Goal: Task Accomplishment & Management: Use online tool/utility

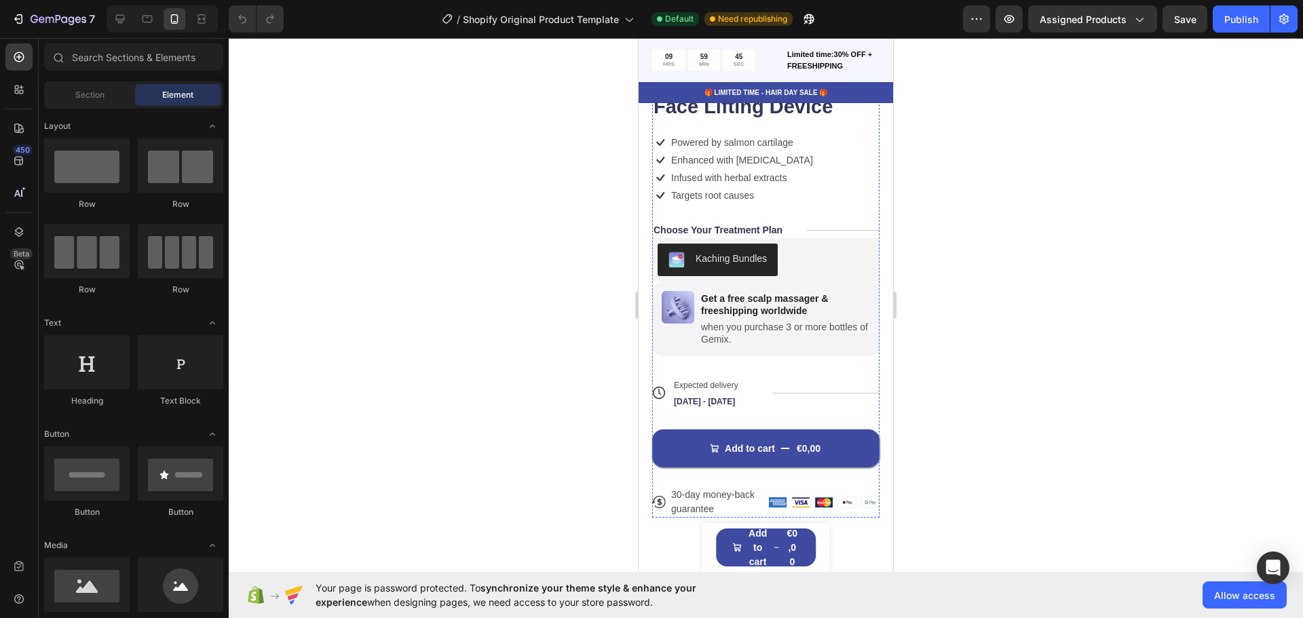
scroll to position [453, 0]
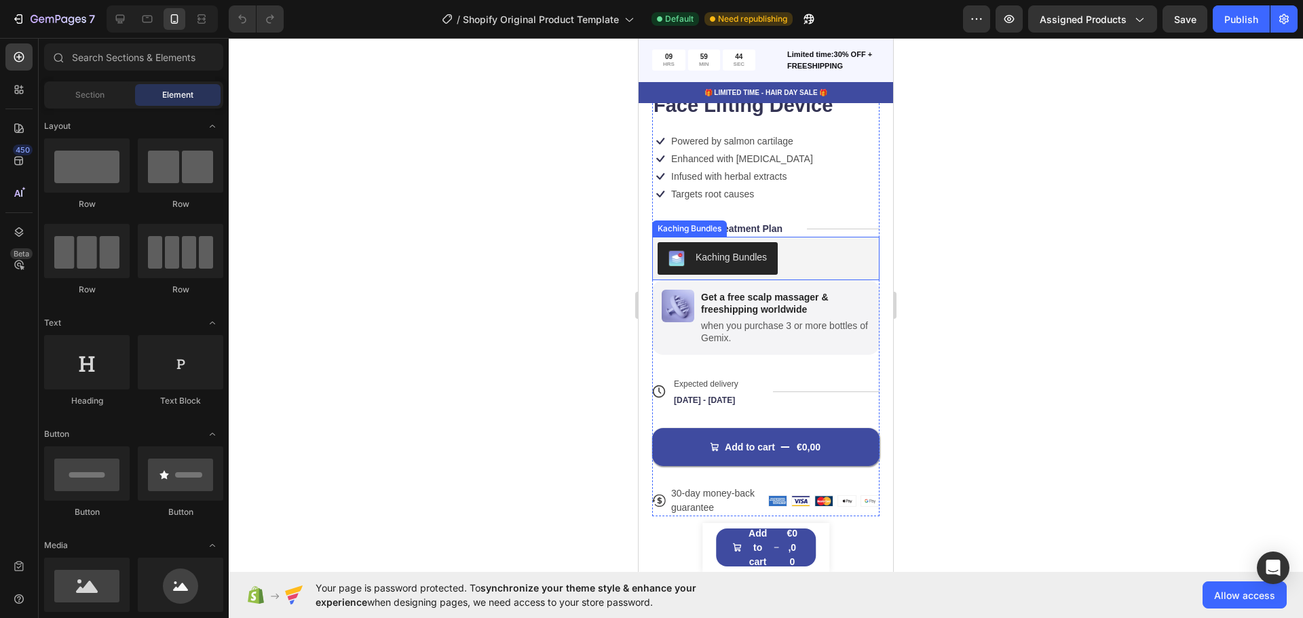
click at [796, 251] on div "Kaching Bundles" at bounding box center [766, 258] width 217 height 33
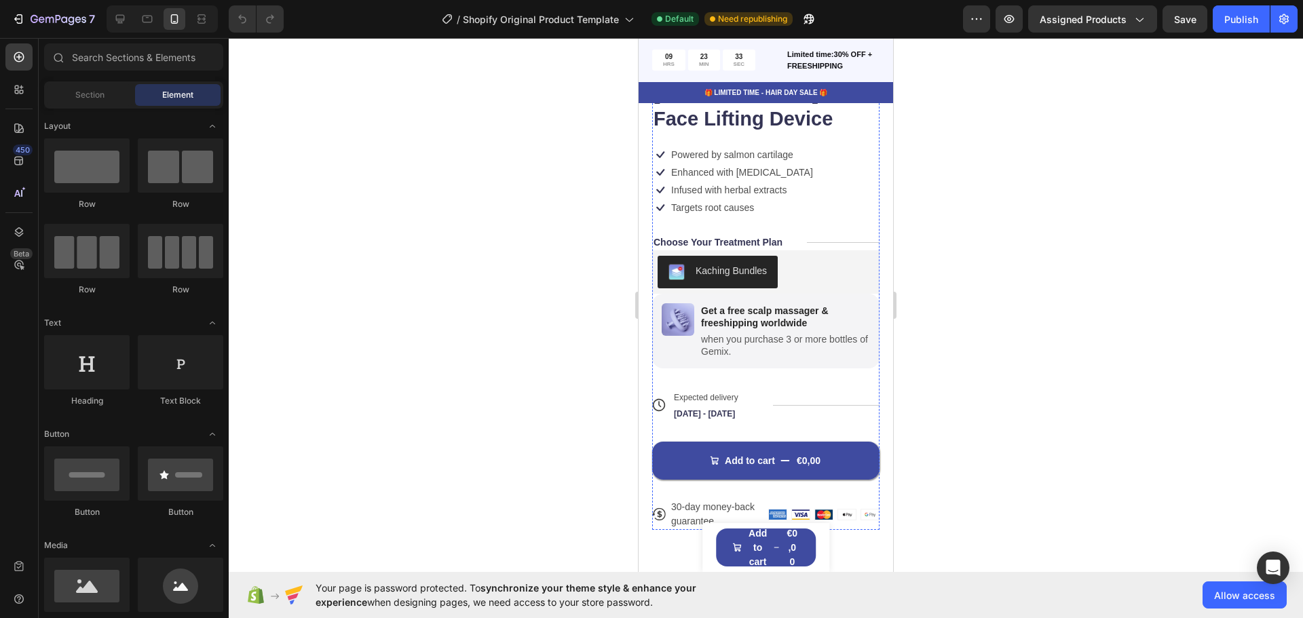
scroll to position [453, 0]
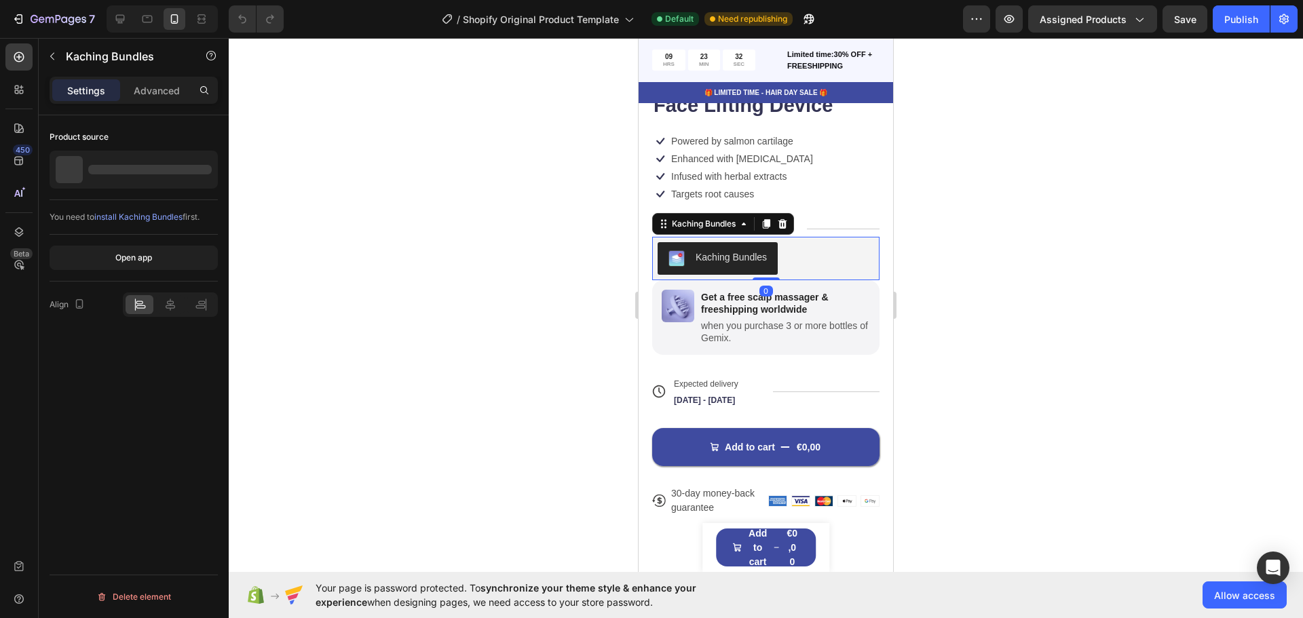
click at [818, 254] on div "Kaching Bundles" at bounding box center [766, 258] width 217 height 33
click at [156, 94] on p "Advanced" at bounding box center [157, 90] width 46 height 14
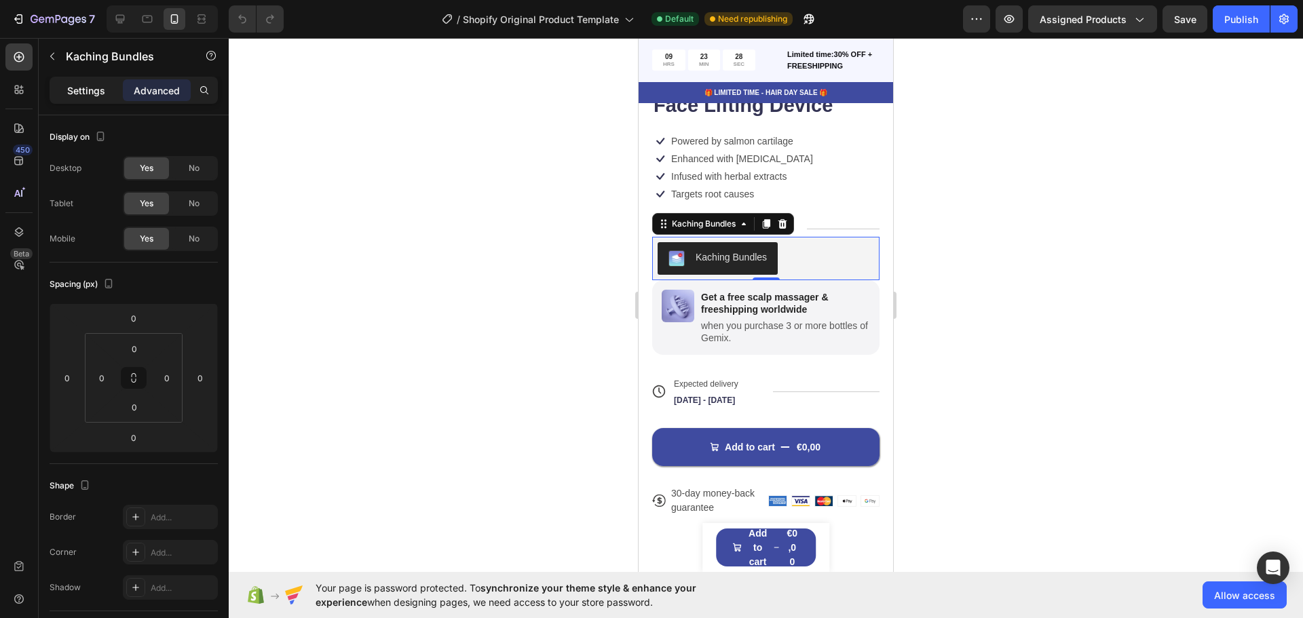
click at [86, 95] on p "Settings" at bounding box center [86, 90] width 38 height 14
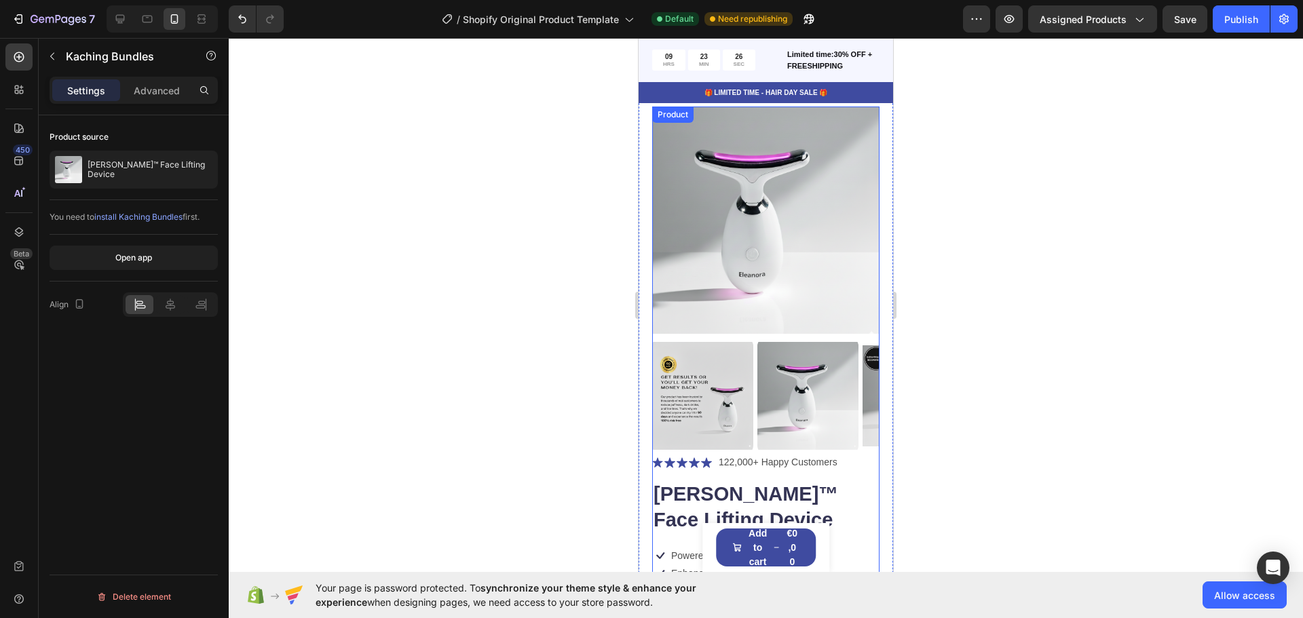
scroll to position [0, 0]
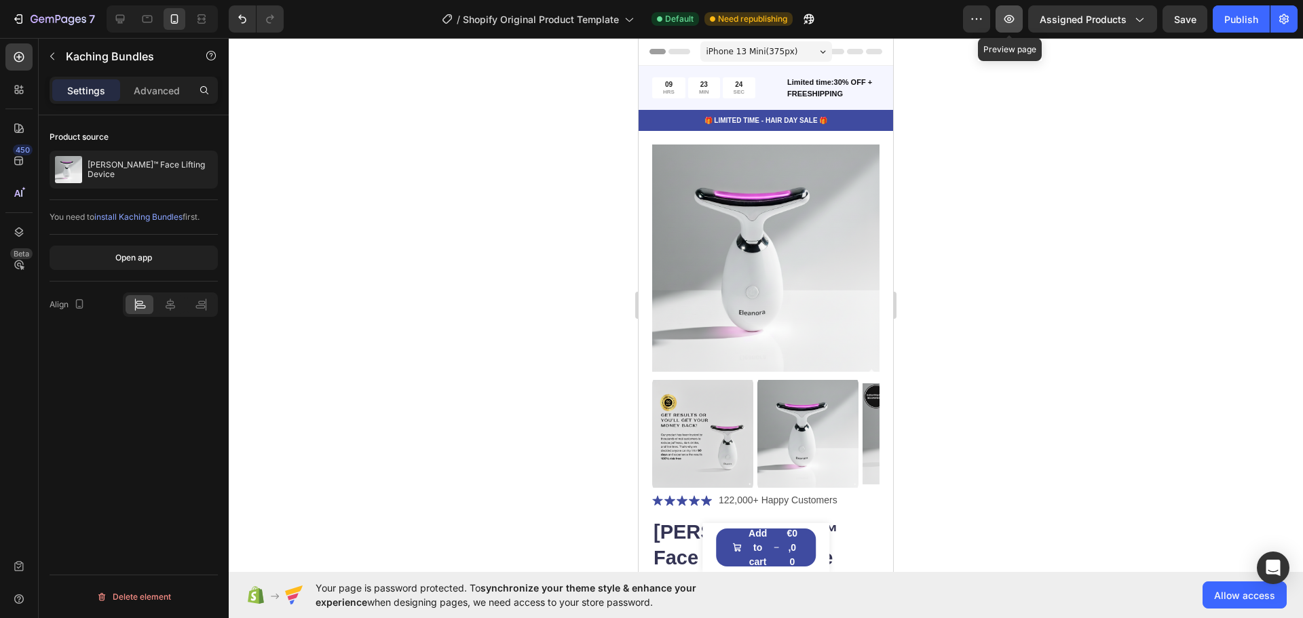
click at [1016, 24] on icon "button" at bounding box center [1009, 19] width 14 height 14
click at [1011, 15] on icon "button" at bounding box center [1009, 19] width 14 height 14
click at [1121, 14] on span "Assigned Products" at bounding box center [1083, 19] width 87 height 14
click at [1144, 18] on icon "button" at bounding box center [1139, 19] width 14 height 14
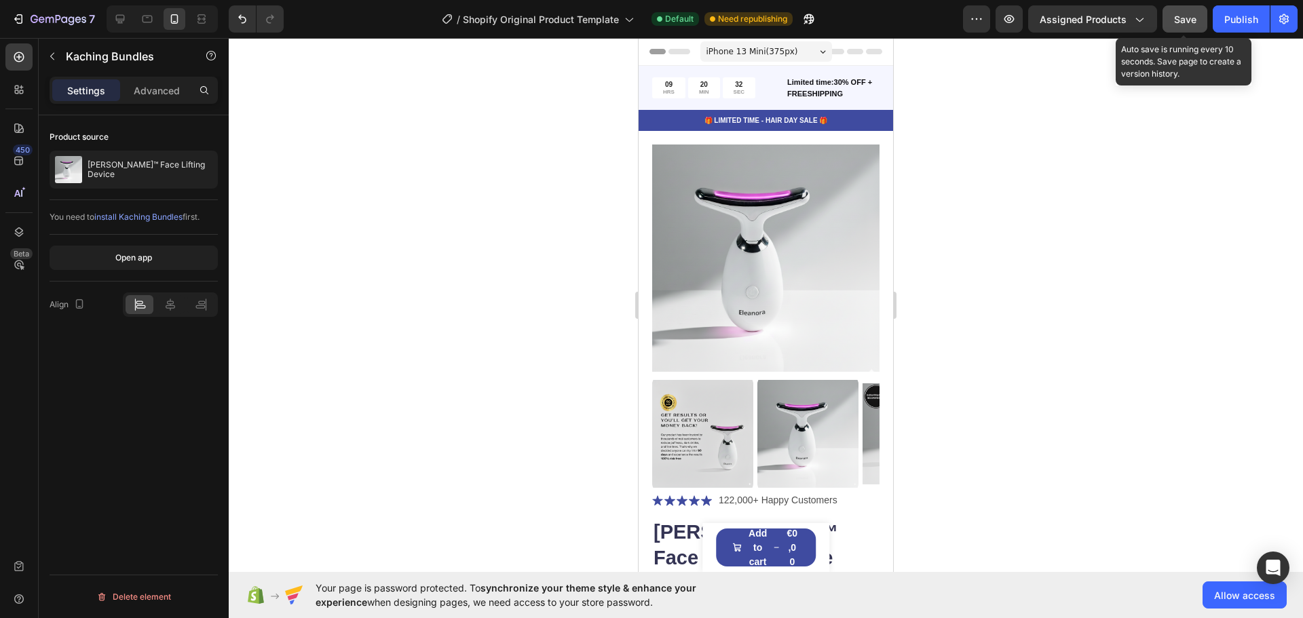
click at [1182, 14] on span "Save" at bounding box center [1185, 20] width 22 height 12
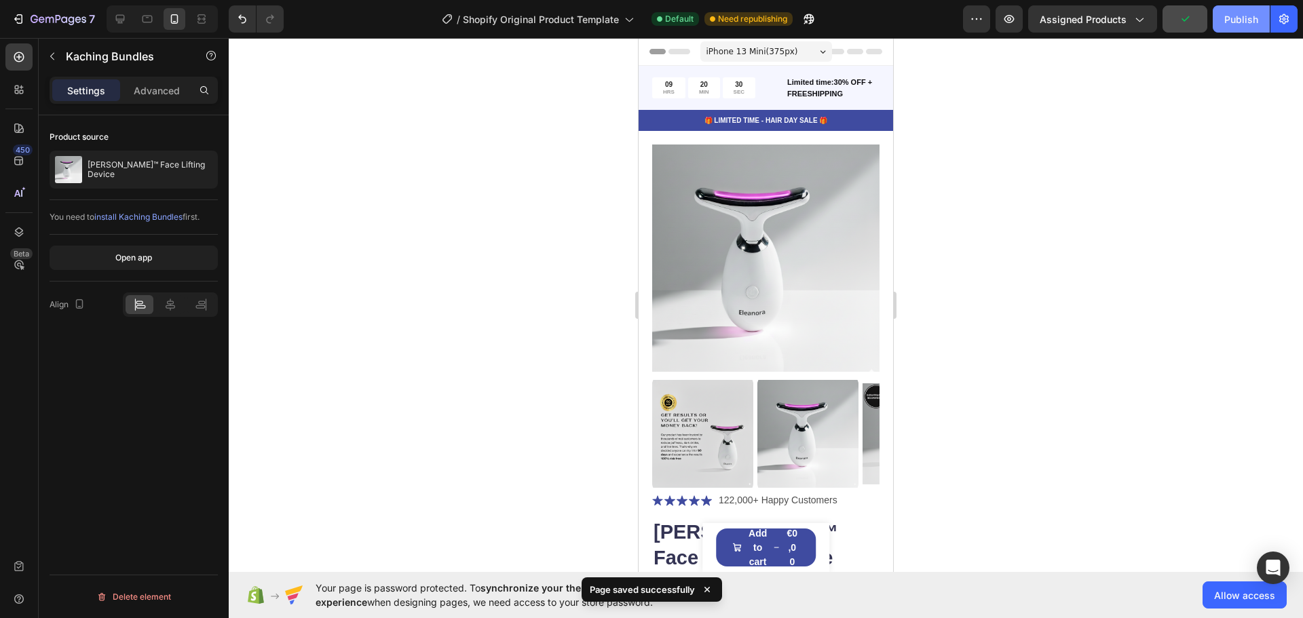
click at [1240, 22] on div "Publish" at bounding box center [1241, 19] width 34 height 14
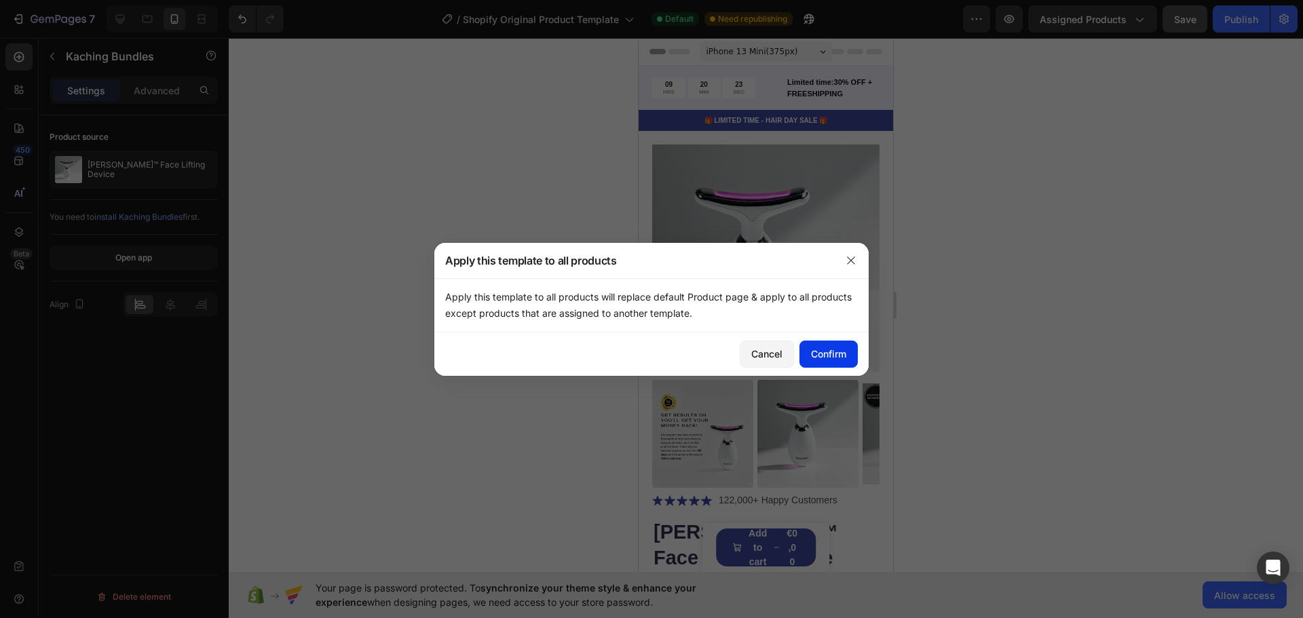
click at [823, 348] on div "Confirm" at bounding box center [828, 354] width 35 height 14
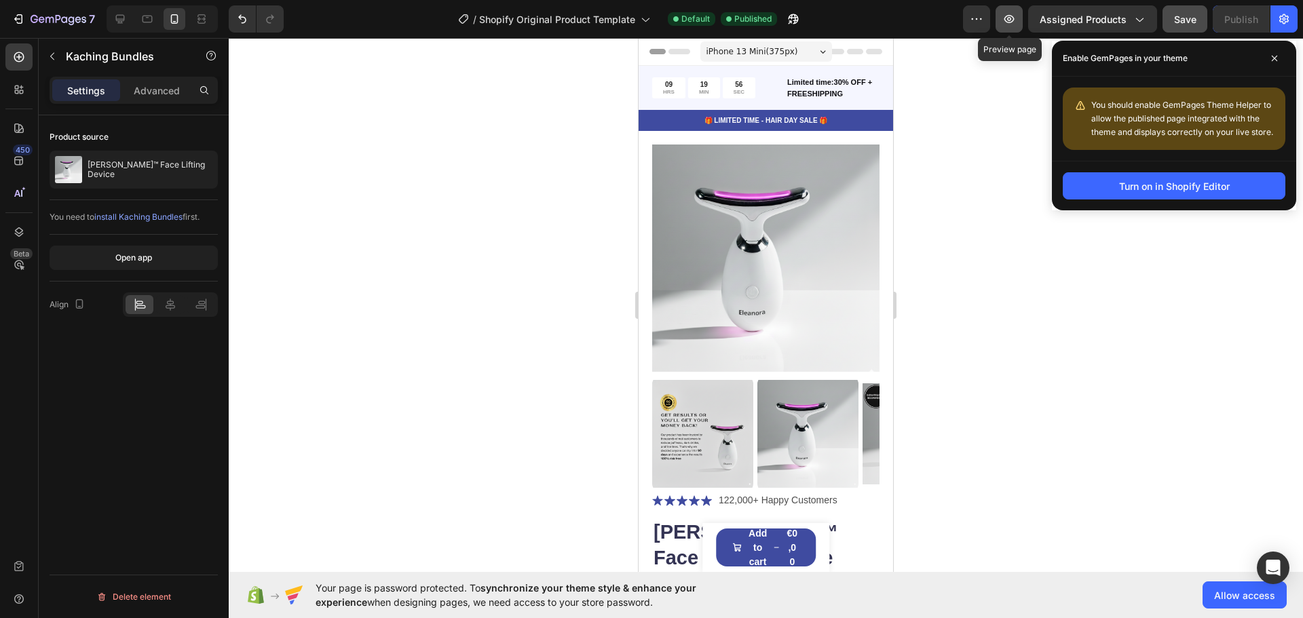
click at [1008, 25] on icon "button" at bounding box center [1009, 19] width 14 height 14
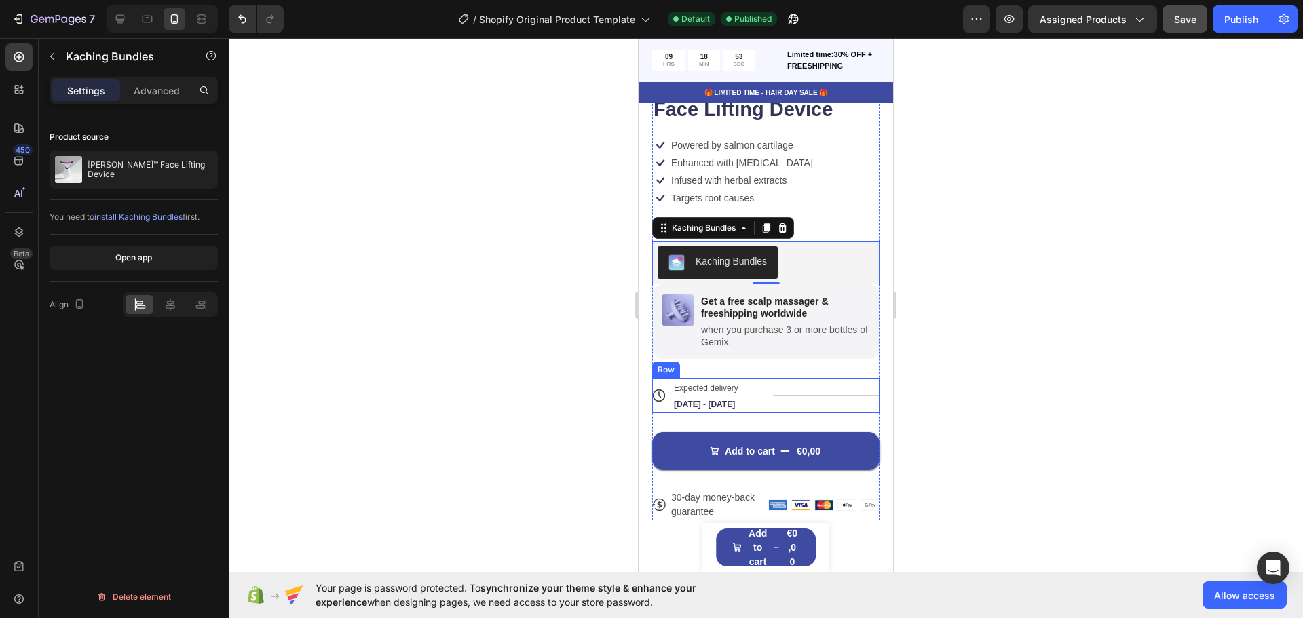
scroll to position [453, 0]
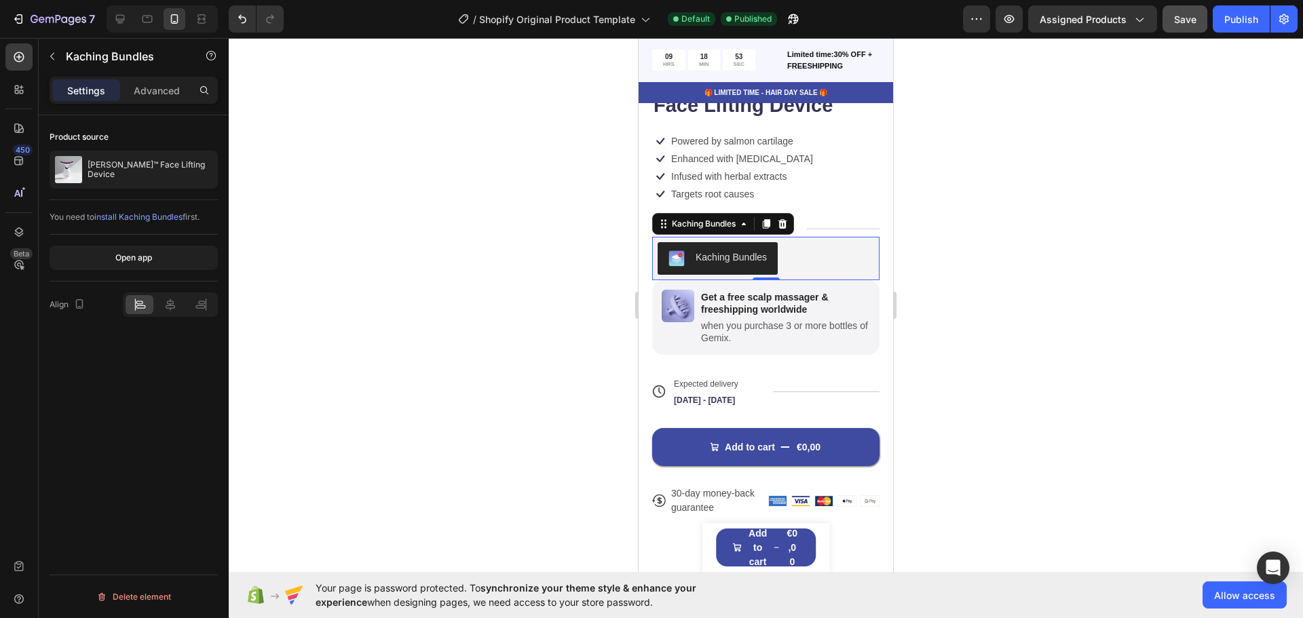
click at [807, 243] on div "Kaching Bundles" at bounding box center [766, 258] width 217 height 33
click at [827, 252] on div "Kaching Bundles" at bounding box center [766, 258] width 217 height 33
click at [738, 218] on div "Kaching Bundles" at bounding box center [703, 224] width 69 height 12
click at [122, 214] on span "install Kaching Bundles" at bounding box center [138, 217] width 88 height 10
click at [174, 304] on icon at bounding box center [171, 305] width 14 height 14
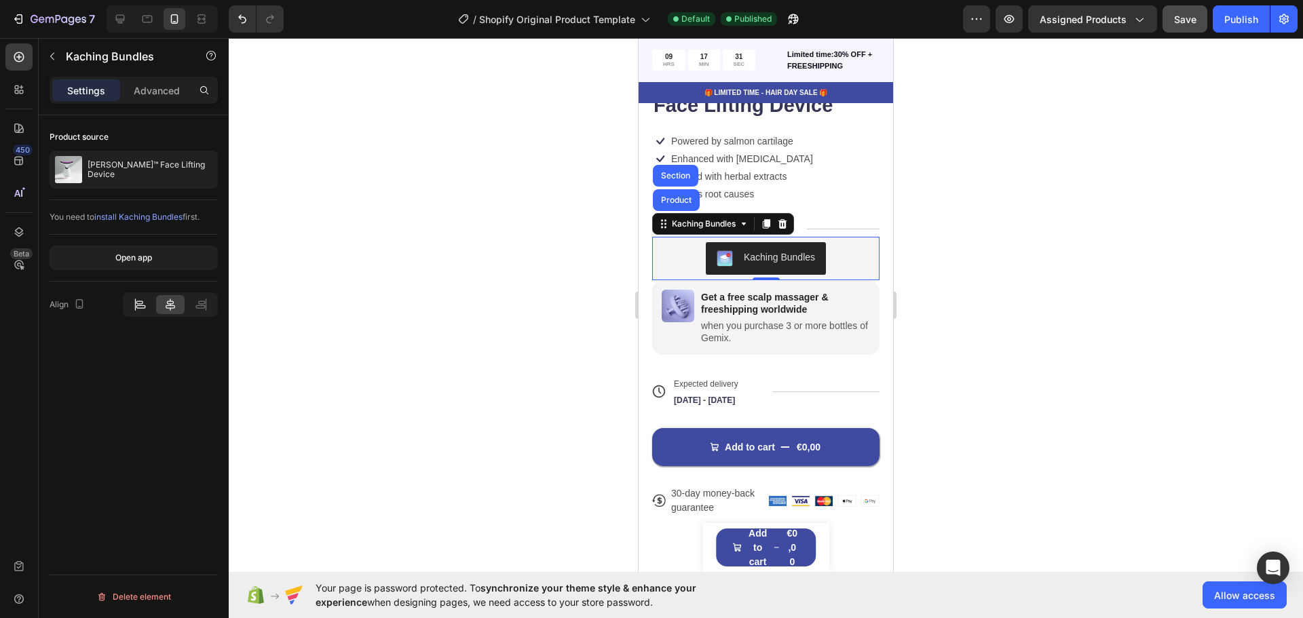
click at [138, 298] on icon at bounding box center [140, 305] width 14 height 14
click at [144, 96] on p "Advanced" at bounding box center [157, 90] width 46 height 14
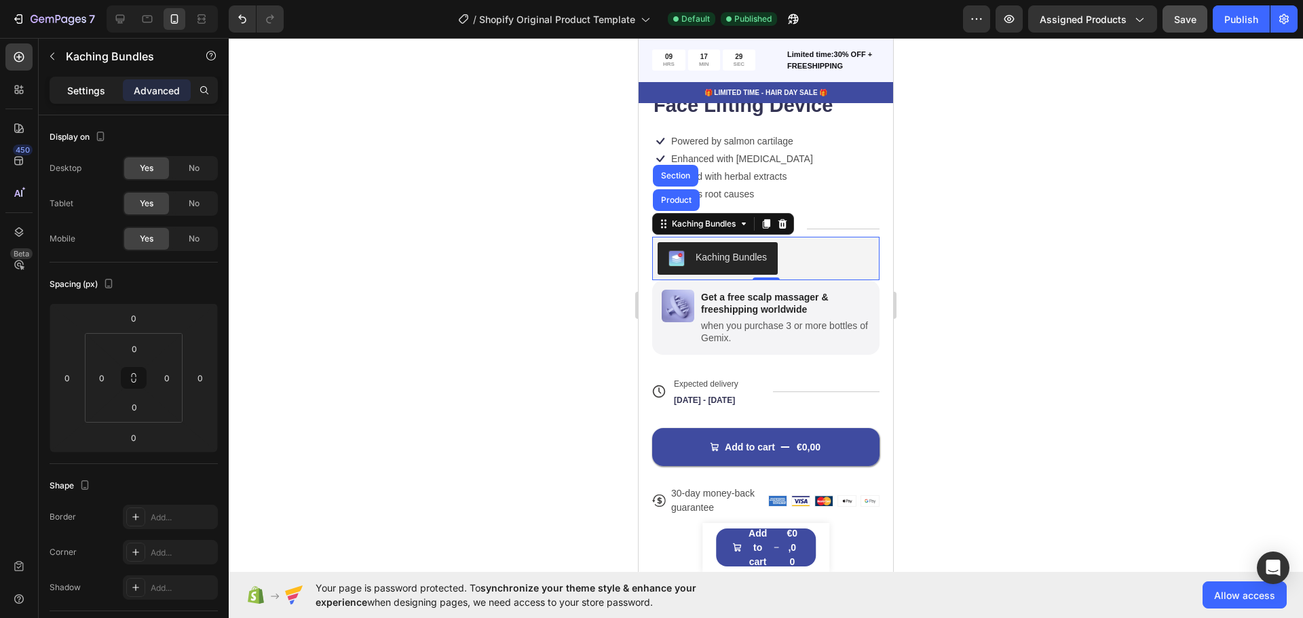
click at [100, 91] on p "Settings" at bounding box center [86, 90] width 38 height 14
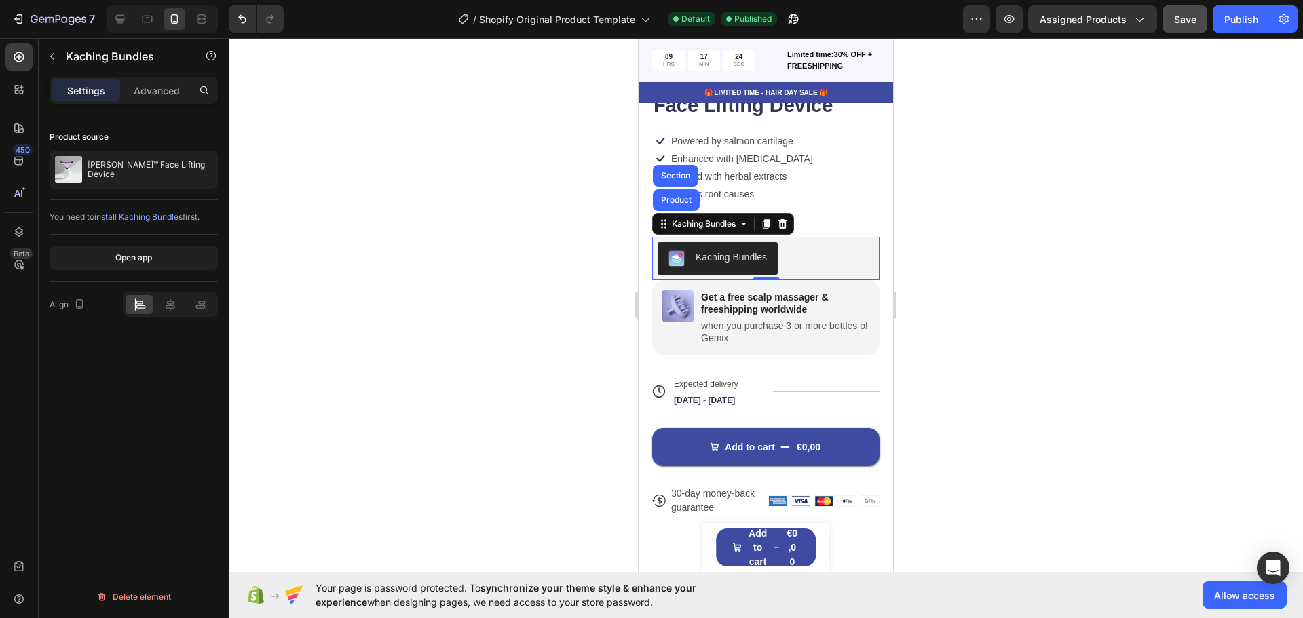
click at [825, 261] on div "Kaching Bundles" at bounding box center [766, 258] width 217 height 33
click at [1231, 19] on div "Publish" at bounding box center [1241, 19] width 34 height 14
click at [661, 585] on div "View live page" at bounding box center [677, 587] width 77 height 19
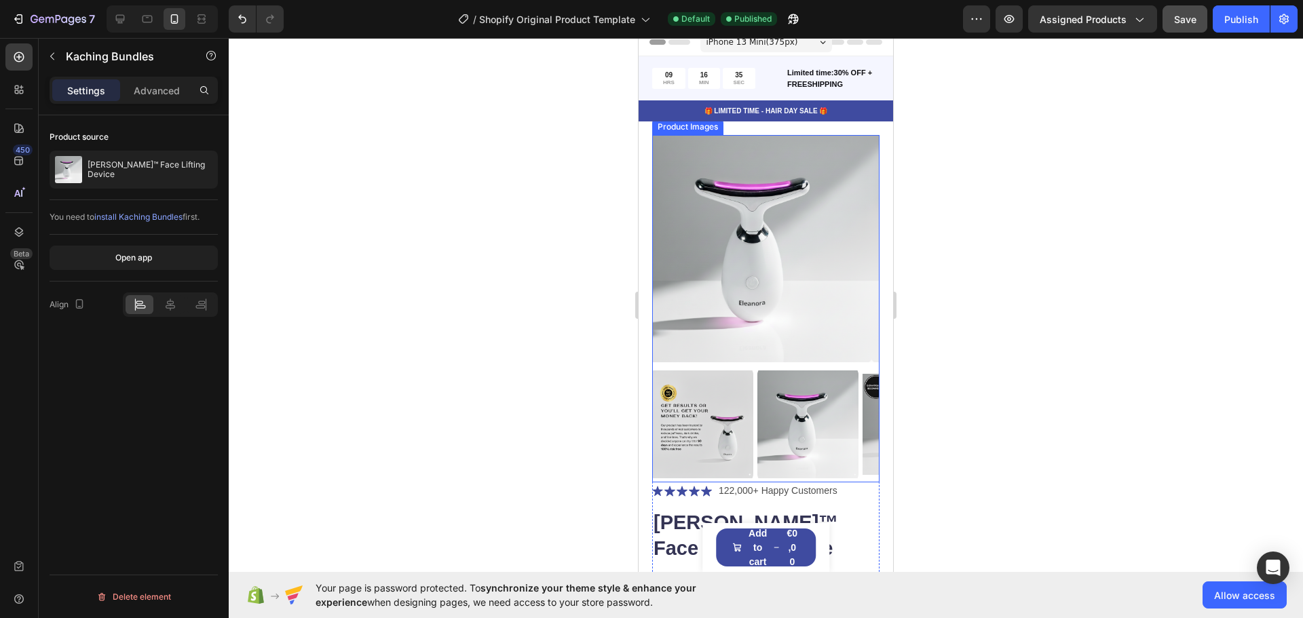
scroll to position [0, 0]
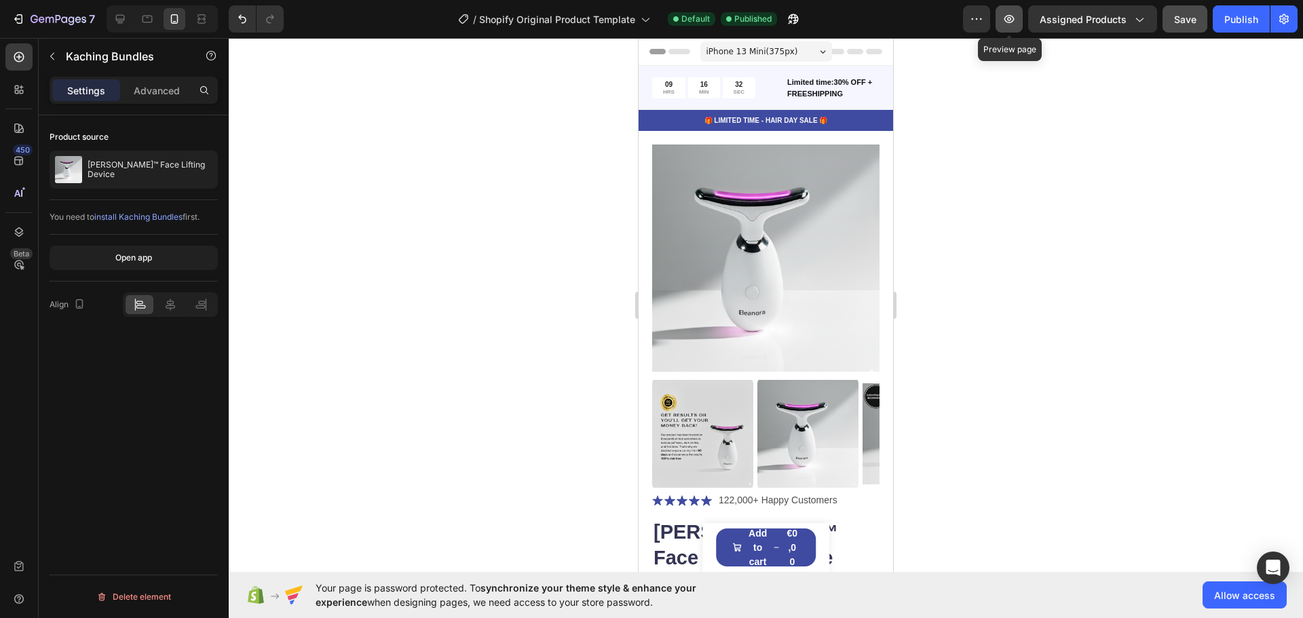
click at [1005, 21] on icon "button" at bounding box center [1009, 19] width 14 height 14
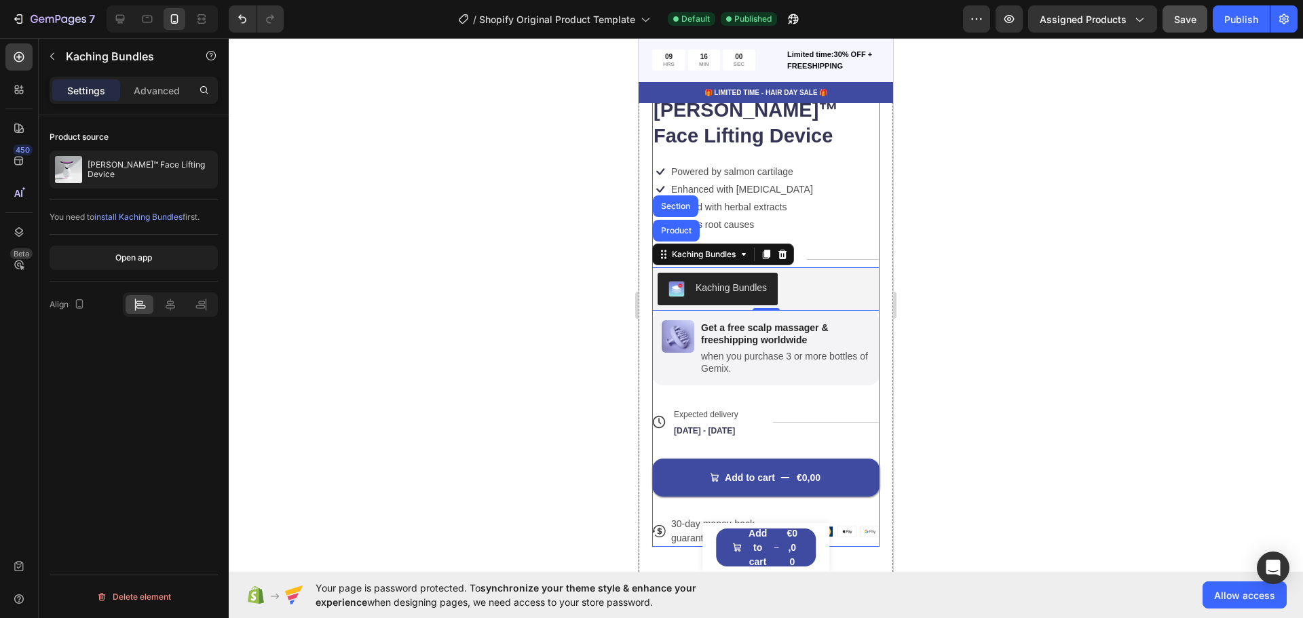
scroll to position [453, 0]
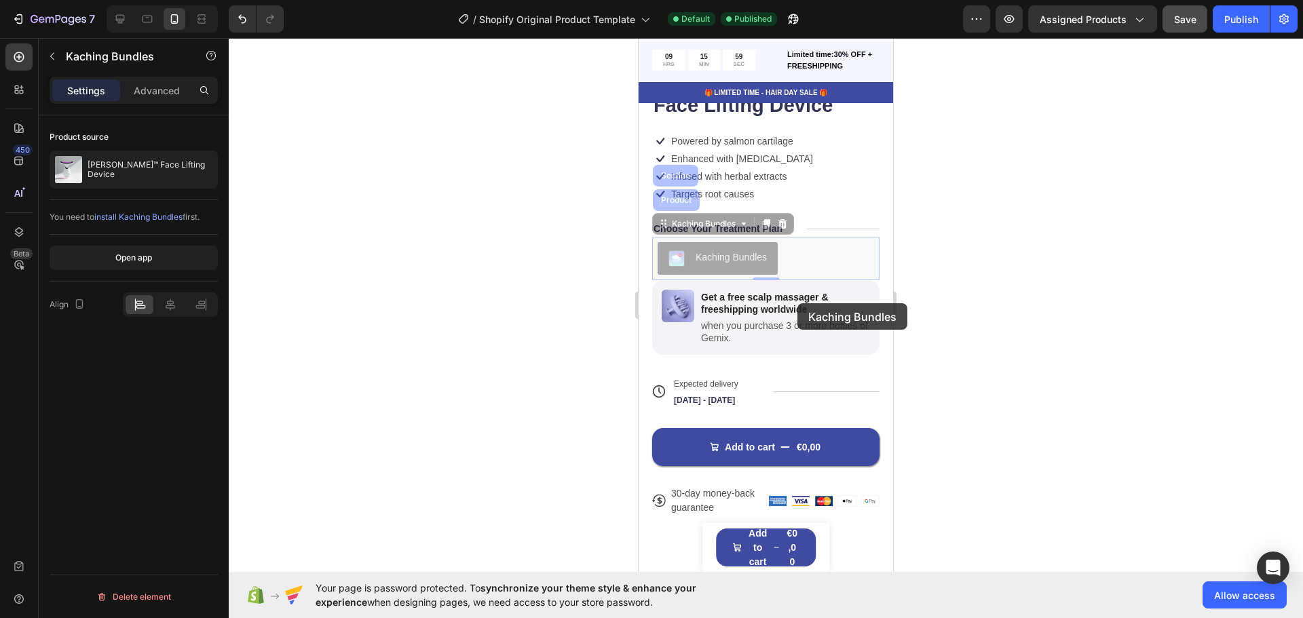
drag, startPoint x: 799, startPoint y: 252, endPoint x: 798, endPoint y: 303, distance: 51.6
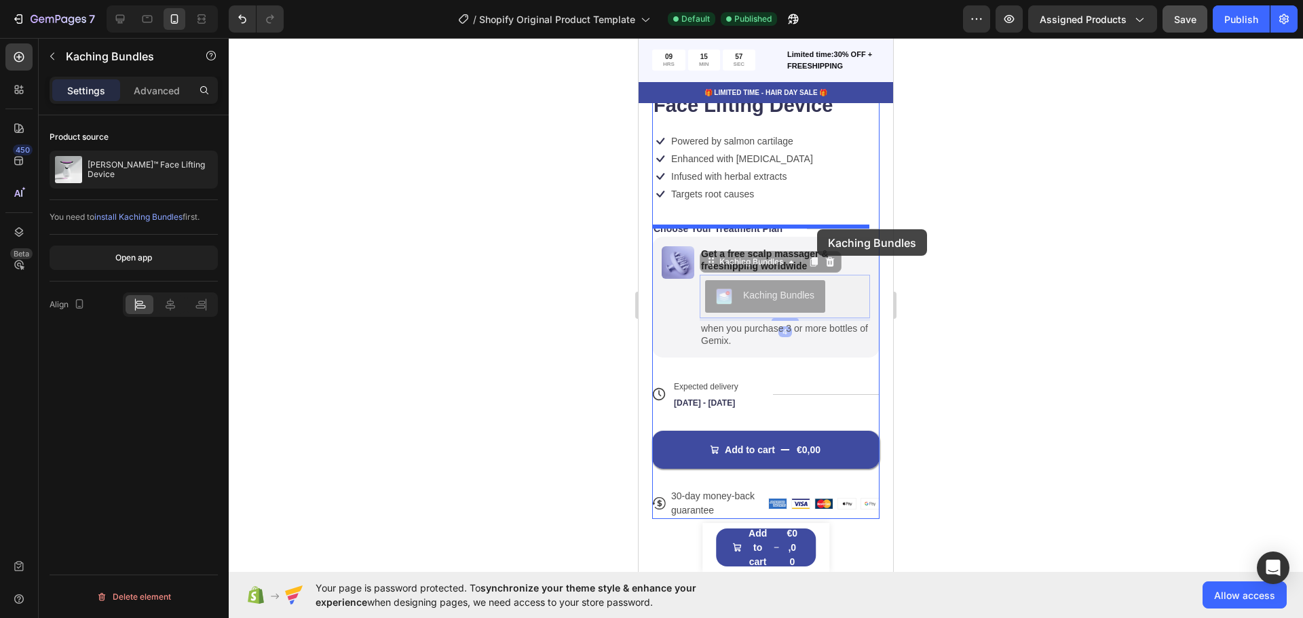
drag, startPoint x: 842, startPoint y: 289, endPoint x: 817, endPoint y: 229, distance: 64.5
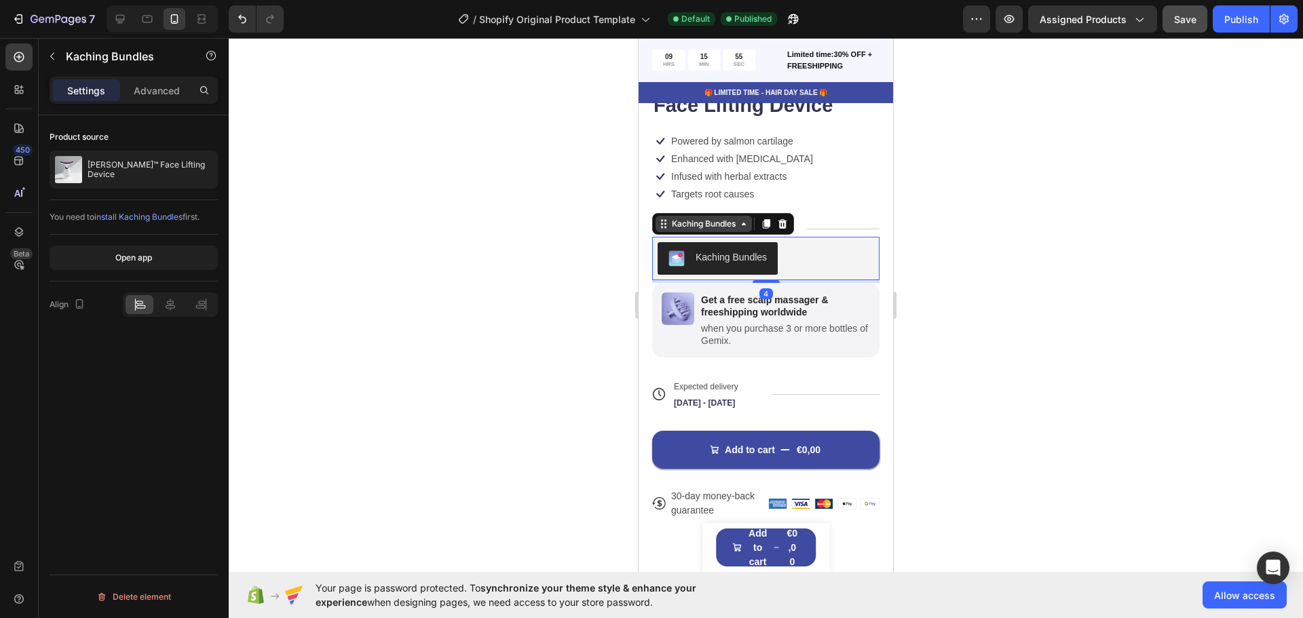
click at [747, 219] on icon at bounding box center [743, 224] width 11 height 11
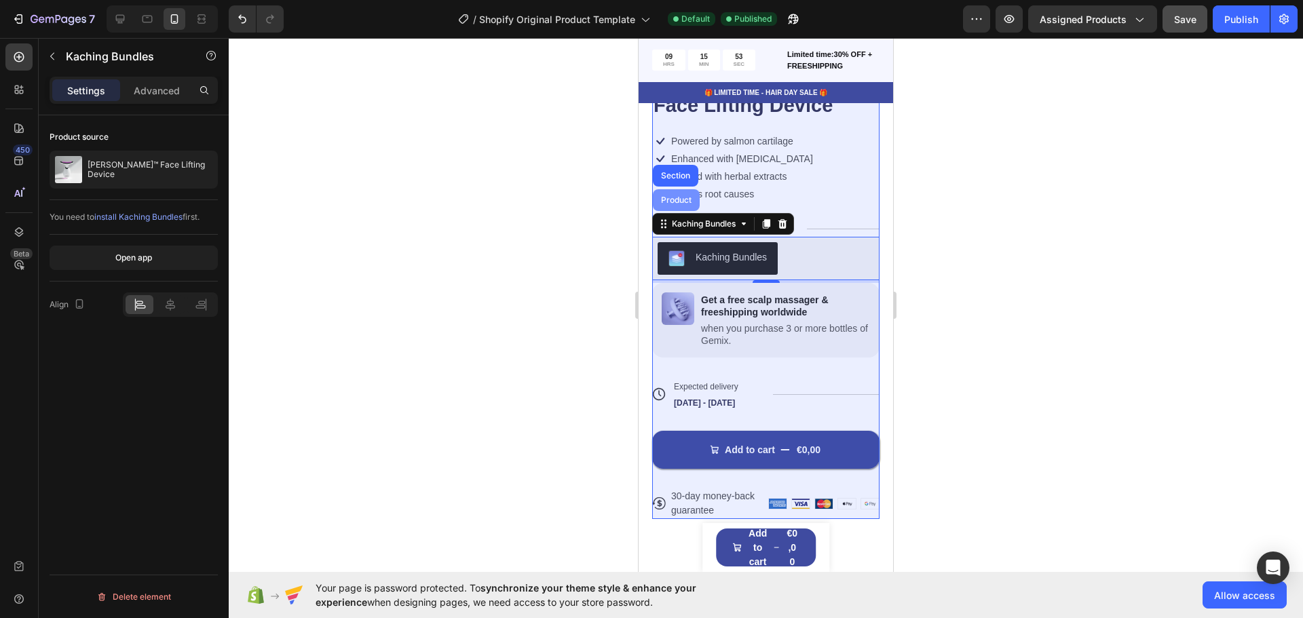
click at [688, 198] on div "Product" at bounding box center [676, 200] width 47 height 22
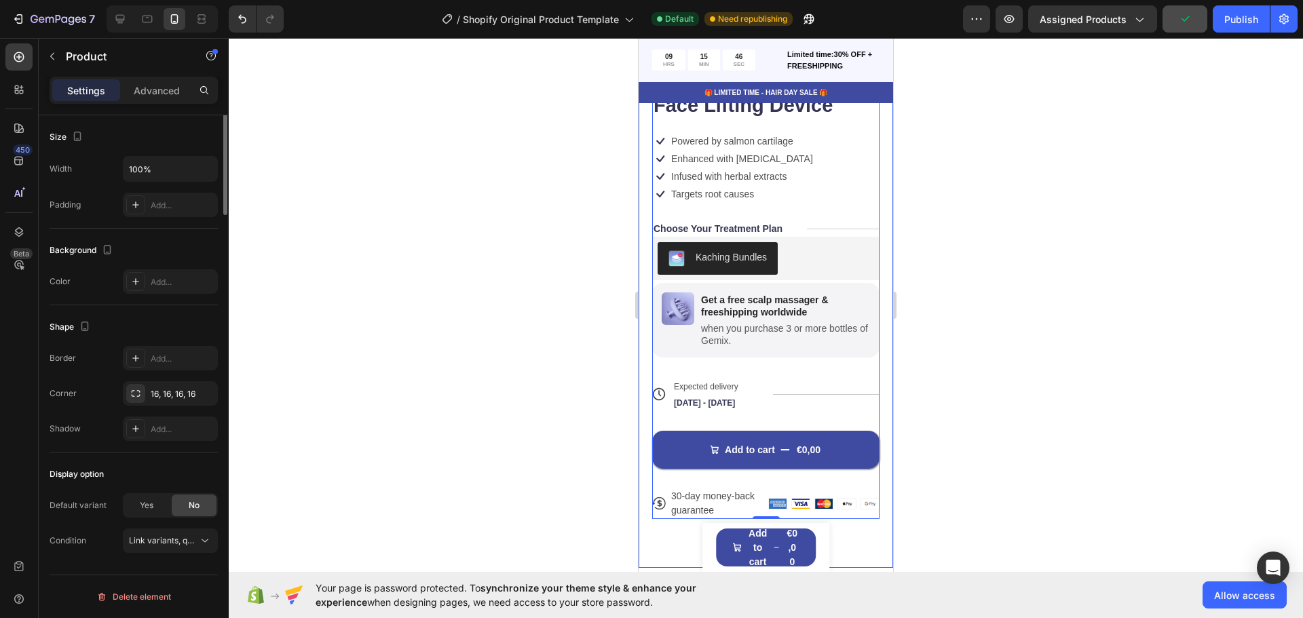
scroll to position [0, 0]
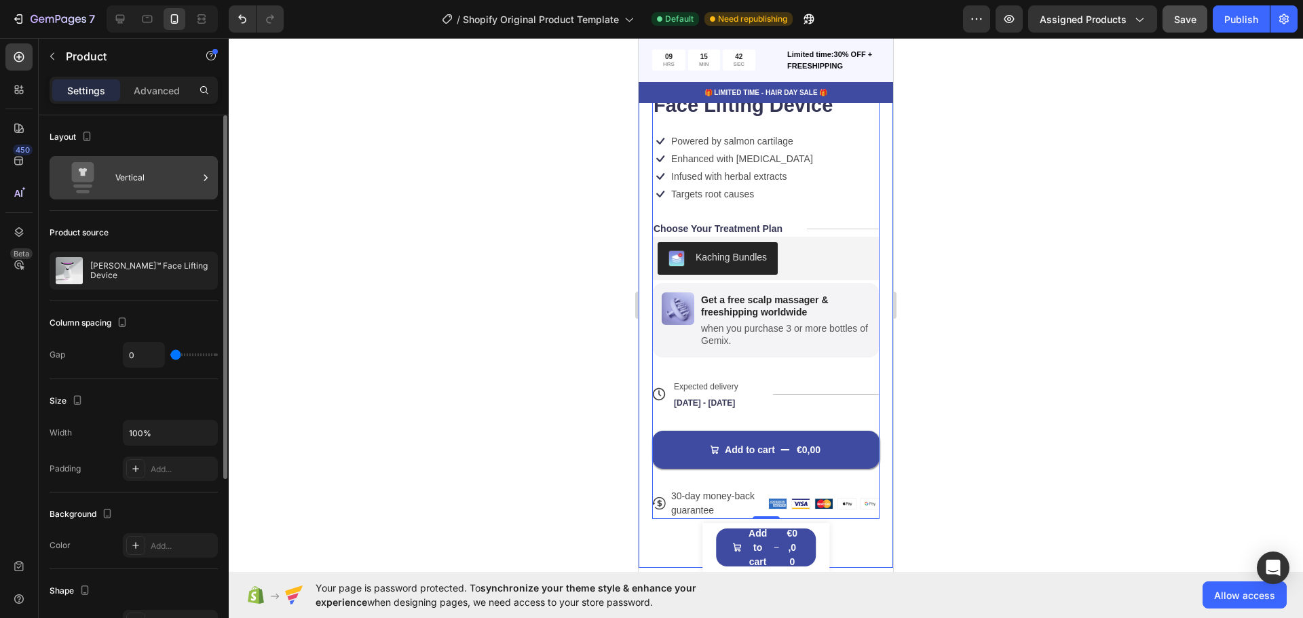
click at [142, 169] on div "Vertical" at bounding box center [156, 177] width 83 height 31
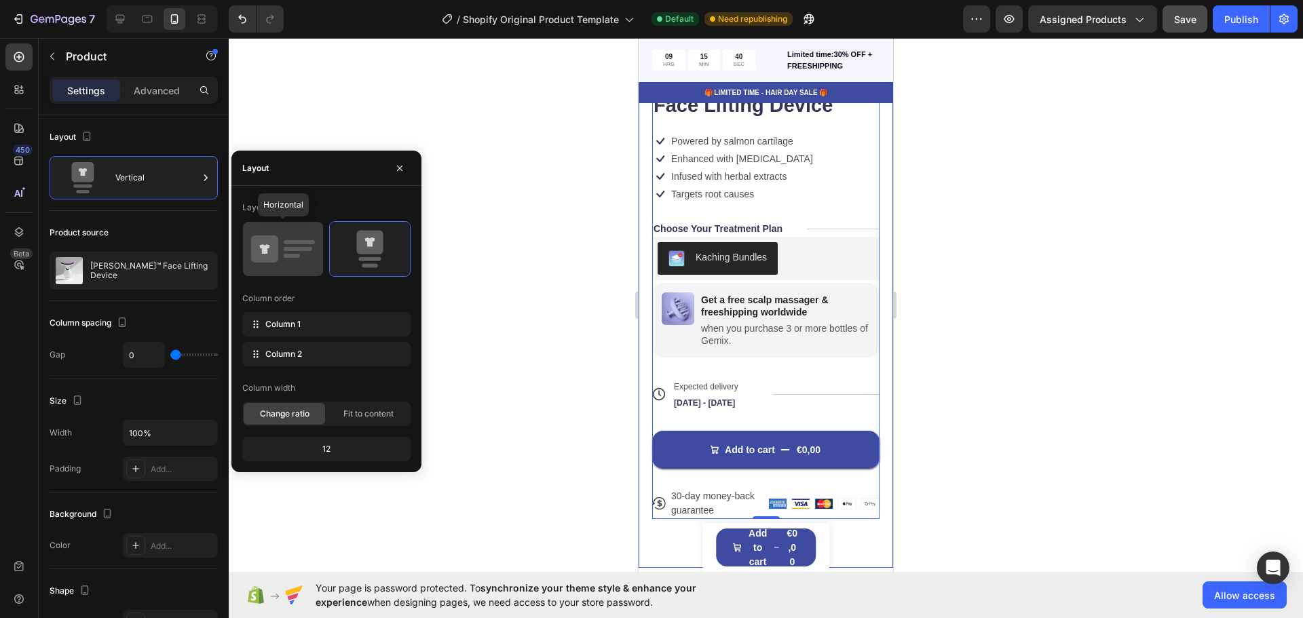
click at [278, 248] on icon at bounding box center [264, 249] width 27 height 27
type input "40"
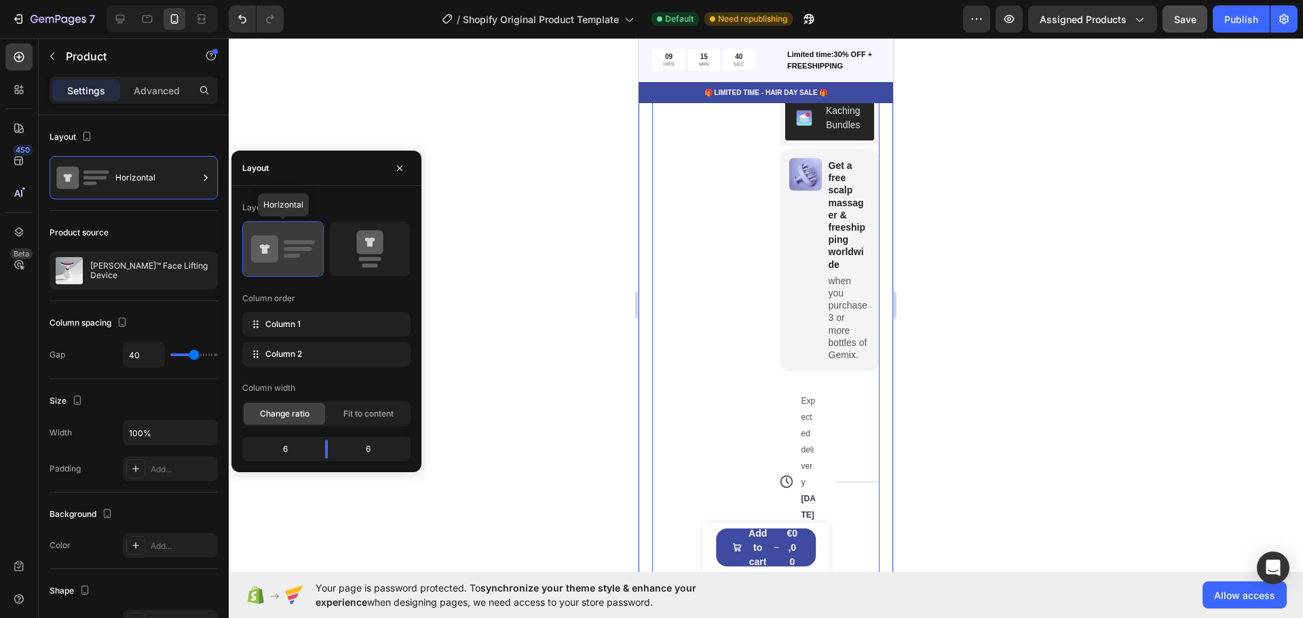
scroll to position [131, 0]
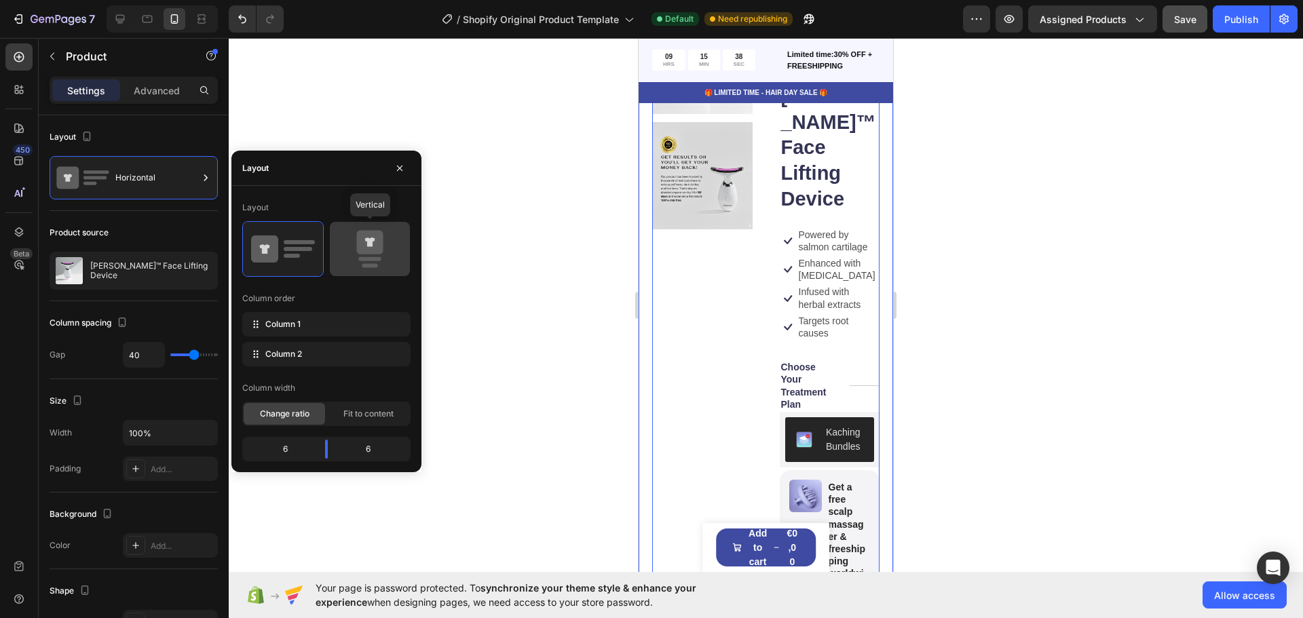
click at [374, 250] on icon at bounding box center [369, 243] width 26 height 24
type input "0"
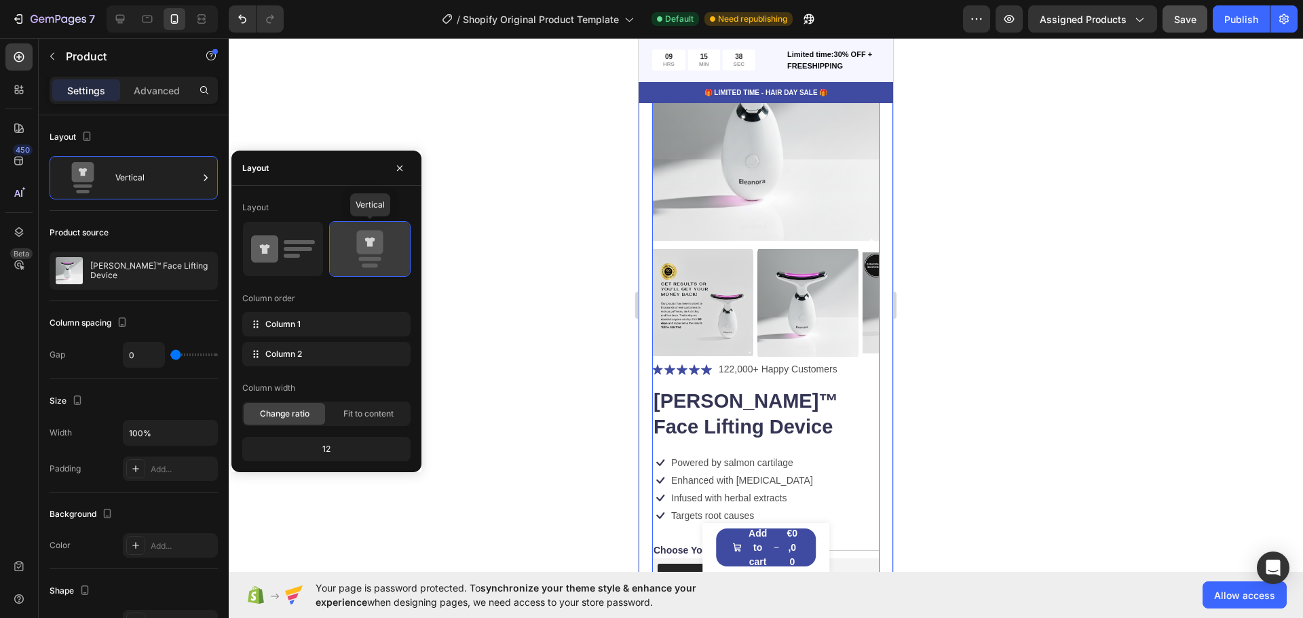
scroll to position [453, 0]
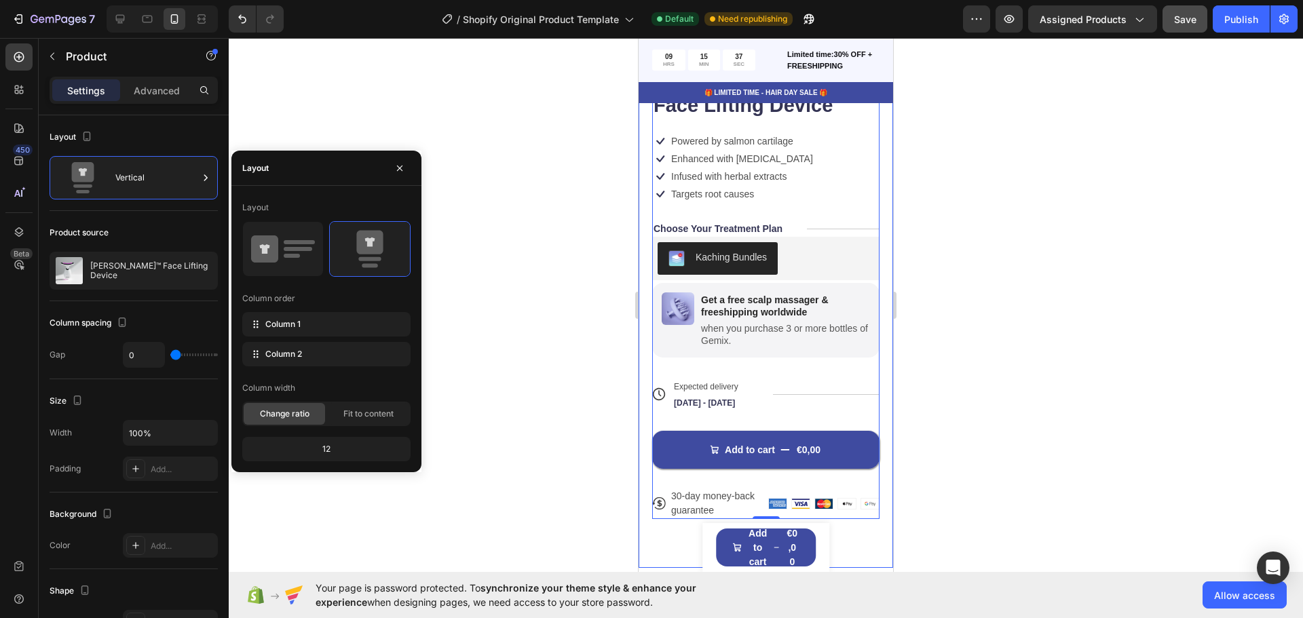
click at [495, 273] on div at bounding box center [766, 328] width 1074 height 580
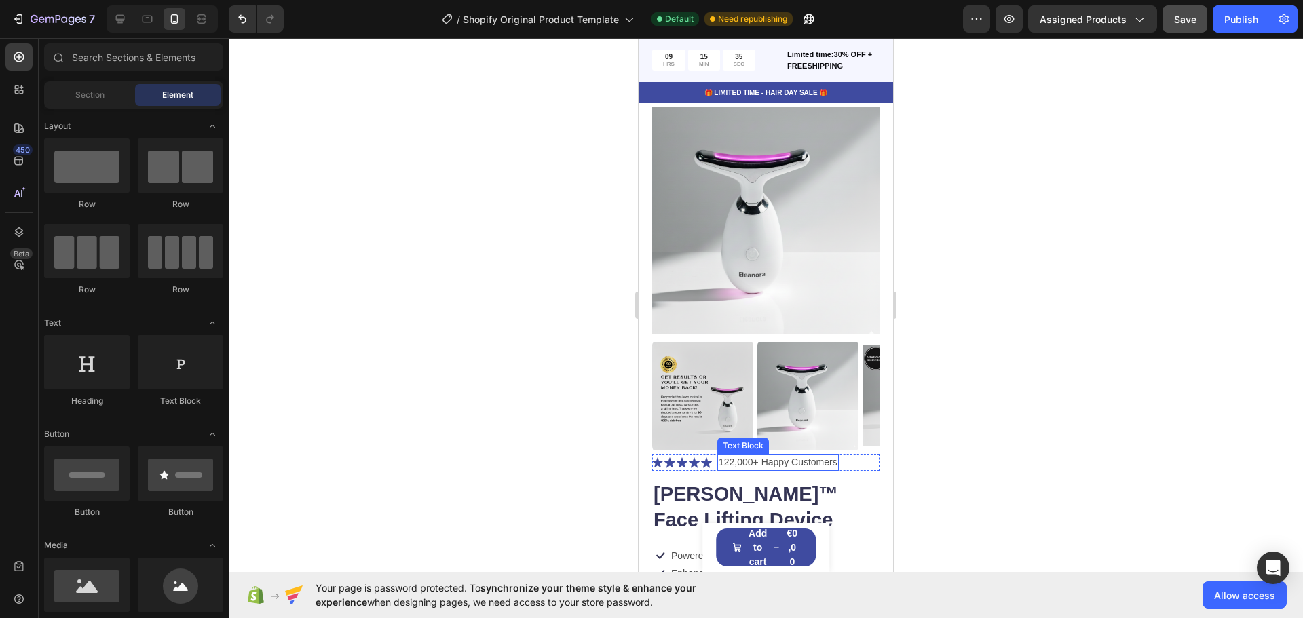
scroll to position [0, 0]
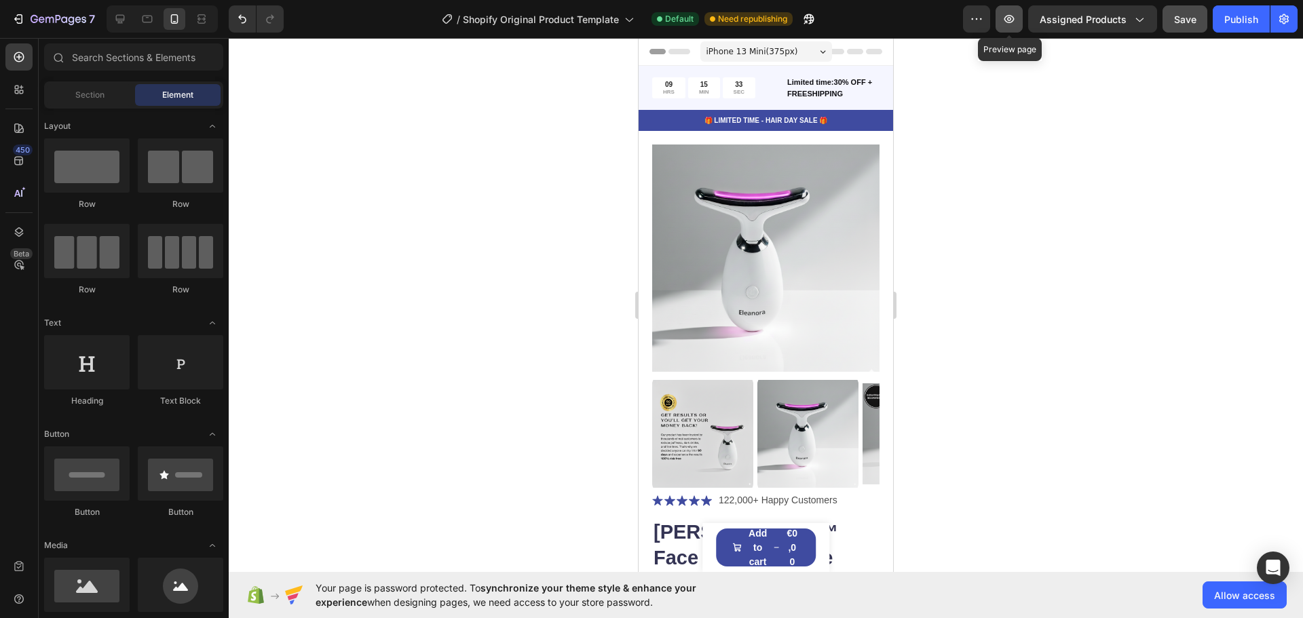
click at [1007, 12] on button "button" at bounding box center [1009, 18] width 27 height 27
click at [718, 268] on img at bounding box center [765, 258] width 227 height 227
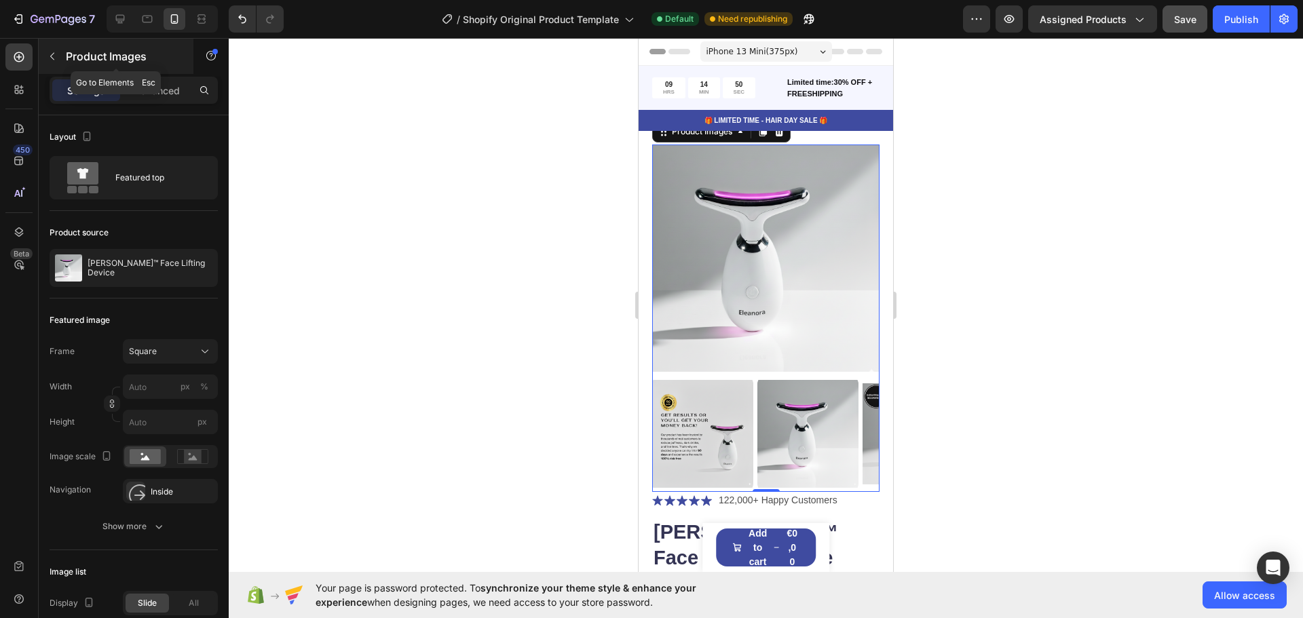
click at [56, 59] on icon "button" at bounding box center [52, 56] width 11 height 11
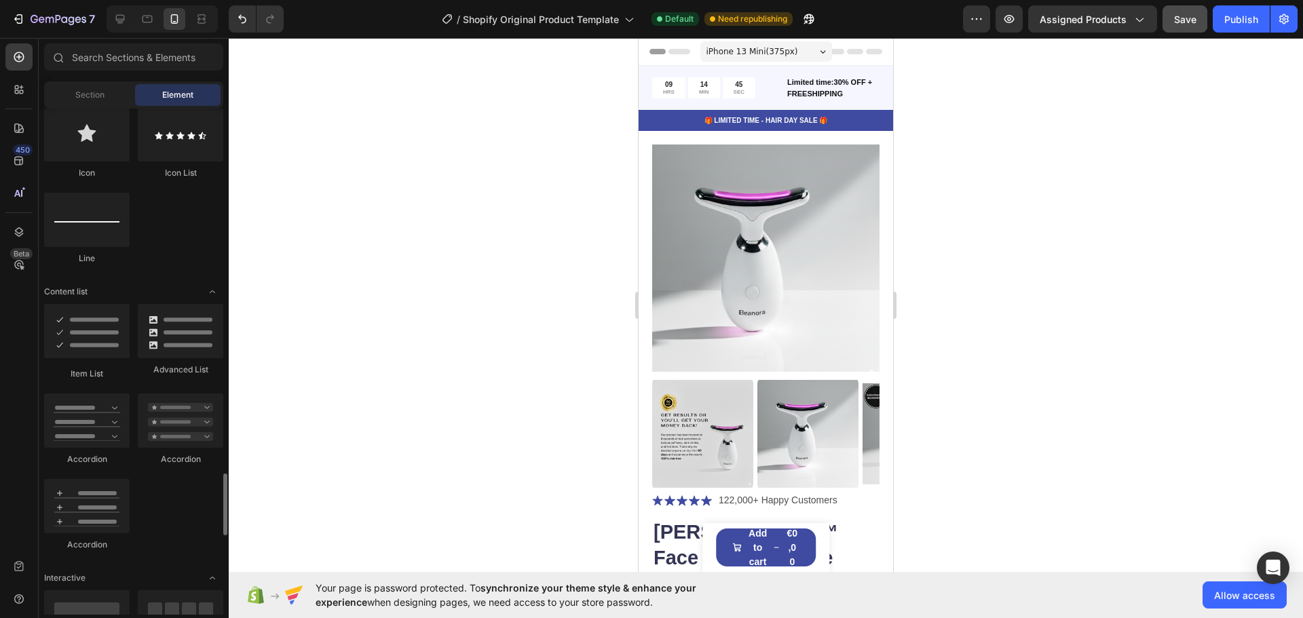
scroll to position [1582, 0]
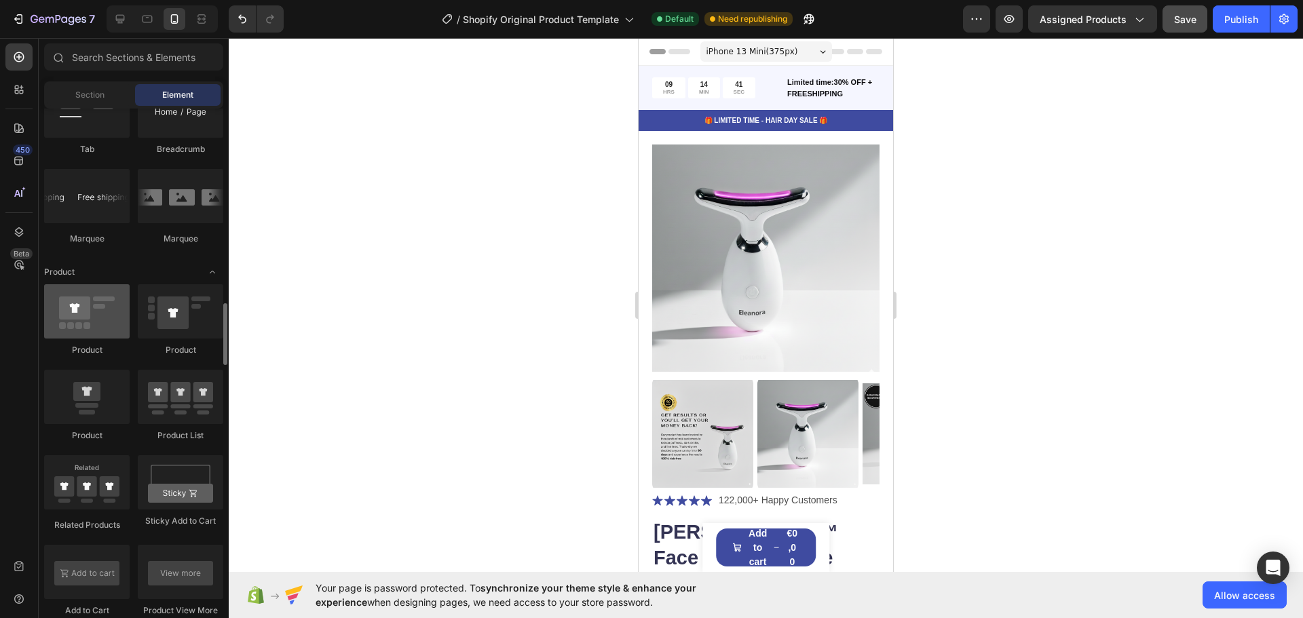
click at [90, 318] on div at bounding box center [87, 311] width 86 height 54
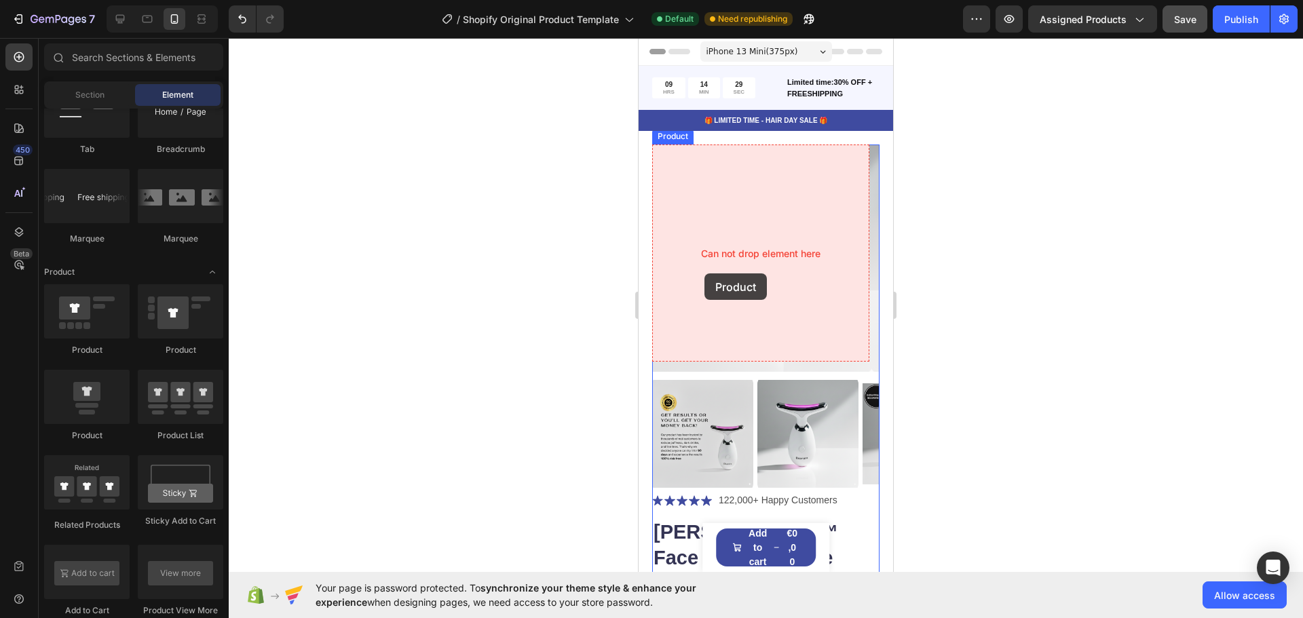
drag, startPoint x: 723, startPoint y: 358, endPoint x: 679, endPoint y: 285, distance: 85.0
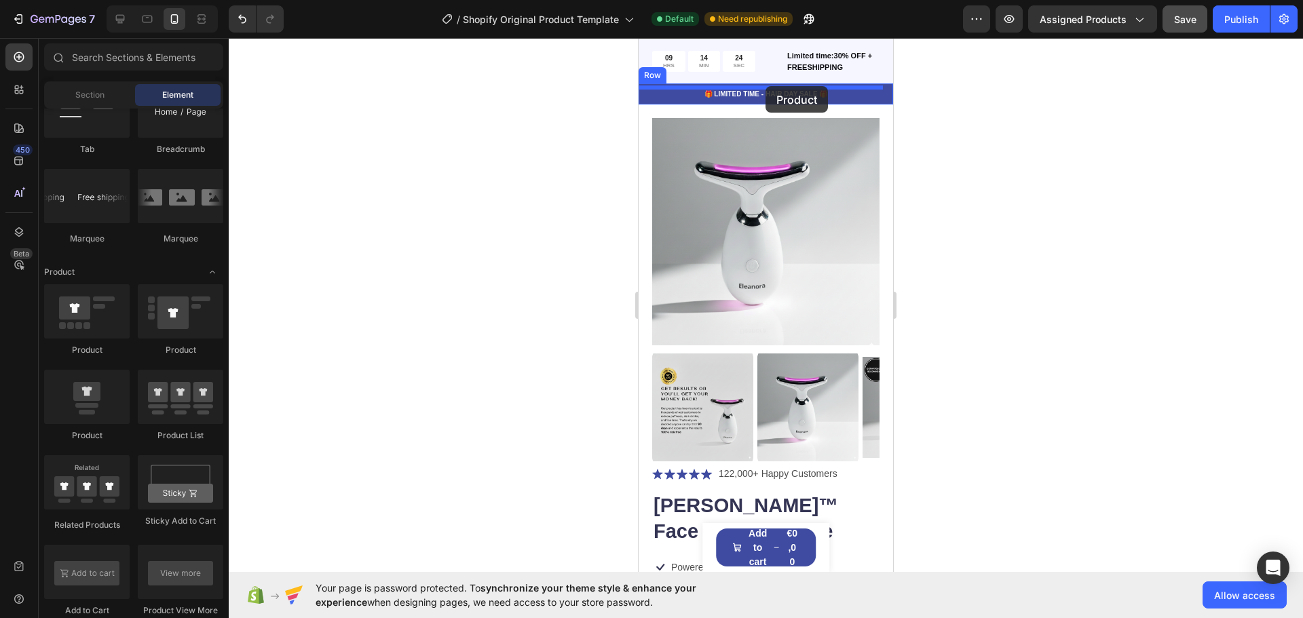
scroll to position [0, 0]
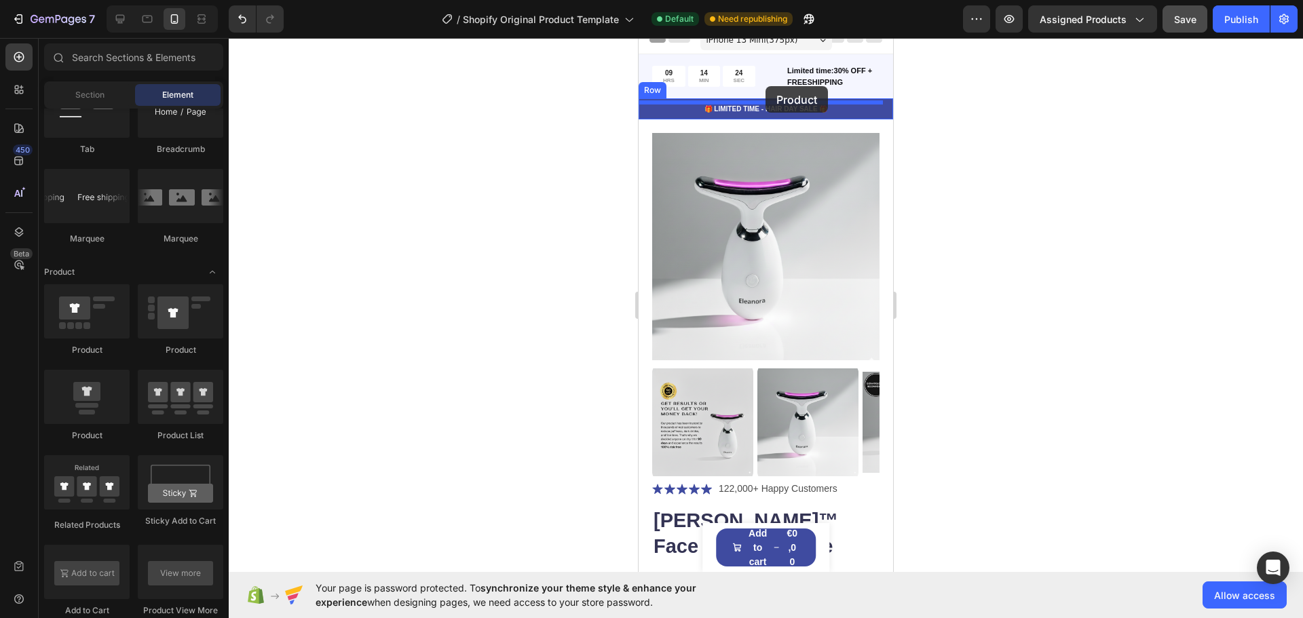
drag, startPoint x: 736, startPoint y: 349, endPoint x: 766, endPoint y: 90, distance: 261.1
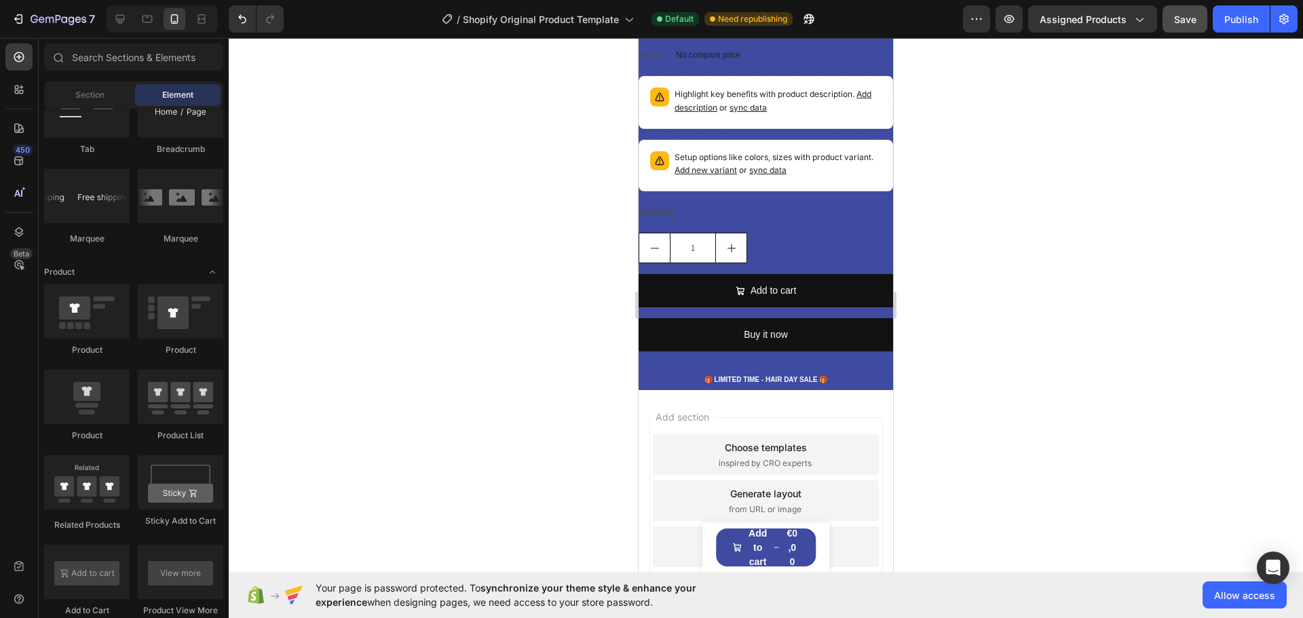
scroll to position [6571, 0]
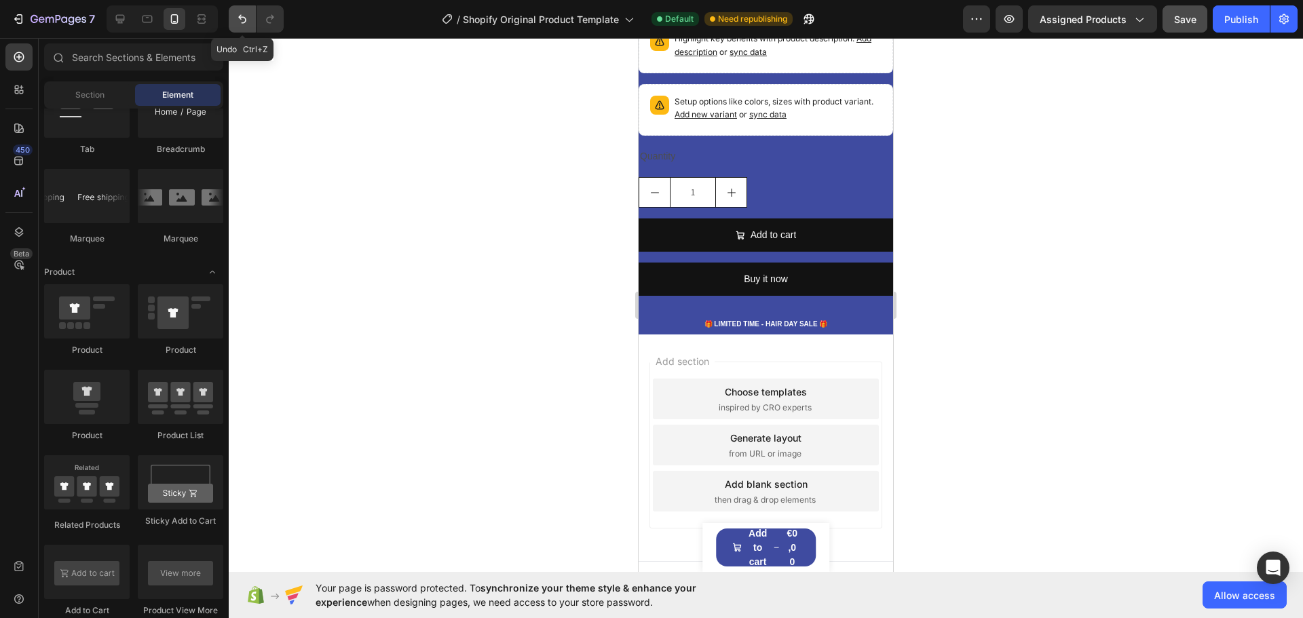
click at [242, 30] on button "Undo/Redo" at bounding box center [242, 18] width 27 height 27
click at [240, 25] on icon "Undo/Redo" at bounding box center [243, 19] width 14 height 14
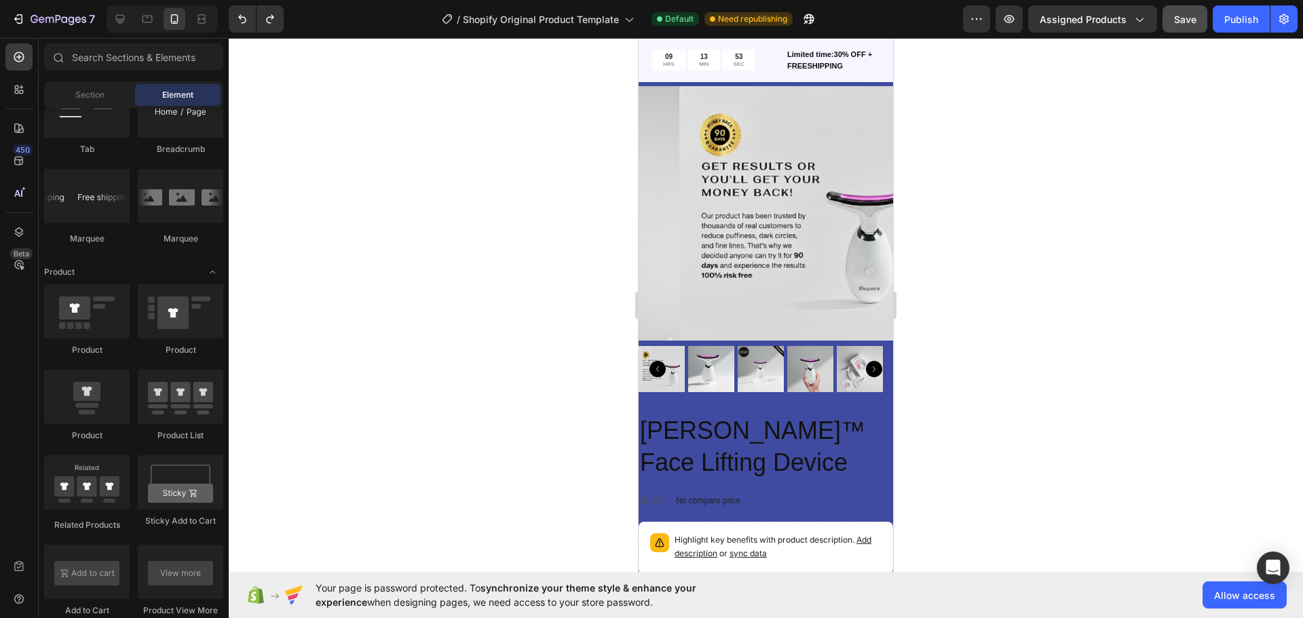
scroll to position [5667, 0]
click at [746, 147] on img at bounding box center [806, 213] width 255 height 255
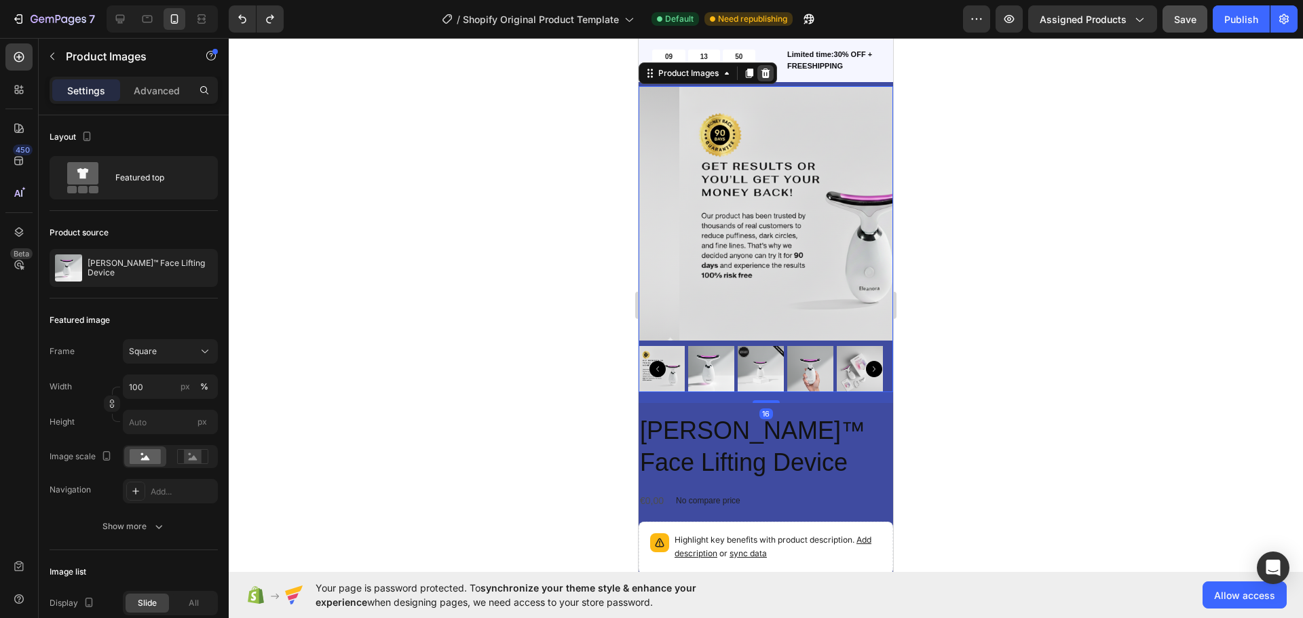
click at [769, 71] on icon at bounding box center [766, 74] width 9 height 10
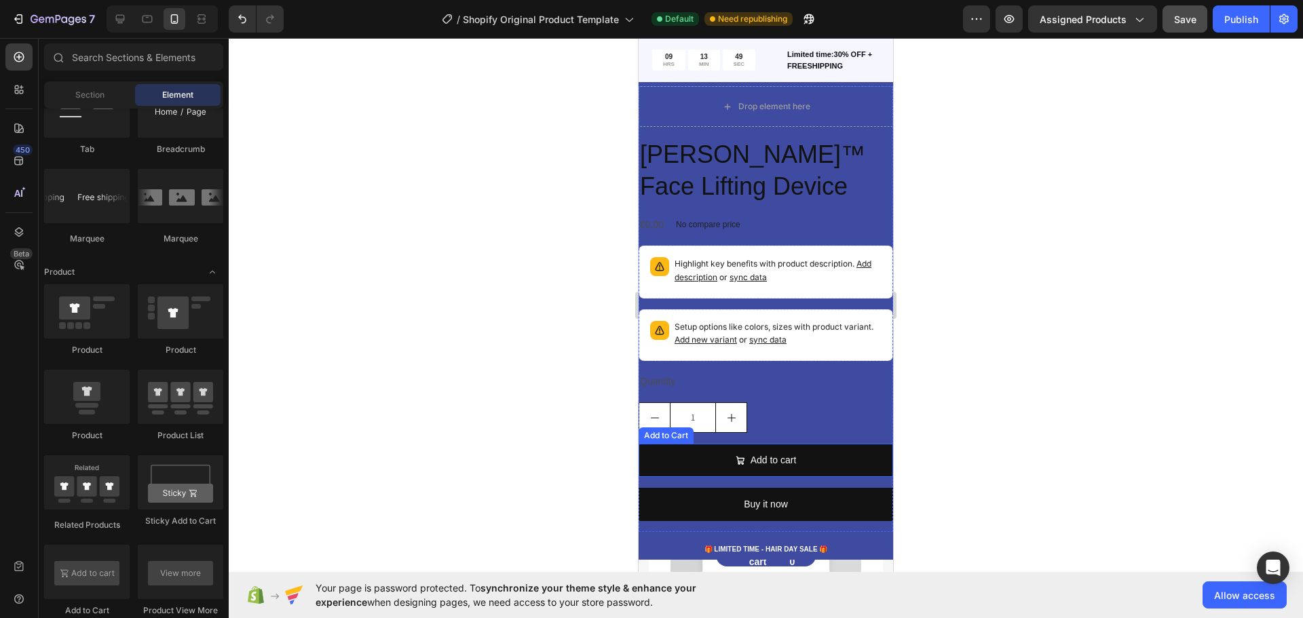
scroll to position [6305, 0]
click at [242, 22] on icon "Undo/Redo" at bounding box center [242, 19] width 8 height 9
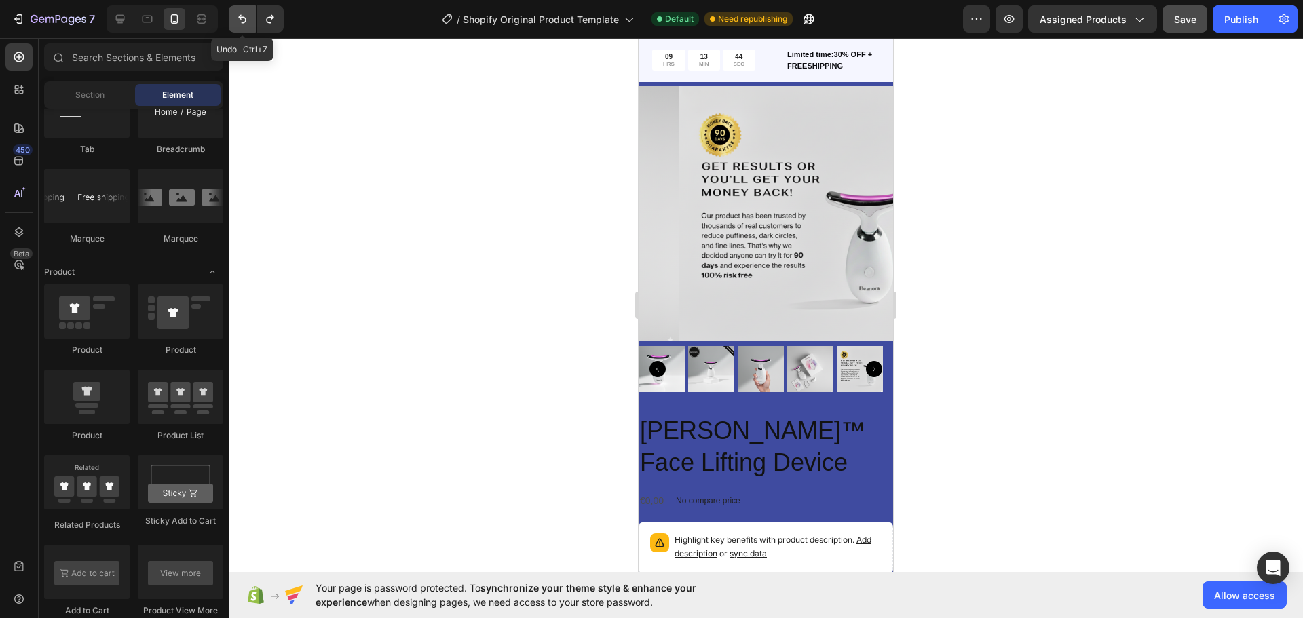
scroll to position [2952, 0]
click at [242, 22] on icon "Undo/Redo" at bounding box center [242, 19] width 8 height 9
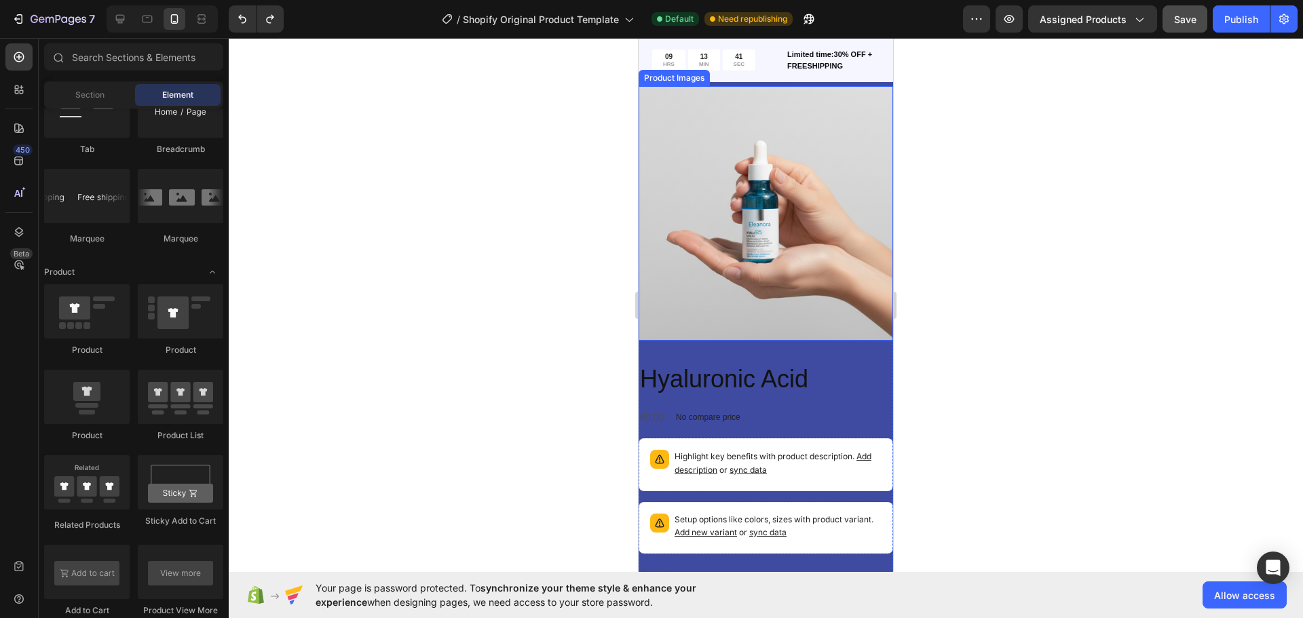
scroll to position [0, 0]
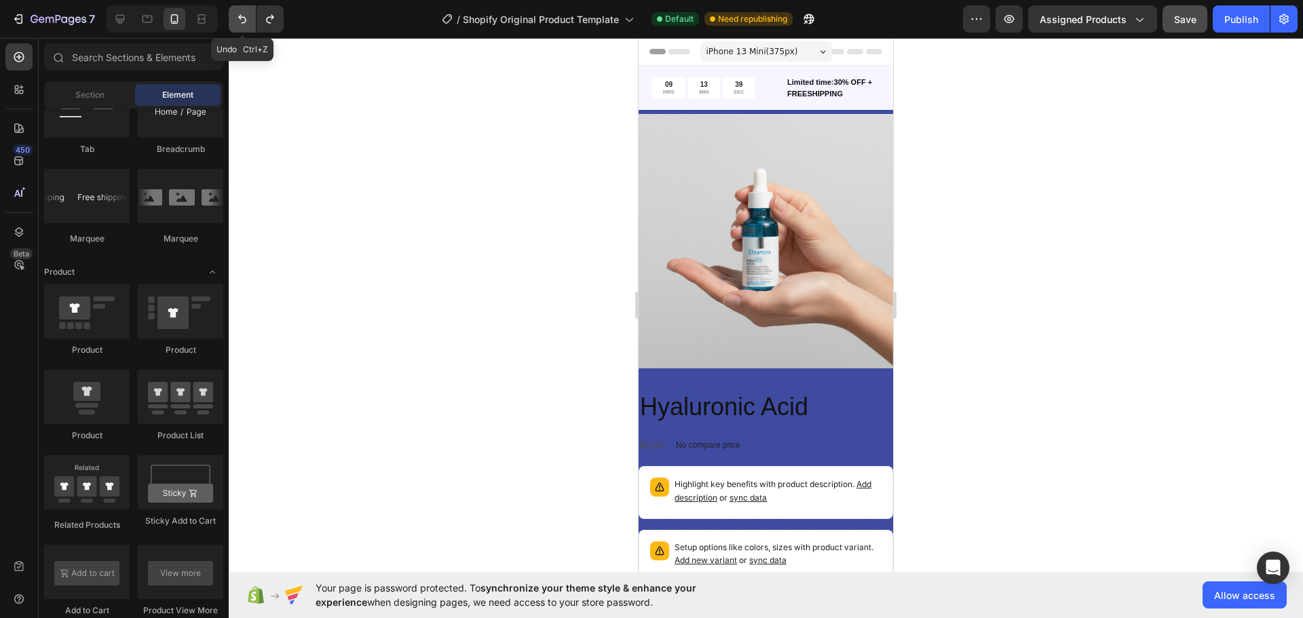
click at [239, 24] on icon "Undo/Redo" at bounding box center [243, 19] width 14 height 14
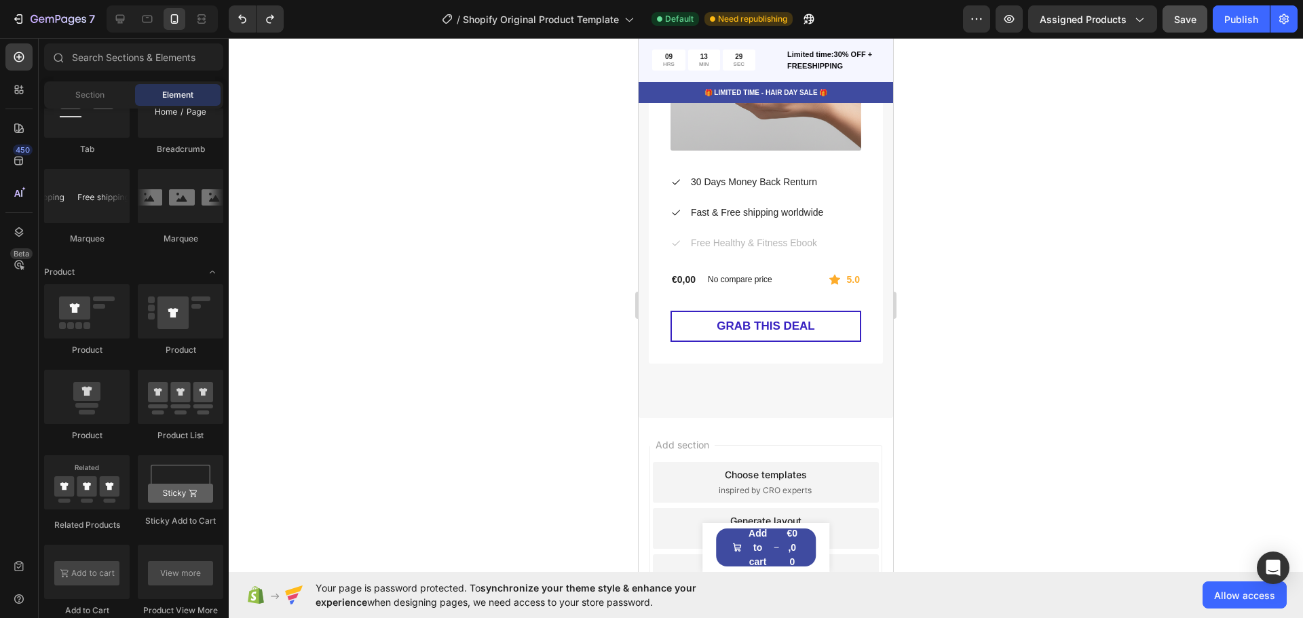
scroll to position [6153, 0]
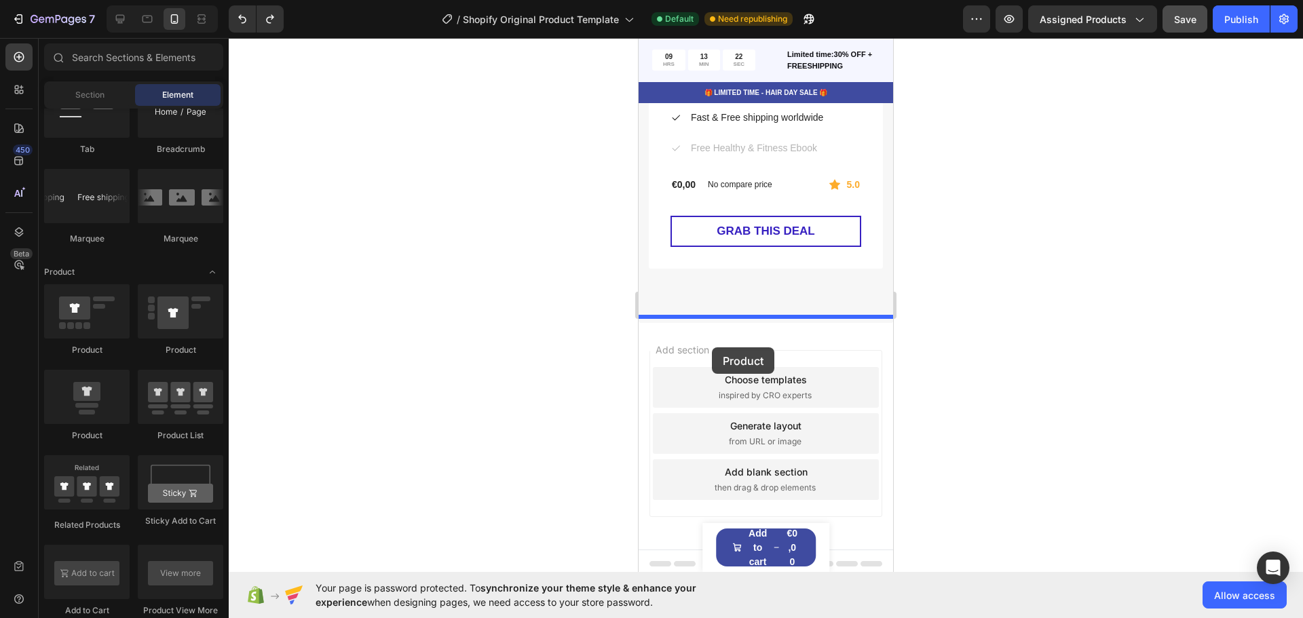
drag, startPoint x: 721, startPoint y: 368, endPoint x: 719, endPoint y: 340, distance: 27.9
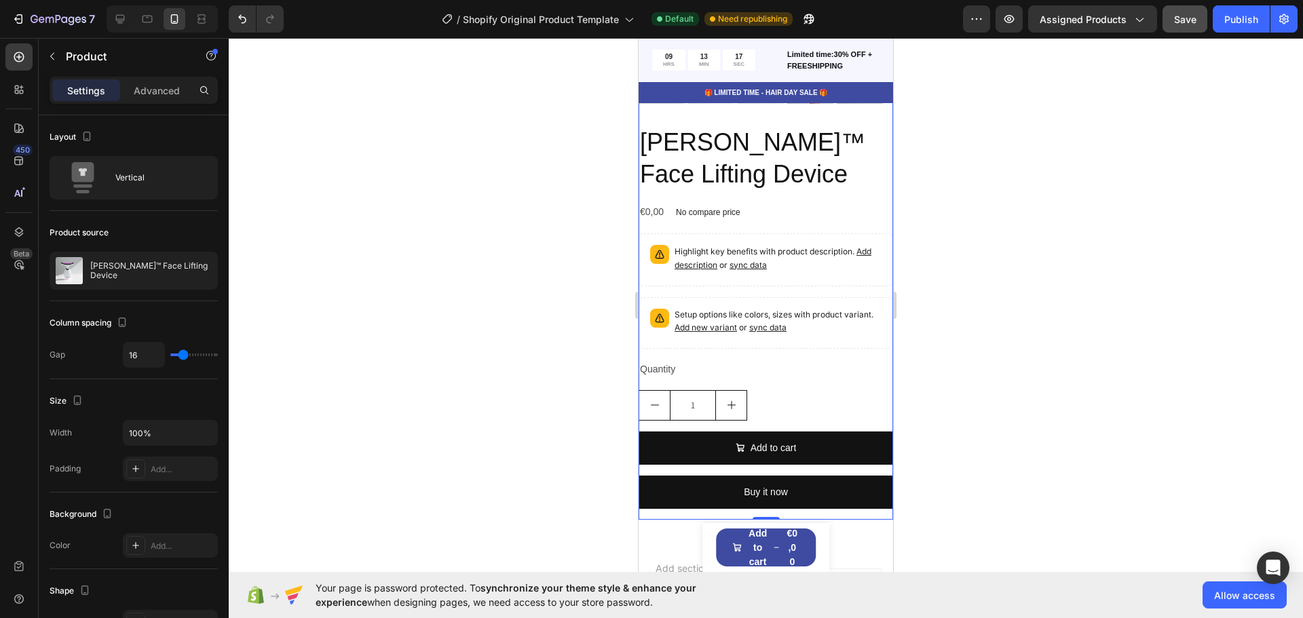
scroll to position [6681, 0]
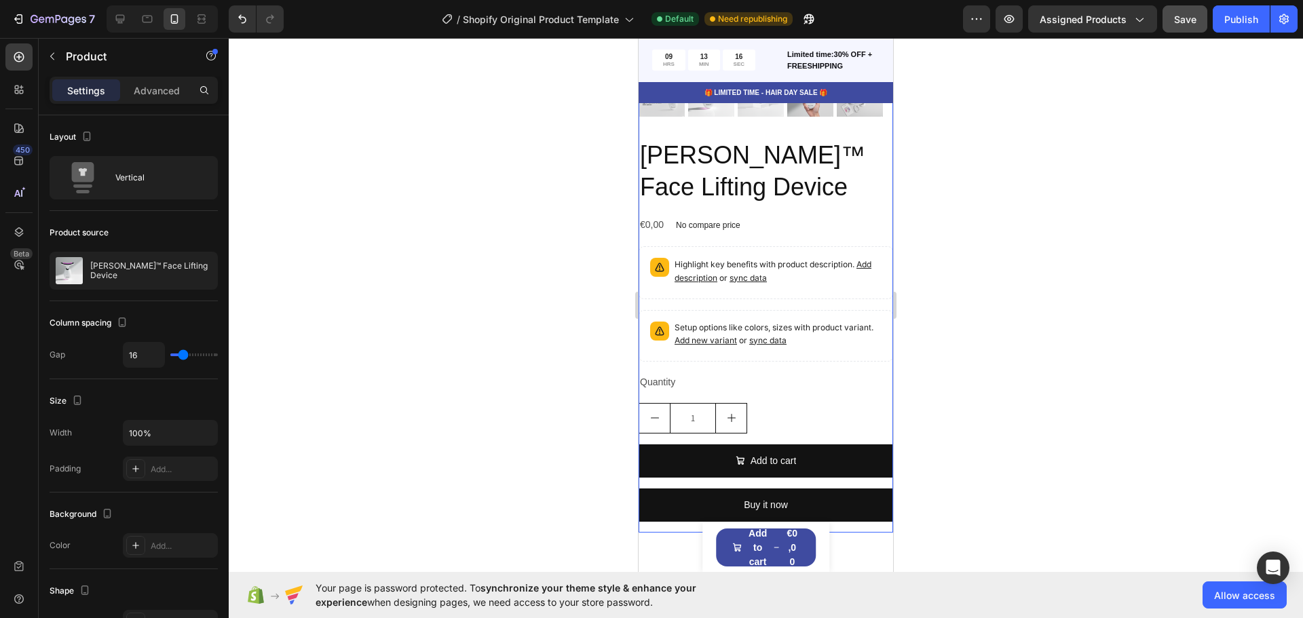
click at [788, 390] on div "[PERSON_NAME]™ Face Lifting Device Product Title €0,00 Product Price Product Pr…" at bounding box center [766, 335] width 255 height 394
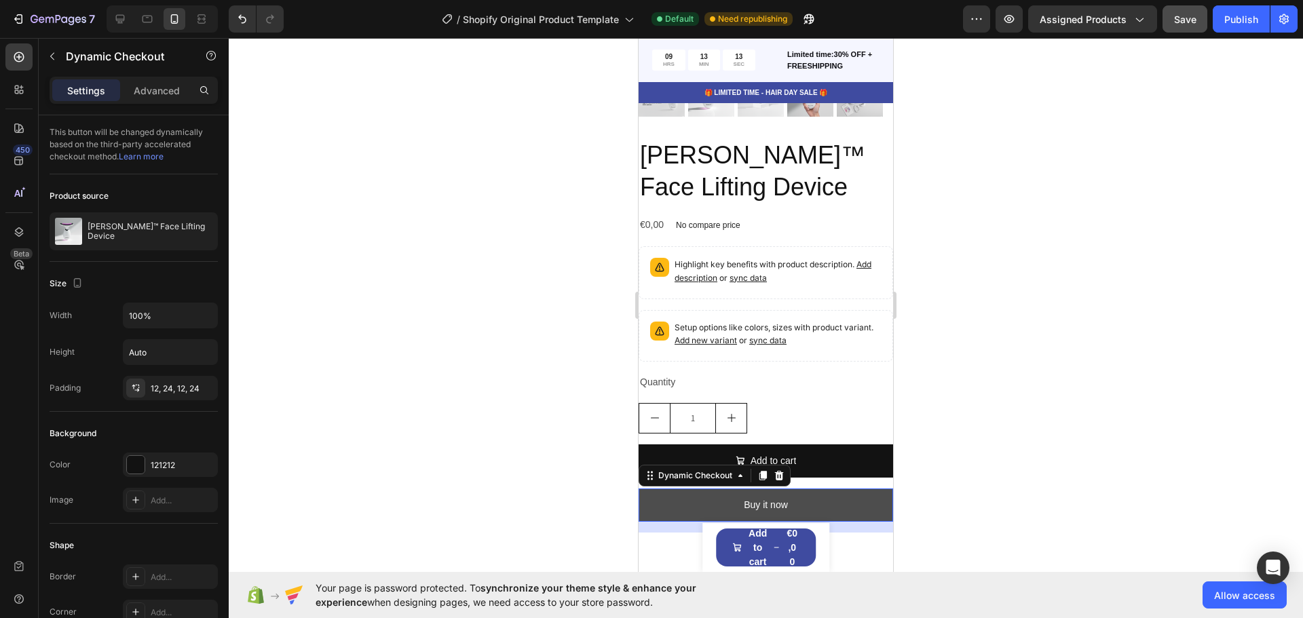
click at [819, 489] on button "Buy it now" at bounding box center [766, 505] width 255 height 33
click at [782, 471] on icon at bounding box center [779, 476] width 9 height 10
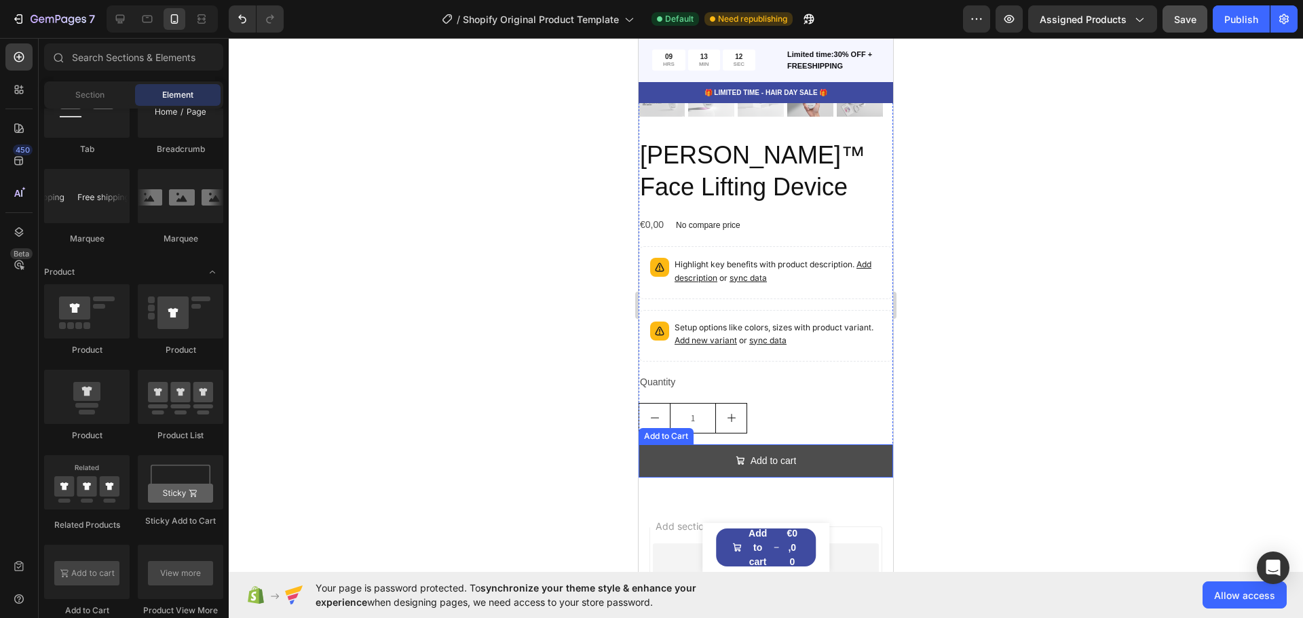
click at [815, 452] on button "Add to cart" at bounding box center [766, 461] width 255 height 33
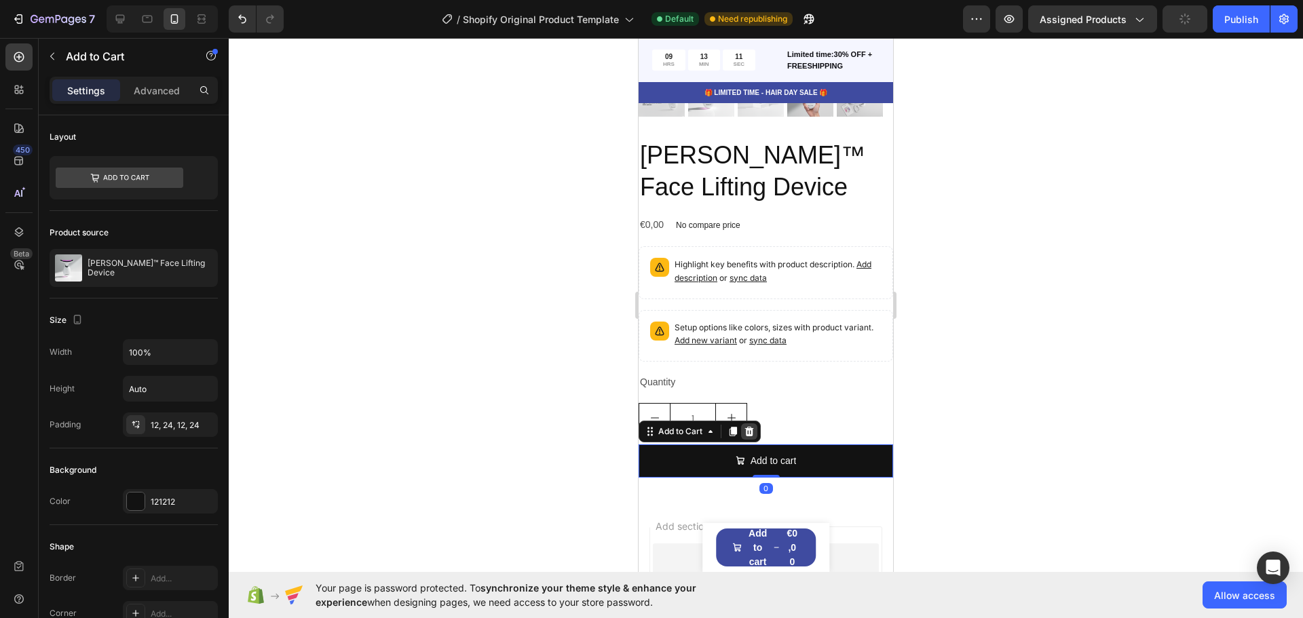
click at [749, 426] on icon at bounding box center [749, 431] width 11 height 11
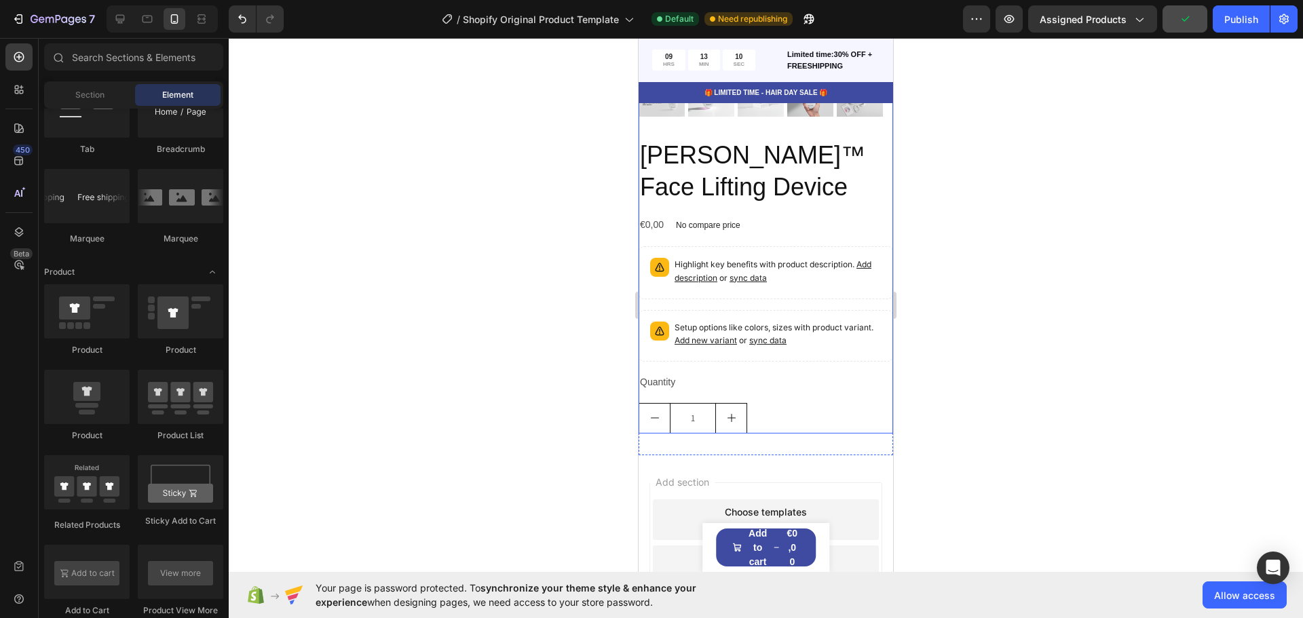
click at [791, 404] on div "1" at bounding box center [766, 418] width 255 height 31
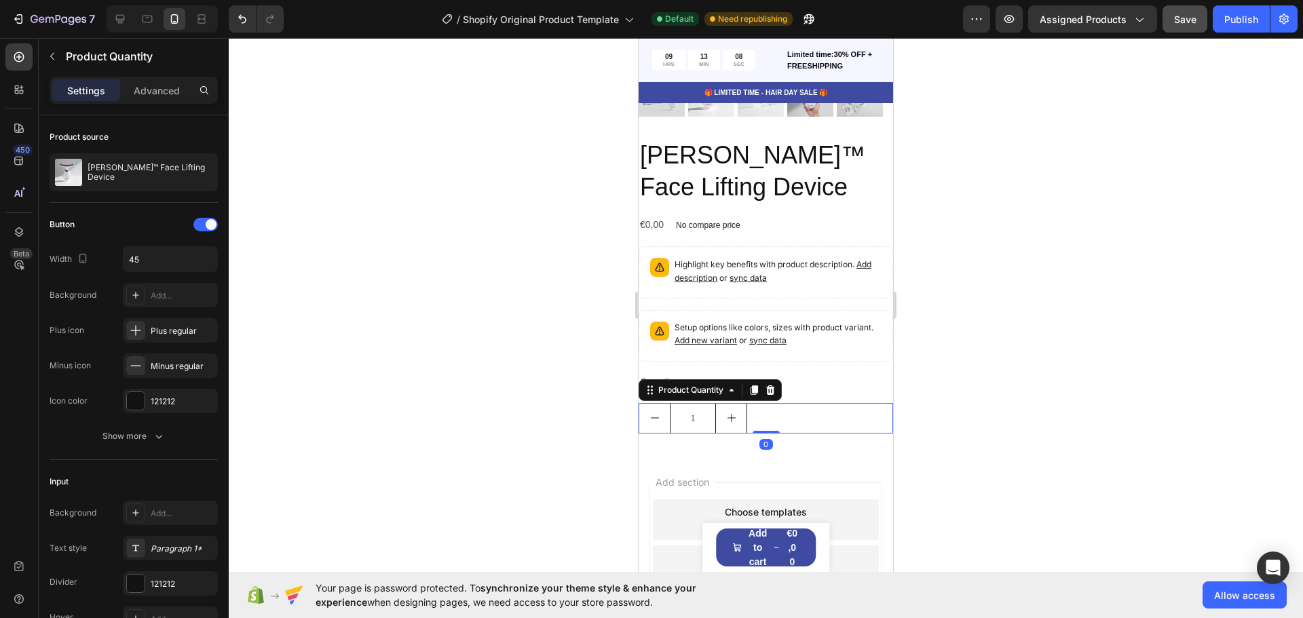
click at [772, 388] on div "Product Quantity" at bounding box center [710, 390] width 143 height 22
click at [770, 385] on icon at bounding box center [770, 390] width 11 height 11
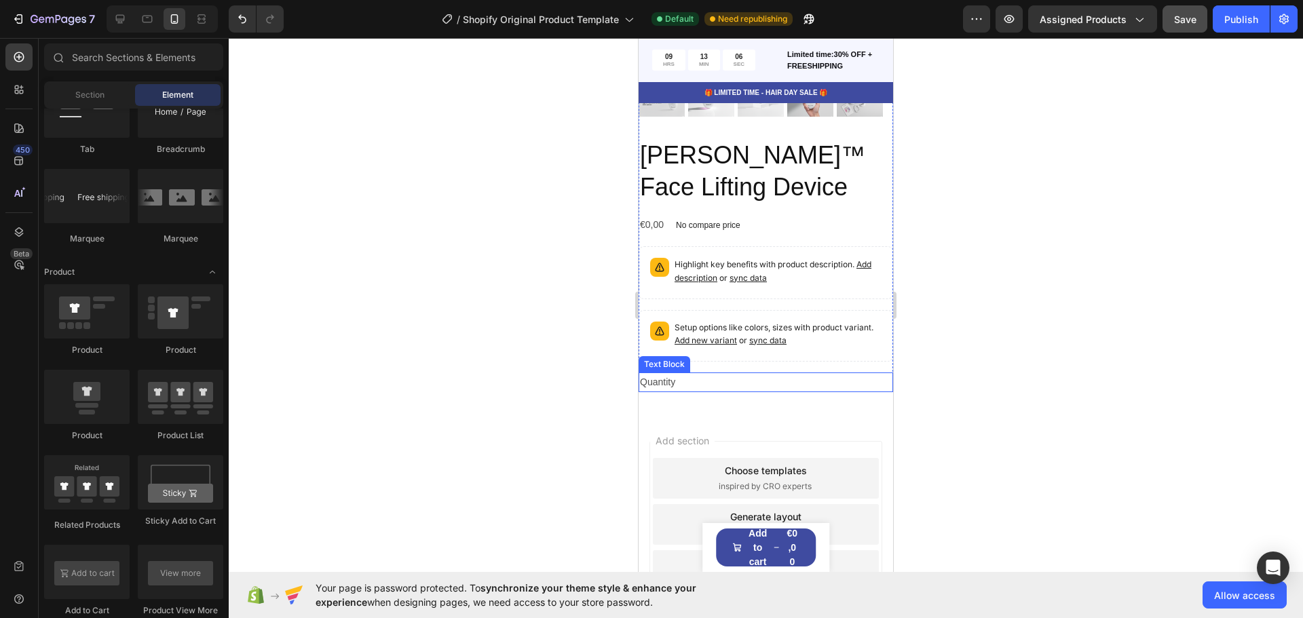
click at [786, 373] on div "Quantity" at bounding box center [766, 383] width 255 height 20
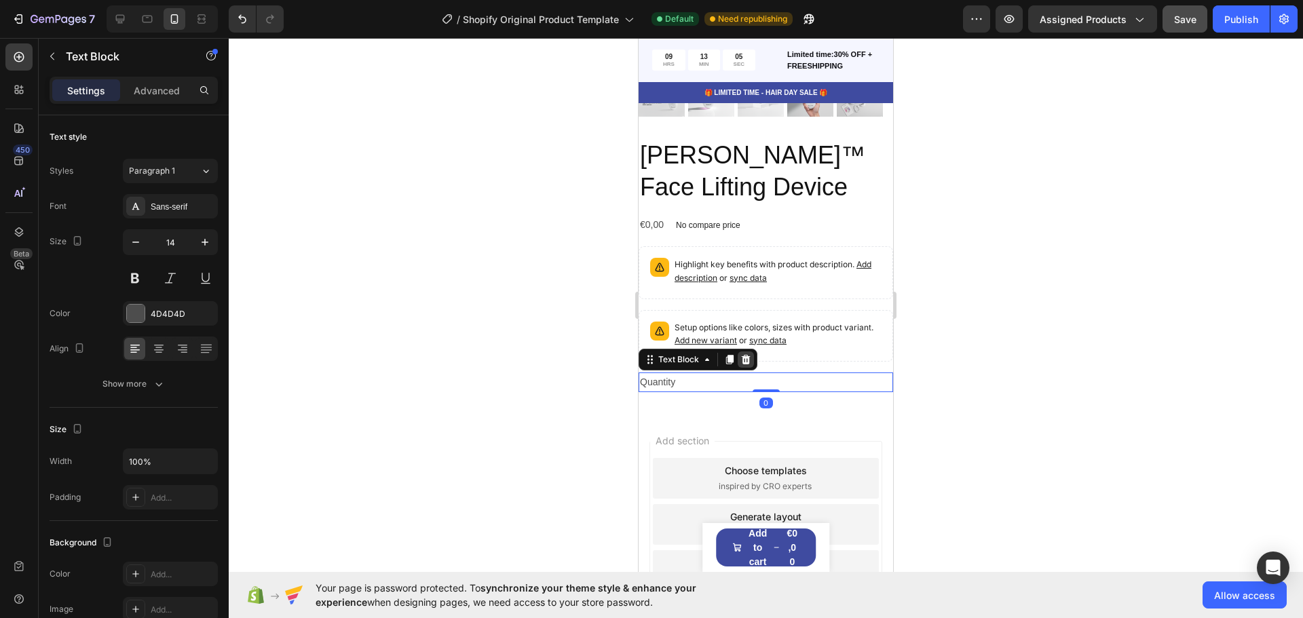
click at [745, 354] on icon at bounding box center [746, 359] width 9 height 10
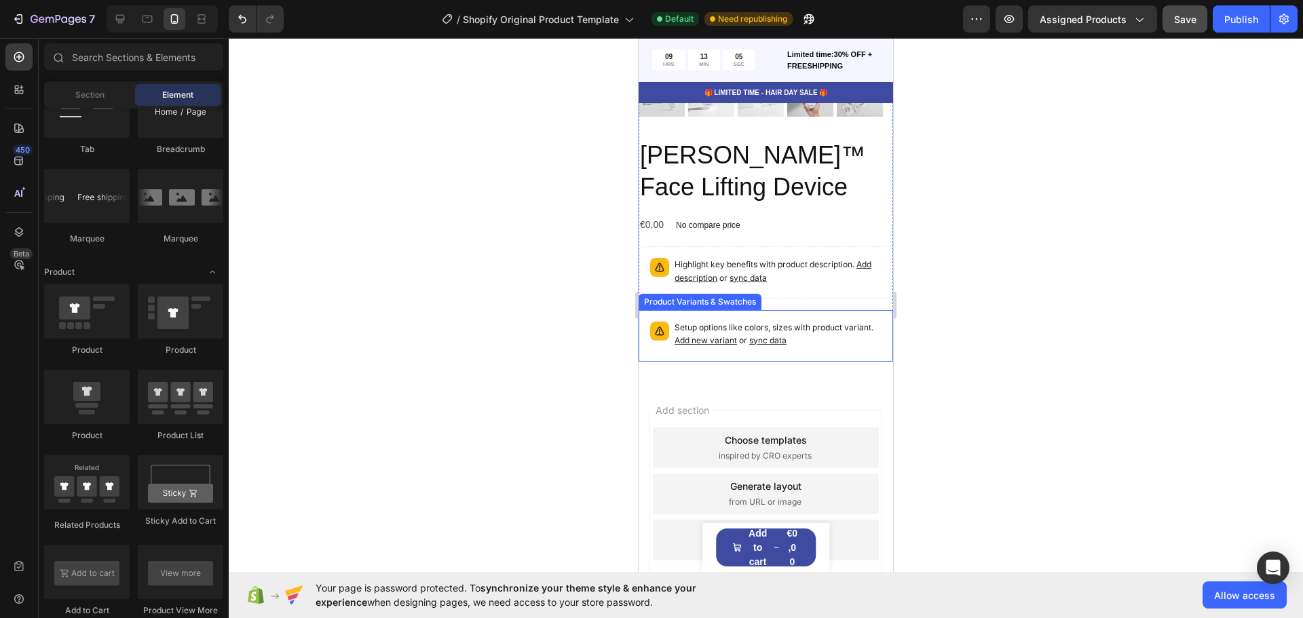
click at [839, 327] on p "Setup options like colors, sizes with product variant. Add new variant or sync …" at bounding box center [778, 335] width 207 height 26
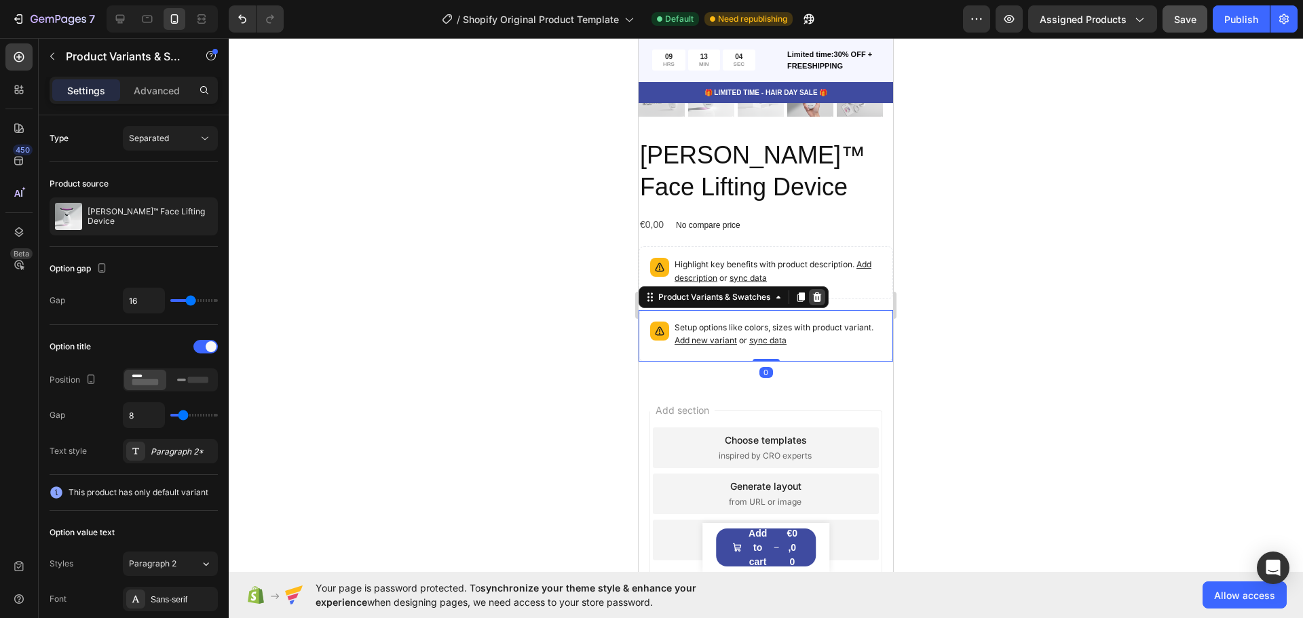
click at [816, 292] on icon at bounding box center [817, 297] width 9 height 10
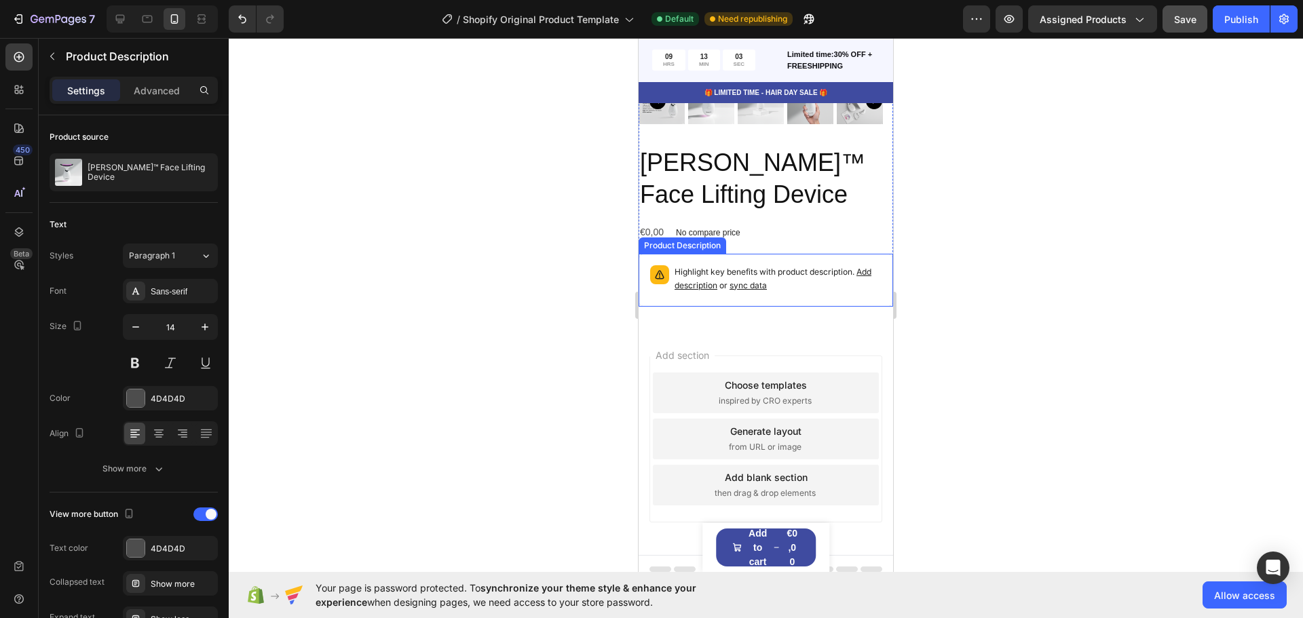
click at [837, 275] on p "Highlight key benefits with product description. Add description or sync data" at bounding box center [778, 278] width 207 height 27
click at [798, 236] on icon at bounding box center [798, 241] width 11 height 11
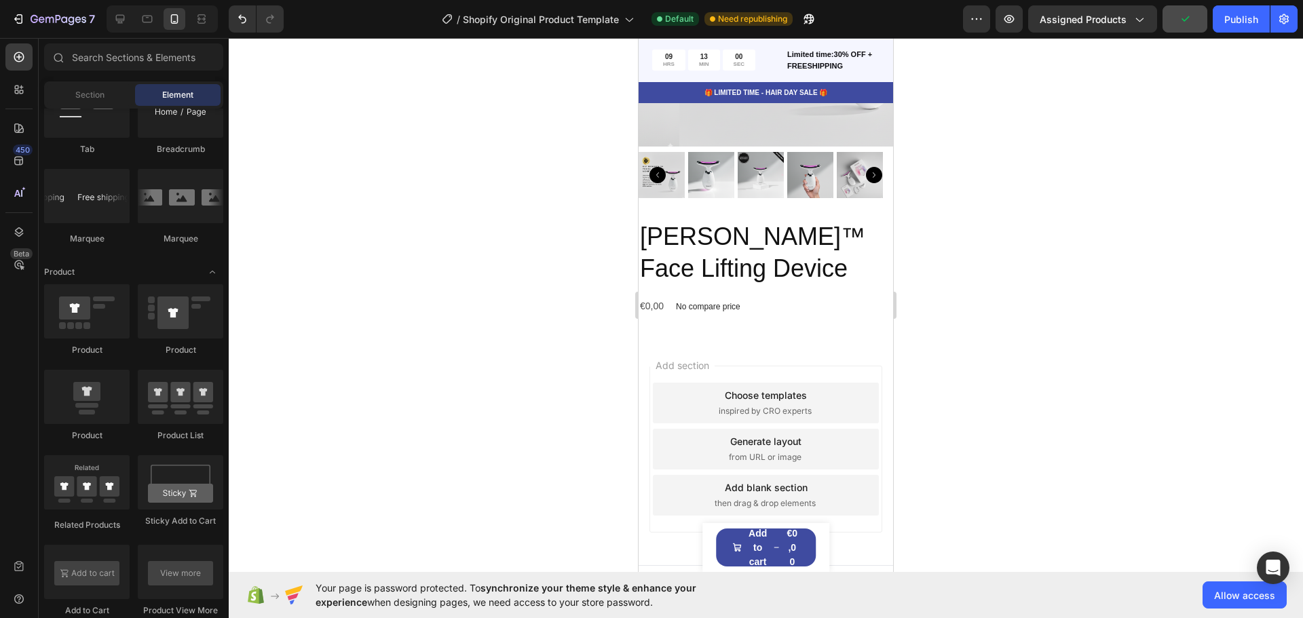
scroll to position [6611, 0]
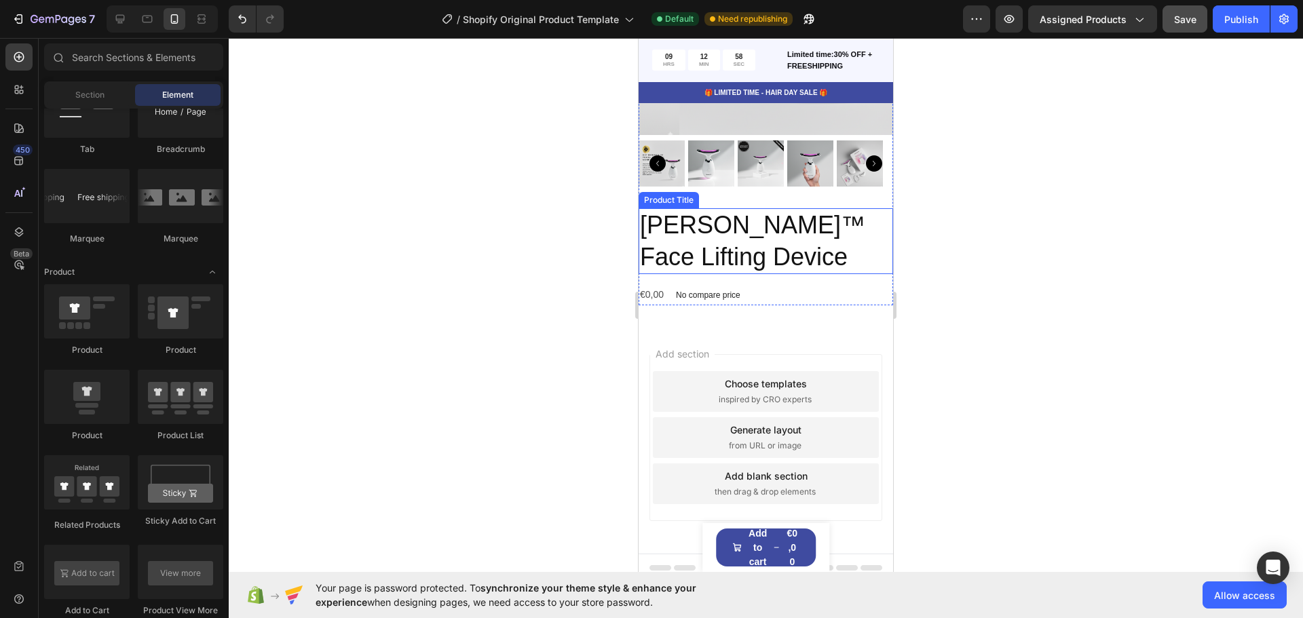
click at [824, 243] on h2 "[PERSON_NAME]™ Face Lifting Device" at bounding box center [766, 241] width 255 height 67
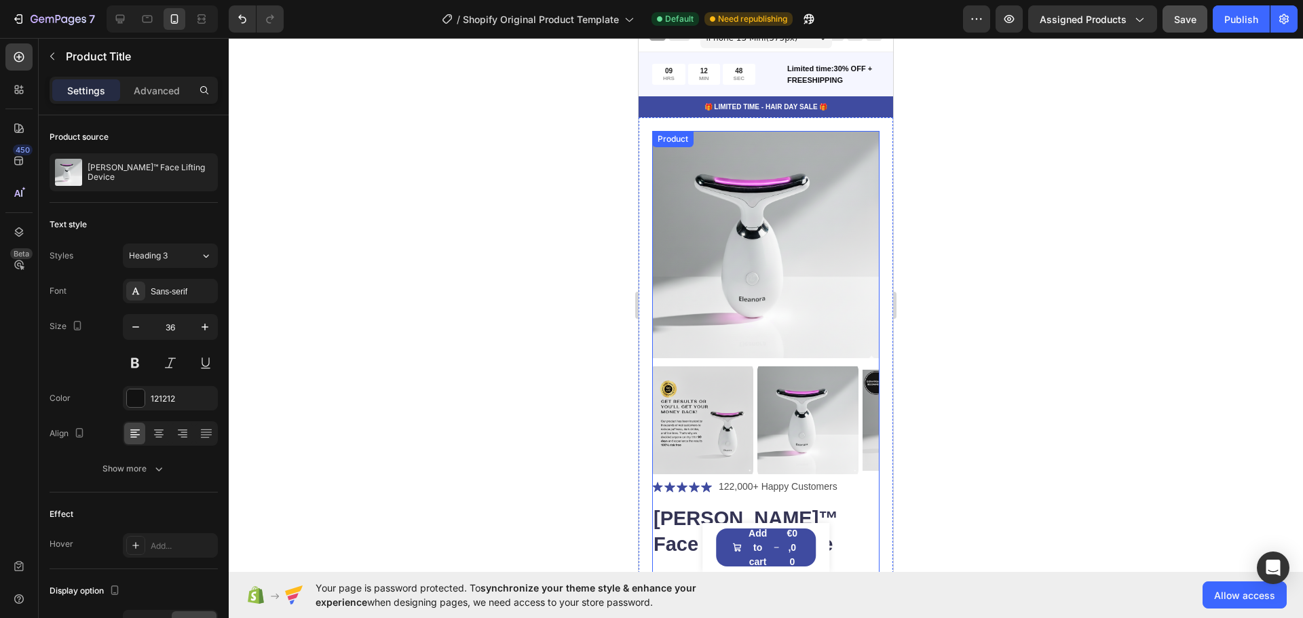
scroll to position [0, 0]
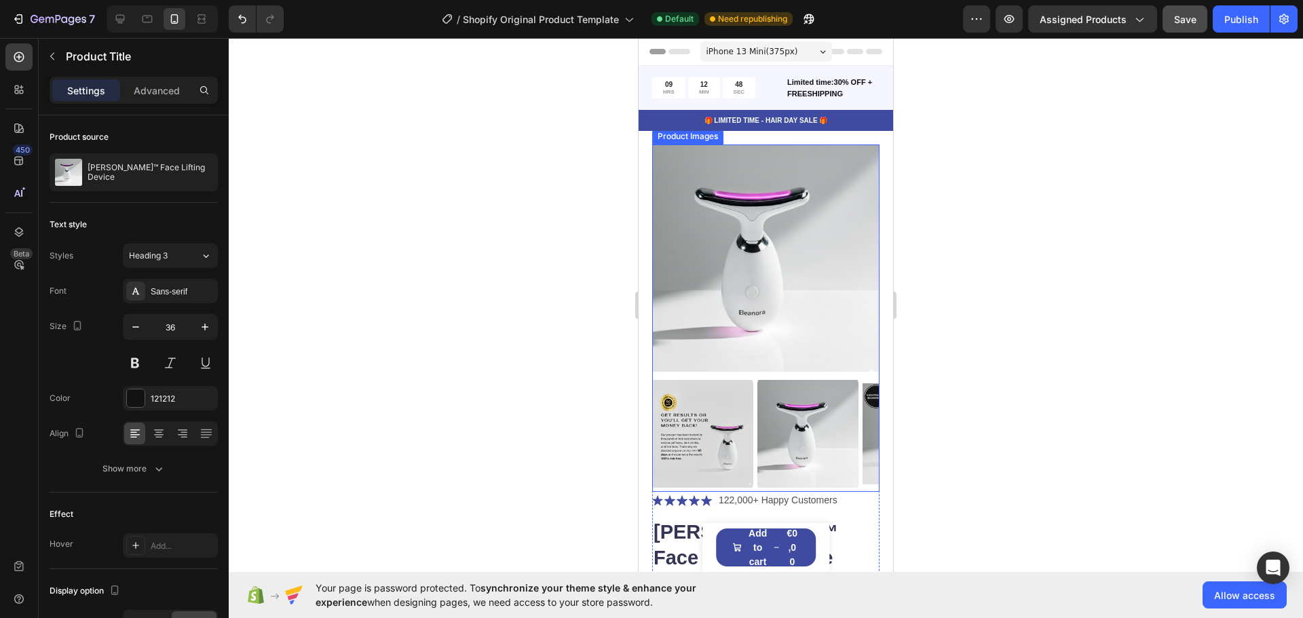
click at [765, 278] on img at bounding box center [765, 258] width 227 height 227
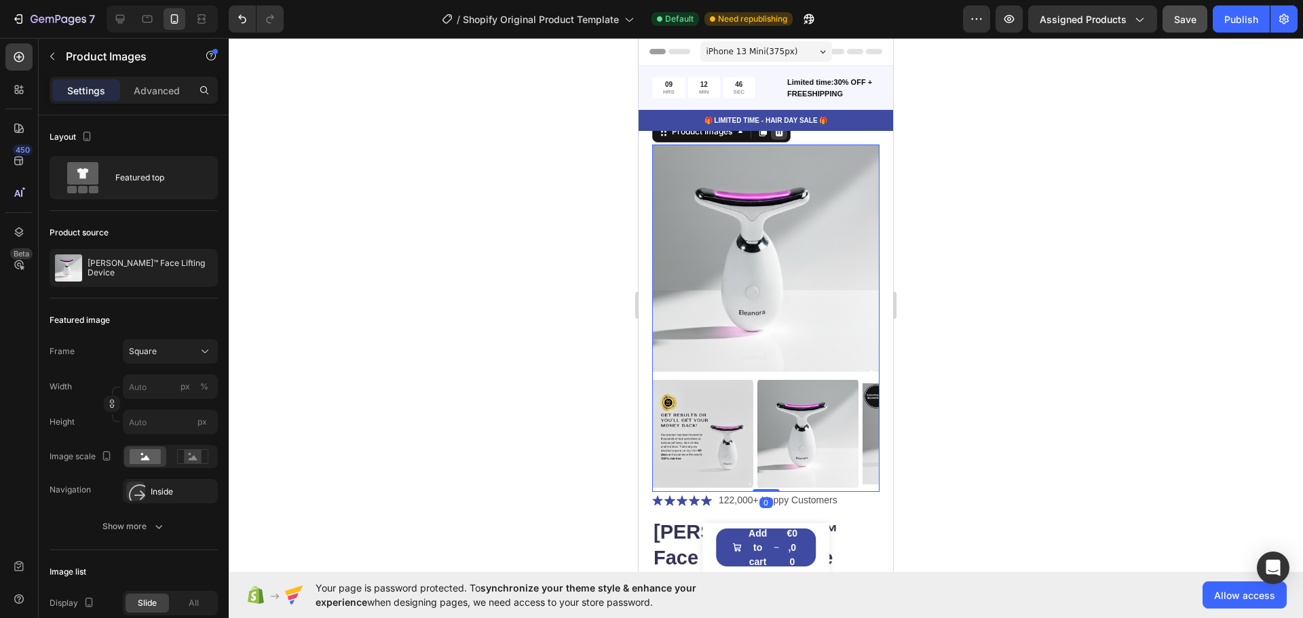
click at [785, 135] on icon at bounding box center [779, 131] width 11 height 11
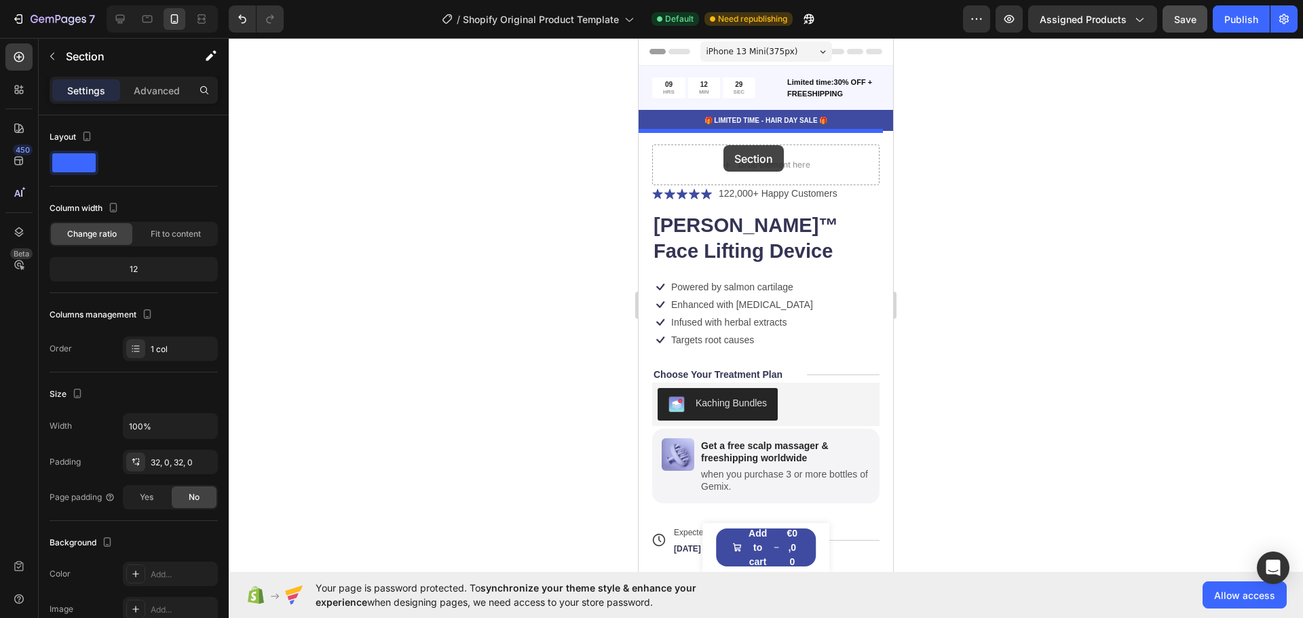
drag, startPoint x: 797, startPoint y: 408, endPoint x: 724, endPoint y: 145, distance: 272.7
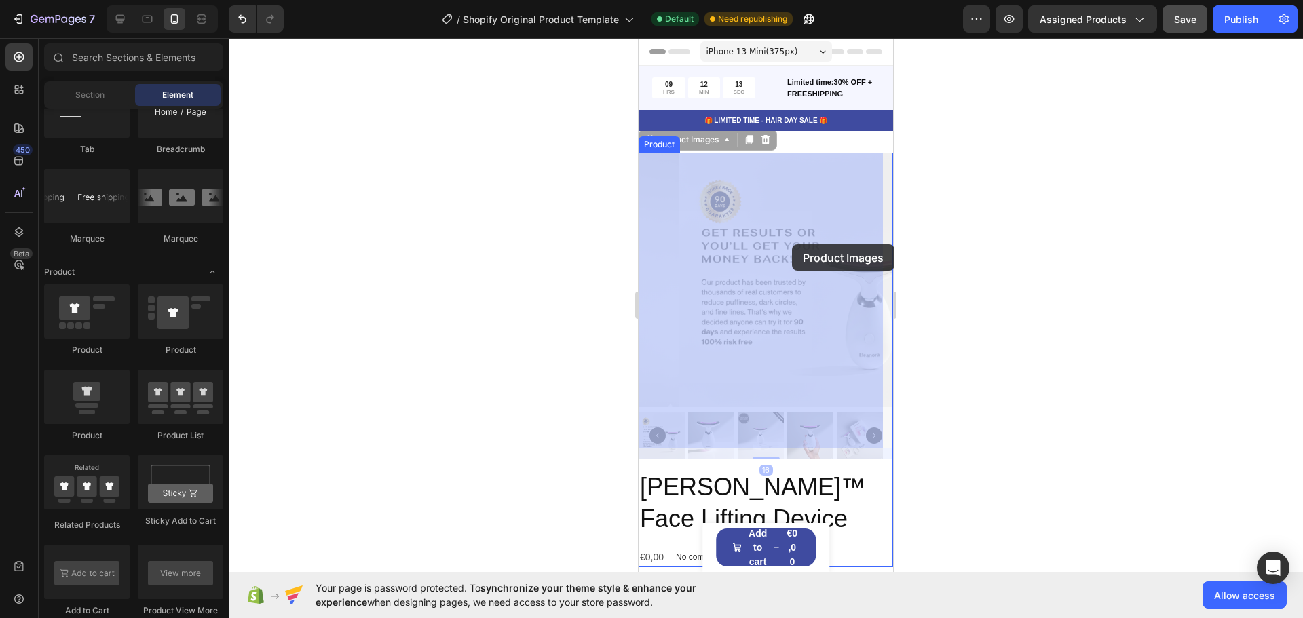
drag, startPoint x: 791, startPoint y: 140, endPoint x: 792, endPoint y: 245, distance: 105.2
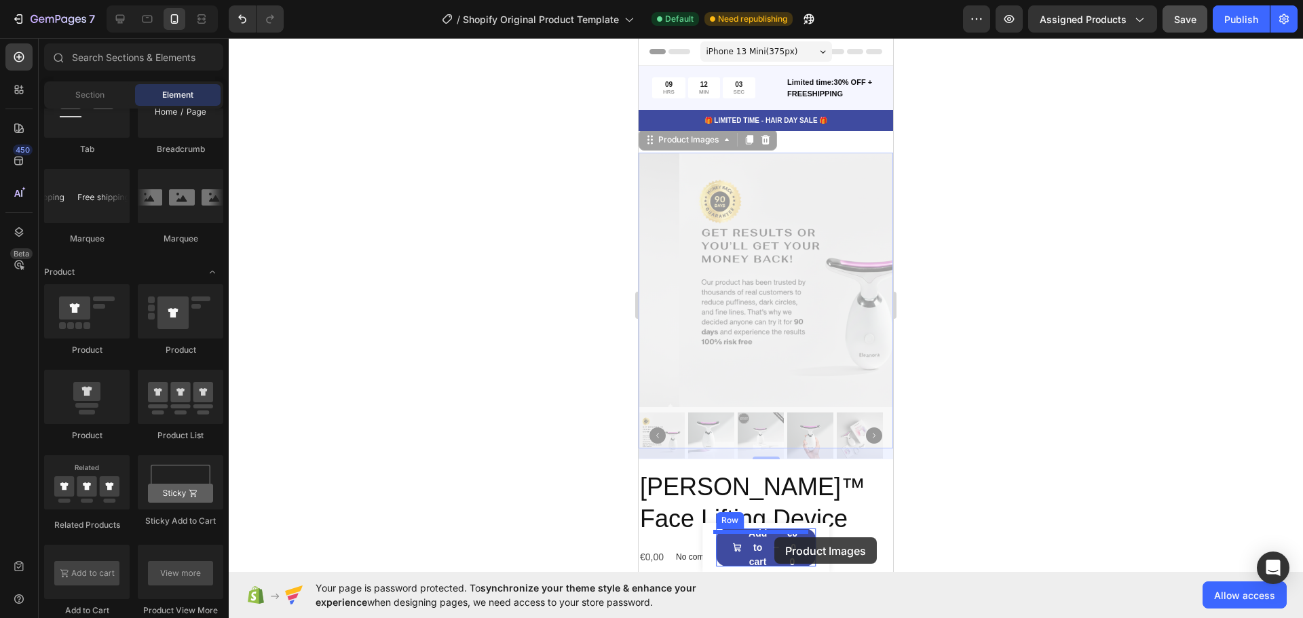
scroll to position [3, 0]
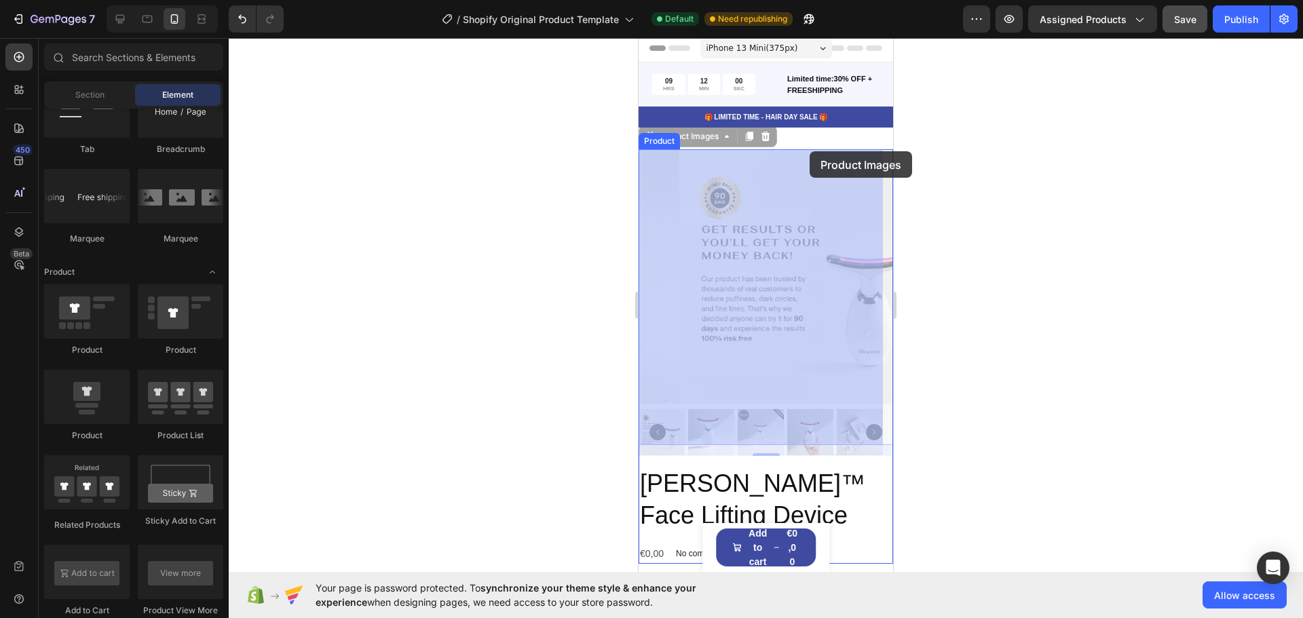
drag, startPoint x: 808, startPoint y: 150, endPoint x: 806, endPoint y: 167, distance: 17.0
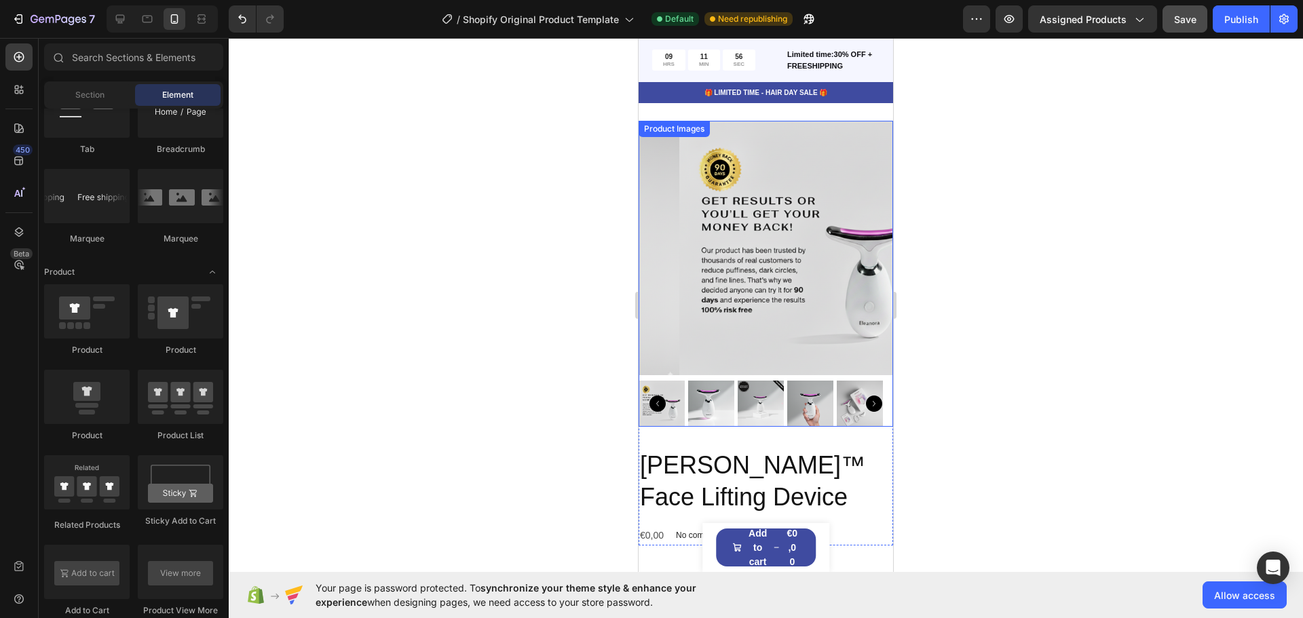
scroll to position [0, 0]
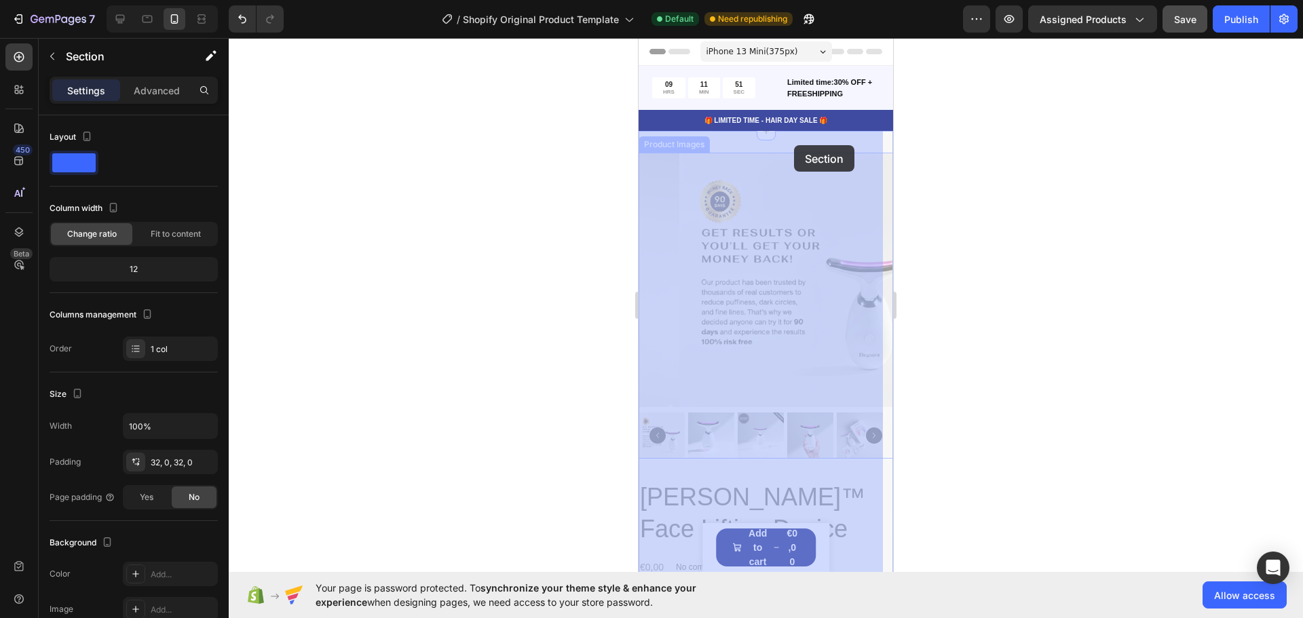
drag, startPoint x: 786, startPoint y: 141, endPoint x: 795, endPoint y: 145, distance: 9.5
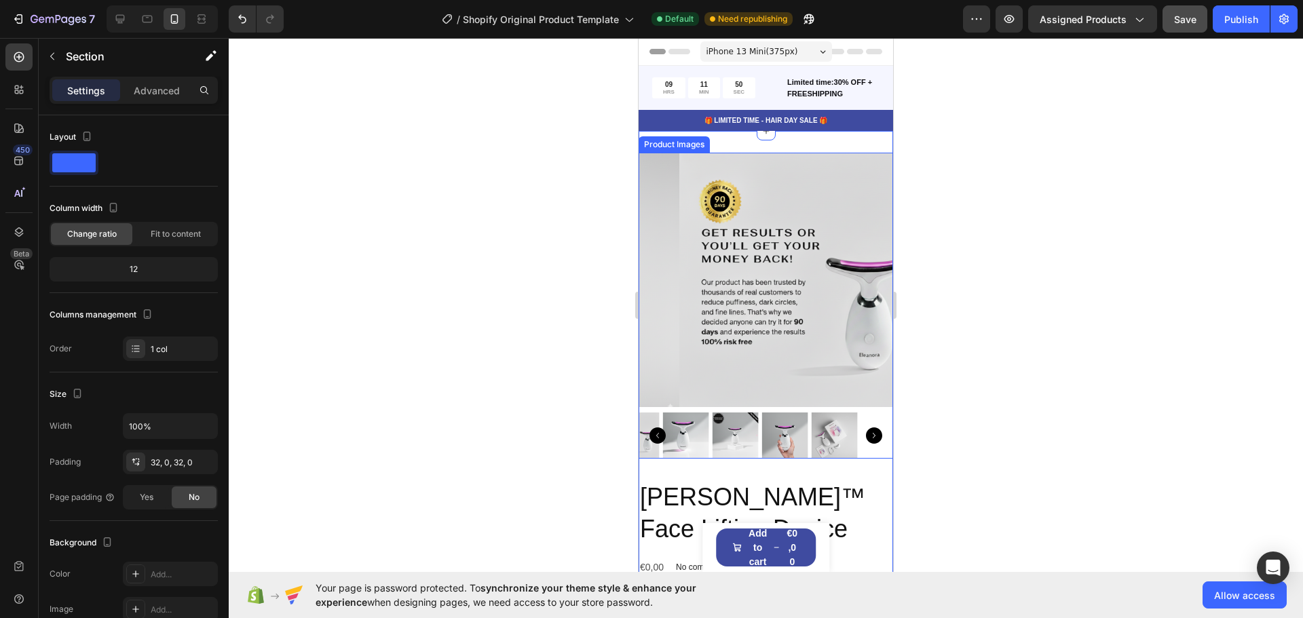
scroll to position [226, 0]
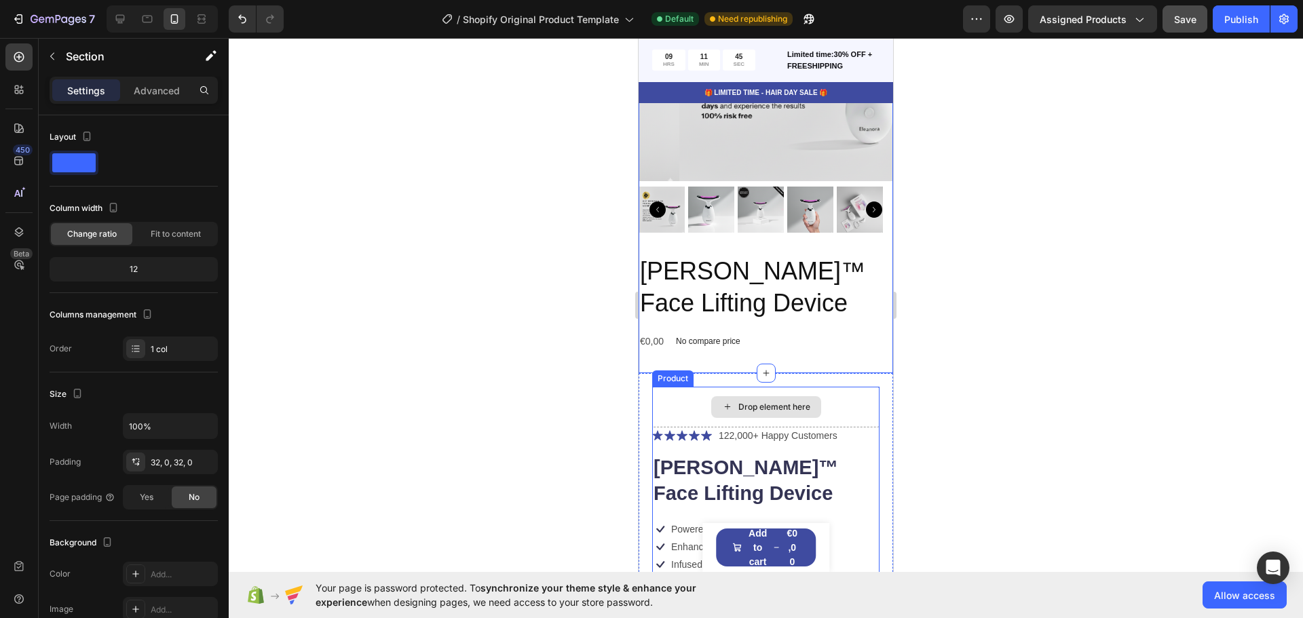
click at [716, 396] on div "Drop element here" at bounding box center [766, 407] width 110 height 22
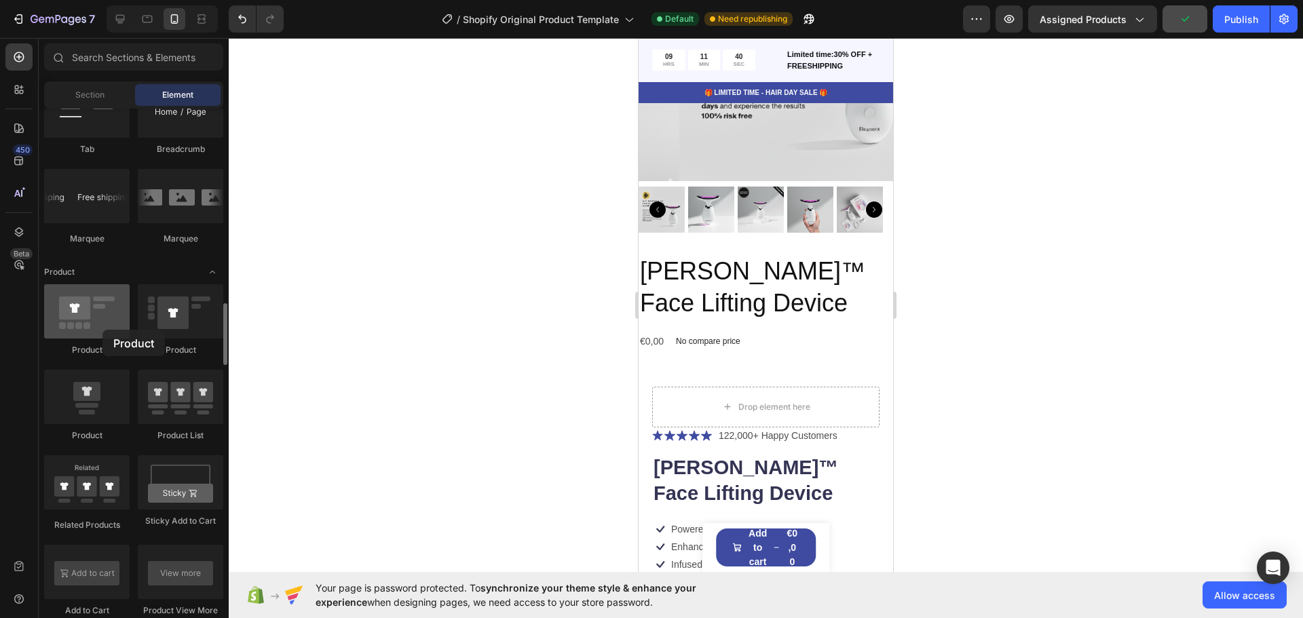
drag, startPoint x: 73, startPoint y: 300, endPoint x: 102, endPoint y: 330, distance: 41.8
click at [102, 330] on div at bounding box center [87, 311] width 86 height 54
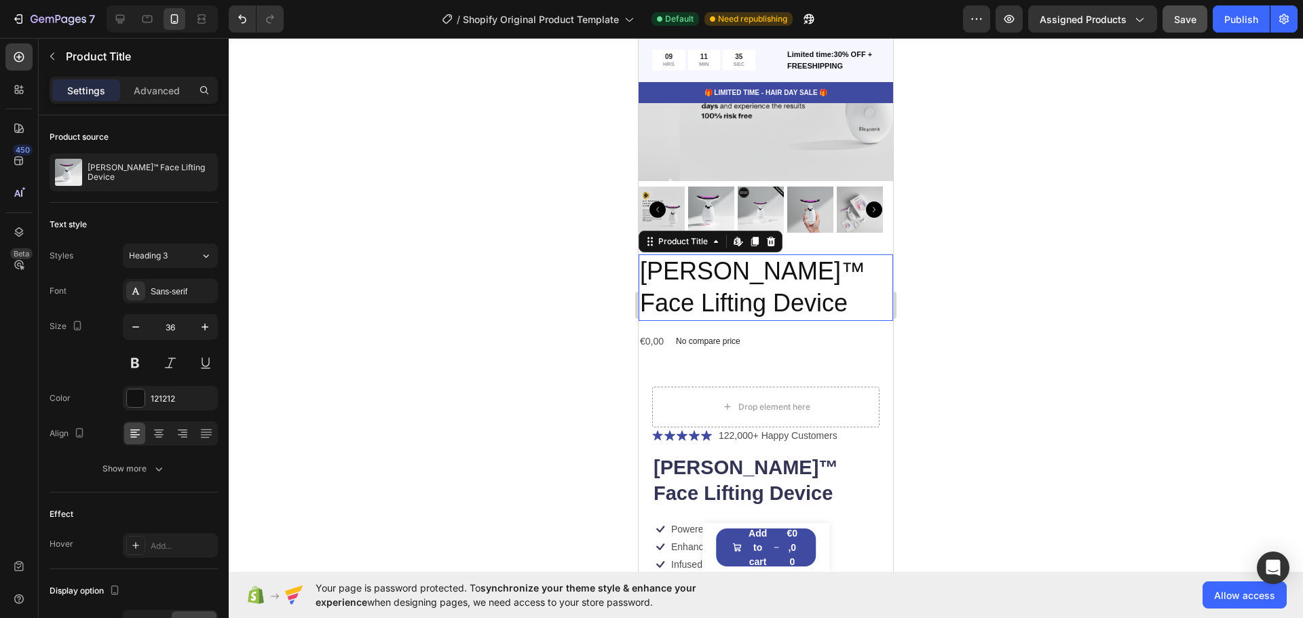
click at [818, 290] on h2 "[PERSON_NAME]™ Face Lifting Device" at bounding box center [766, 288] width 255 height 67
click at [775, 236] on icon at bounding box center [771, 241] width 11 height 11
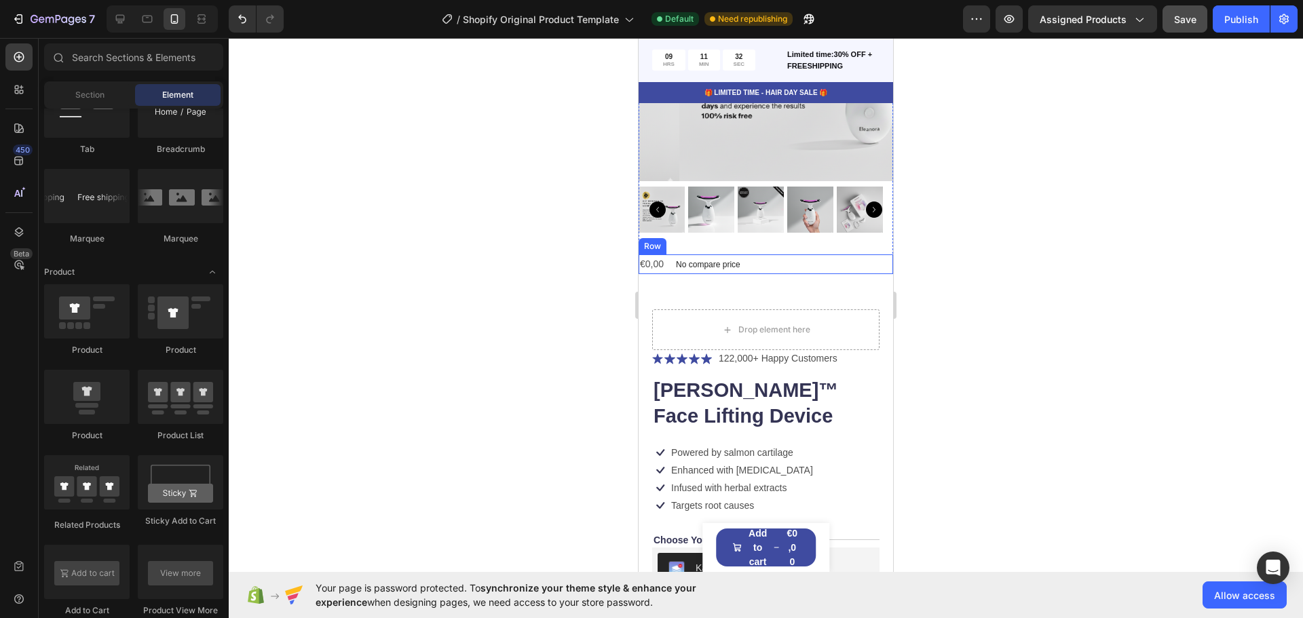
click at [768, 256] on div "€0,00 Product Price Product Price No compare price Product Price Row" at bounding box center [766, 265] width 255 height 20
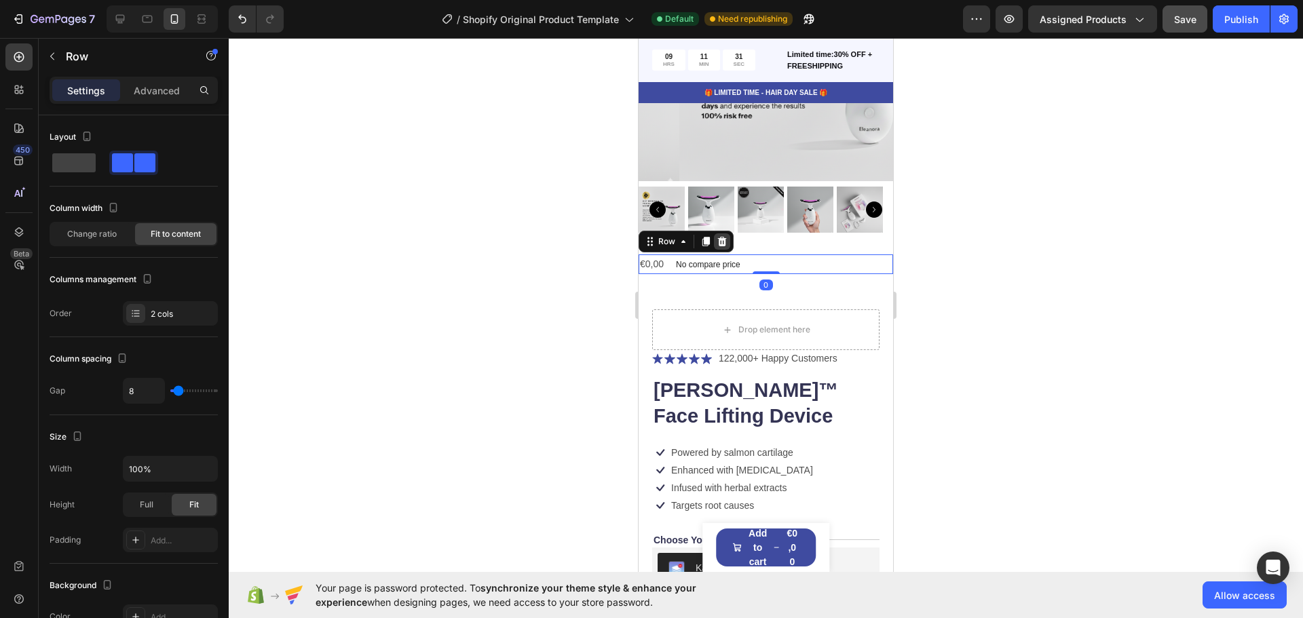
click at [727, 236] on icon at bounding box center [722, 241] width 11 height 11
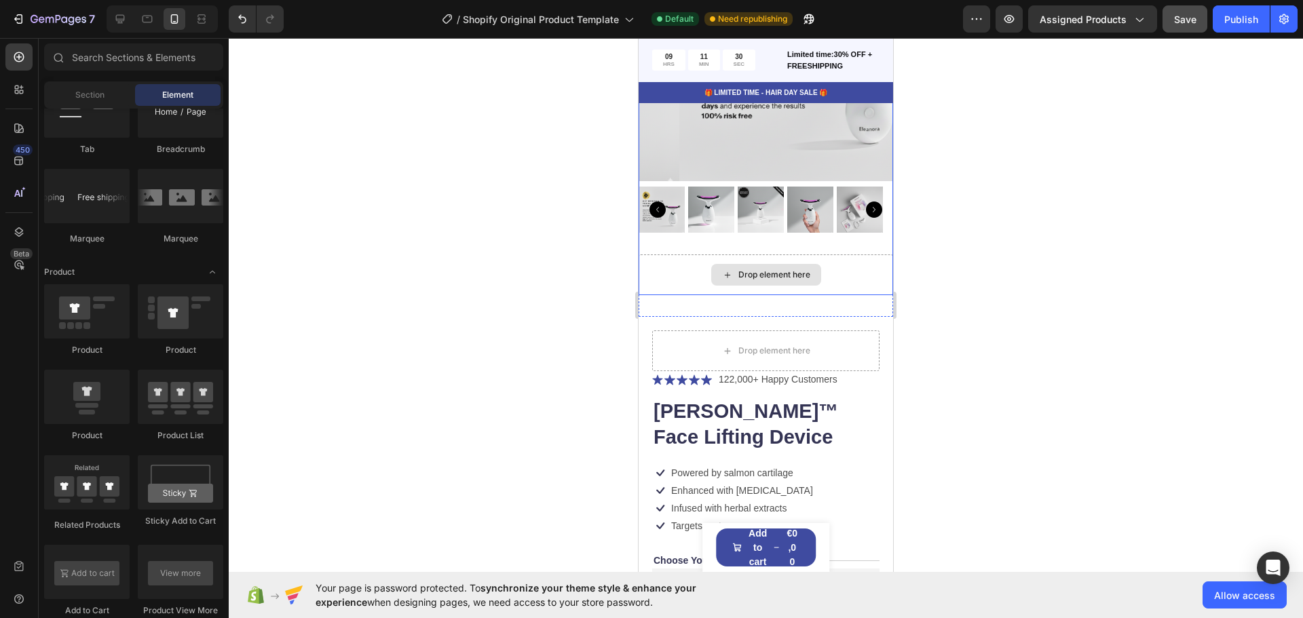
click at [830, 267] on div "Drop element here" at bounding box center [766, 275] width 255 height 41
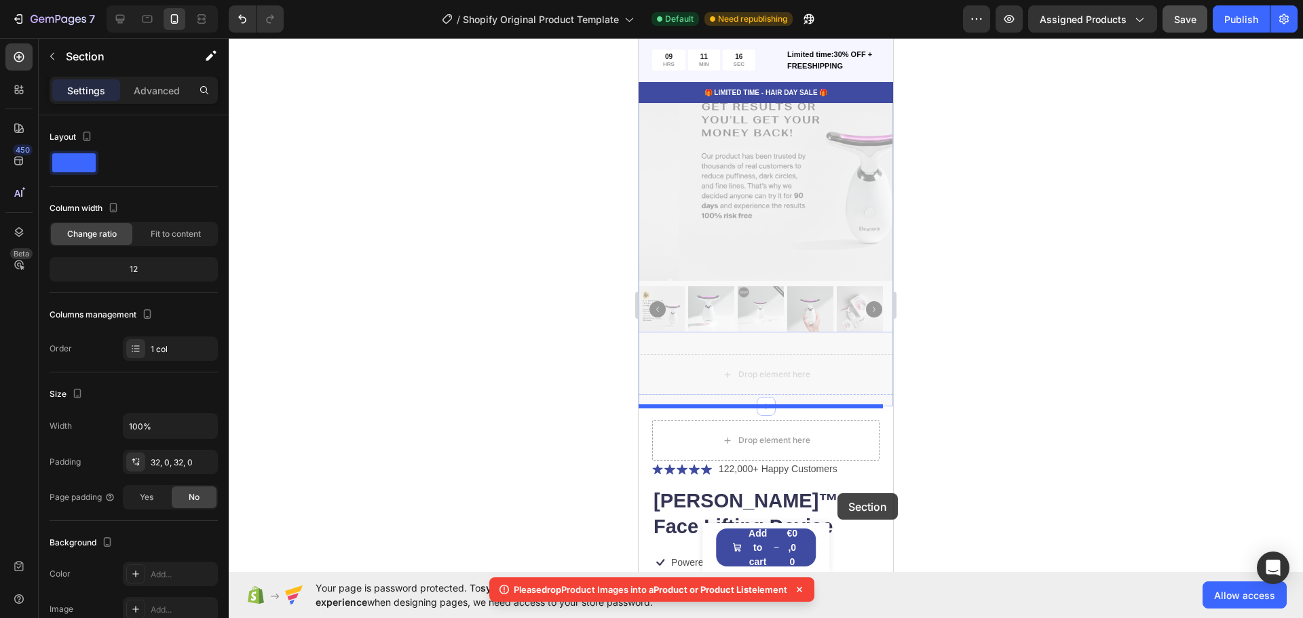
scroll to position [164, 0]
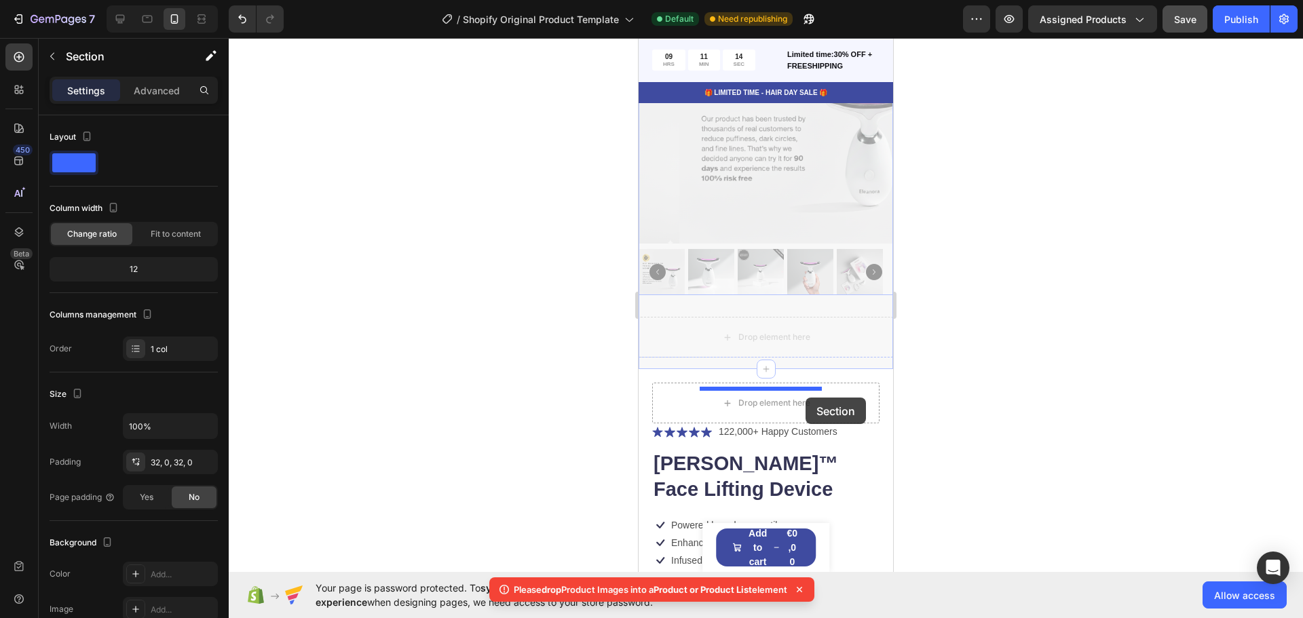
drag, startPoint x: 812, startPoint y: 112, endPoint x: 806, endPoint y: 398, distance: 285.8
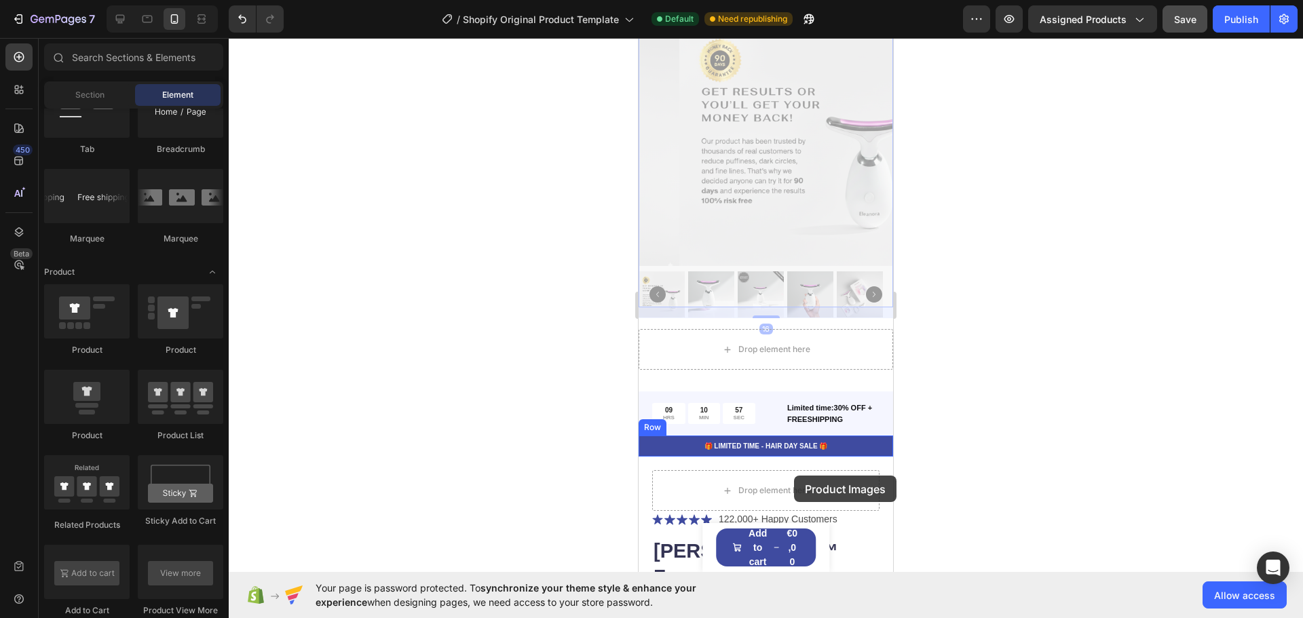
scroll to position [84, 0]
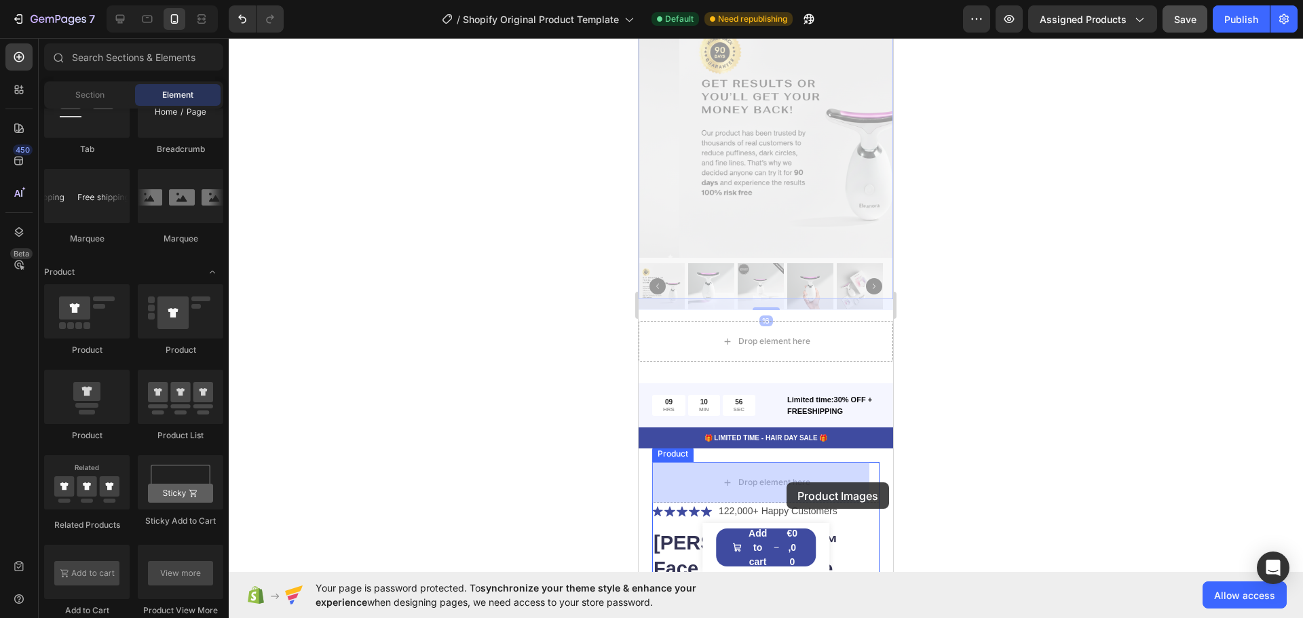
drag, startPoint x: 808, startPoint y: 81, endPoint x: 787, endPoint y: 483, distance: 402.4
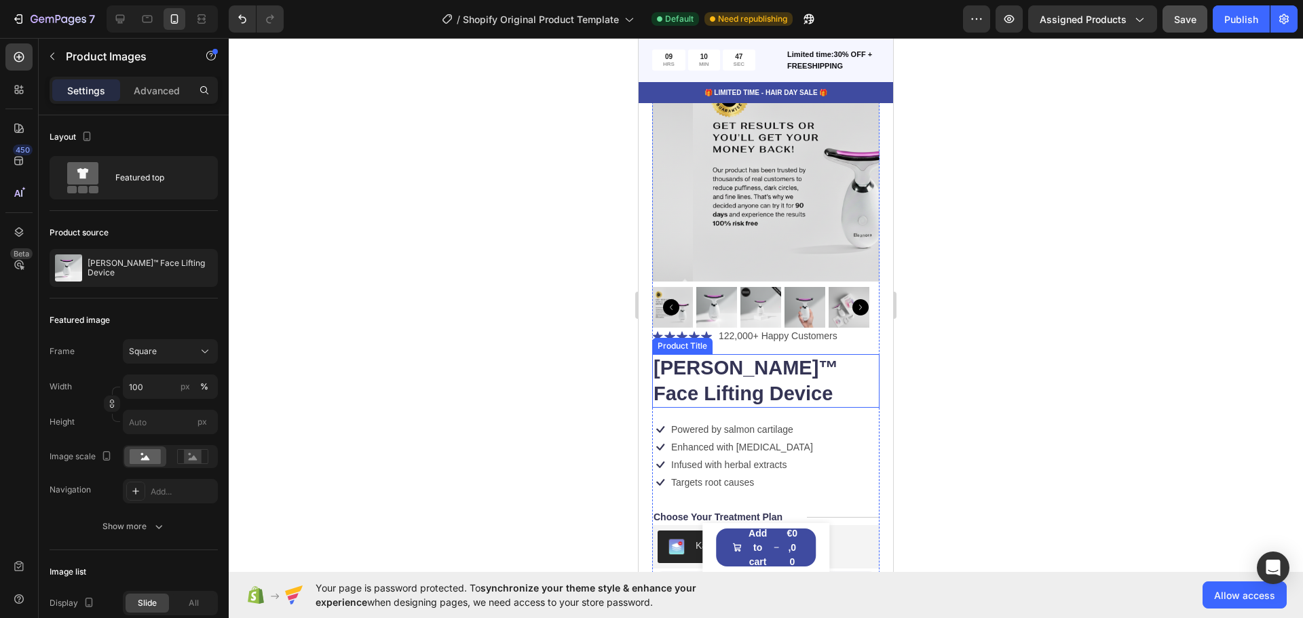
scroll to position [0, 0]
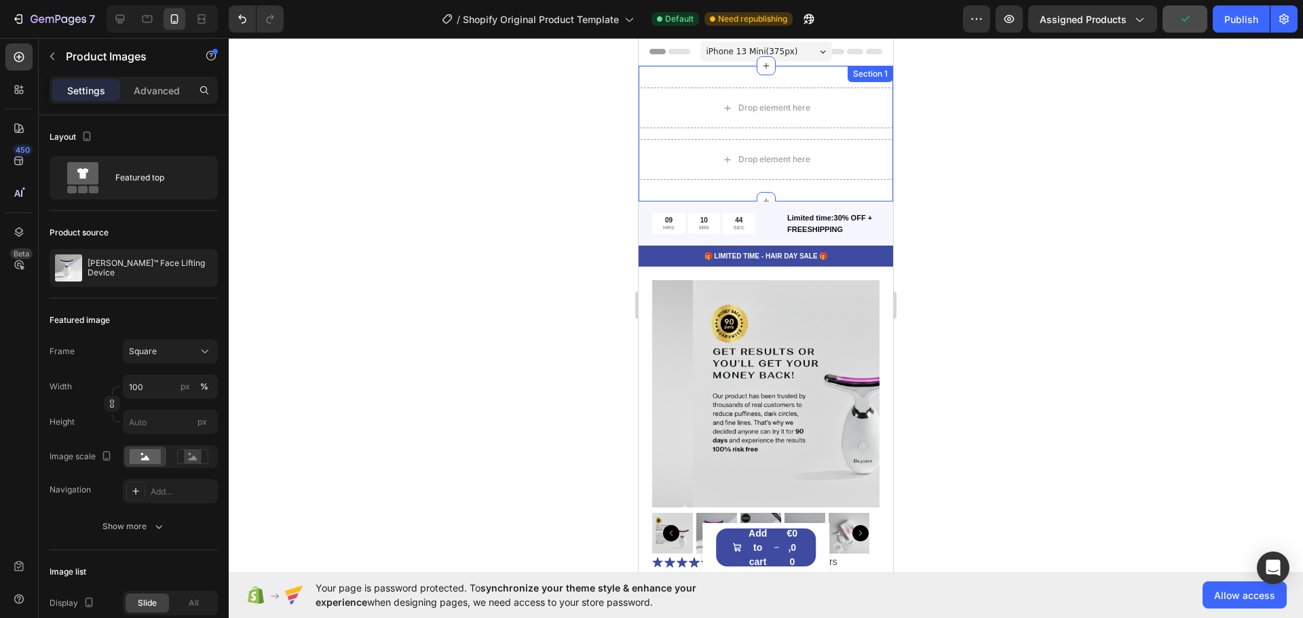
click at [848, 78] on div "Section 1" at bounding box center [870, 74] width 45 height 16
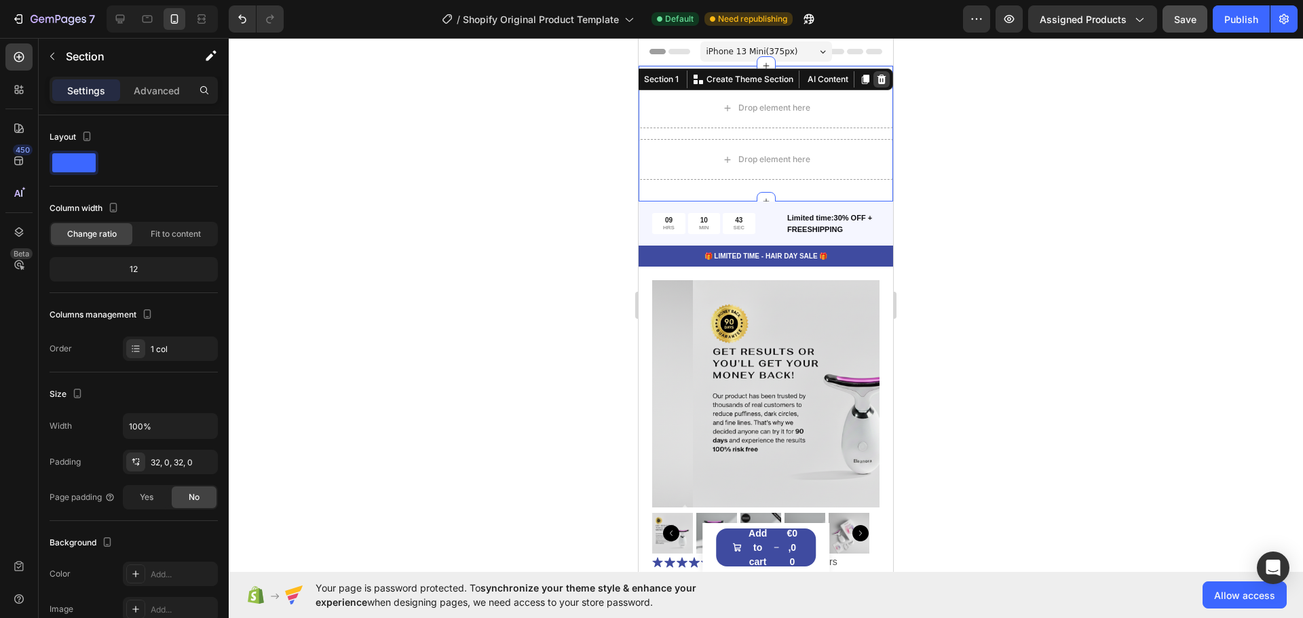
click at [876, 80] on icon at bounding box center [881, 79] width 11 height 11
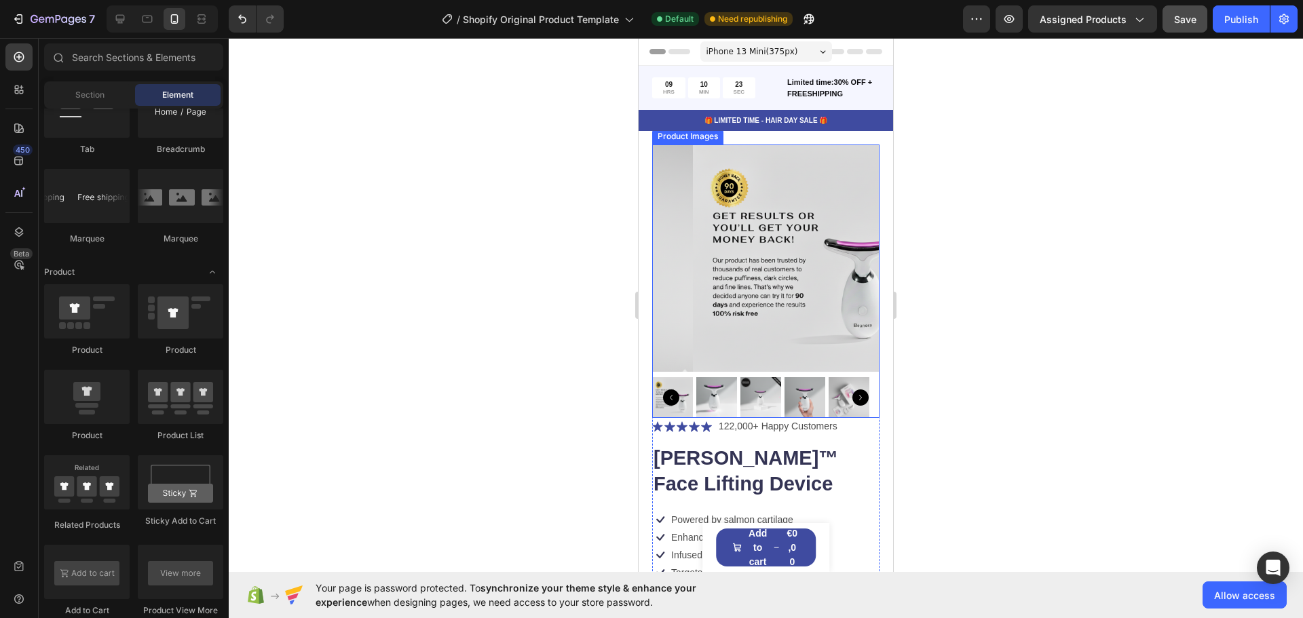
click at [697, 208] on img at bounding box center [806, 258] width 227 height 227
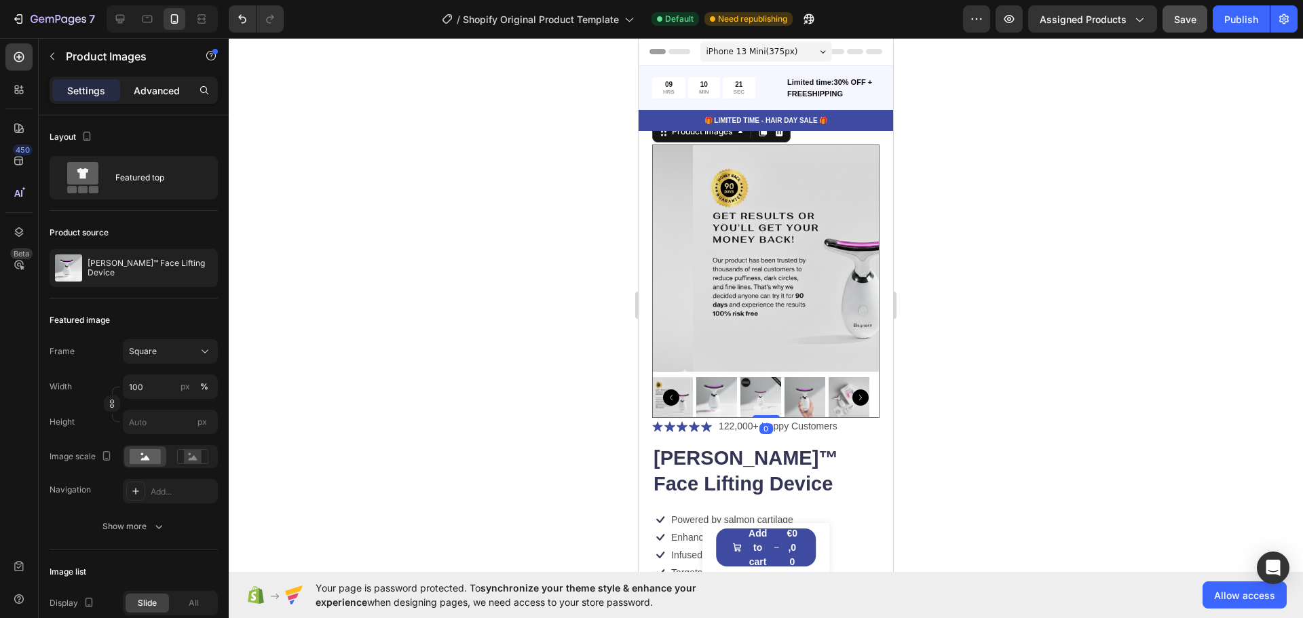
click at [157, 88] on p "Advanced" at bounding box center [157, 90] width 46 height 14
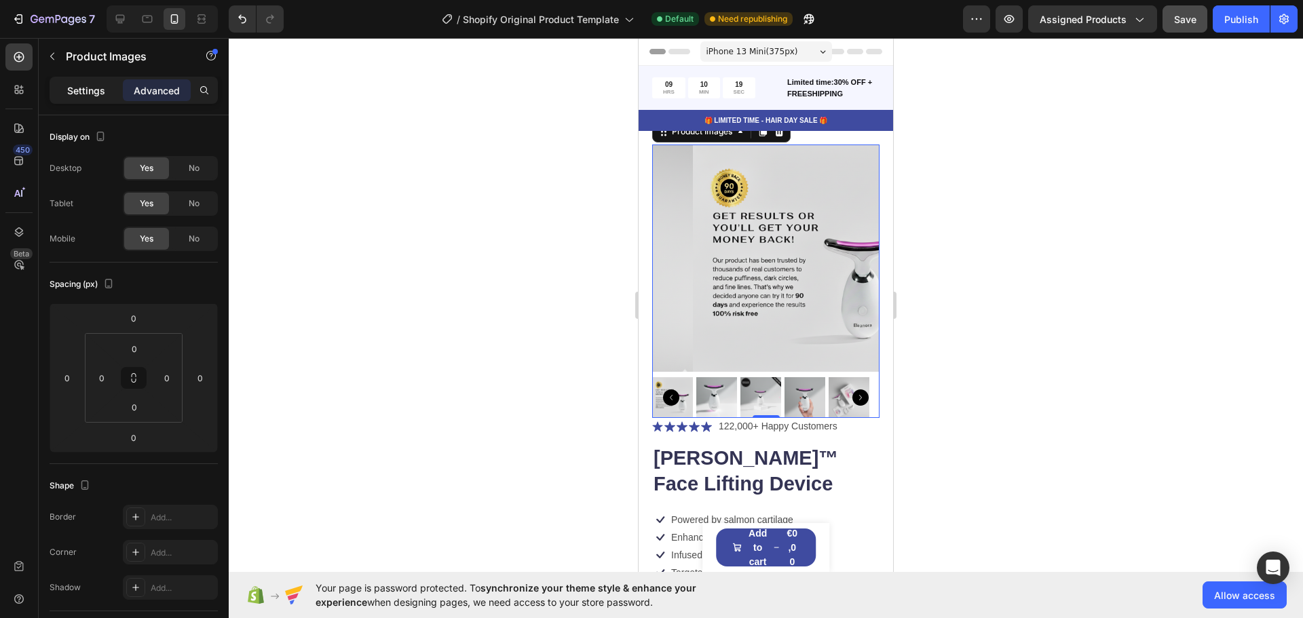
click at [98, 94] on p "Settings" at bounding box center [86, 90] width 38 height 14
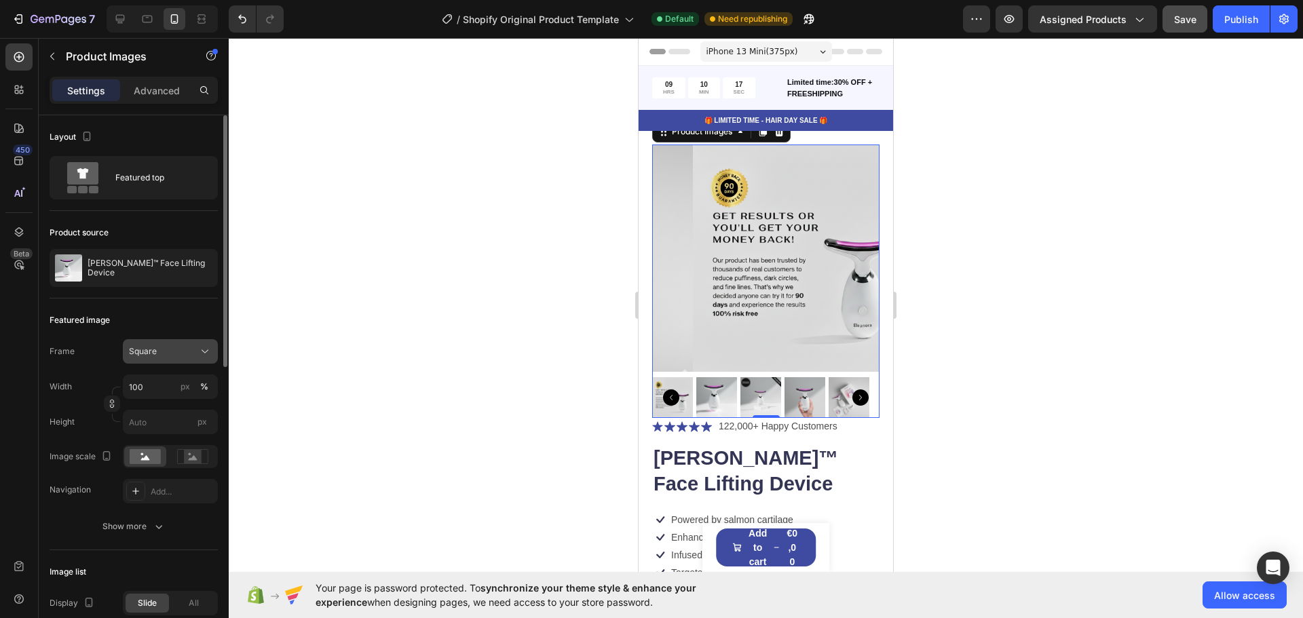
click at [170, 345] on div "Square" at bounding box center [170, 352] width 83 height 14
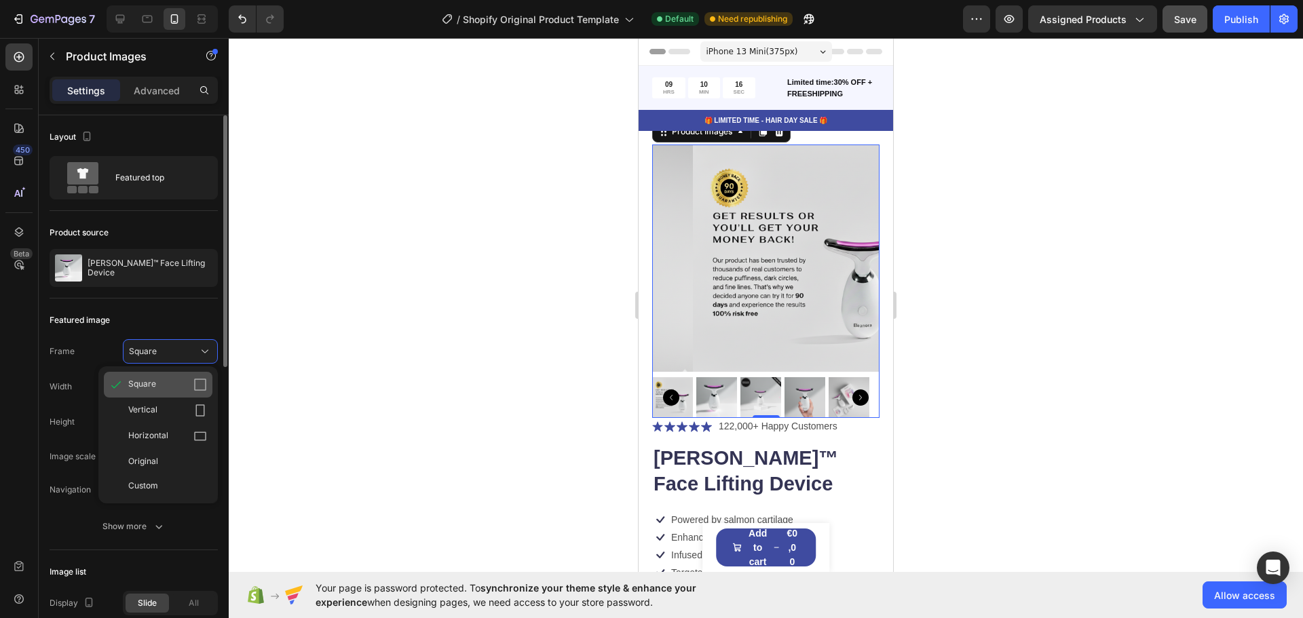
click at [157, 381] on div "Square" at bounding box center [167, 385] width 79 height 14
click at [718, 386] on img at bounding box center [716, 397] width 41 height 41
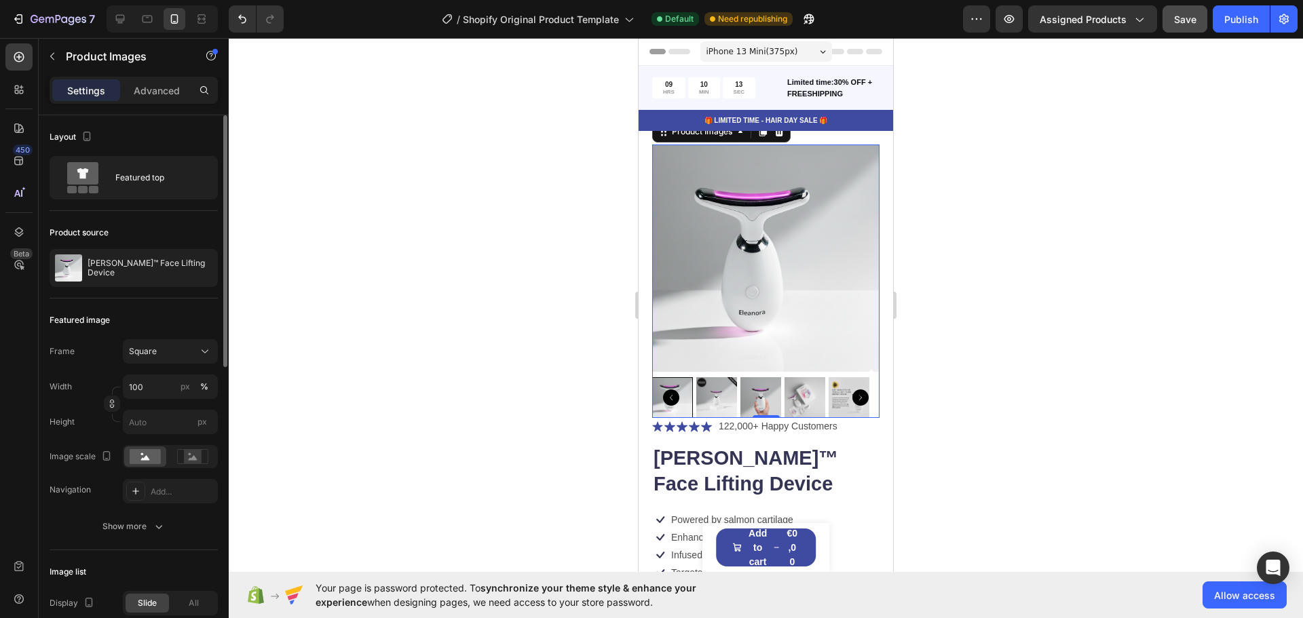
click at [748, 392] on img at bounding box center [760, 397] width 41 height 41
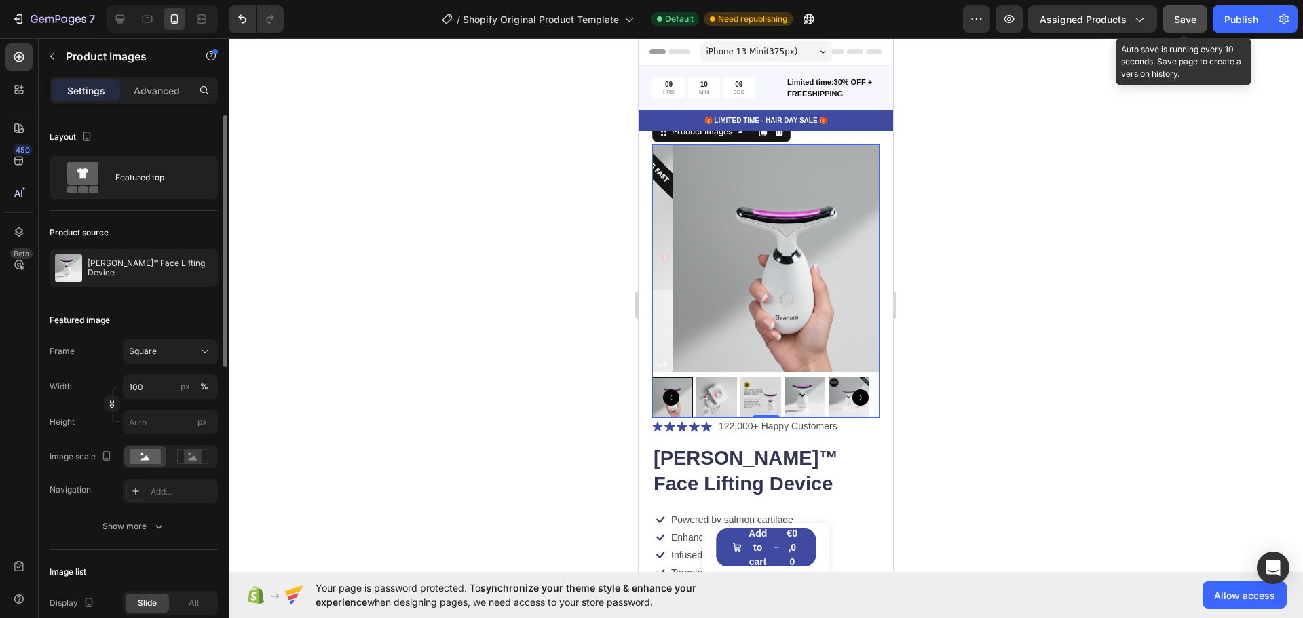
click at [1184, 30] on button "Save" at bounding box center [1185, 18] width 45 height 27
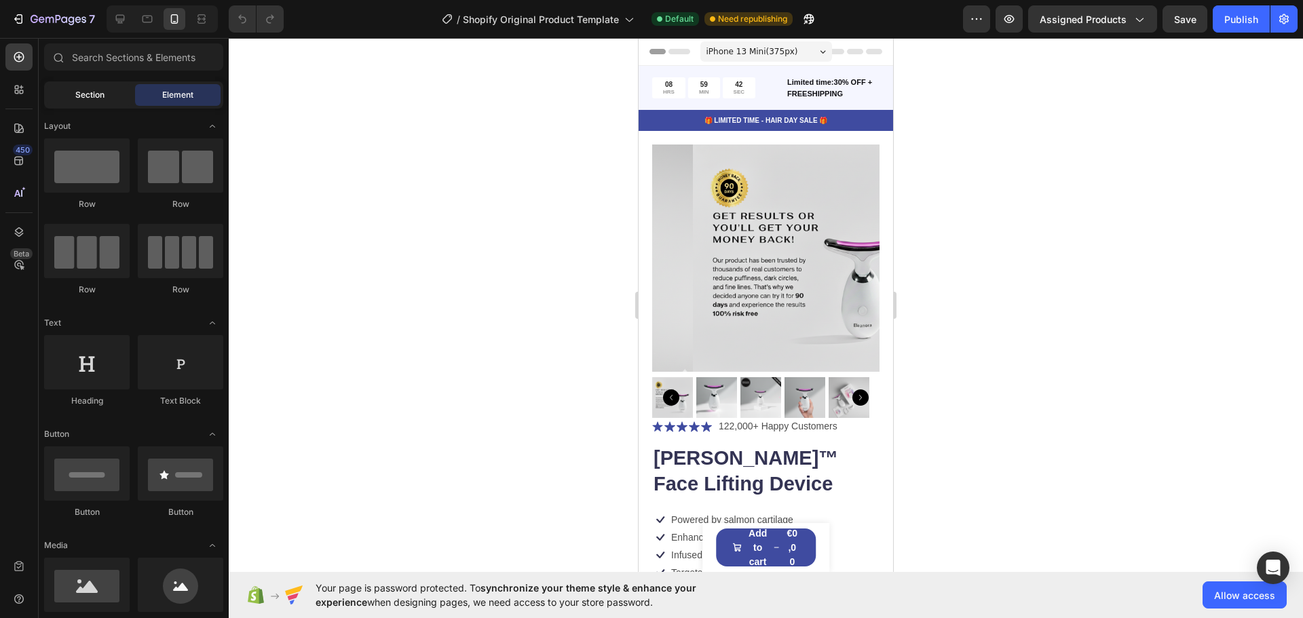
click at [117, 92] on div "Section" at bounding box center [90, 95] width 86 height 22
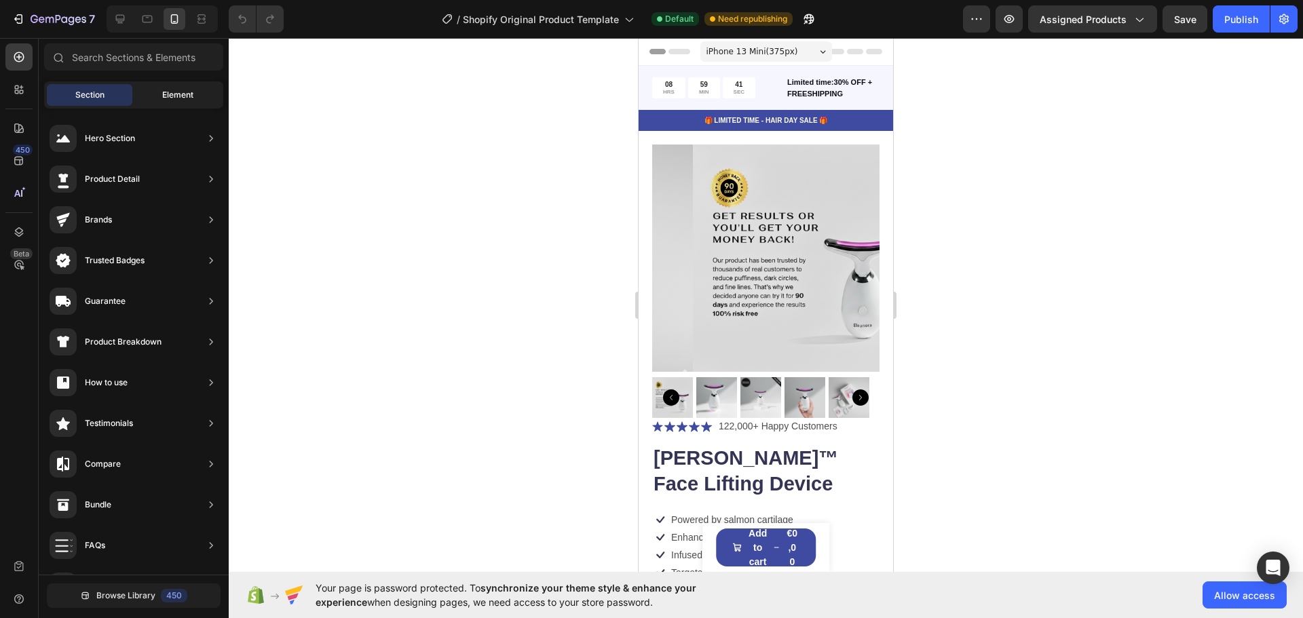
click at [166, 91] on span "Element" at bounding box center [177, 95] width 31 height 12
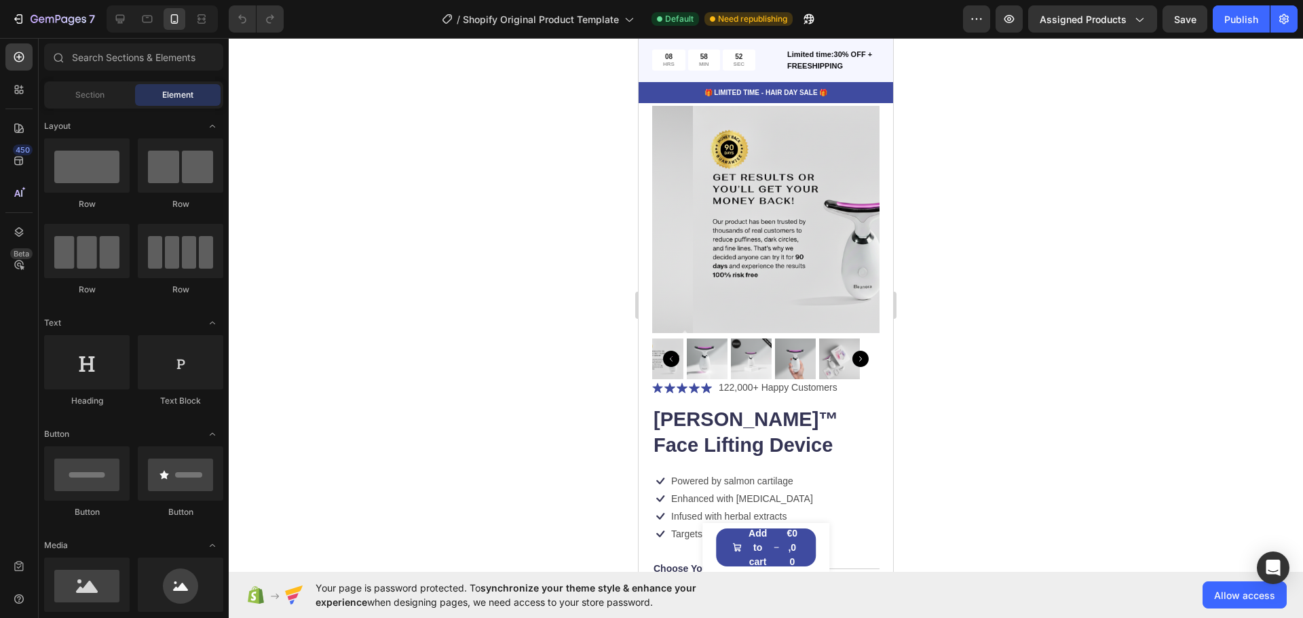
scroll to position [1, 0]
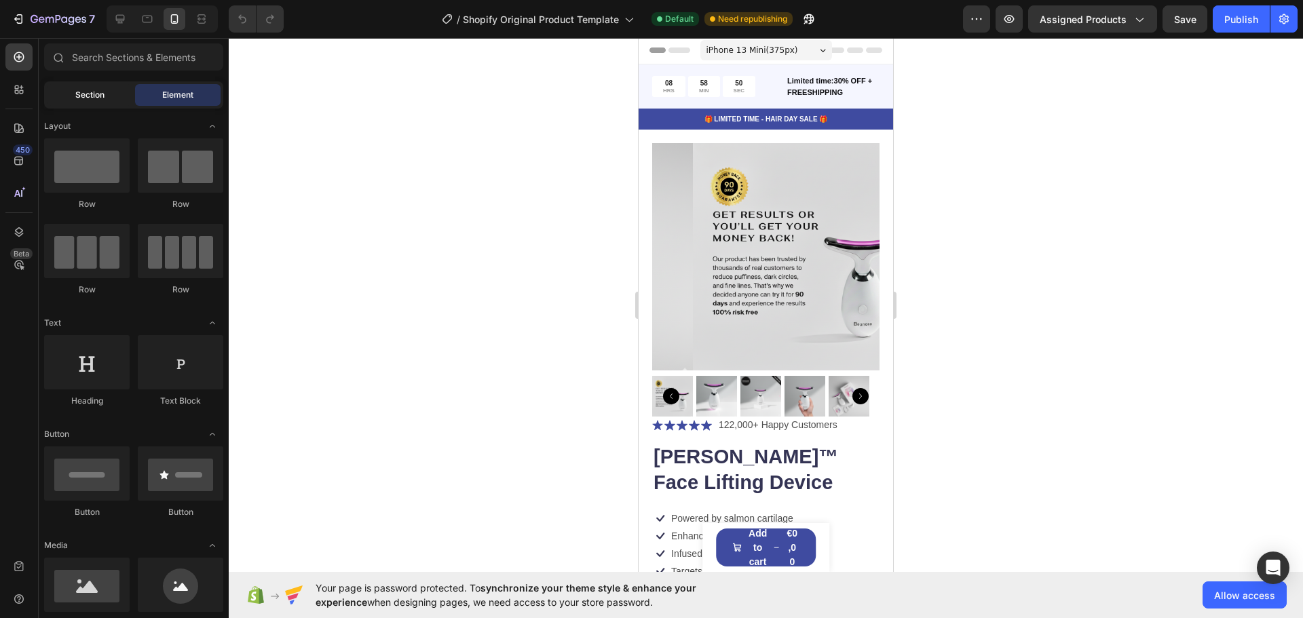
click at [94, 104] on div "Section" at bounding box center [90, 95] width 86 height 22
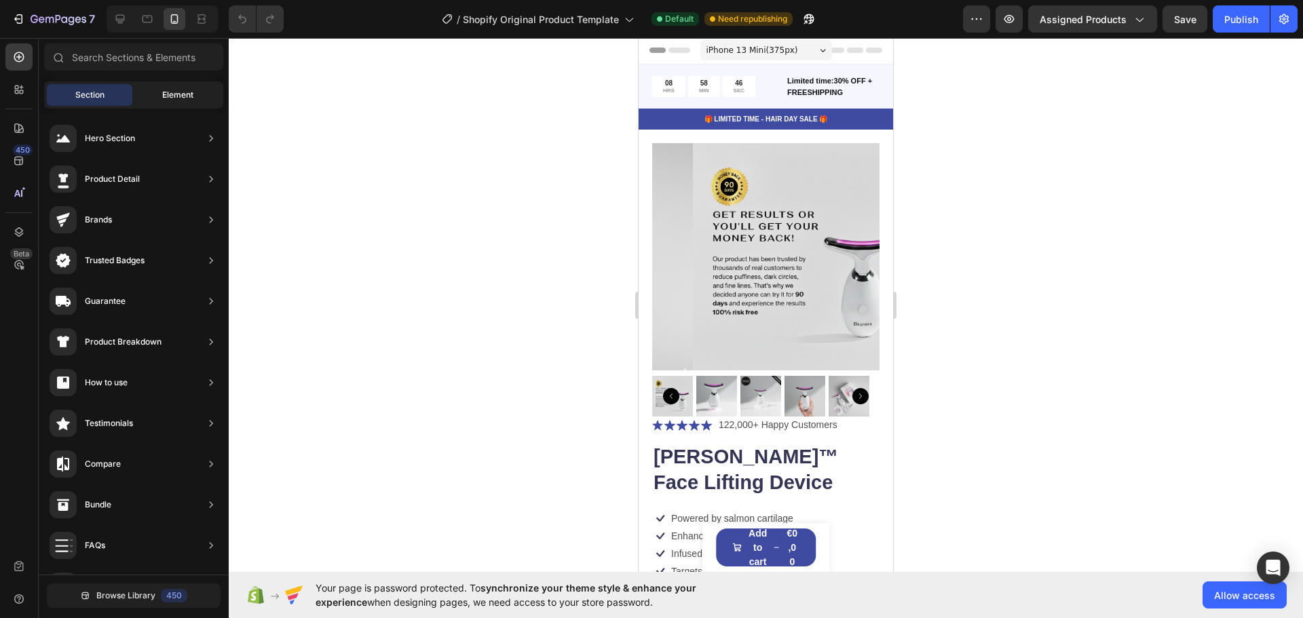
click at [170, 90] on span "Element" at bounding box center [177, 95] width 31 height 12
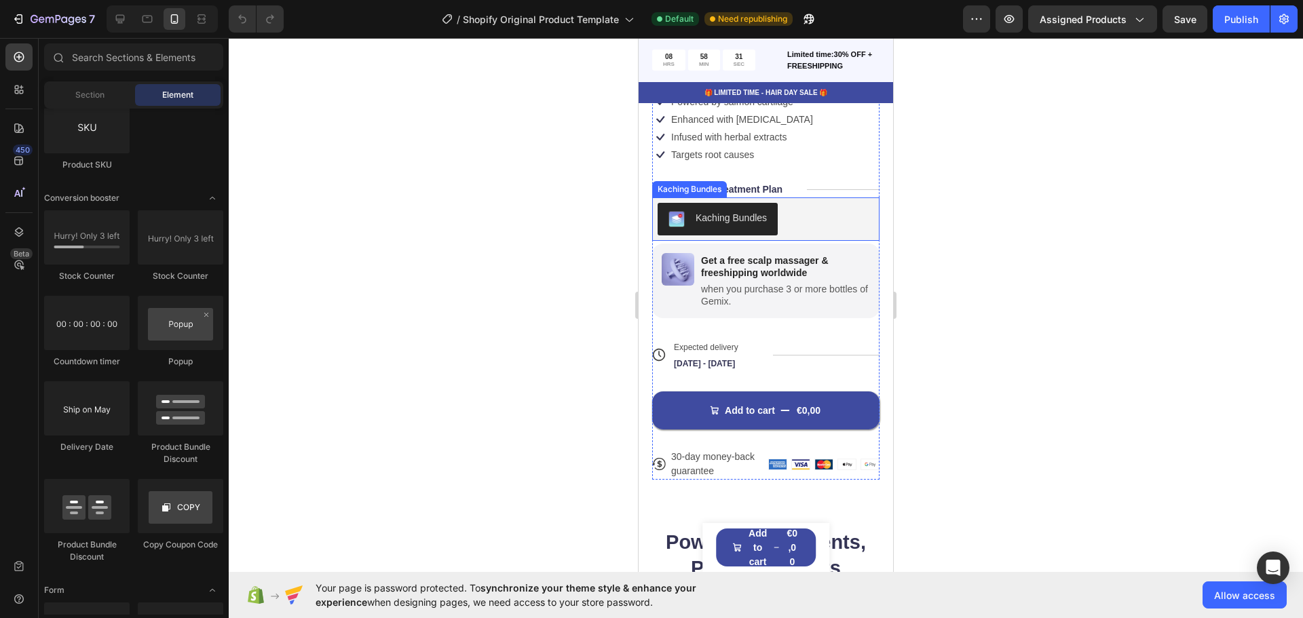
scroll to position [454, 0]
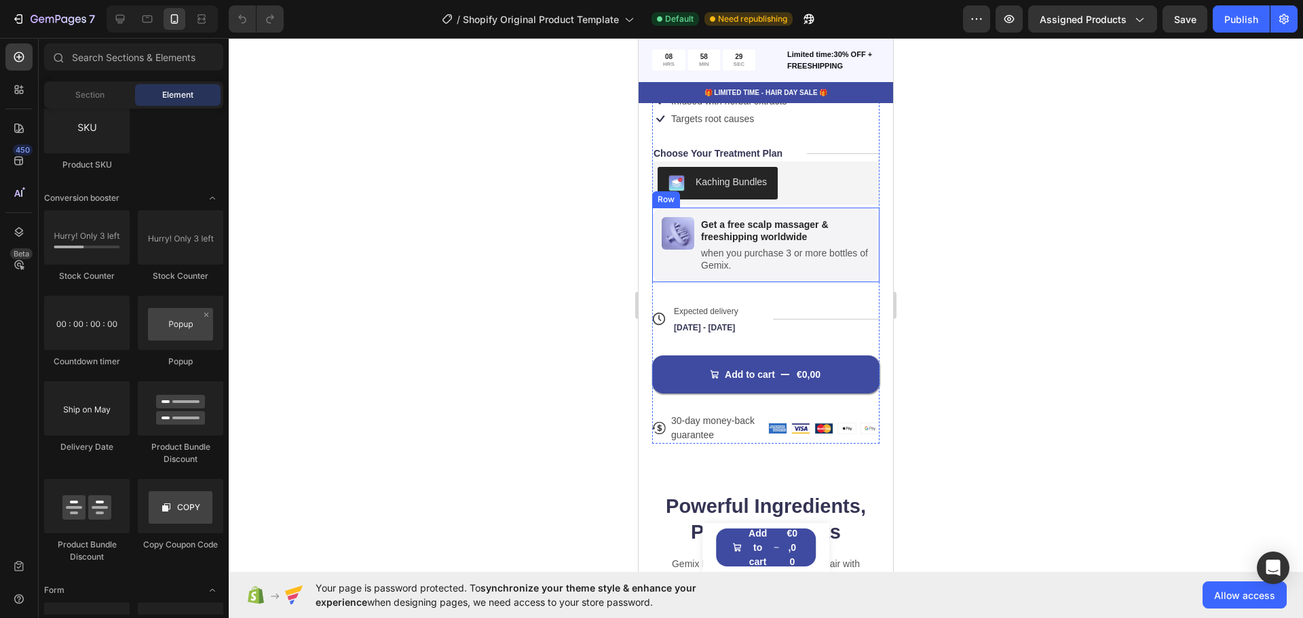
click at [861, 222] on div "Image Get a free scalp massager & freeshipping worldwide Text Block when you pu…" at bounding box center [765, 245] width 227 height 75
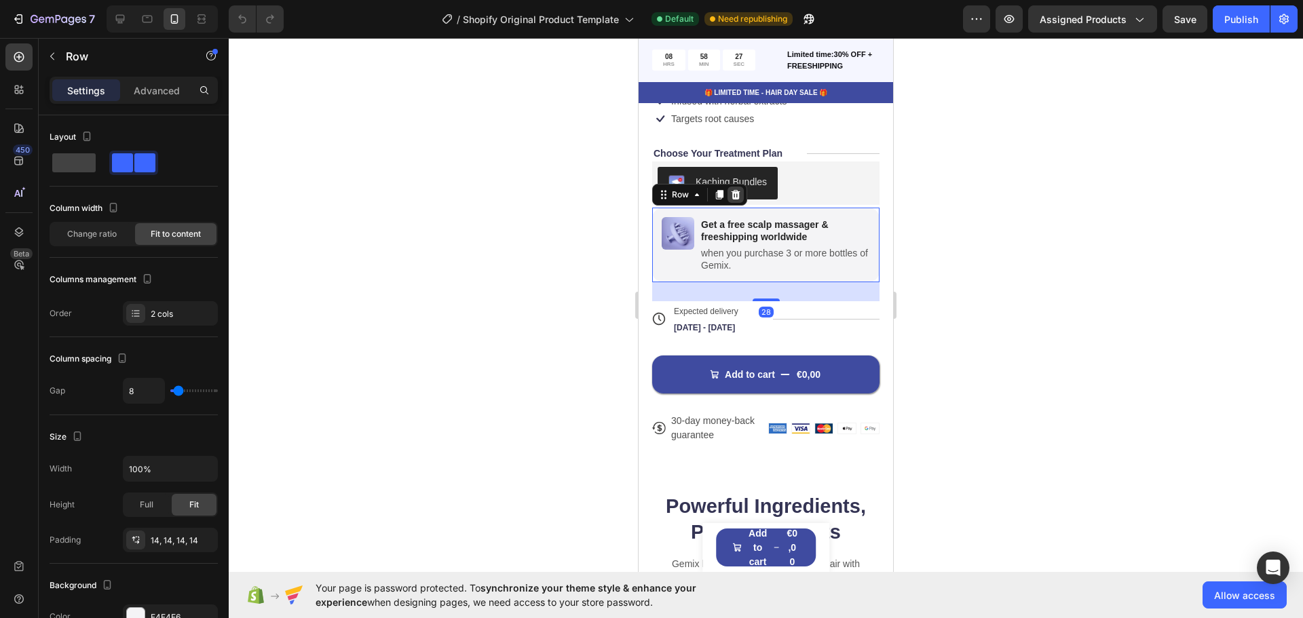
click at [737, 189] on icon at bounding box center [735, 194] width 11 height 11
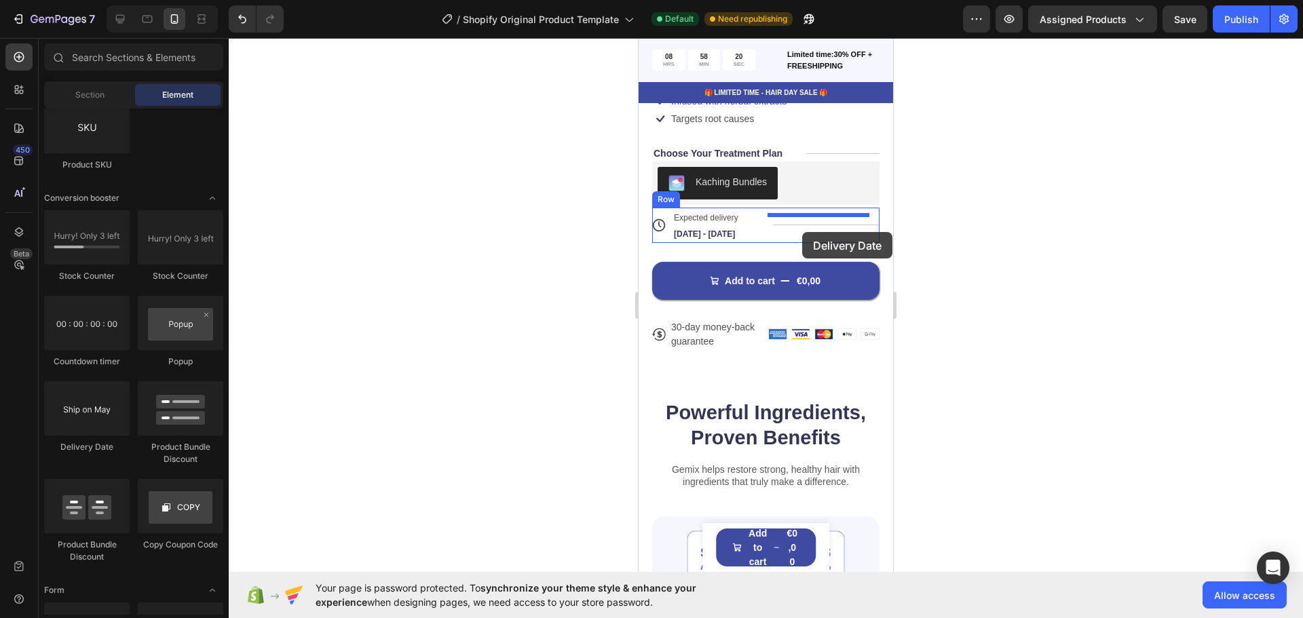
drag, startPoint x: 739, startPoint y: 439, endPoint x: 802, endPoint y: 232, distance: 216.4
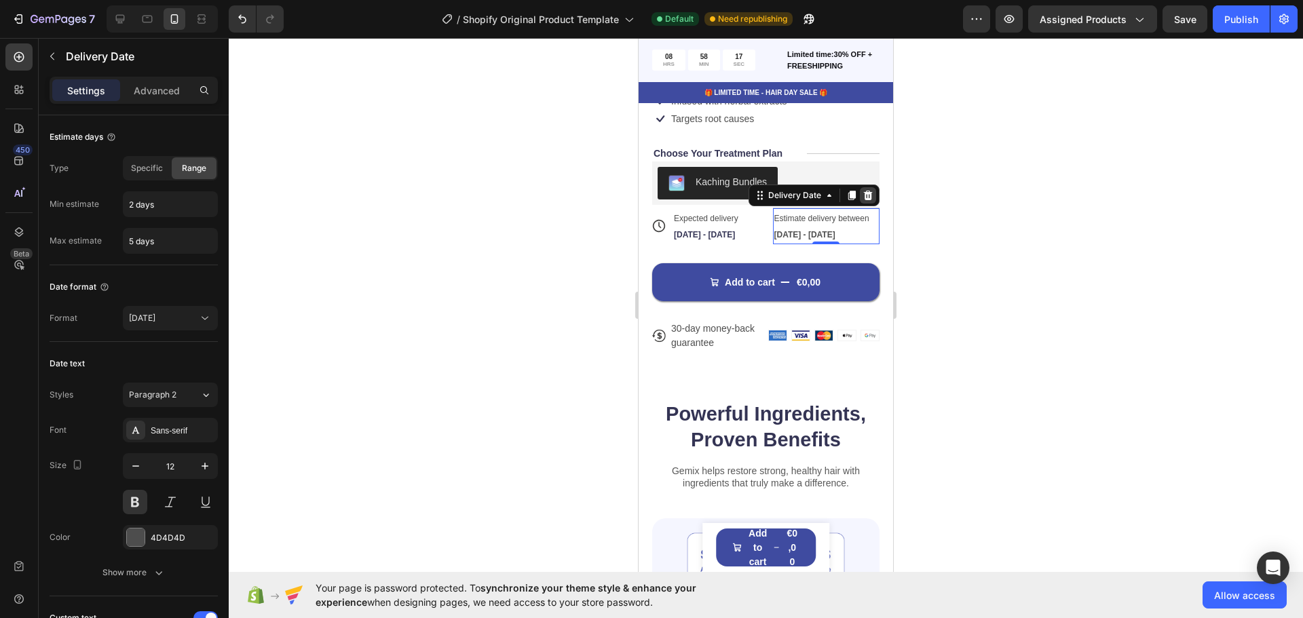
click at [864, 190] on icon at bounding box center [868, 195] width 9 height 10
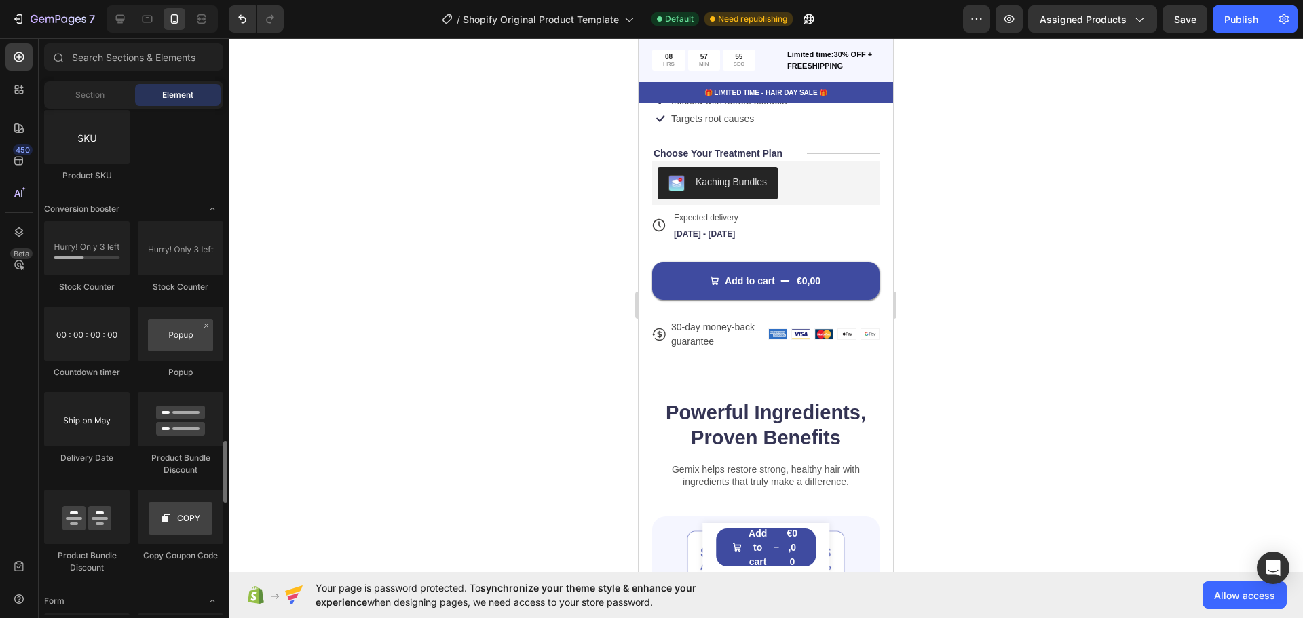
scroll to position [2475, 0]
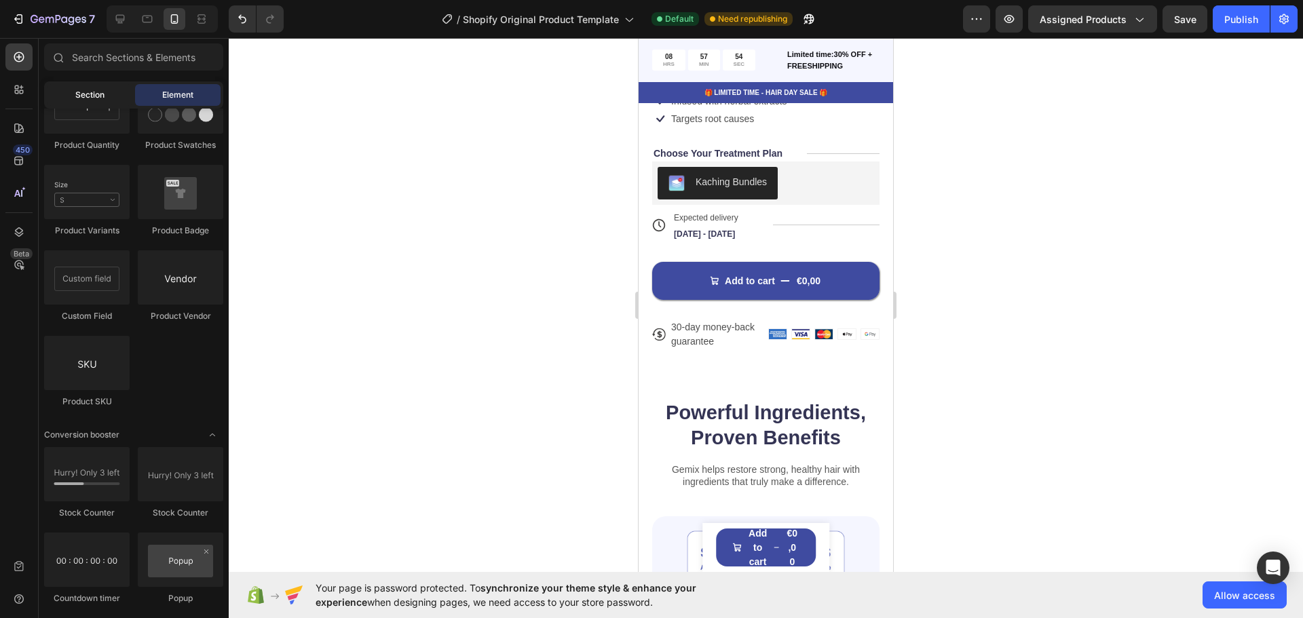
click at [99, 104] on div "Section" at bounding box center [90, 95] width 86 height 22
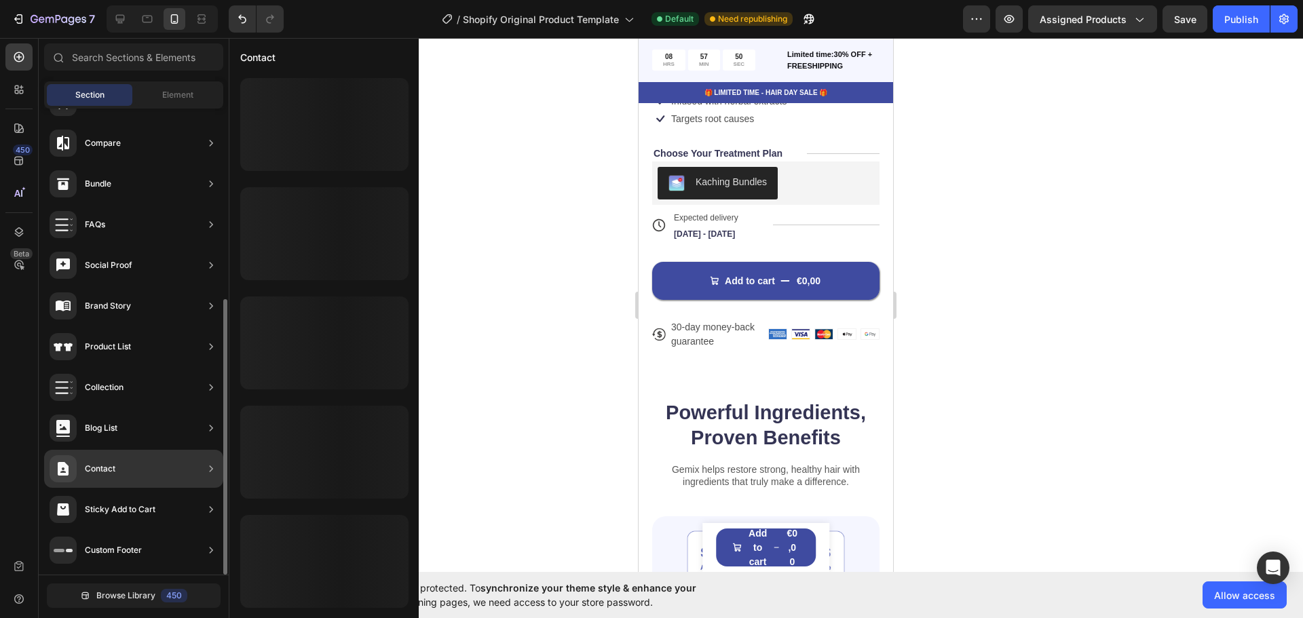
scroll to position [0, 0]
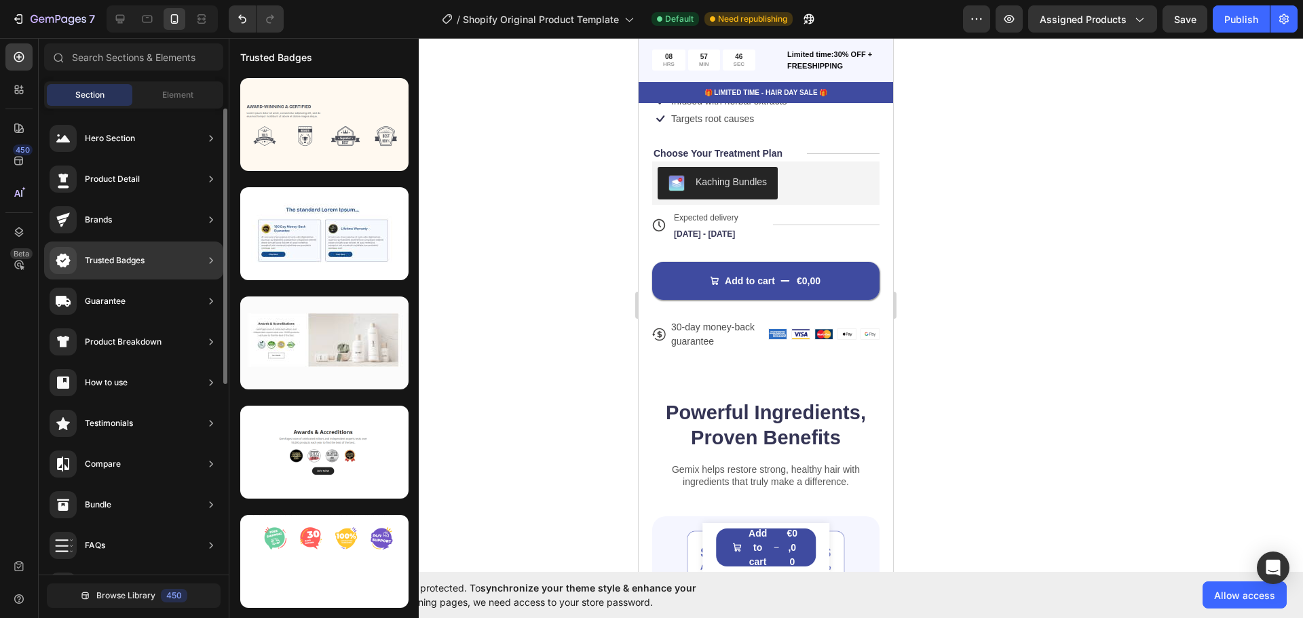
click at [143, 267] on div "Trusted Badges" at bounding box center [97, 260] width 95 height 27
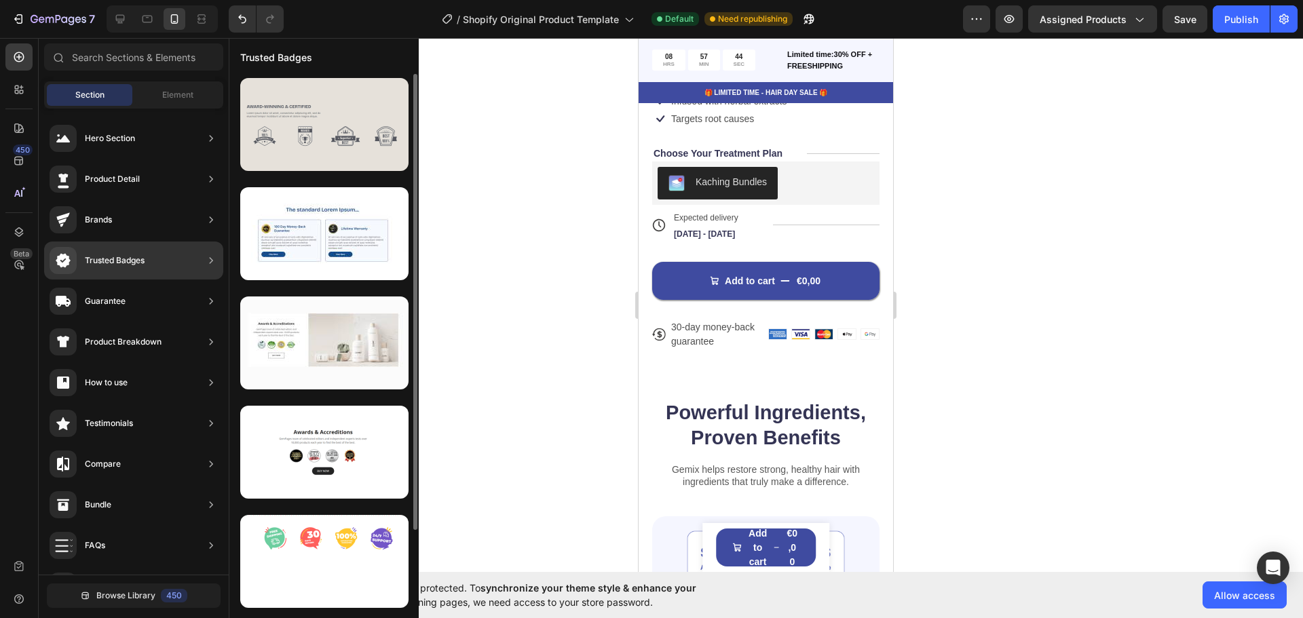
click at [308, 155] on div at bounding box center [324, 124] width 168 height 93
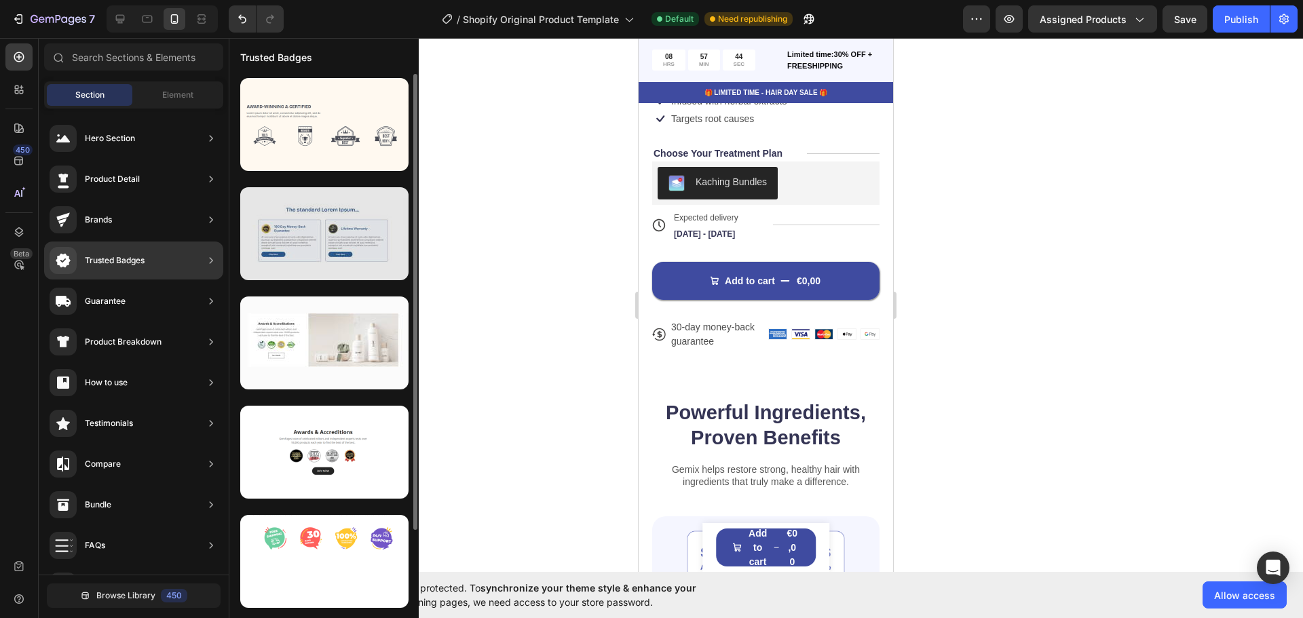
click at [308, 219] on div at bounding box center [324, 233] width 168 height 93
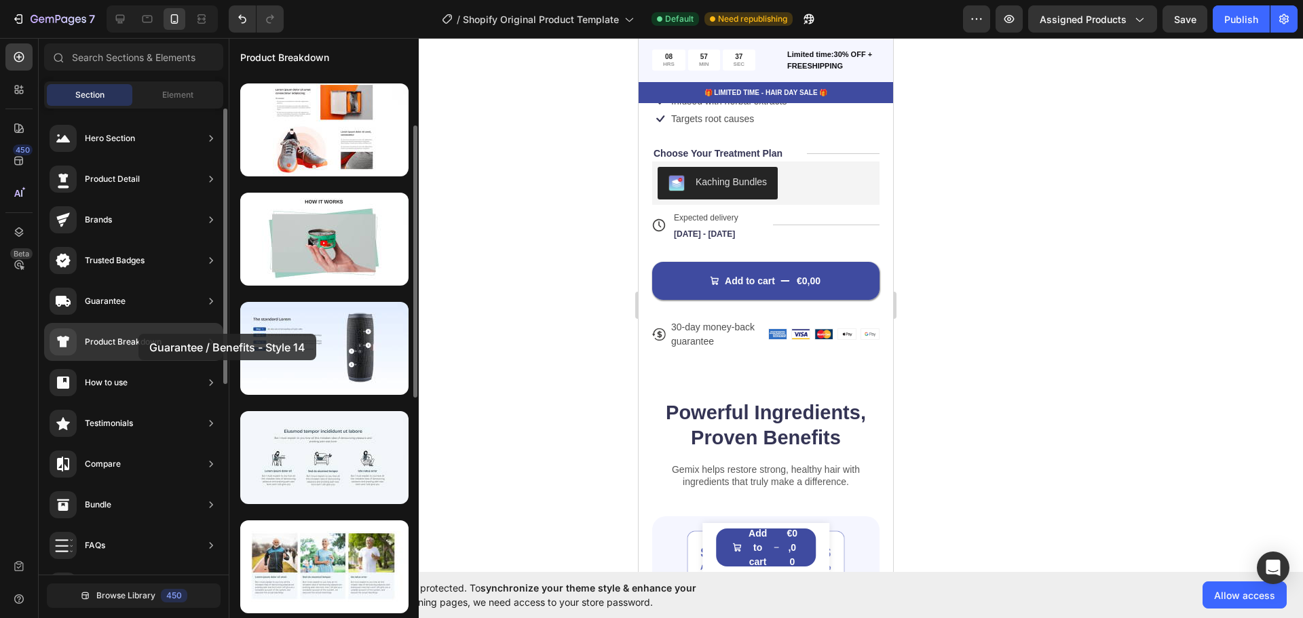
drag, startPoint x: 320, startPoint y: 345, endPoint x: 138, endPoint y: 334, distance: 181.6
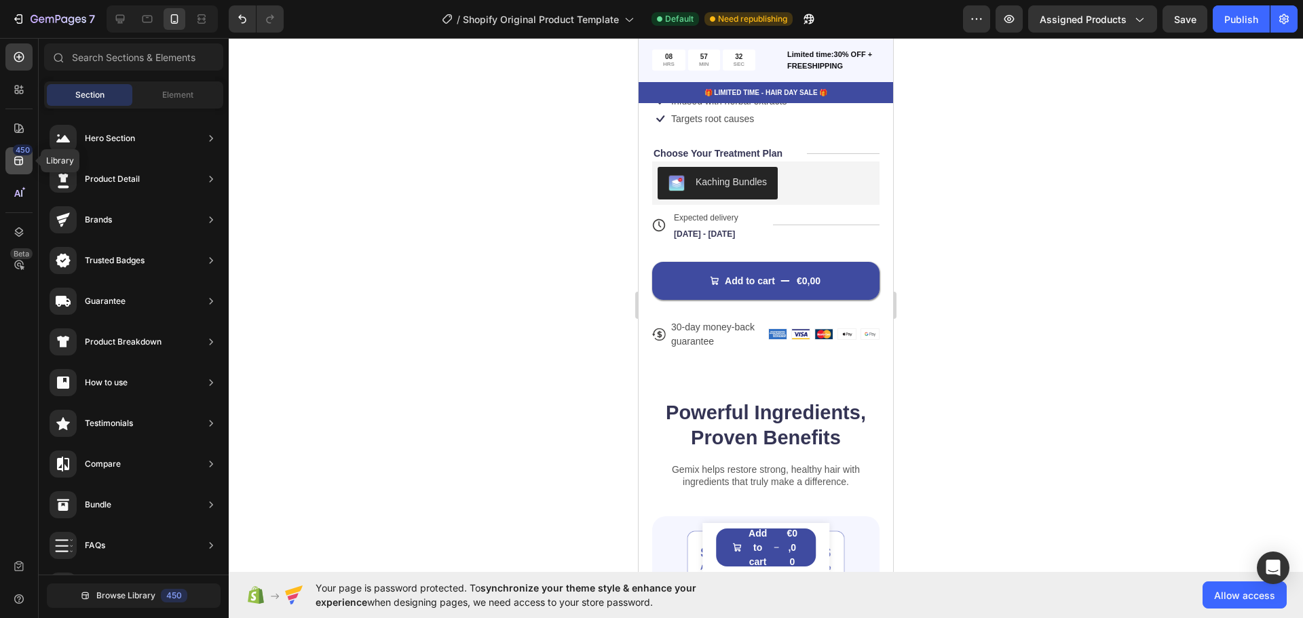
click at [24, 157] on icon at bounding box center [19, 161] width 14 height 14
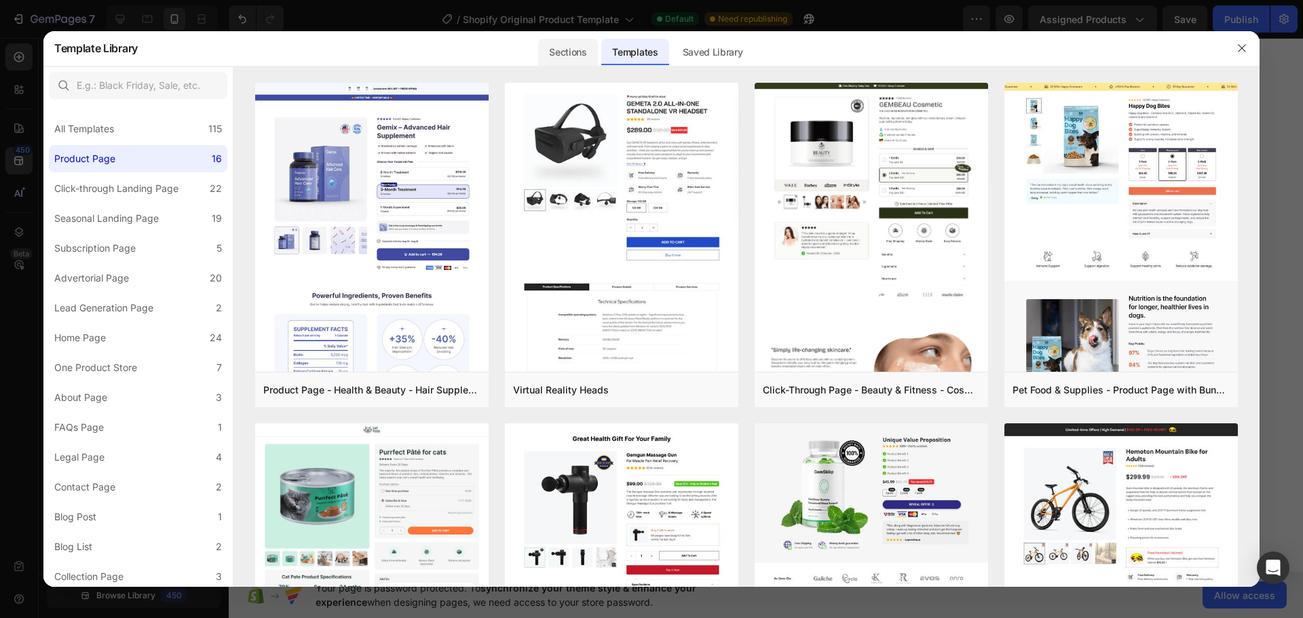
click at [574, 53] on div "Sections" at bounding box center [567, 52] width 59 height 27
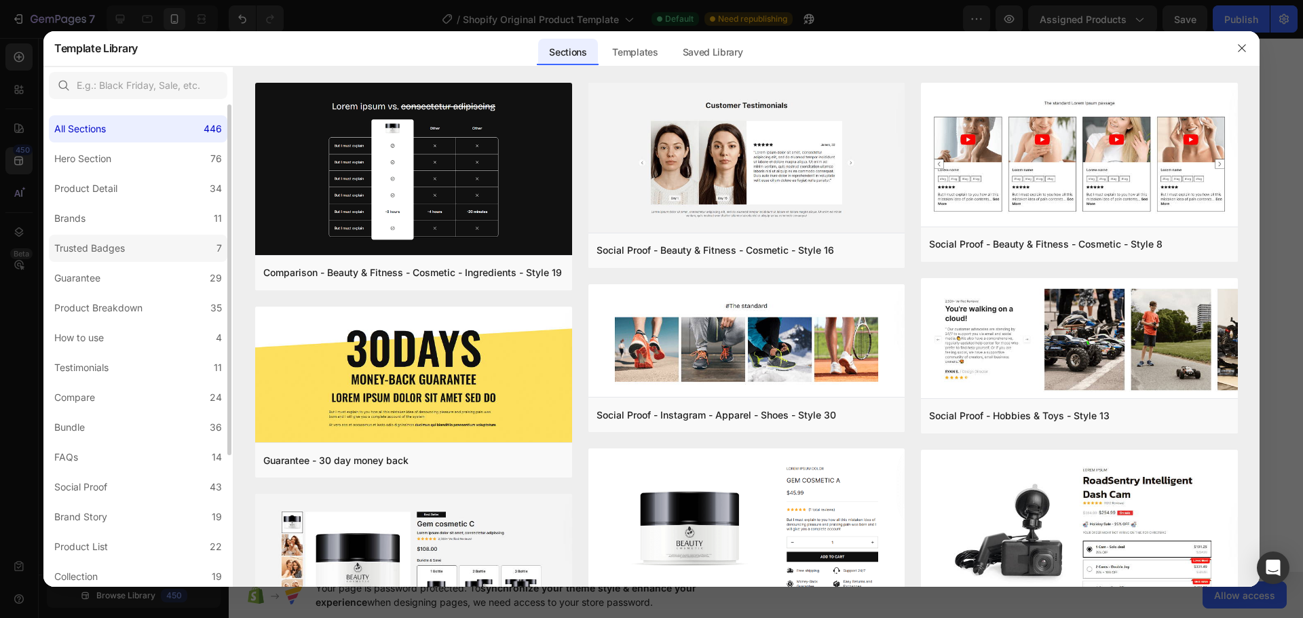
click at [160, 245] on label "Trusted Badges 7" at bounding box center [138, 248] width 179 height 27
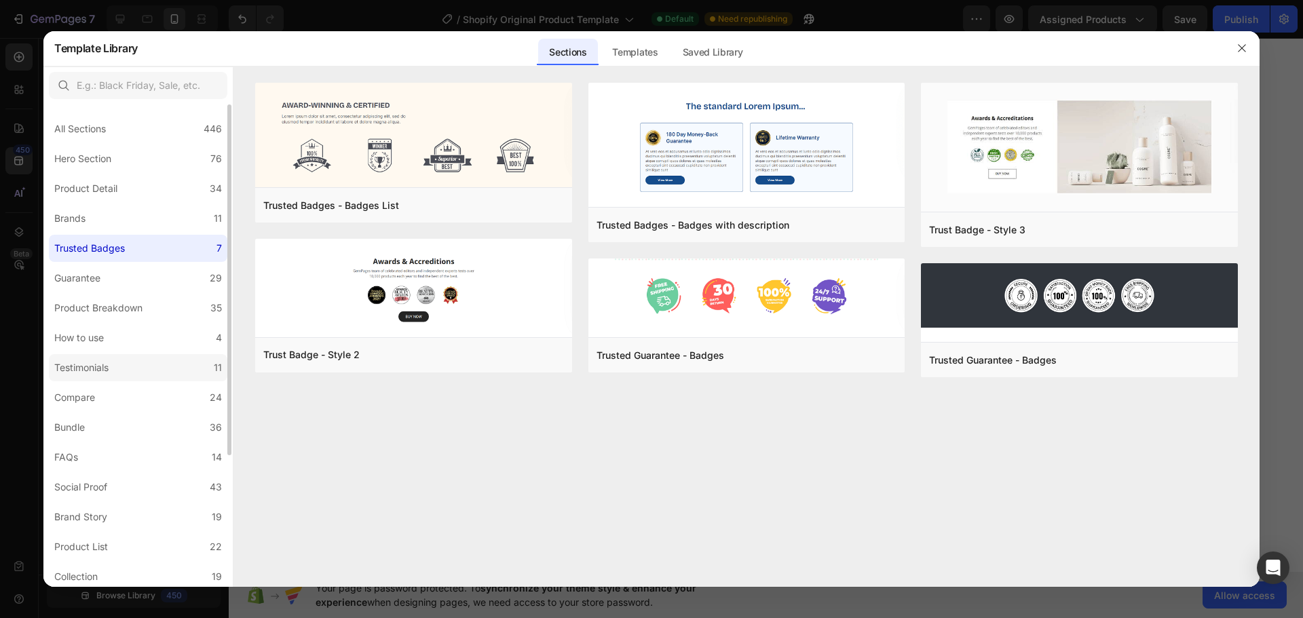
click at [125, 360] on label "Testimonials 11" at bounding box center [138, 367] width 179 height 27
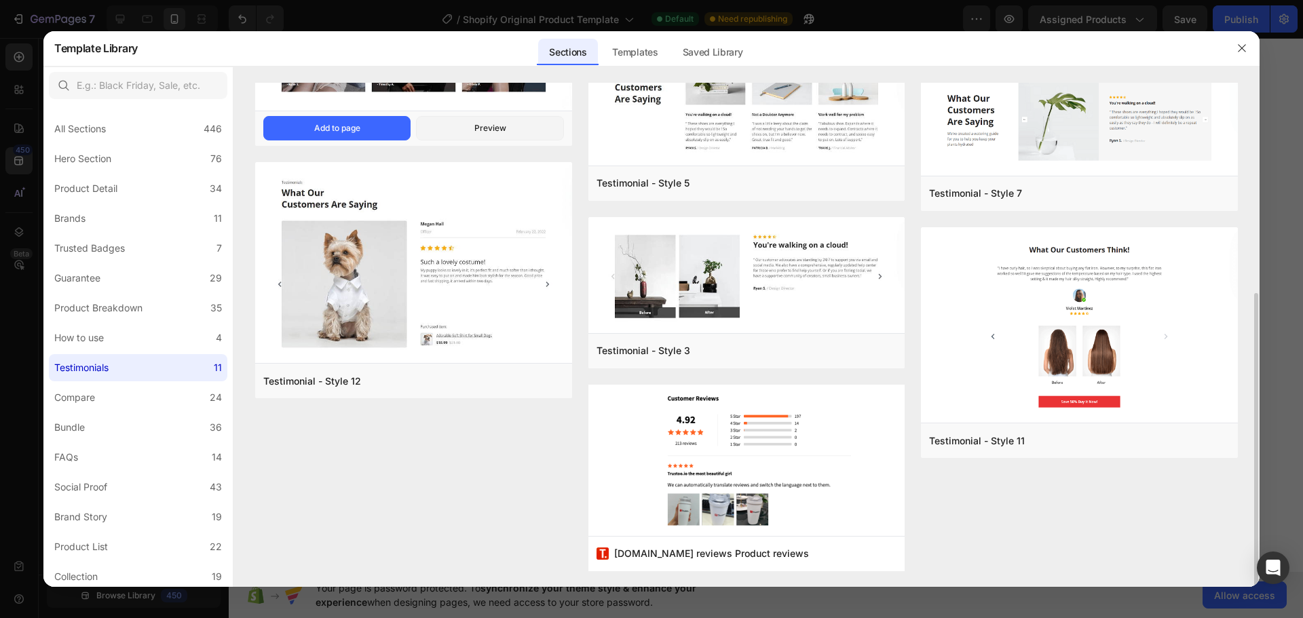
scroll to position [0, 0]
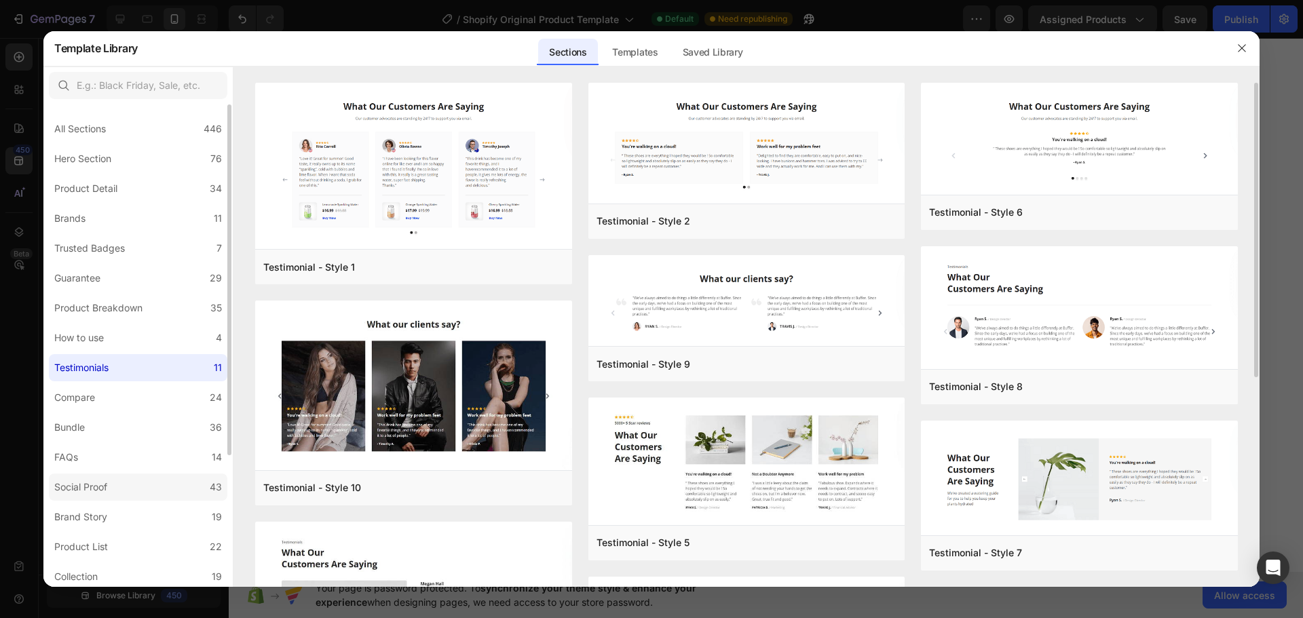
click at [122, 483] on label "Social Proof 43" at bounding box center [138, 487] width 179 height 27
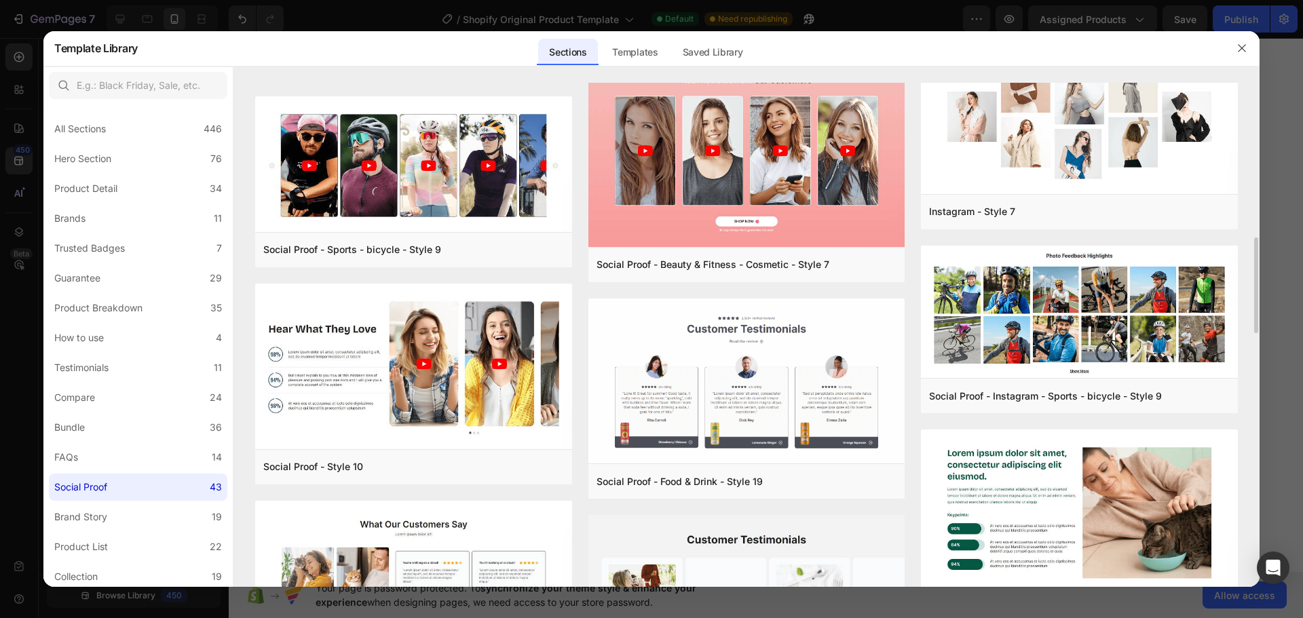
scroll to position [138, 0]
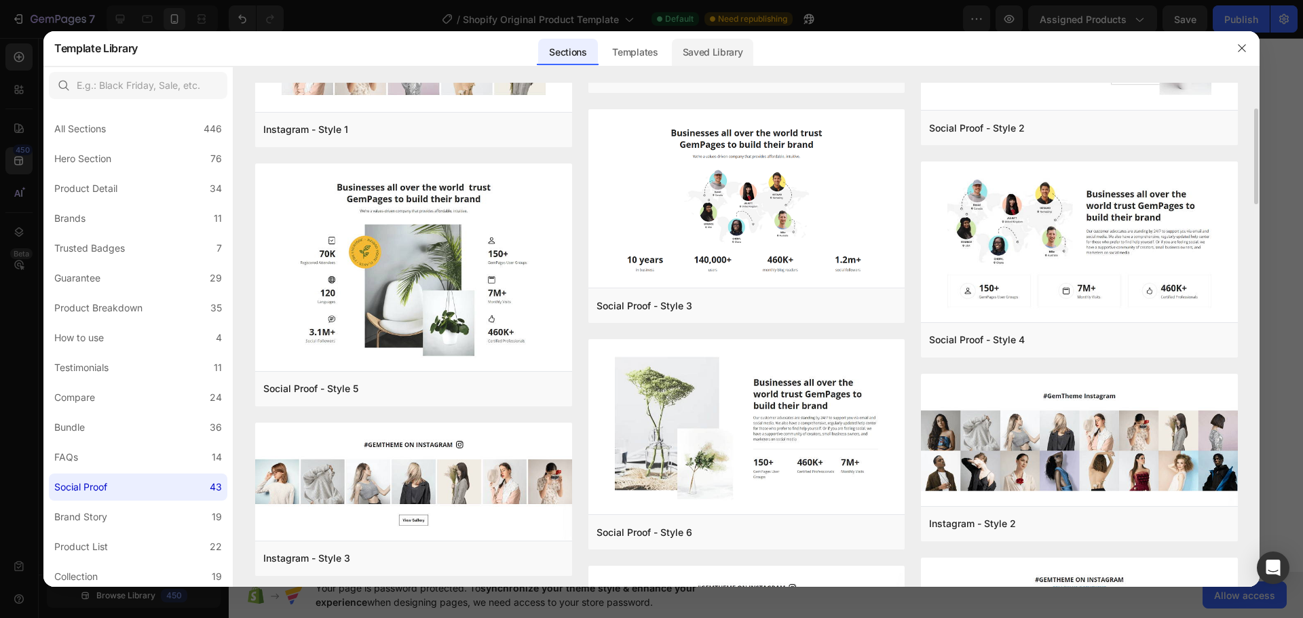
click at [712, 42] on div "Saved Library" at bounding box center [713, 52] width 82 height 27
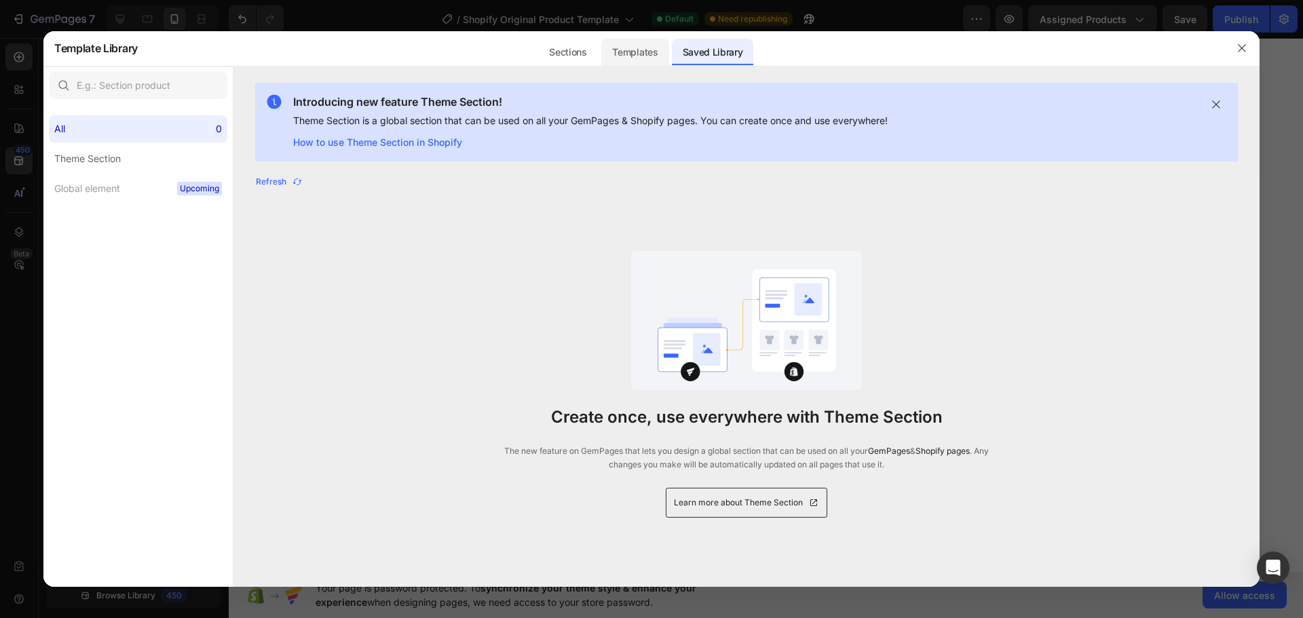
click at [633, 60] on div "Templates" at bounding box center [634, 52] width 67 height 27
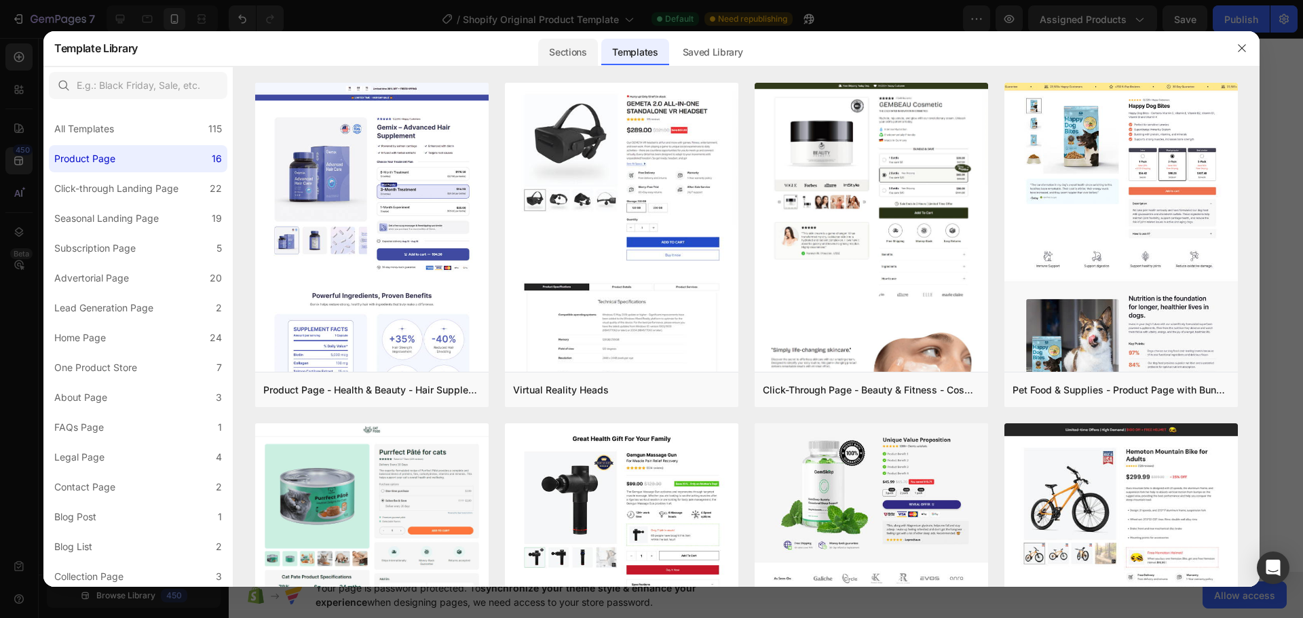
click at [589, 56] on div "Sections" at bounding box center [567, 52] width 59 height 27
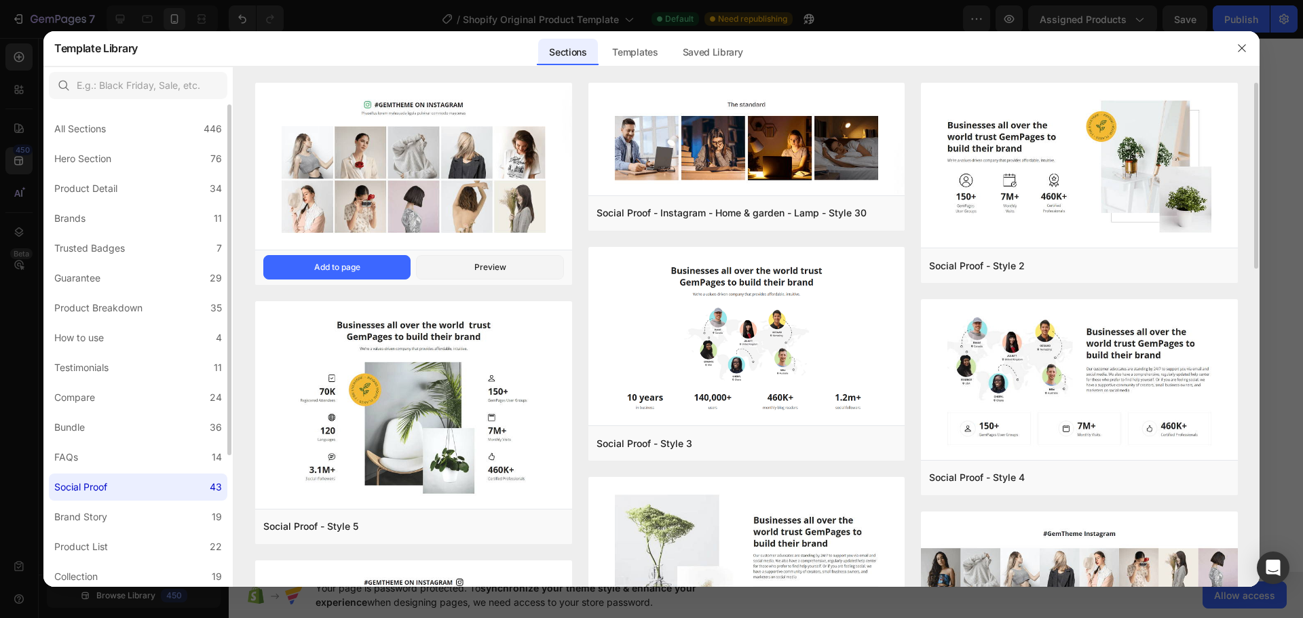
scroll to position [182, 0]
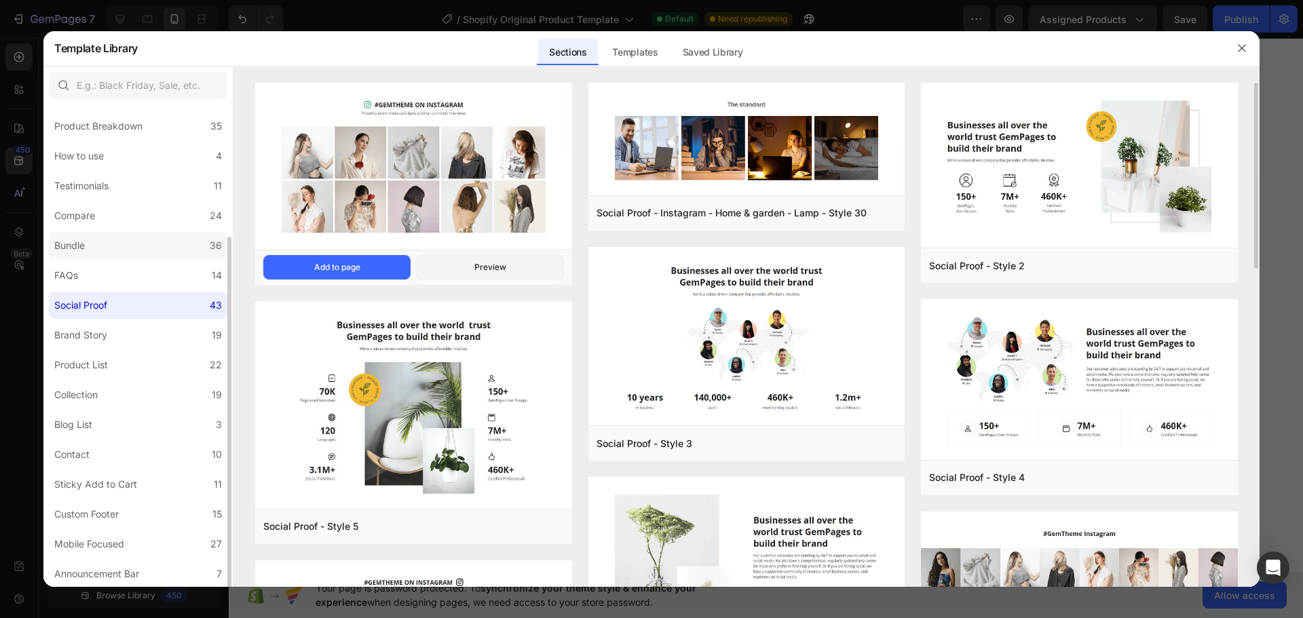
click at [98, 248] on label "Bundle 36" at bounding box center [138, 245] width 179 height 27
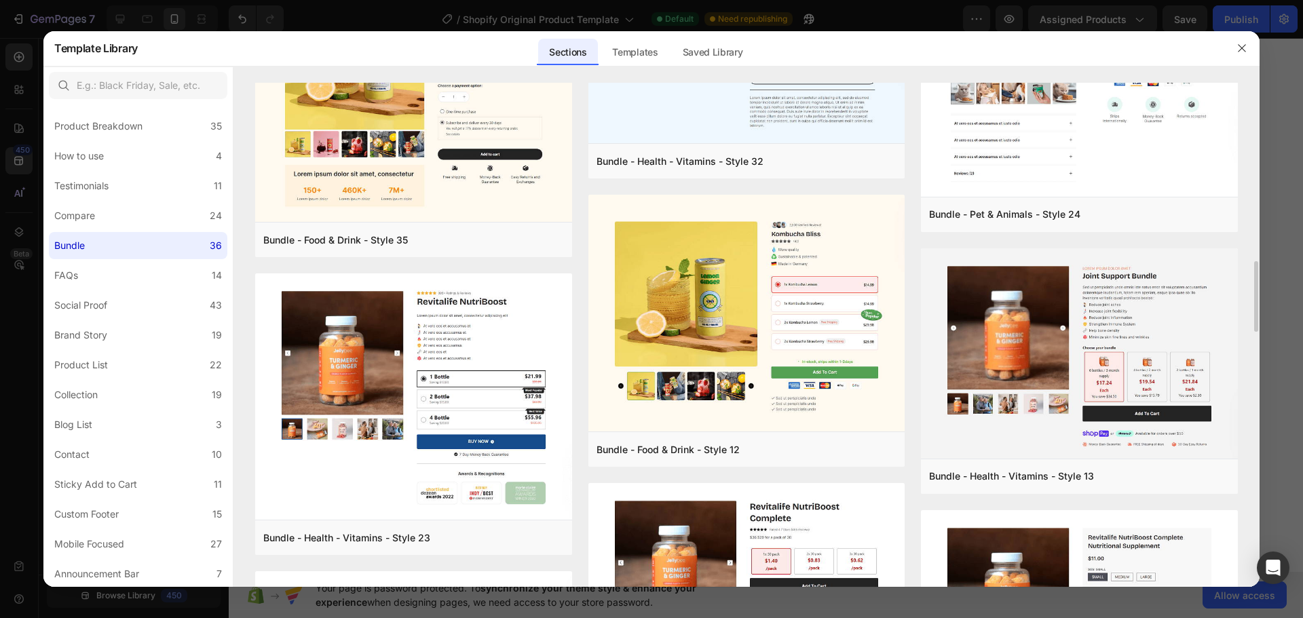
scroll to position [136, 0]
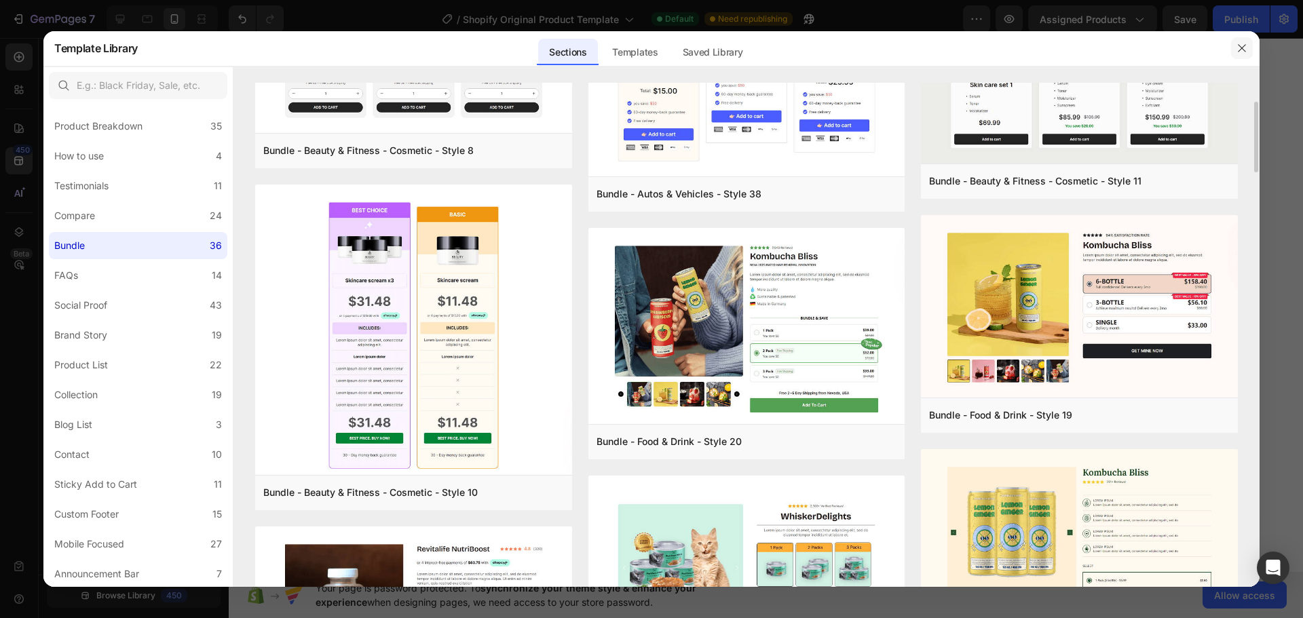
click at [1249, 52] on button "button" at bounding box center [1242, 48] width 22 height 22
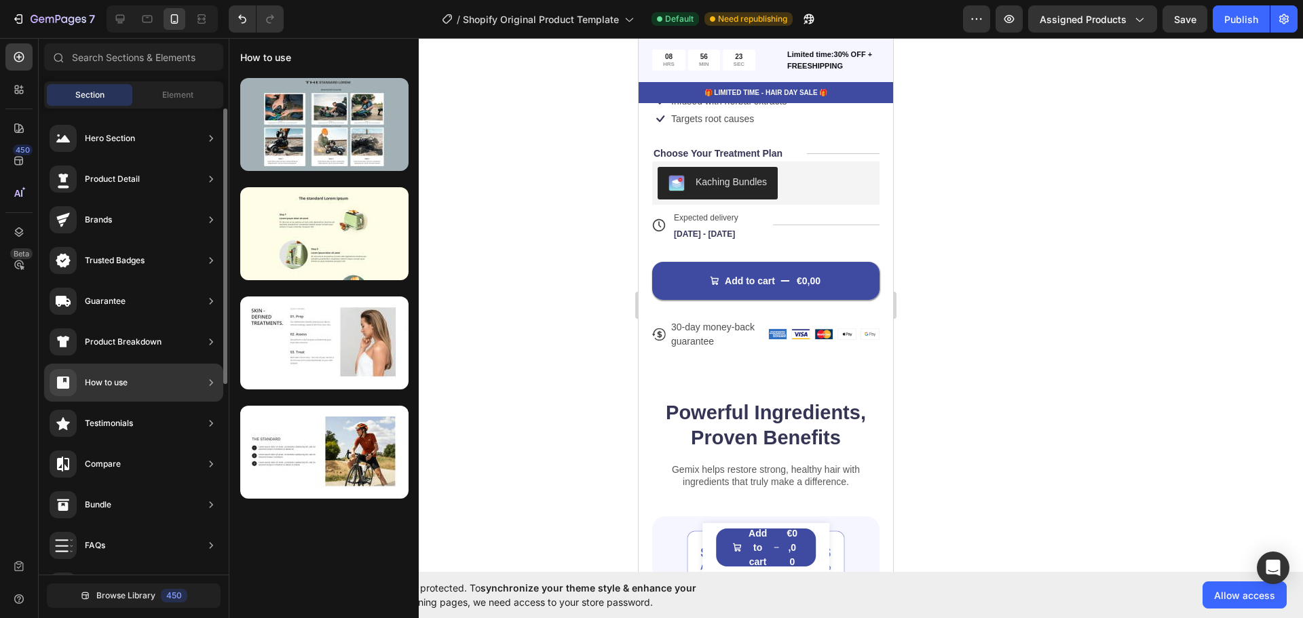
scroll to position [0, 0]
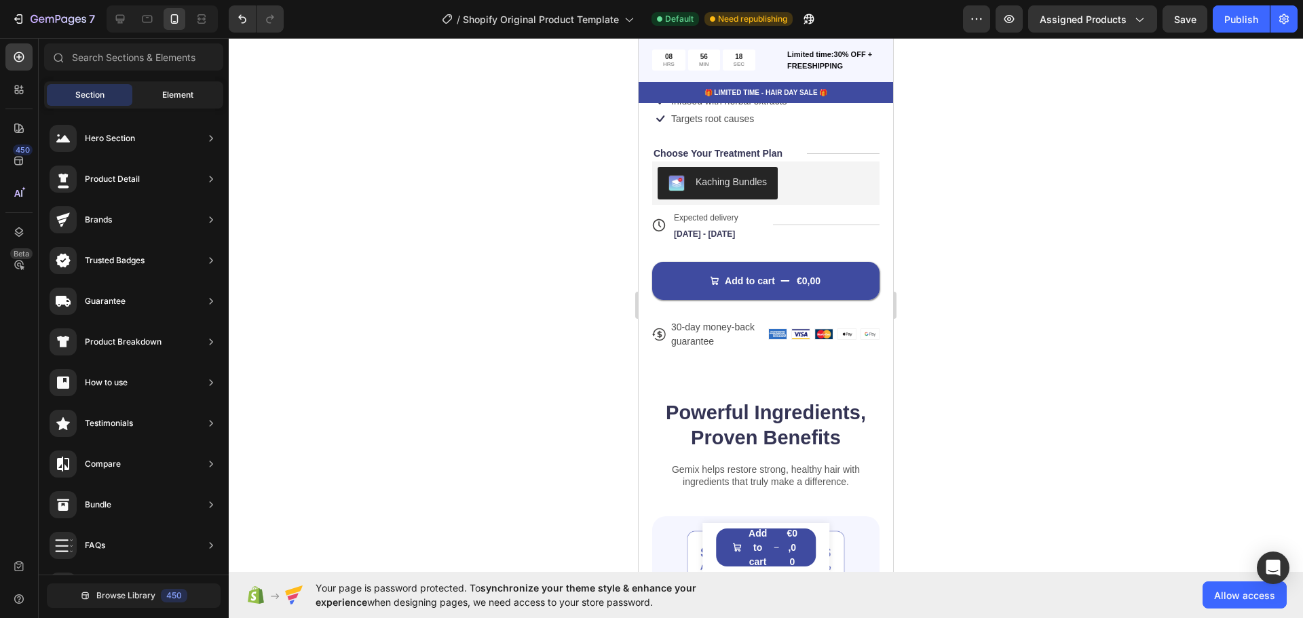
click at [160, 91] on div "Element" at bounding box center [178, 95] width 86 height 22
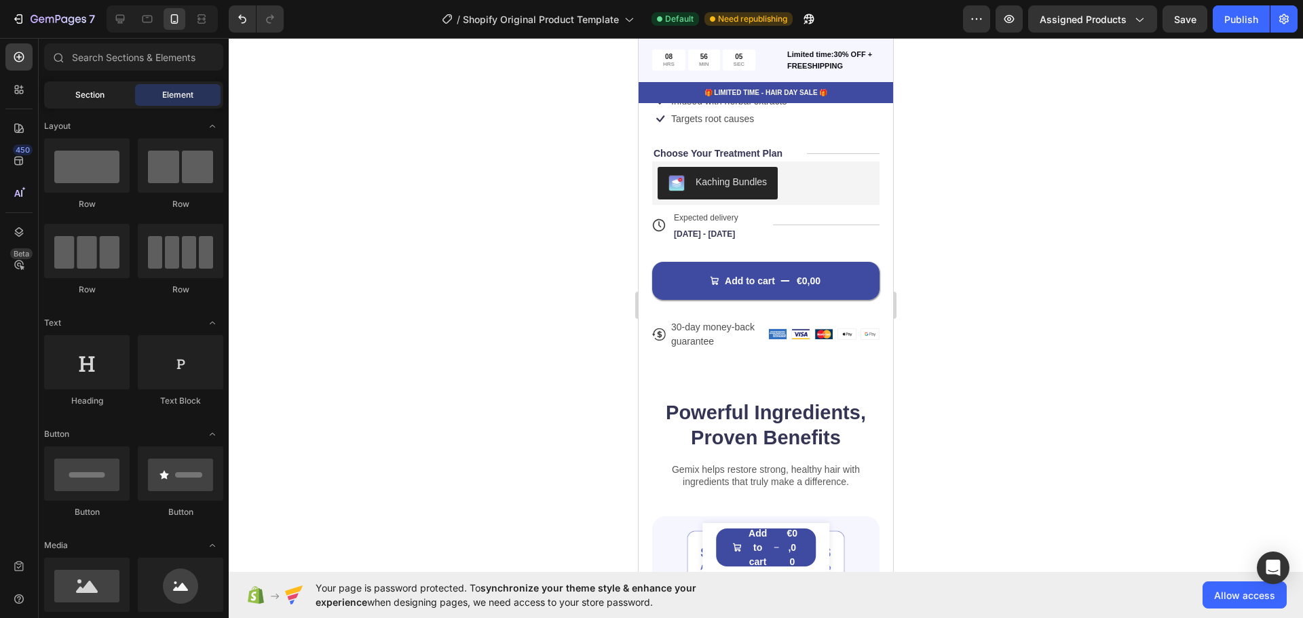
click at [108, 99] on div "Section" at bounding box center [90, 95] width 86 height 22
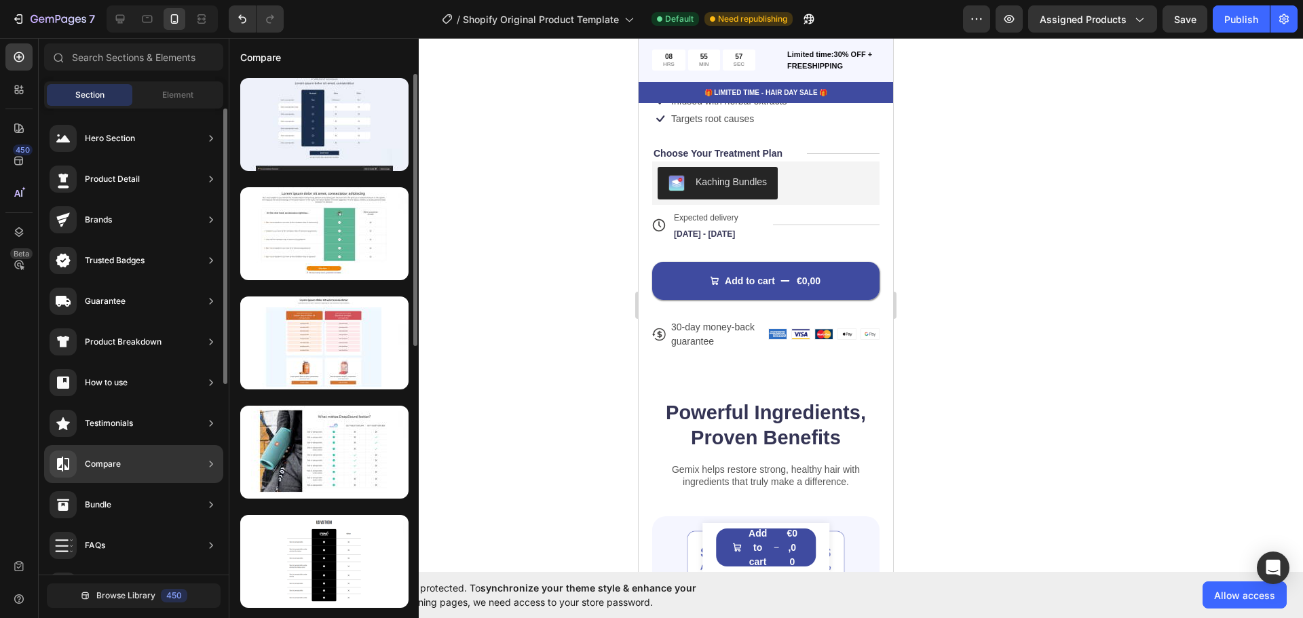
click at [132, 462] on div "Compare" at bounding box center [133, 464] width 179 height 38
click at [152, 455] on div "Compare" at bounding box center [133, 464] width 179 height 38
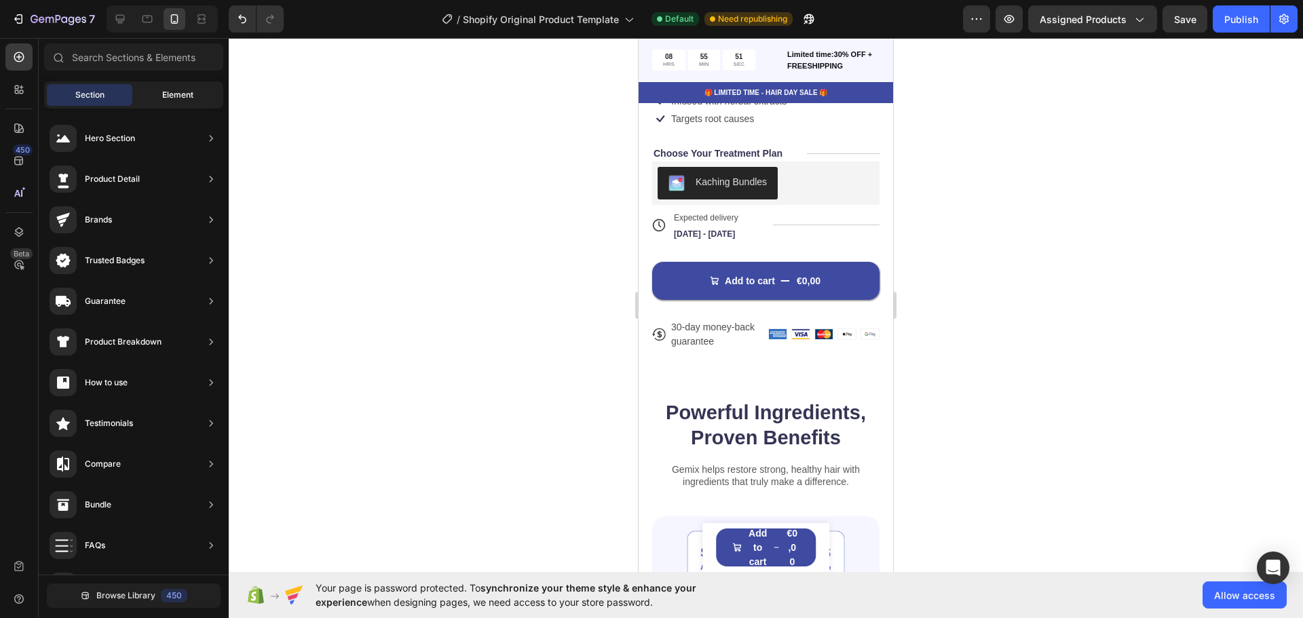
click at [185, 84] on div "Element" at bounding box center [178, 95] width 86 height 22
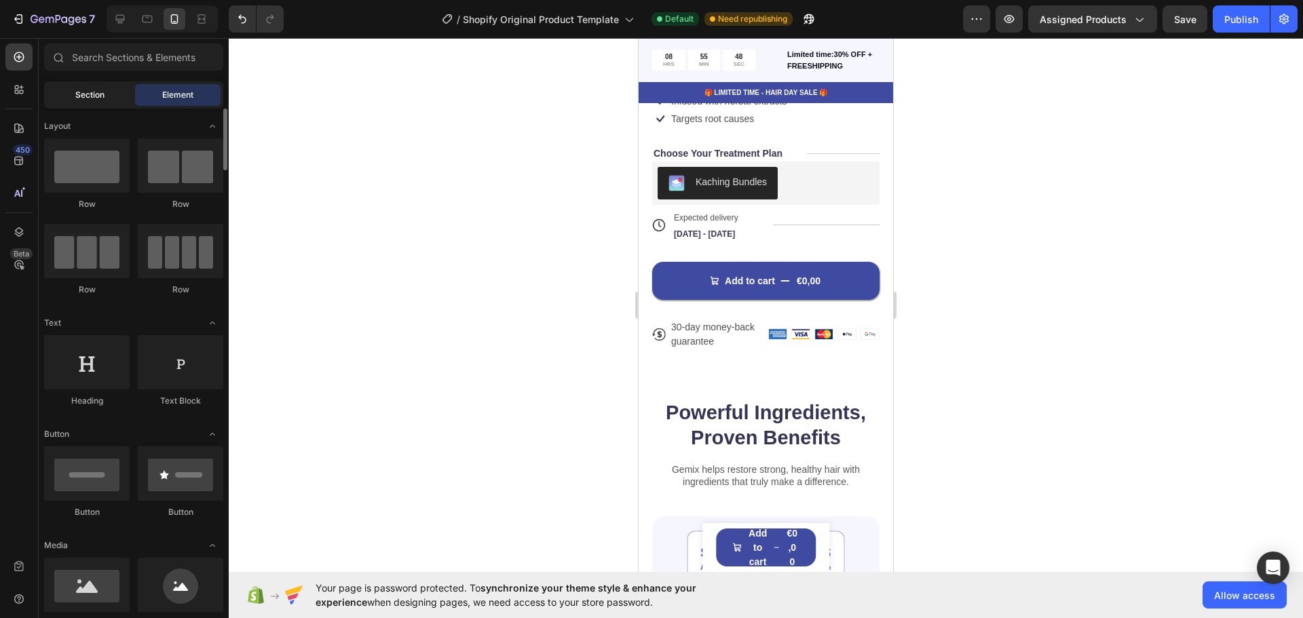
click at [119, 94] on div "Section" at bounding box center [90, 95] width 86 height 22
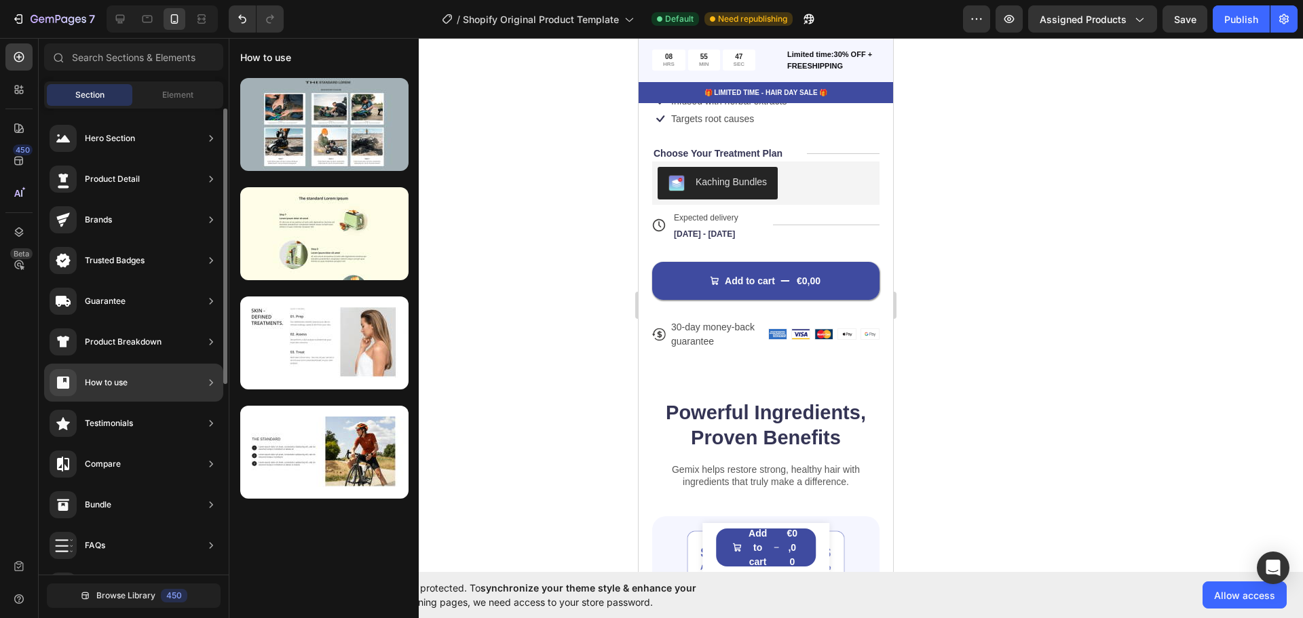
click at [140, 374] on div "How to use" at bounding box center [133, 383] width 179 height 38
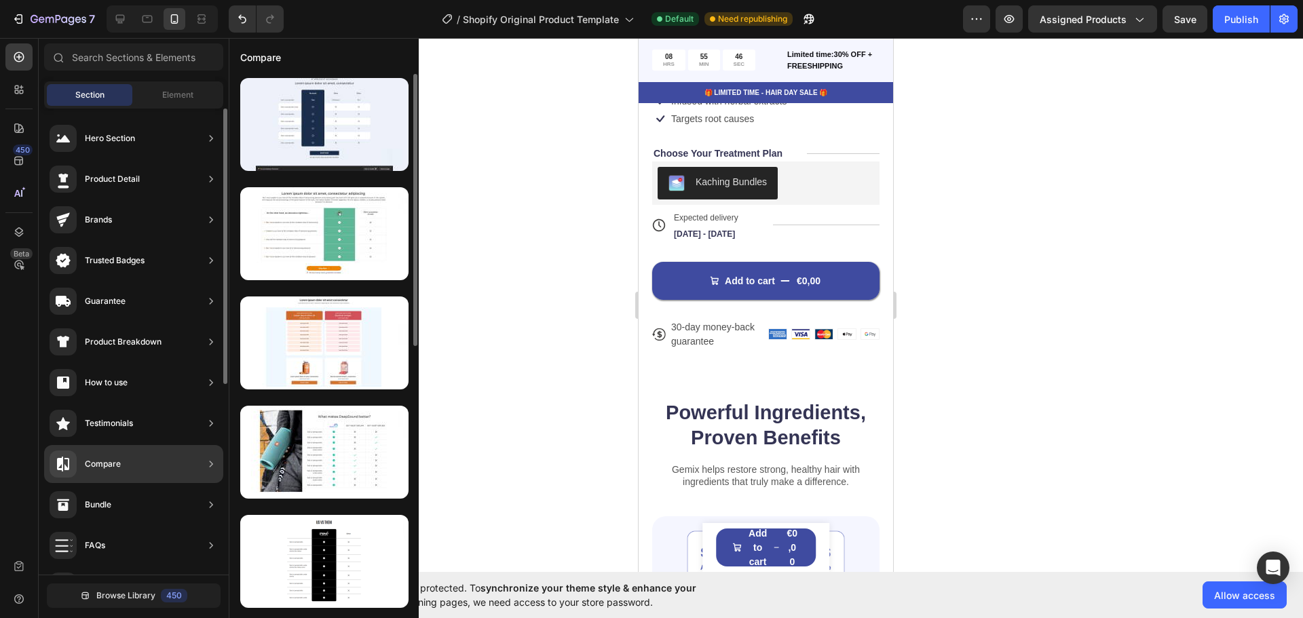
click at [127, 468] on div "Compare" at bounding box center [133, 464] width 179 height 38
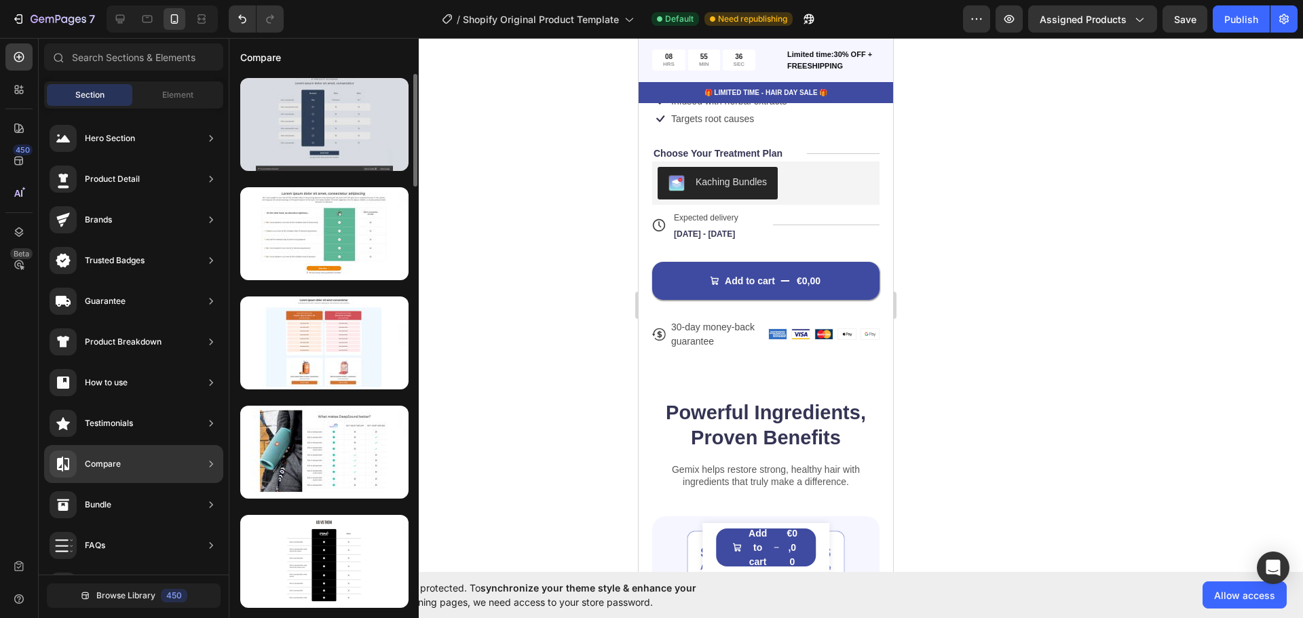
click at [343, 124] on div at bounding box center [324, 124] width 168 height 93
click at [324, 121] on div at bounding box center [324, 124] width 168 height 93
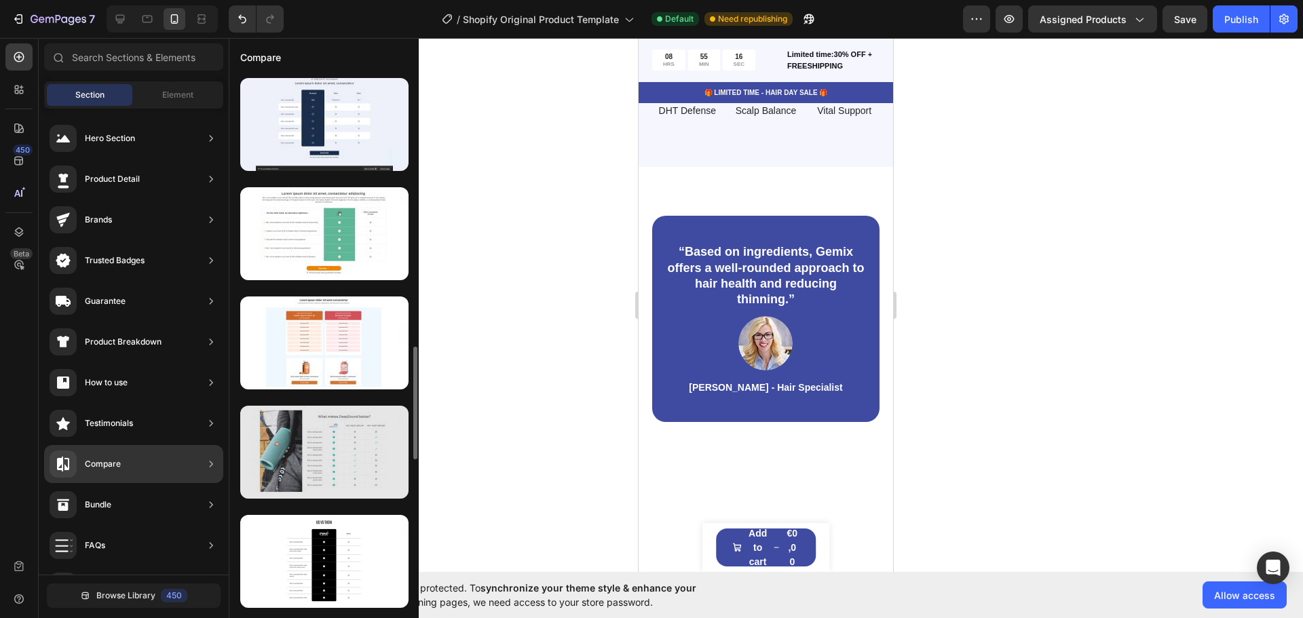
scroll to position [226, 0]
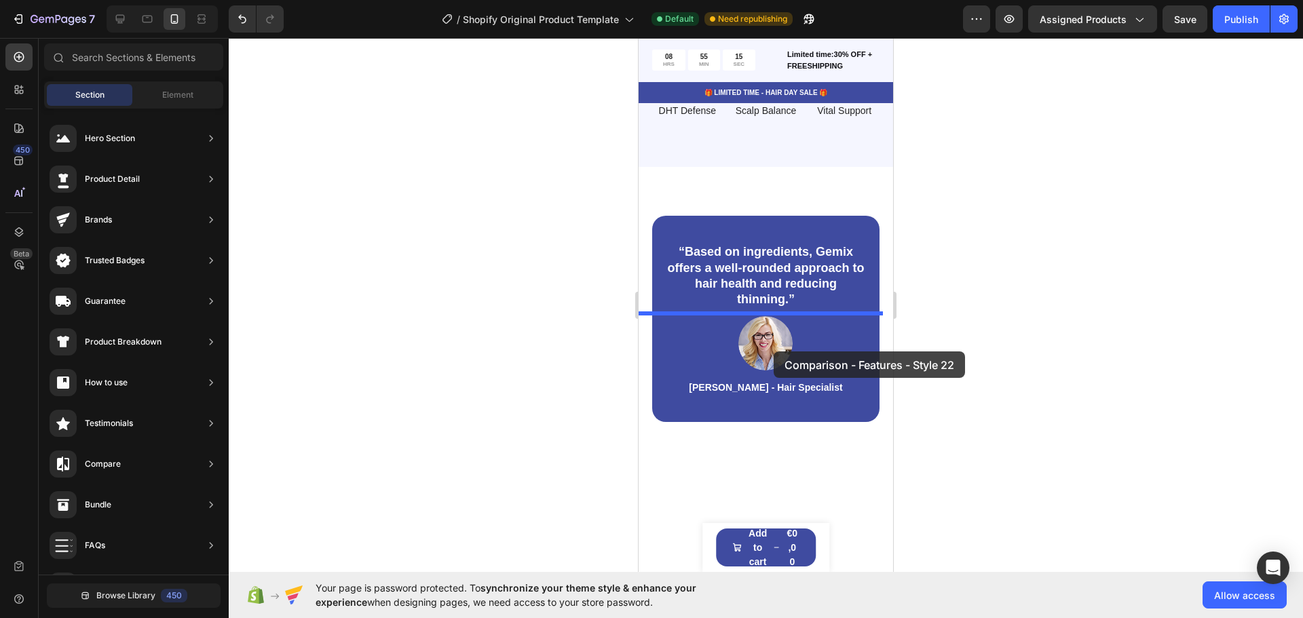
drag, startPoint x: 963, startPoint y: 364, endPoint x: 774, endPoint y: 352, distance: 189.8
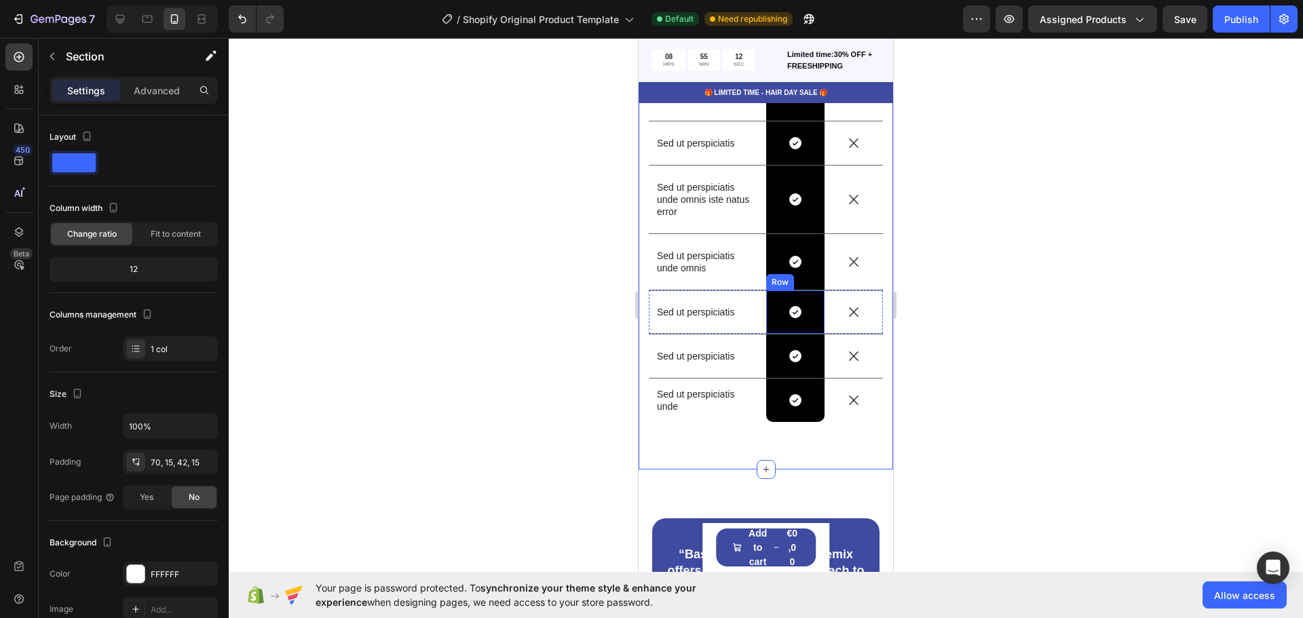
scroll to position [2040, 0]
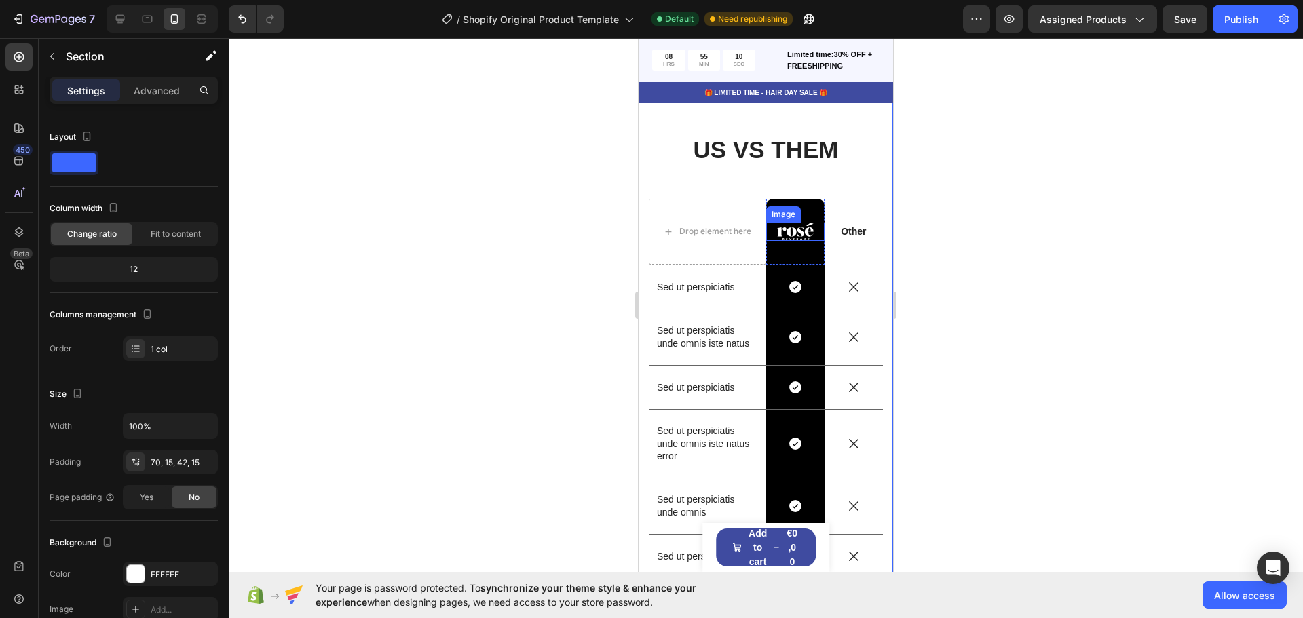
click at [785, 232] on img at bounding box center [795, 232] width 37 height 18
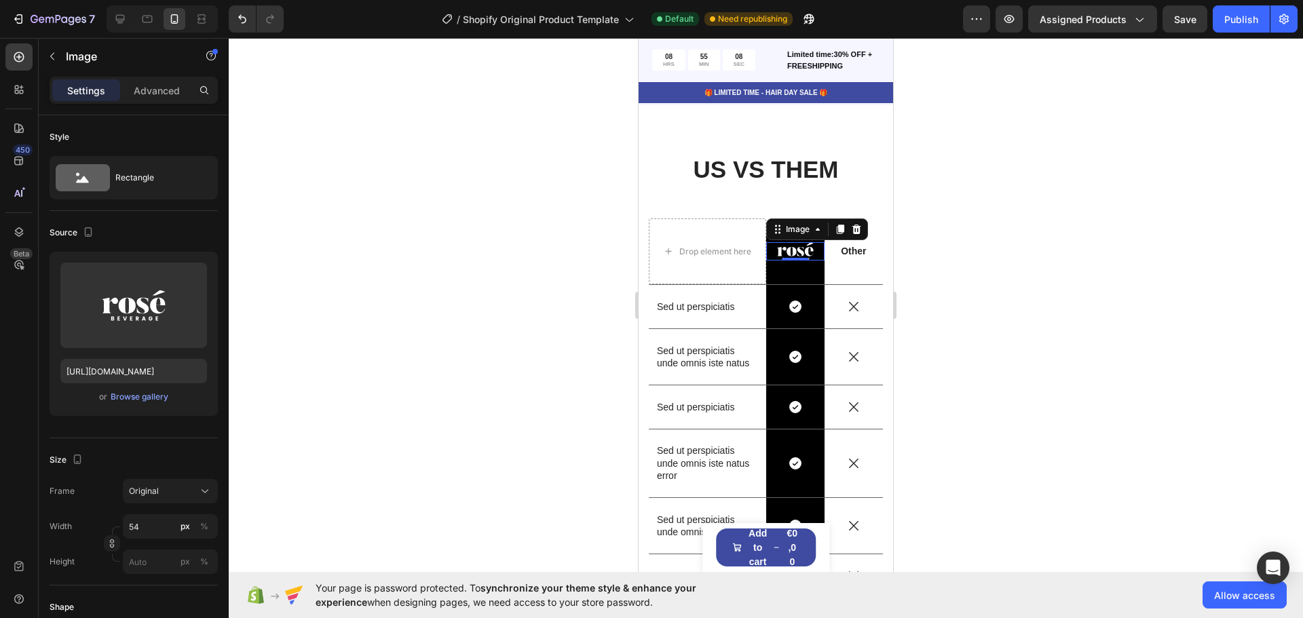
click at [1000, 247] on div at bounding box center [766, 328] width 1074 height 580
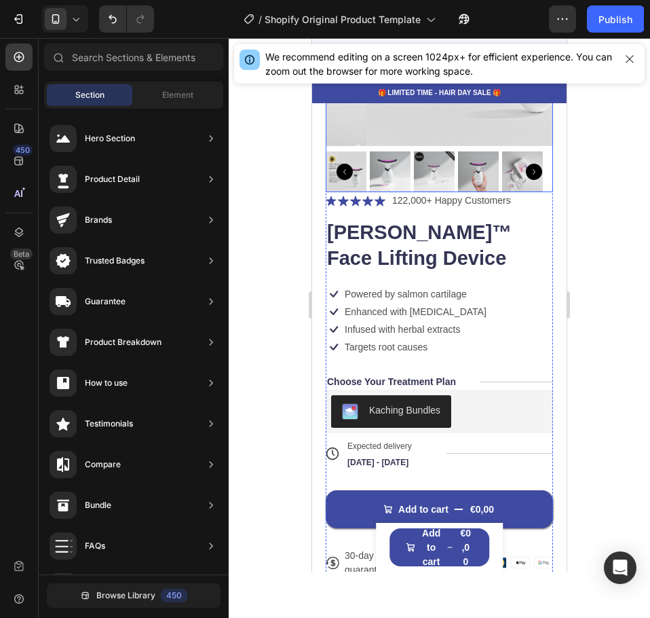
scroll to position [453, 0]
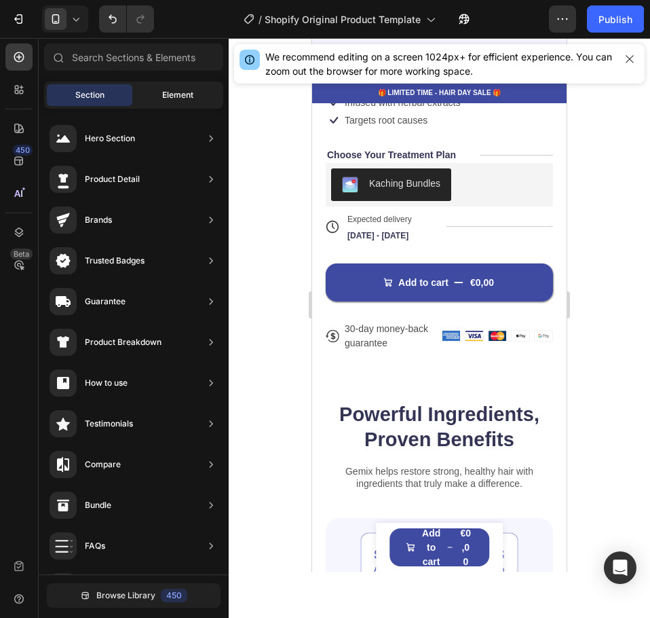
click at [166, 97] on span "Element" at bounding box center [177, 95] width 31 height 12
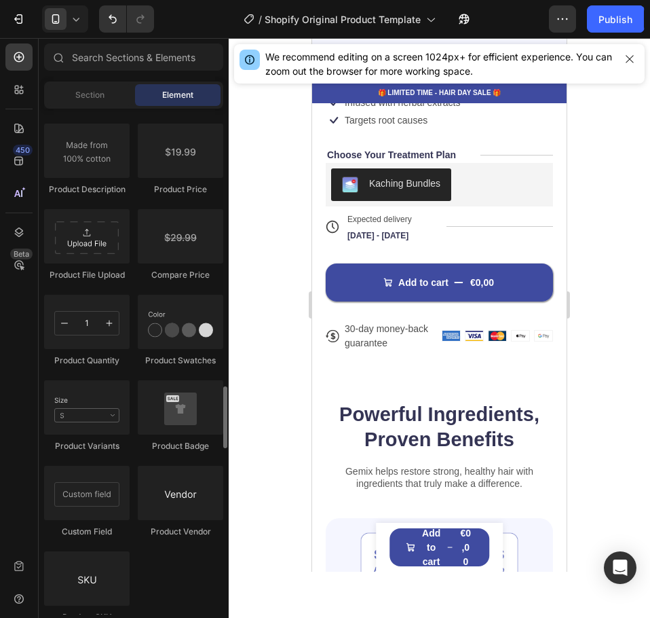
scroll to position [2486, 0]
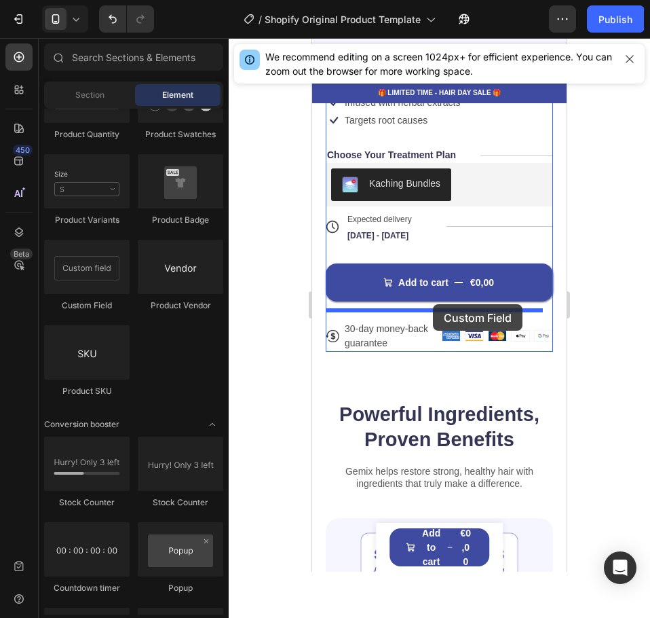
drag, startPoint x: 408, startPoint y: 311, endPoint x: 433, endPoint y: 304, distance: 26.0
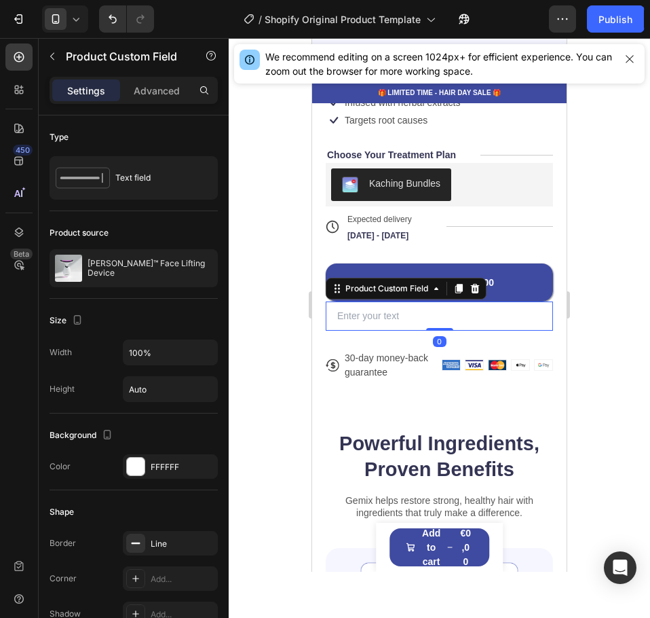
click at [372, 305] on input "text" at bounding box center [439, 315] width 227 height 29
click at [373, 307] on input "text" at bounding box center [439, 315] width 227 height 29
paste input "“Any woman over 40 can benefit from the CumaBalm™,"
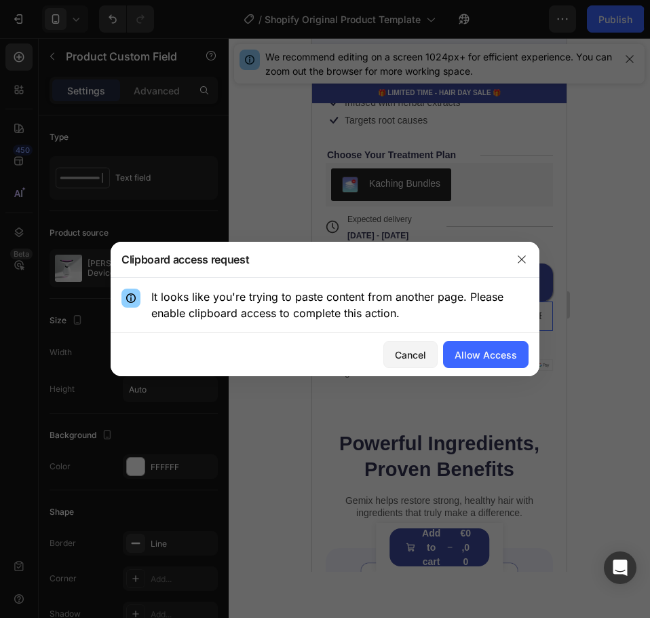
scroll to position [0, 41]
type input "“Any woman over 40 can benefit from the CumaBalm™,"
click at [481, 358] on div "Allow Access" at bounding box center [486, 355] width 62 height 14
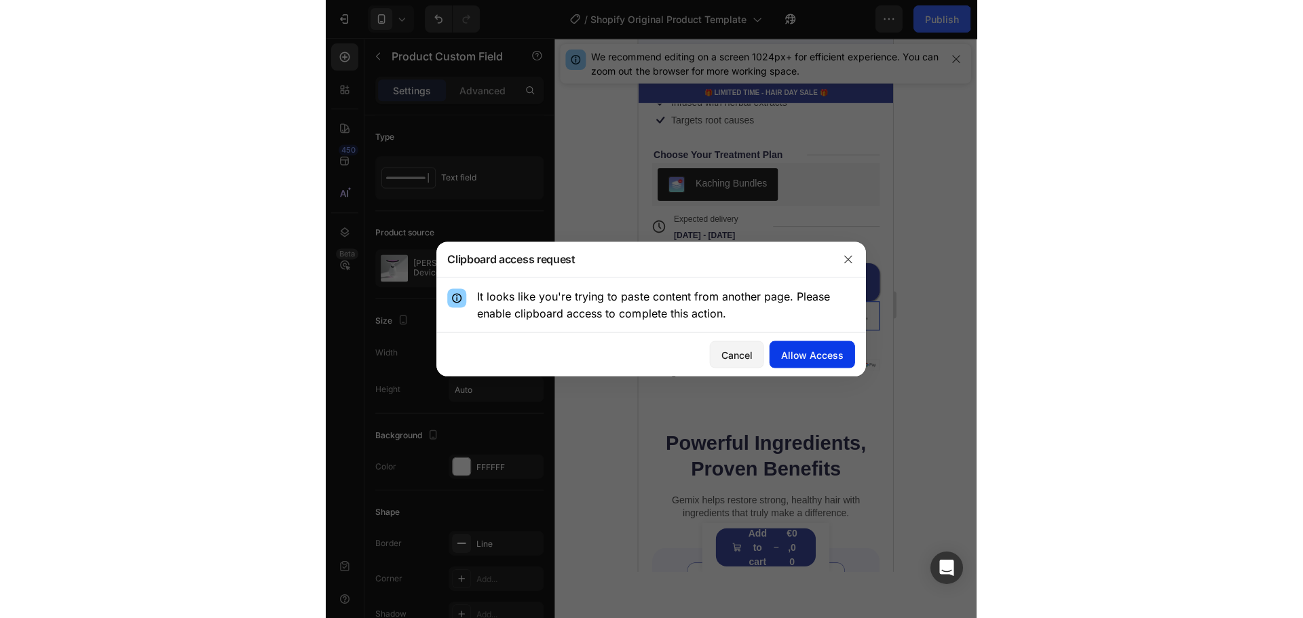
scroll to position [0, 0]
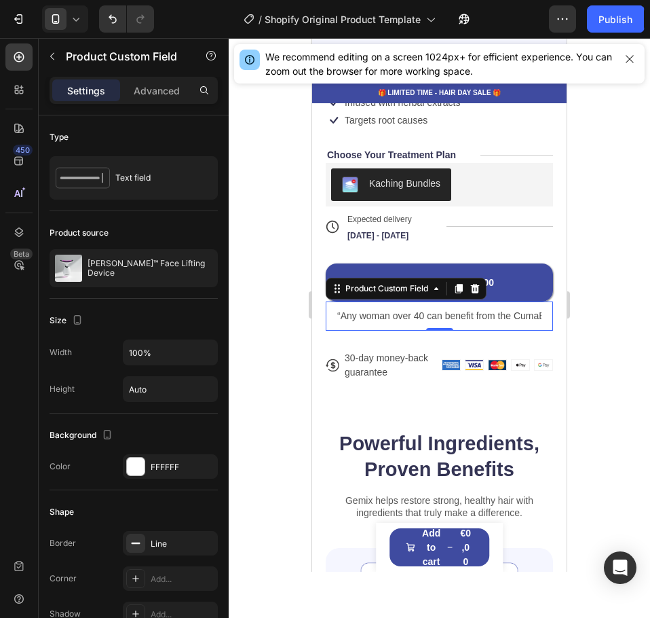
click at [461, 309] on input "“Any woman over 40 can benefit from the CumaBalm™," at bounding box center [439, 315] width 227 height 29
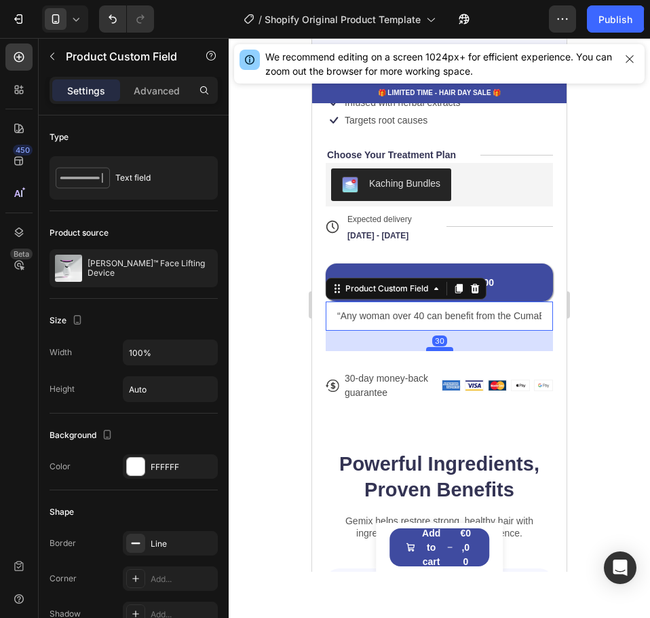
drag, startPoint x: 437, startPoint y: 318, endPoint x: 436, endPoint y: 338, distance: 20.4
click at [436, 347] on div at bounding box center [439, 349] width 27 height 4
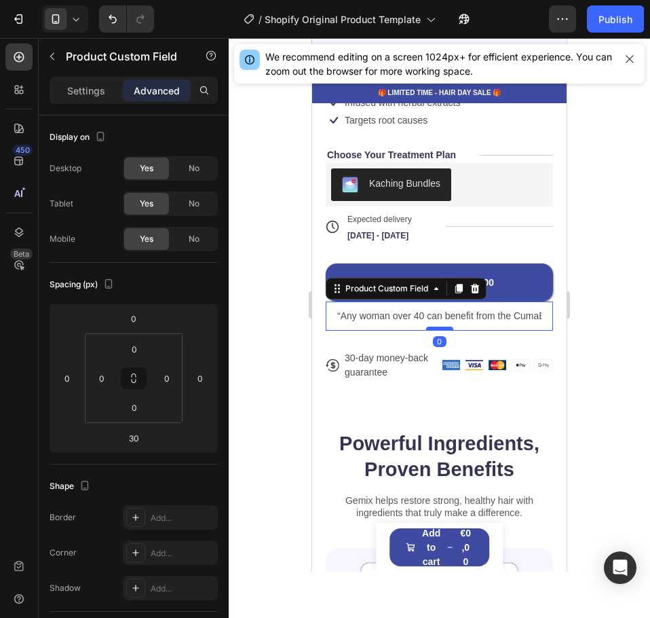
drag, startPoint x: 433, startPoint y: 340, endPoint x: 430, endPoint y: 319, distance: 21.2
click at [430, 326] on div at bounding box center [439, 328] width 27 height 4
type input "0"
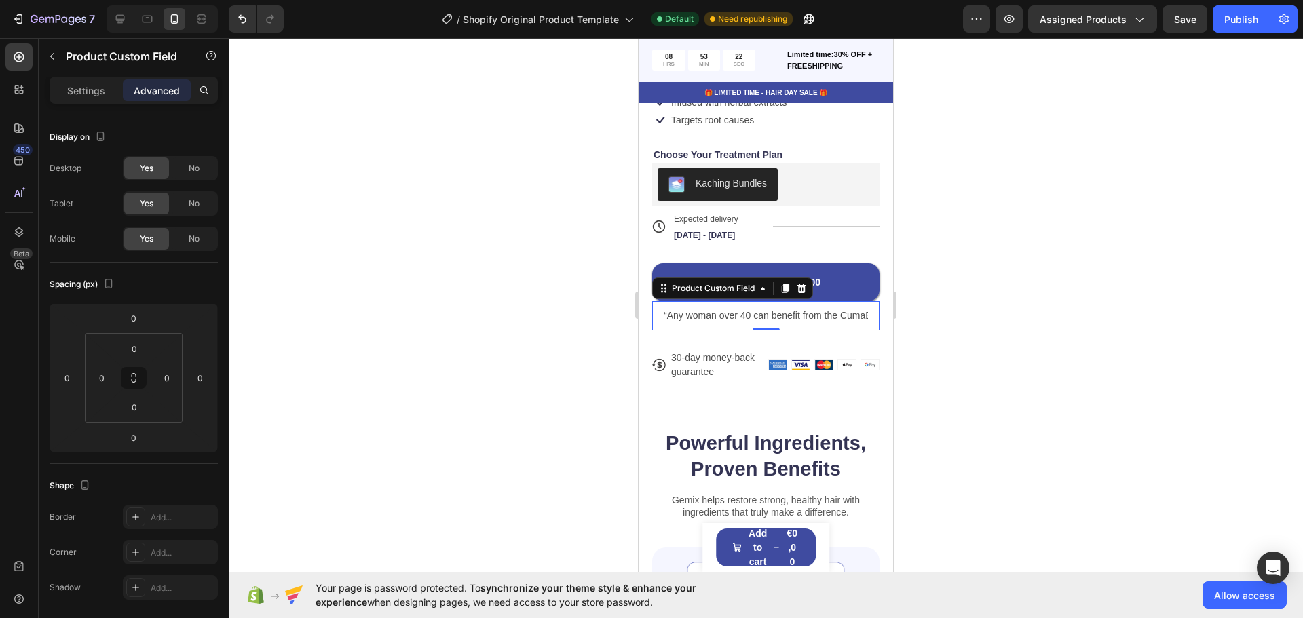
click at [851, 309] on input "“Any woman over 40 can benefit from the CumaBalm™," at bounding box center [765, 315] width 227 height 29
click at [113, 97] on div "Settings" at bounding box center [86, 90] width 68 height 22
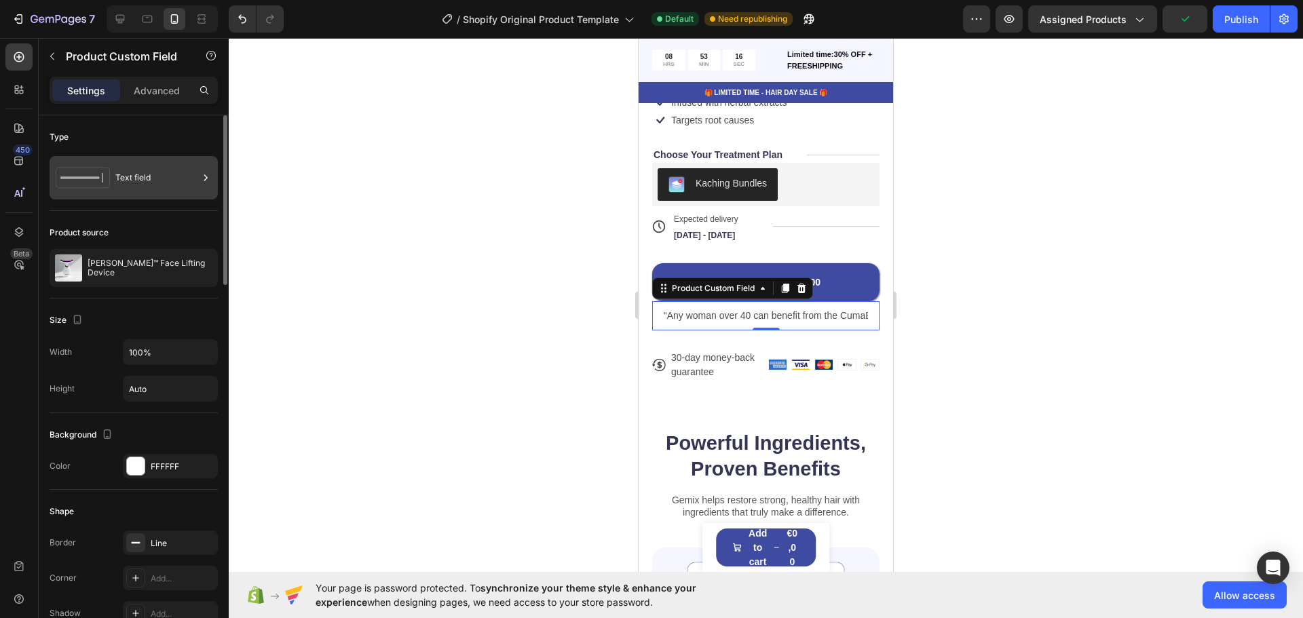
click at [147, 179] on div "Text field" at bounding box center [156, 177] width 83 height 31
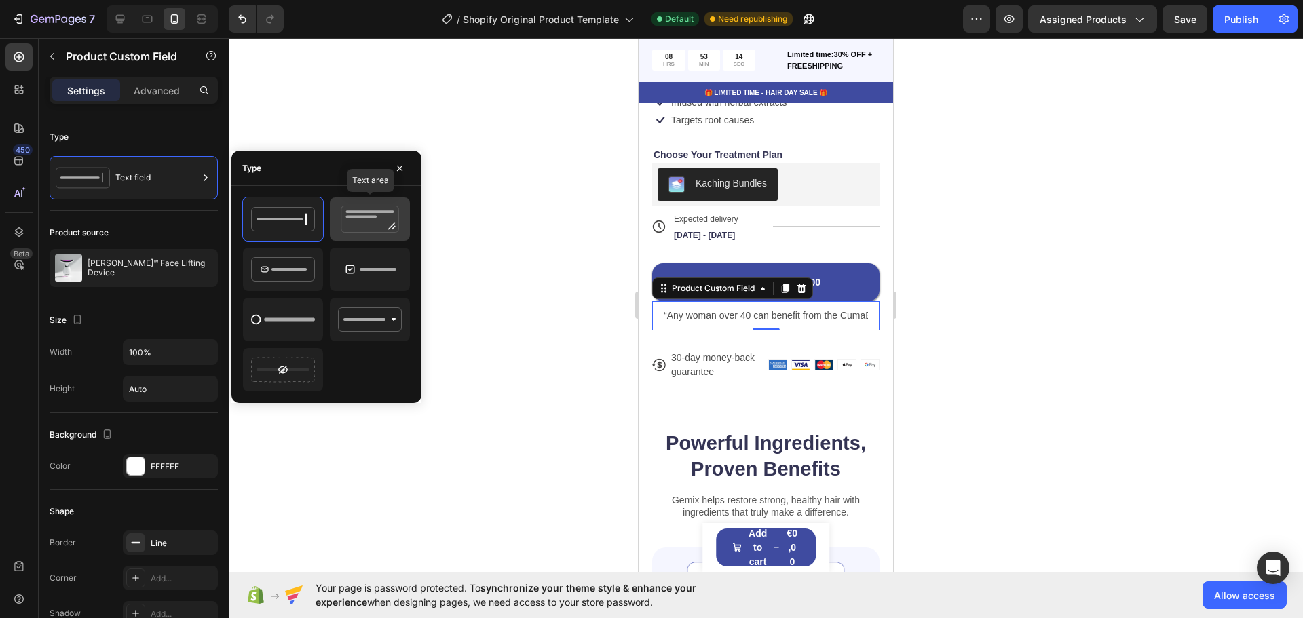
click at [378, 217] on icon at bounding box center [370, 219] width 64 height 27
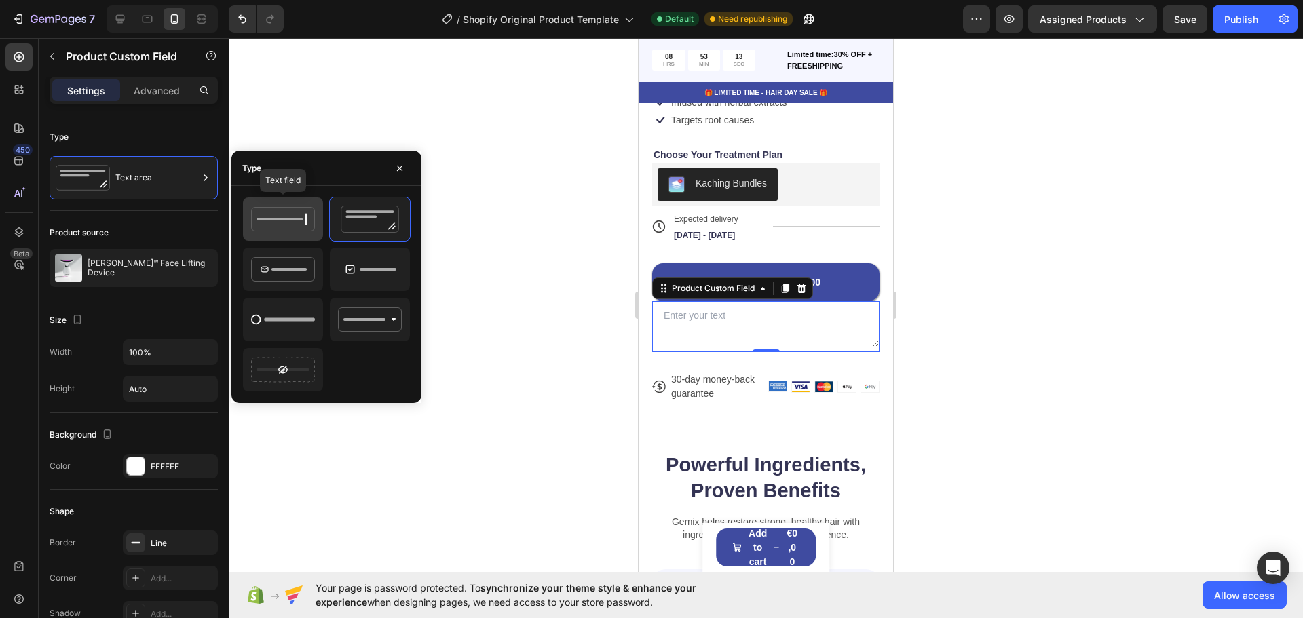
click at [280, 217] on icon at bounding box center [283, 219] width 64 height 27
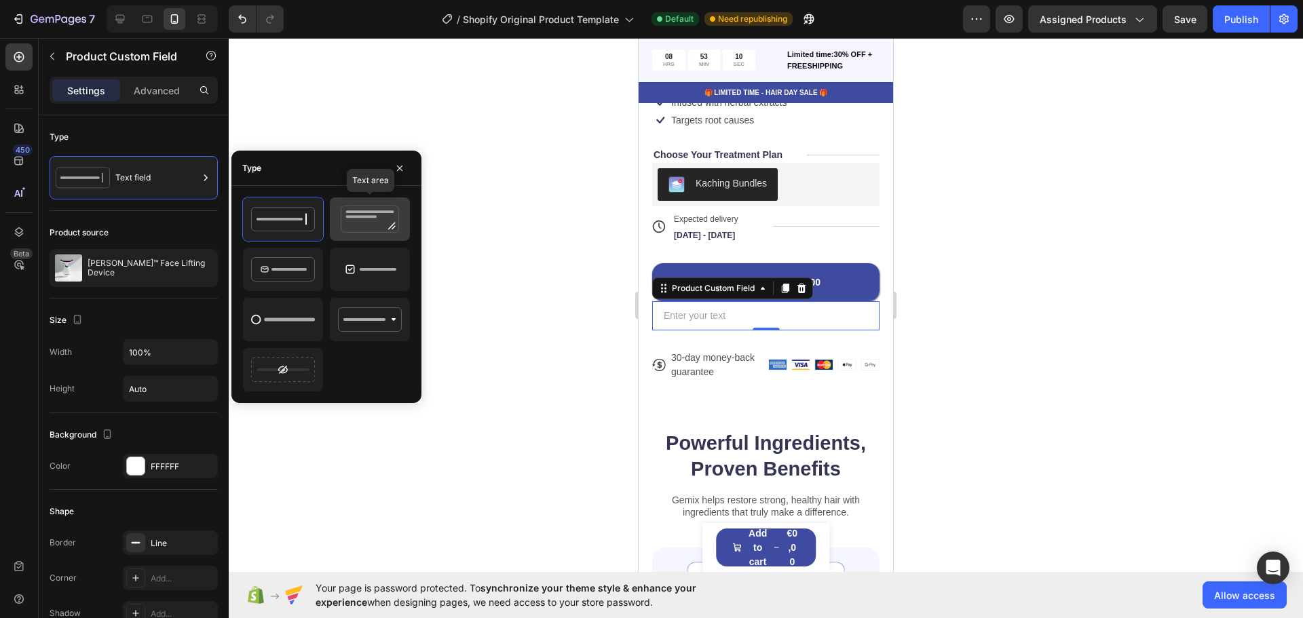
click at [362, 212] on rect at bounding box center [370, 211] width 48 height 3
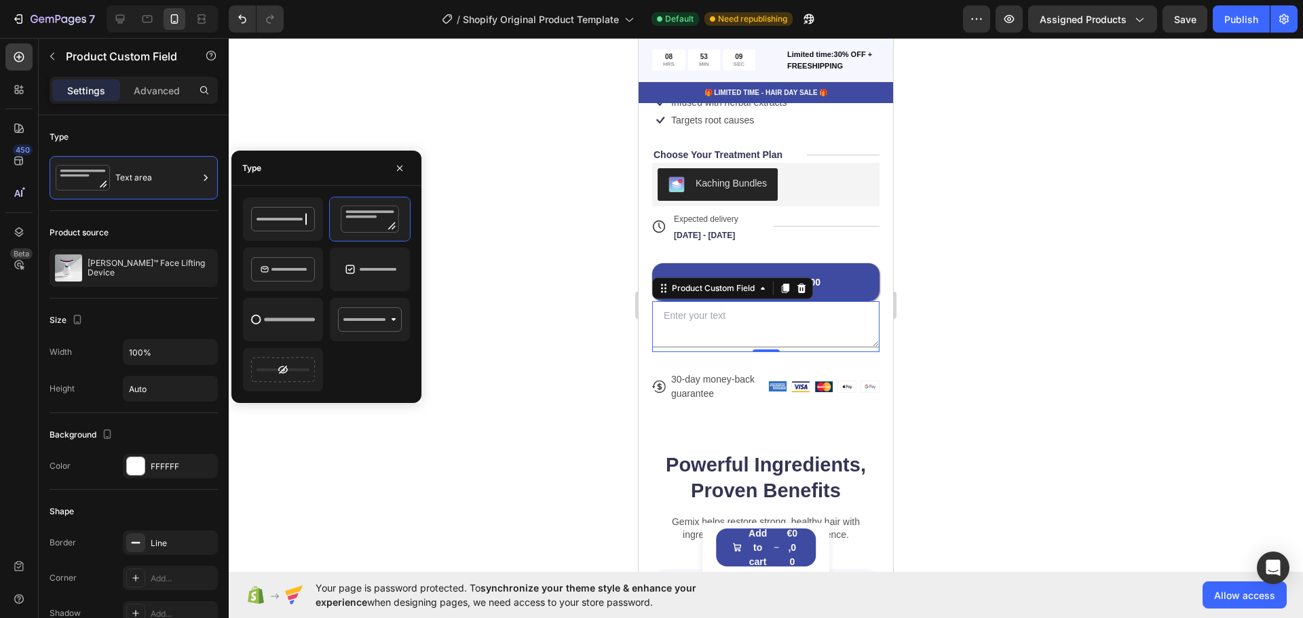
click at [693, 309] on textarea at bounding box center [765, 324] width 227 height 46
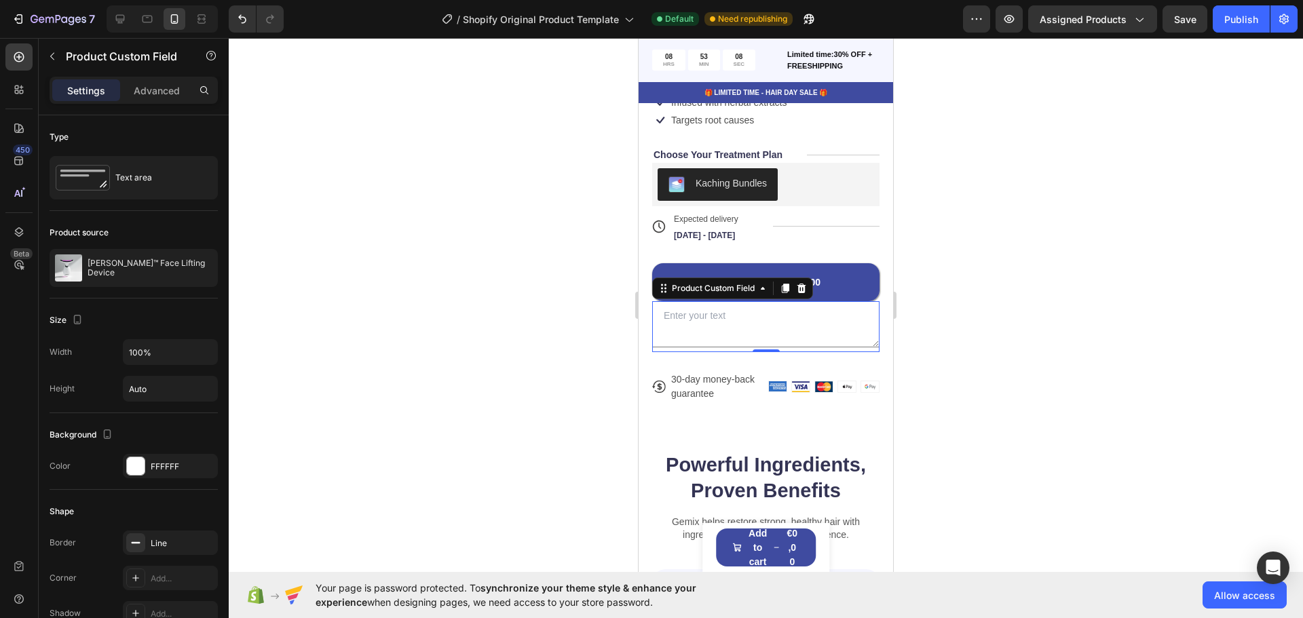
paste textarea "“Any woman over 40 can benefit from the CumaBalm™,"
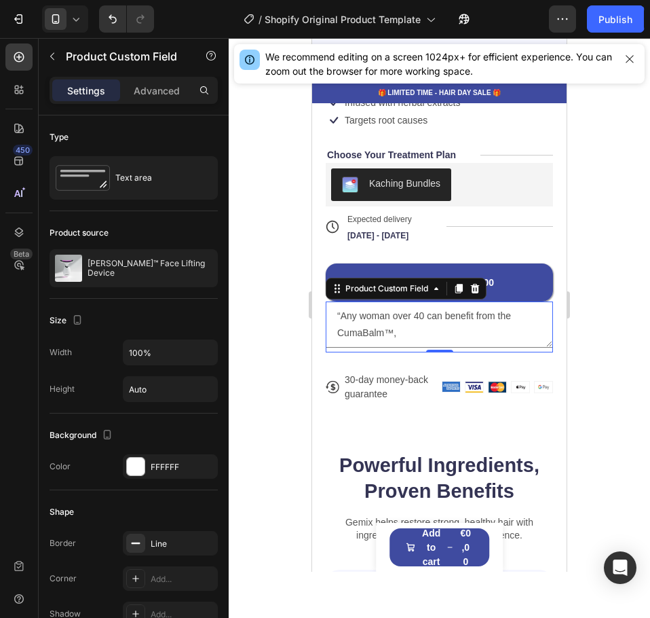
click at [390, 323] on textarea "“Any woman over 40 can benefit from the CumaBalm™," at bounding box center [439, 324] width 227 height 46
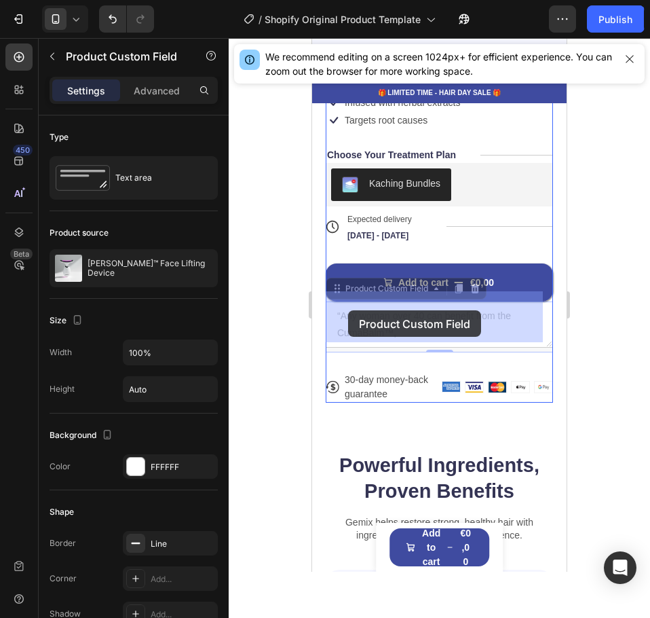
drag, startPoint x: 405, startPoint y: 323, endPoint x: 348, endPoint y: 310, distance: 57.8
drag, startPoint x: 401, startPoint y: 326, endPoint x: 348, endPoint y: 307, distance: 56.2
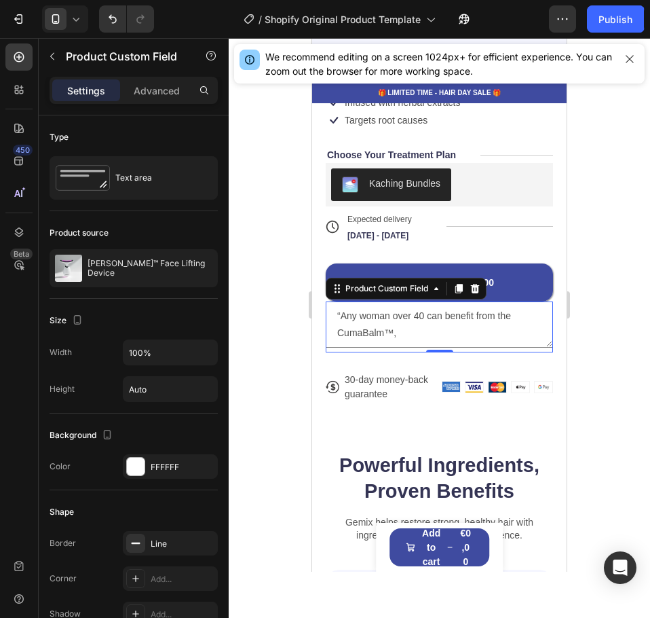
click at [387, 322] on textarea "“Any woman over 40 can benefit from the CumaBalm™," at bounding box center [439, 324] width 227 height 46
click at [399, 322] on textarea "“Any woman over 40 can benefit from the CumaBalm™," at bounding box center [439, 324] width 227 height 46
type textarea "“"
paste textarea "“Any woman over 40 can benefit from the CumaBalm™,"
click at [383, 326] on textarea "“Any woman over 40 can benefit from the CumaBalm™," at bounding box center [439, 324] width 227 height 46
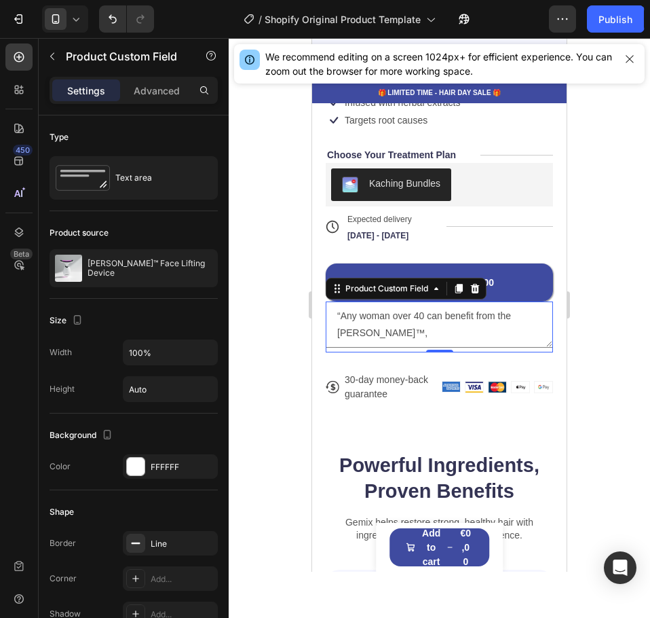
type textarea "“Any woman over 40 can benefit from the Eleanora™,"
click at [385, 326] on textarea "“Any woman over 40 can benefit from the Eleanora™," at bounding box center [439, 324] width 227 height 46
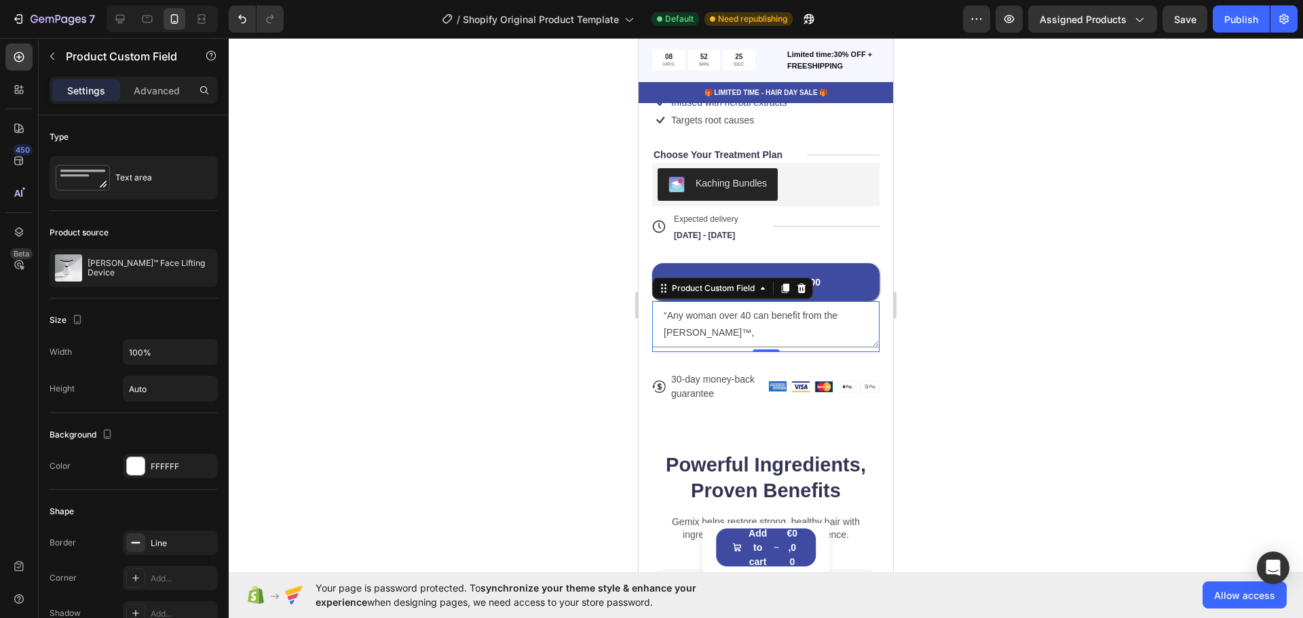
click at [728, 316] on textarea "“Any woman over 40 can benefit from the Eleanora™," at bounding box center [765, 324] width 227 height 46
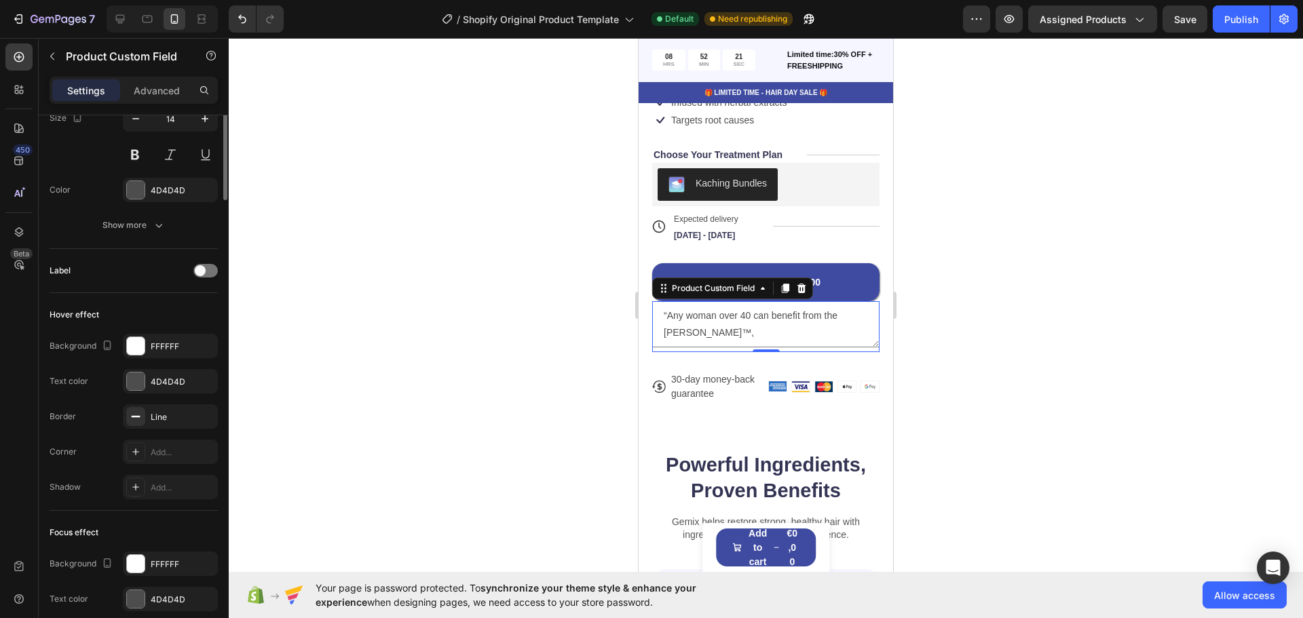
scroll to position [452, 0]
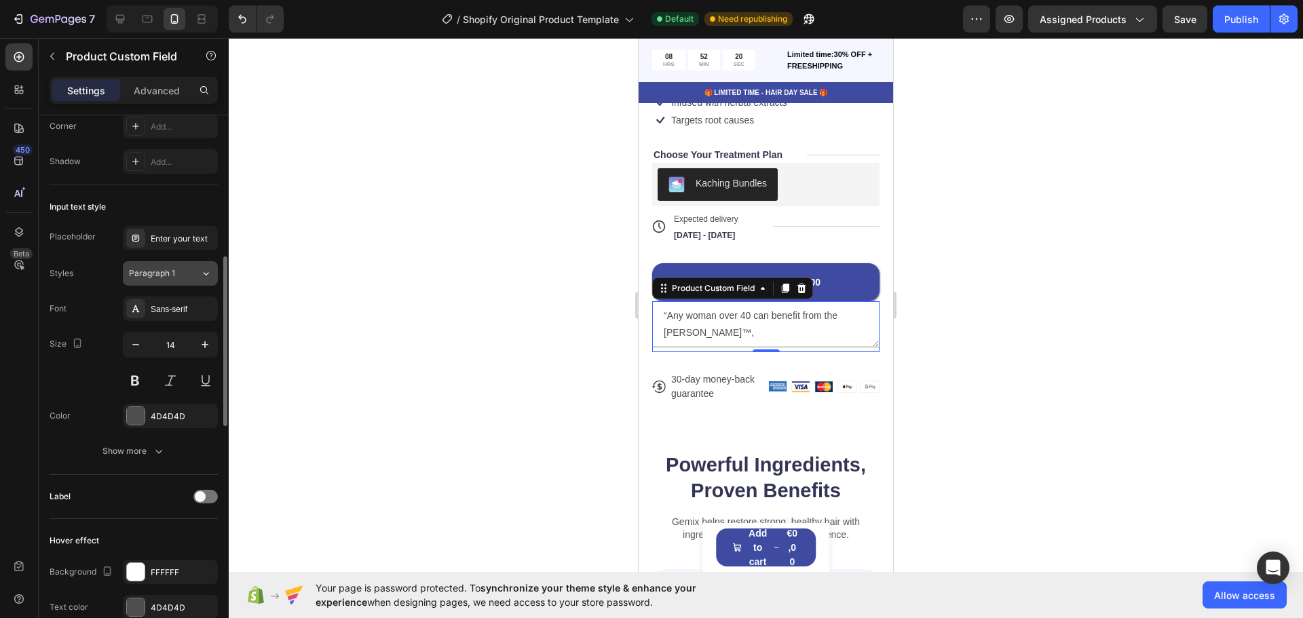
click at [185, 276] on div "Paragraph 1" at bounding box center [164, 273] width 71 height 12
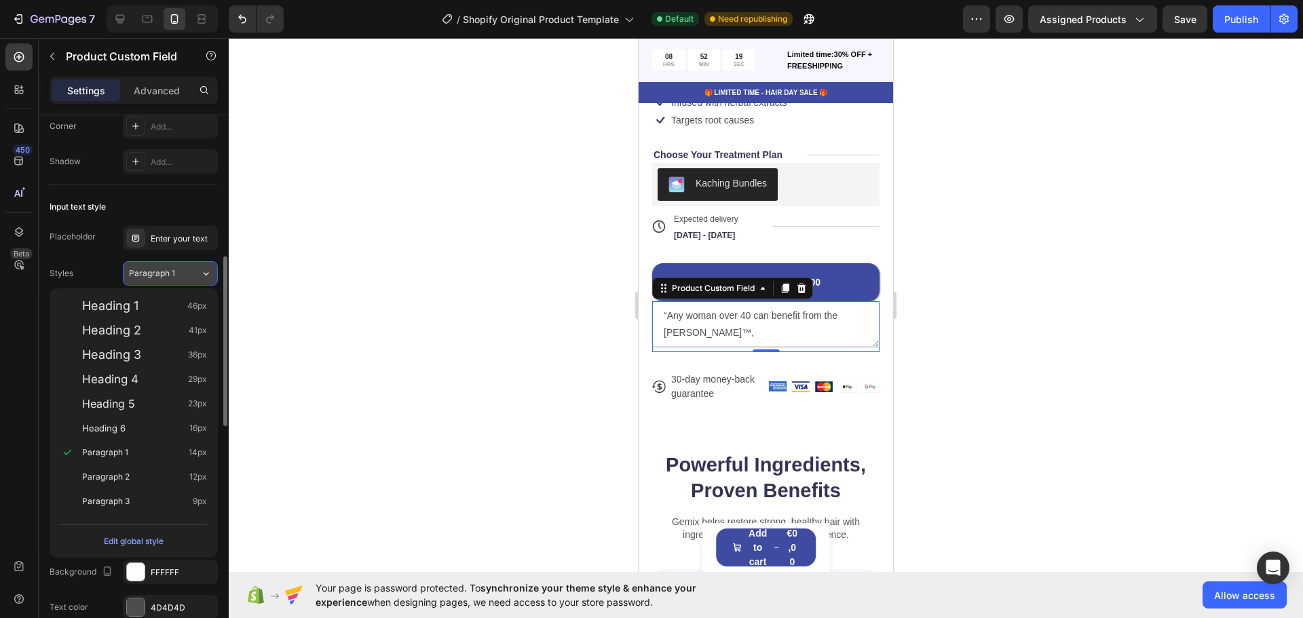
click at [185, 276] on div "Paragraph 1" at bounding box center [164, 273] width 71 height 12
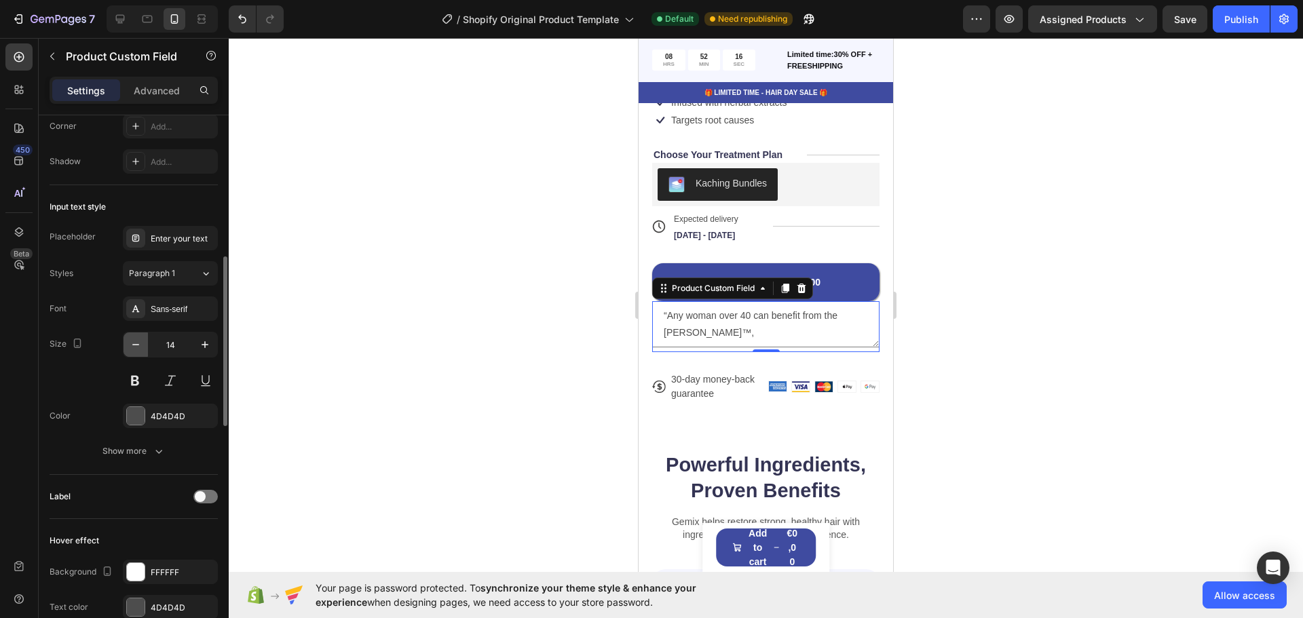
click at [134, 341] on icon "button" at bounding box center [136, 345] width 14 height 14
click at [203, 341] on icon "button" at bounding box center [205, 345] width 14 height 14
type input "14"
click at [150, 451] on div "Show more" at bounding box center [133, 452] width 63 height 14
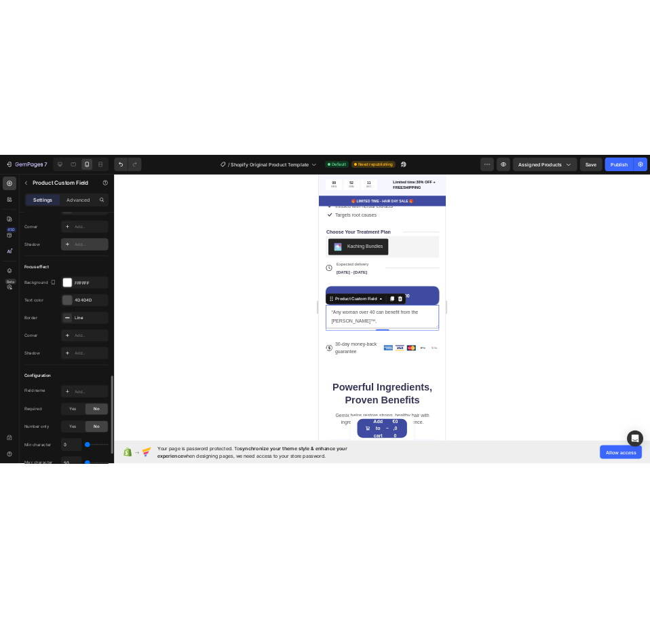
scroll to position [1330, 0]
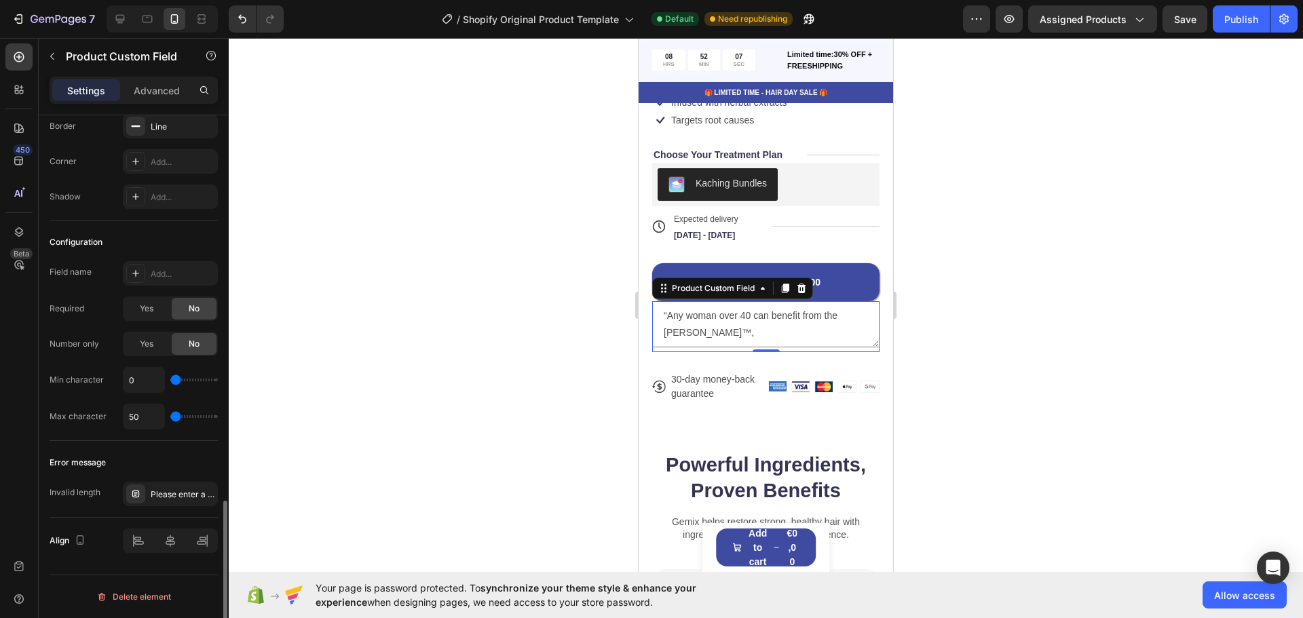
type input "926"
type input "1111"
type input "1296"
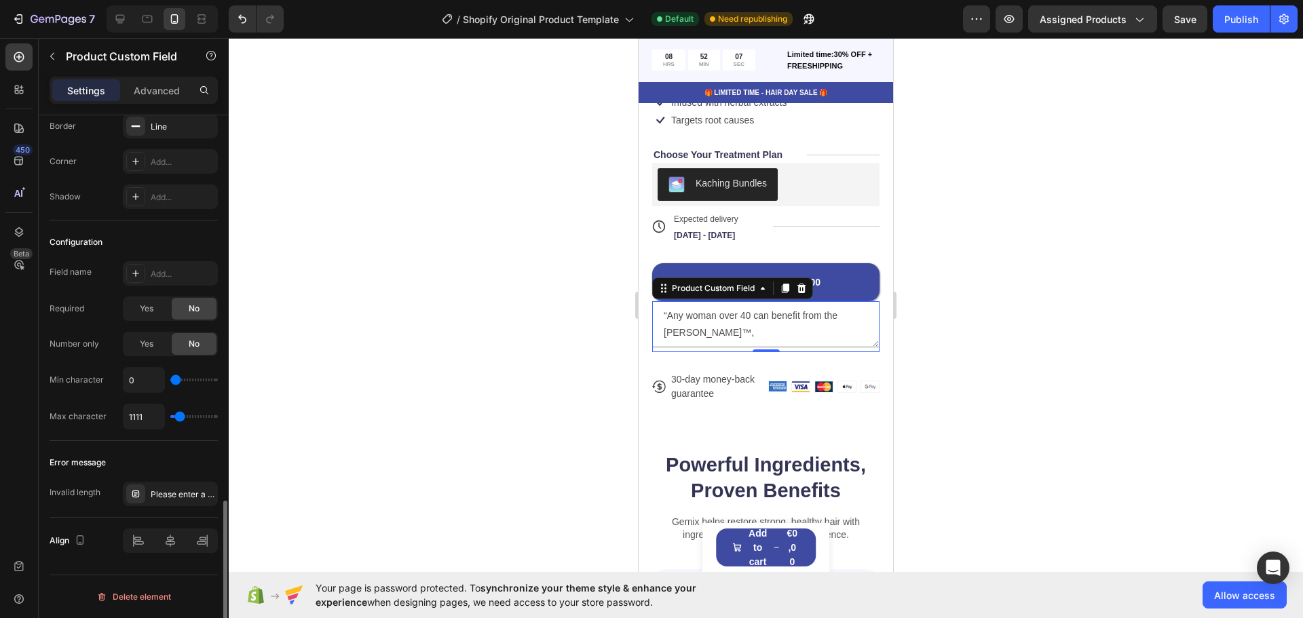
type input "1296"
type input "1481"
type input "1667"
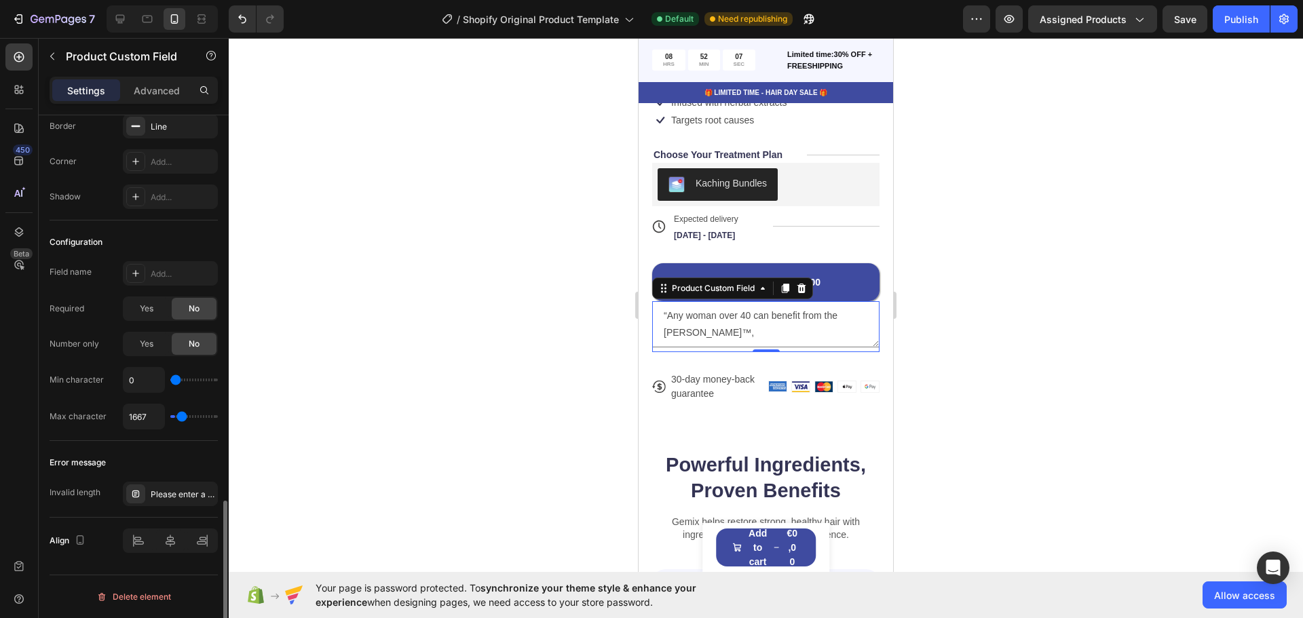
type input "2037"
type input "2222"
type input "2593"
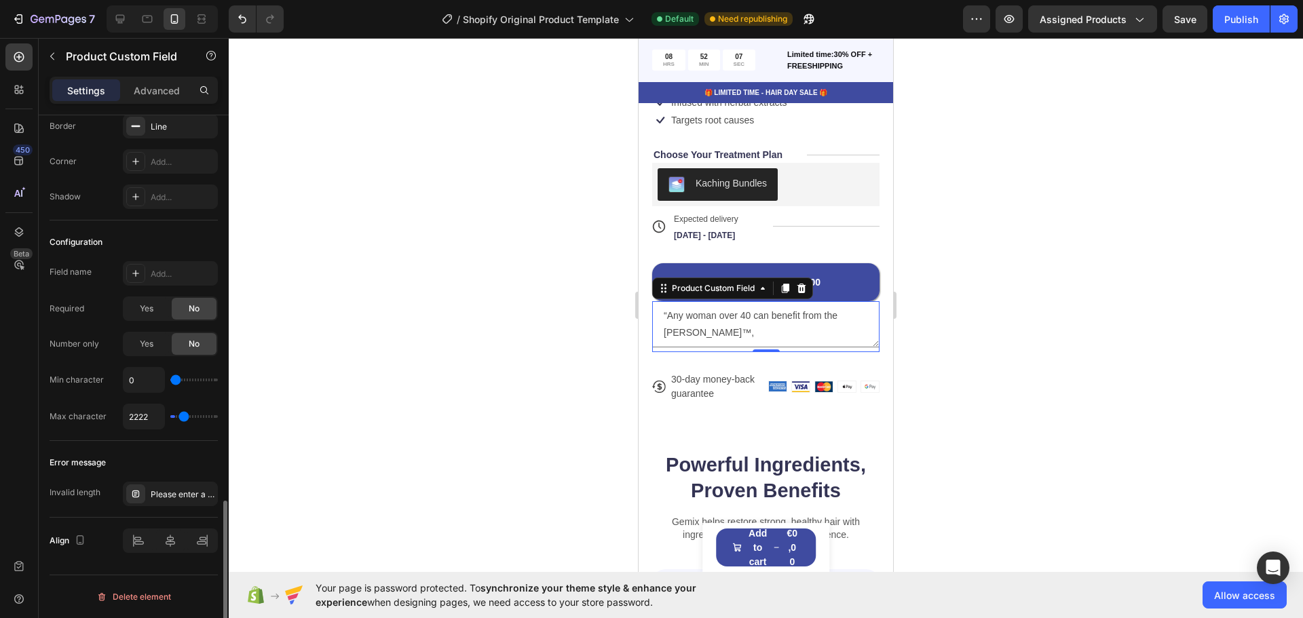
type input "2593"
type input "2778"
type input "3333"
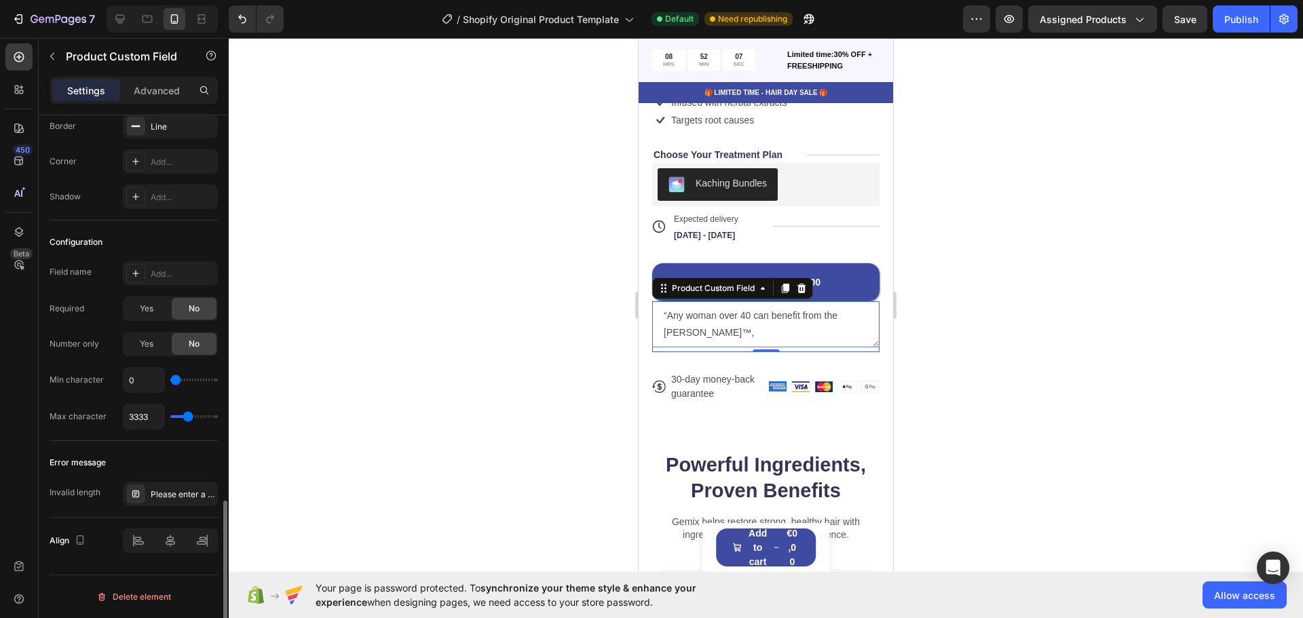
type input "3519"
type input "3704"
type input "3519"
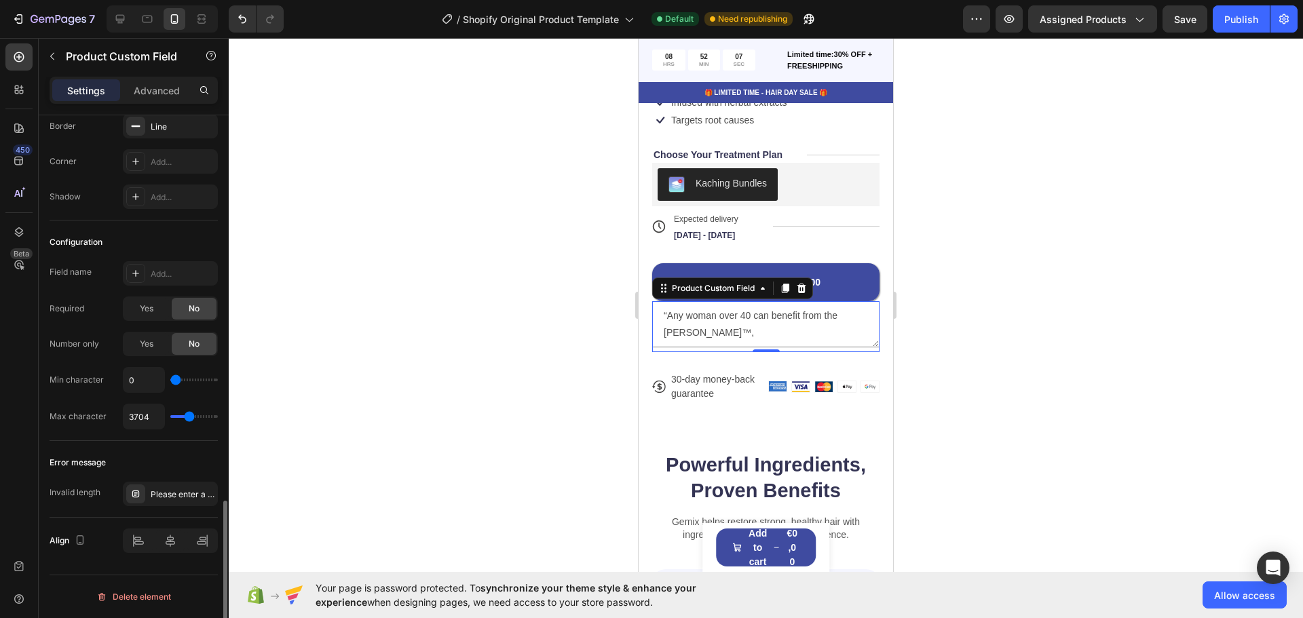
type input "3519"
type input "2778"
type input "926"
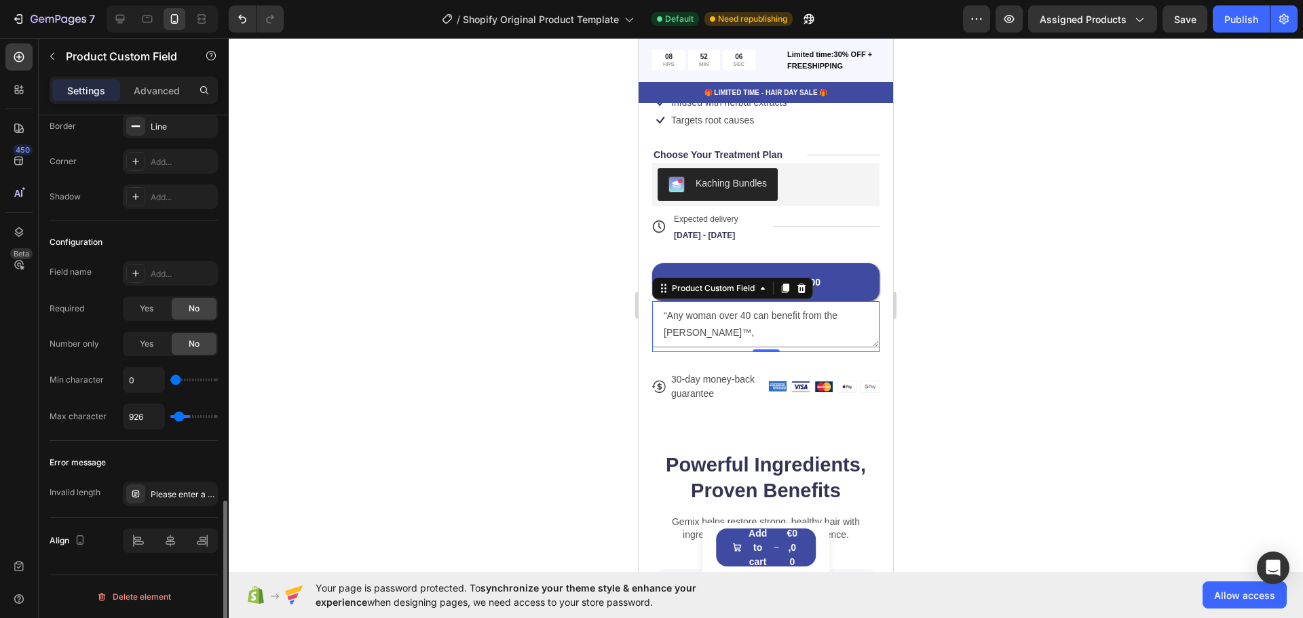
type input "556"
type input "0"
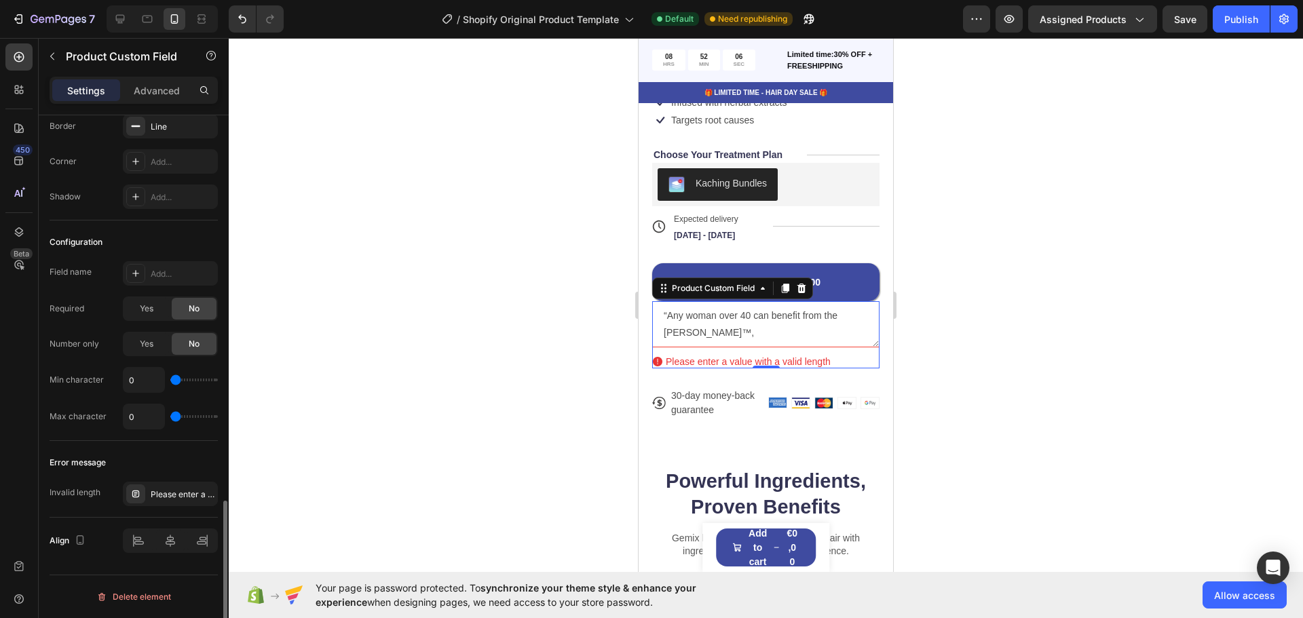
drag, startPoint x: 179, startPoint y: 415, endPoint x: 155, endPoint y: 416, distance: 23.1
type input "0"
click at [171, 418] on input "range" at bounding box center [194, 416] width 48 height 3
click at [147, 416] on input "0" at bounding box center [144, 417] width 41 height 24
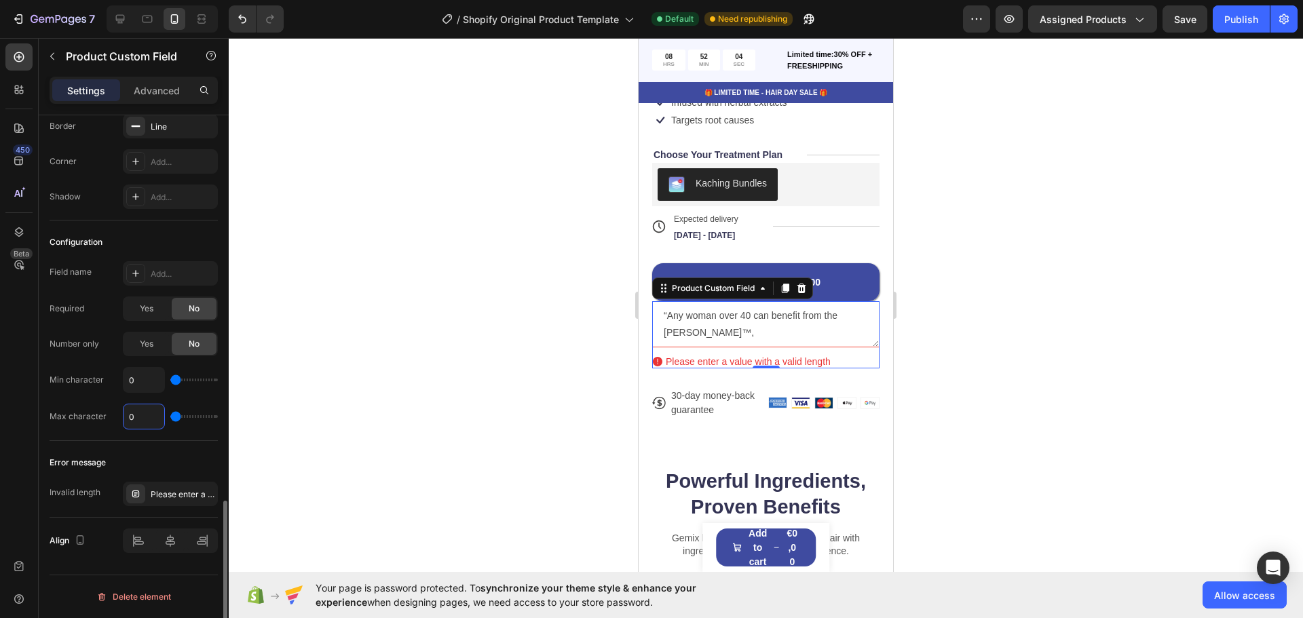
type input "1"
type input "15"
type input "150"
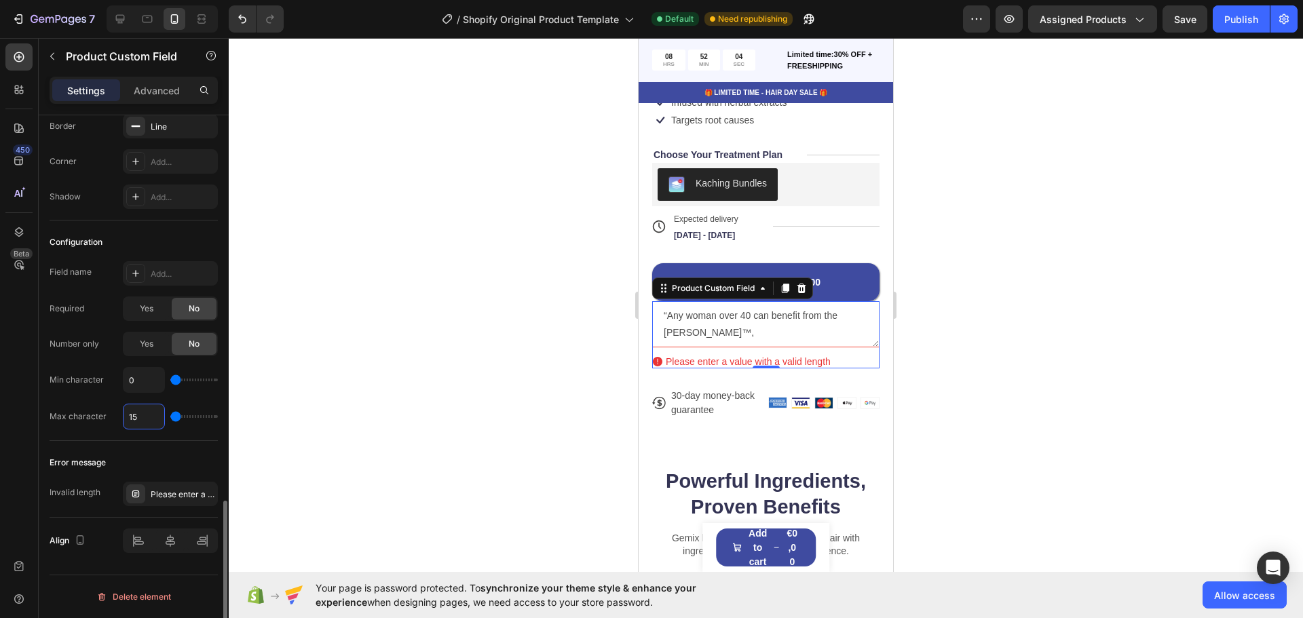
type input "150"
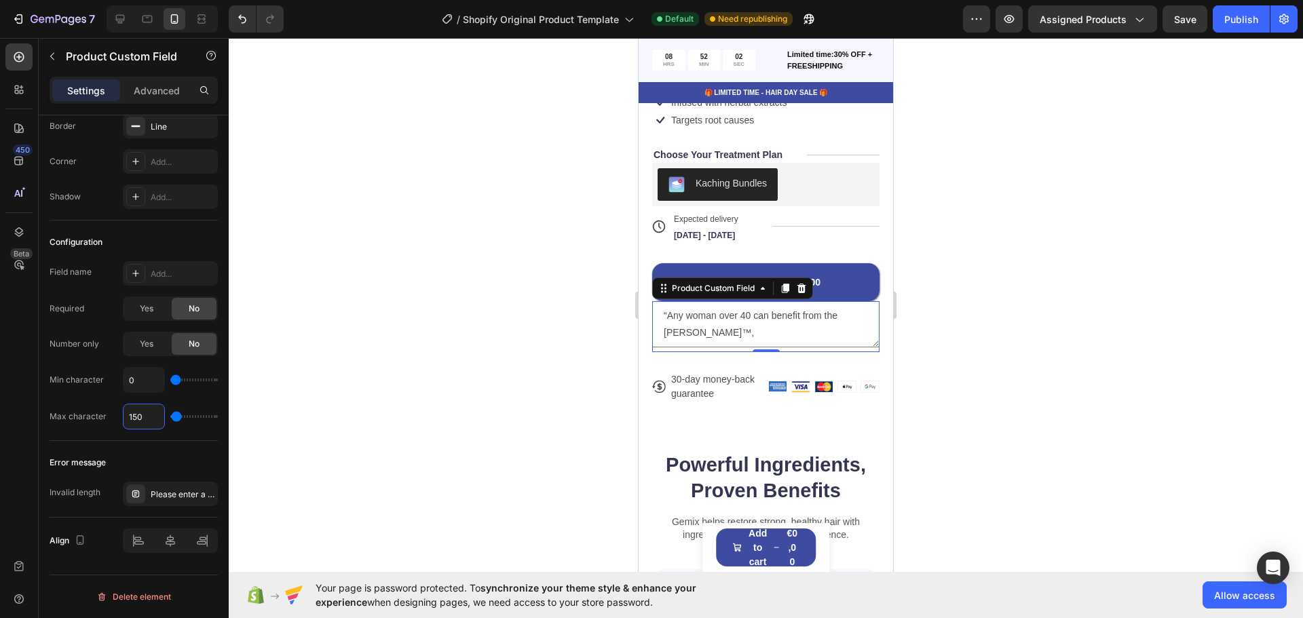
type input "150"
click at [729, 323] on textarea "“Any woman over 40 can benefit from the Eleanora™," at bounding box center [765, 324] width 227 height 46
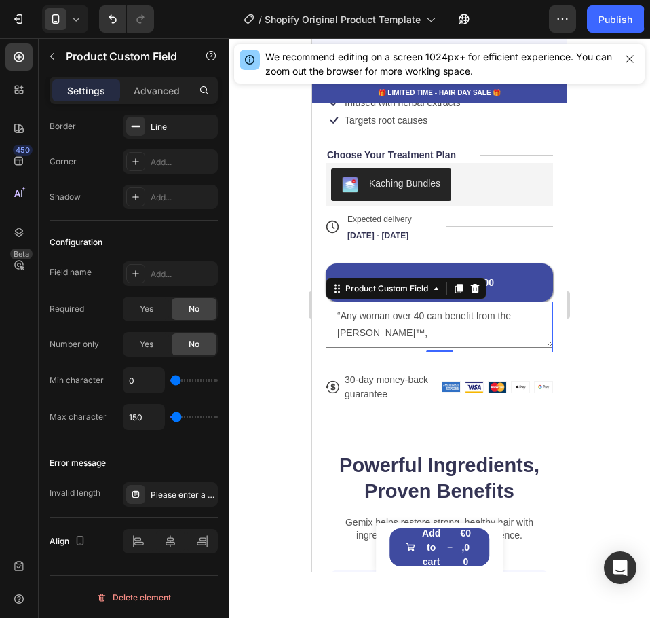
click at [403, 320] on textarea "“Any woman over 40 can benefit from the Eleanora™," at bounding box center [439, 324] width 227 height 46
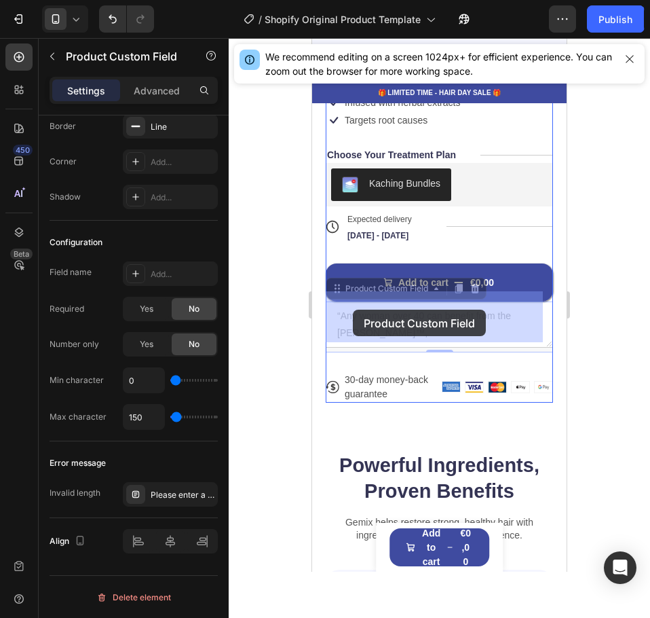
drag, startPoint x: 394, startPoint y: 322, endPoint x: 353, endPoint y: 309, distance: 42.5
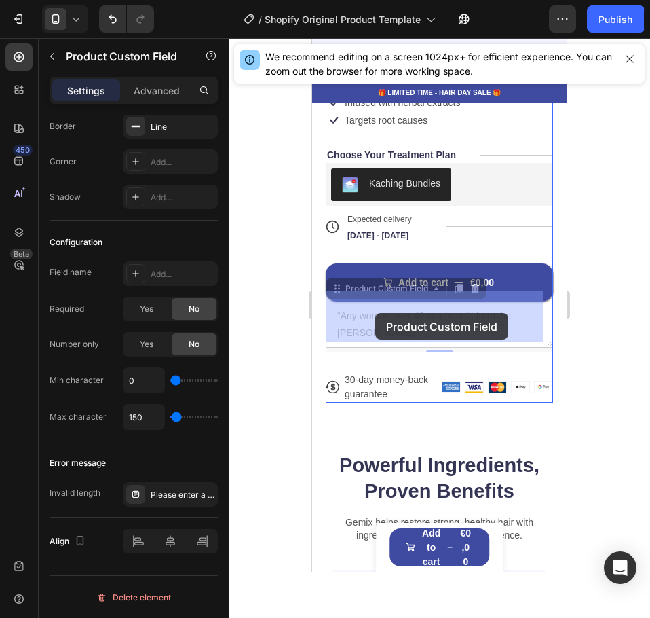
drag, startPoint x: 405, startPoint y: 324, endPoint x: 375, endPoint y: 313, distance: 31.4
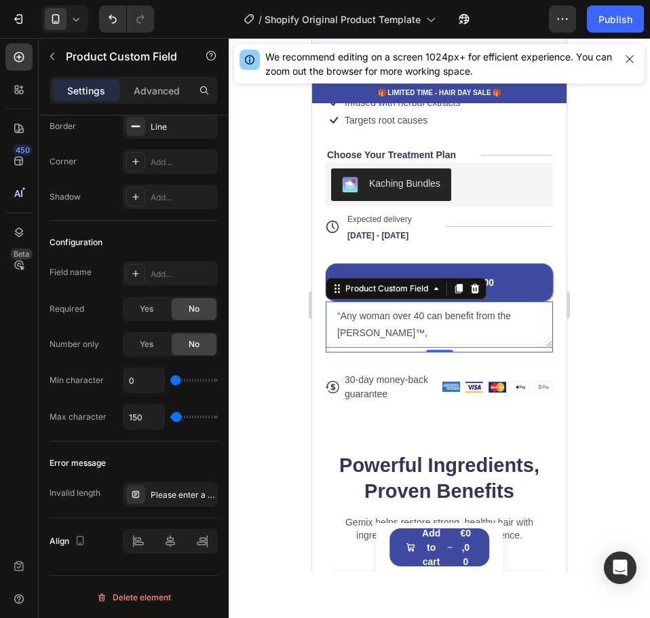
click at [391, 324] on textarea "“Any woman over 40 can benefit from the Eleanora™," at bounding box center [439, 324] width 227 height 46
type textarea "“"
paste textarea "“Any woman over 40 can benefit from the CumaBalm™, and get smoother, brighter e…"
click at [392, 333] on textarea "“Any woman over 40 can benefit from the CumaBalm™, and get smoother, brighter e…" at bounding box center [439, 324] width 227 height 46
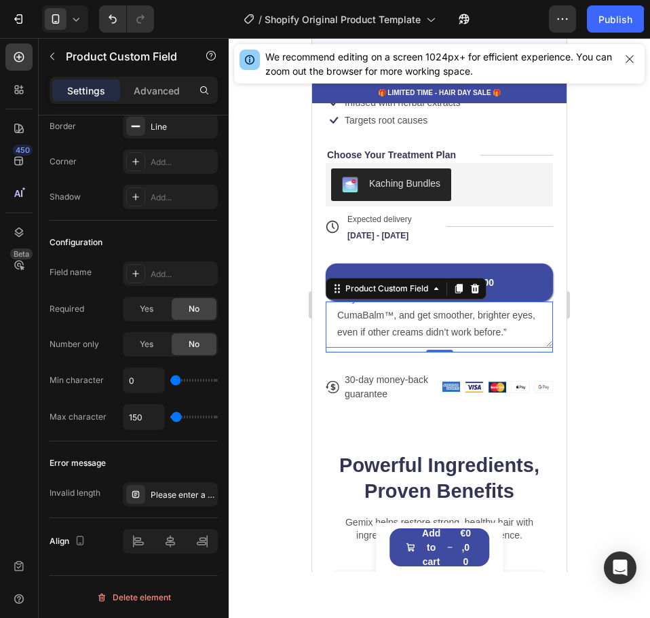
scroll to position [43, 0]
paste textarea "Dr. Blane Schilling M.D."
type textarea "“Any woman over 40 can benefit from the CumaBalm™, and get smoother, brighter e…"
click at [437, 335] on textarea "“Any woman over 40 can benefit from the CumaBalm™, and get smoother, brighter e…" at bounding box center [439, 324] width 227 height 46
click at [143, 421] on input "150" at bounding box center [144, 417] width 41 height 24
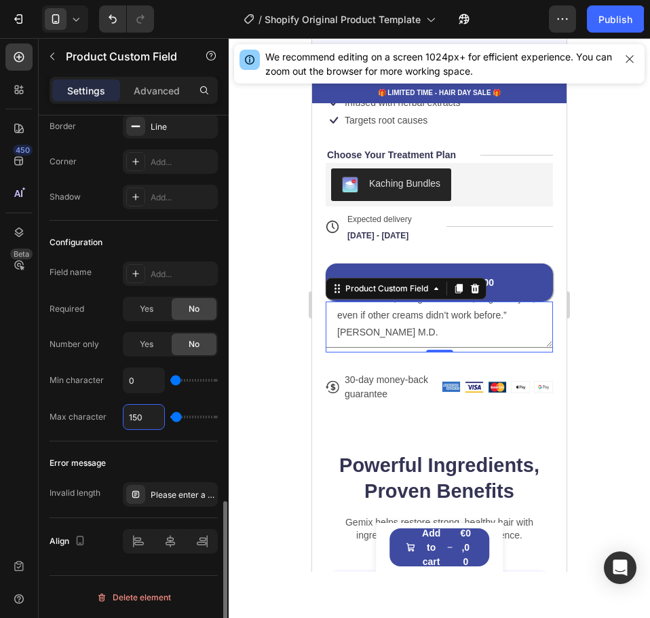
type input "1"
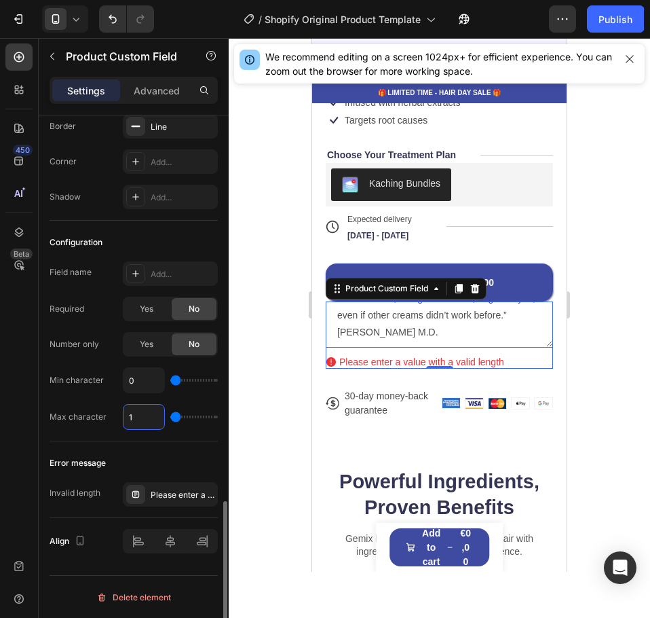
type input "17"
type input "170"
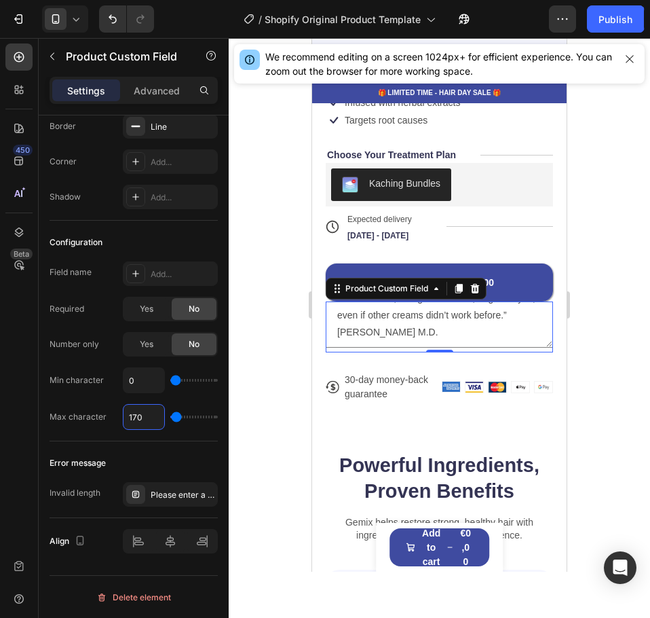
type input "170"
click at [441, 329] on textarea "“Any woman over 40 can benefit from the CumaBalm™, and get smoother, brighter e…" at bounding box center [439, 324] width 227 height 46
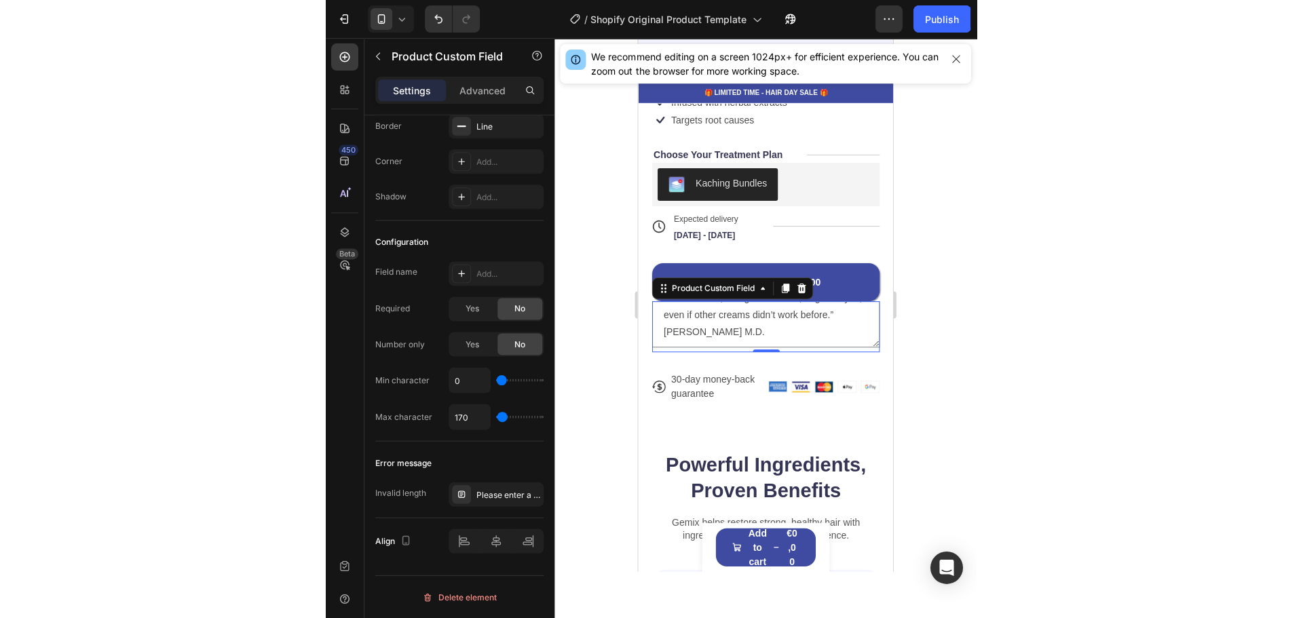
scroll to position [60, 0]
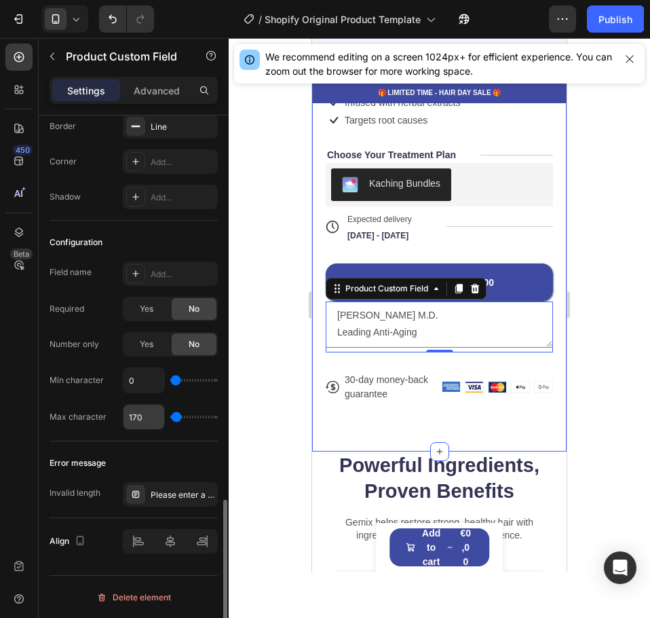
type textarea "“Any woman over 40 can benefit from the CumaBalm™, and get smoother, brighter e…"
click at [149, 413] on input "170" at bounding box center [144, 417] width 41 height 24
type input "1"
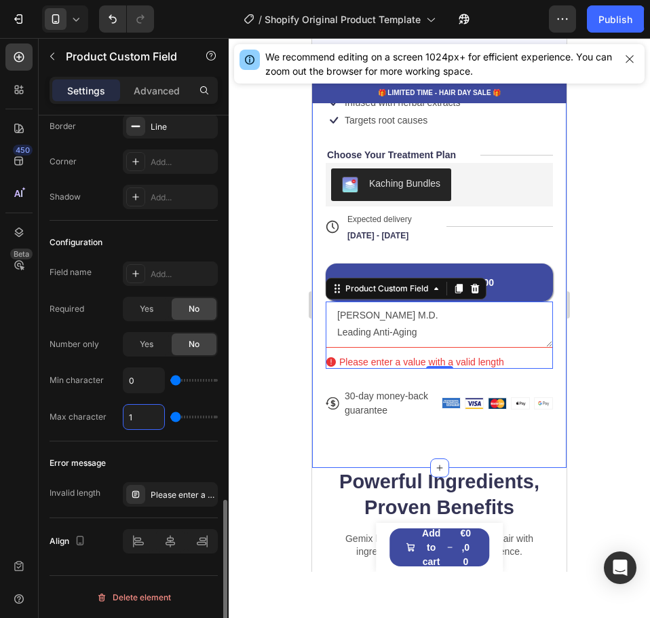
type input "18"
type input "180"
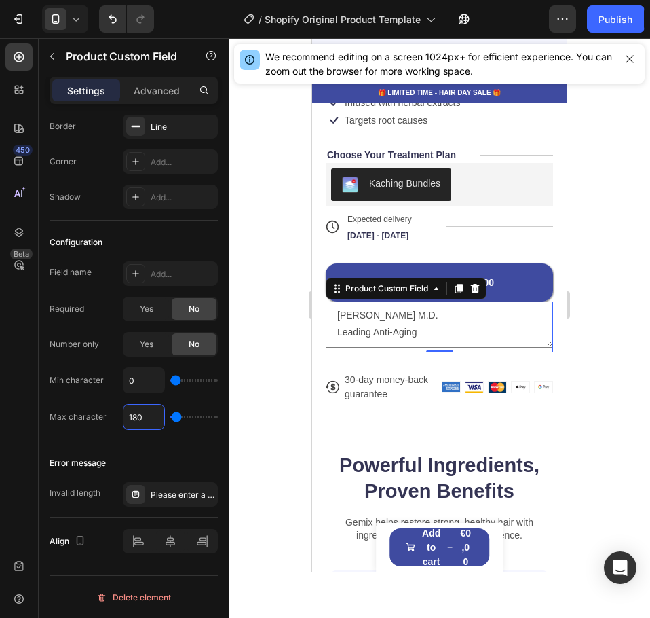
type input "180"
click at [424, 328] on textarea "“Any woman over 40 can benefit from the CumaBalm™, and get smoother, brighter e…" at bounding box center [439, 324] width 227 height 46
type textarea "“Any woman over 40 can benefit from the CumaBalm™, and get smoother, brighter e…"
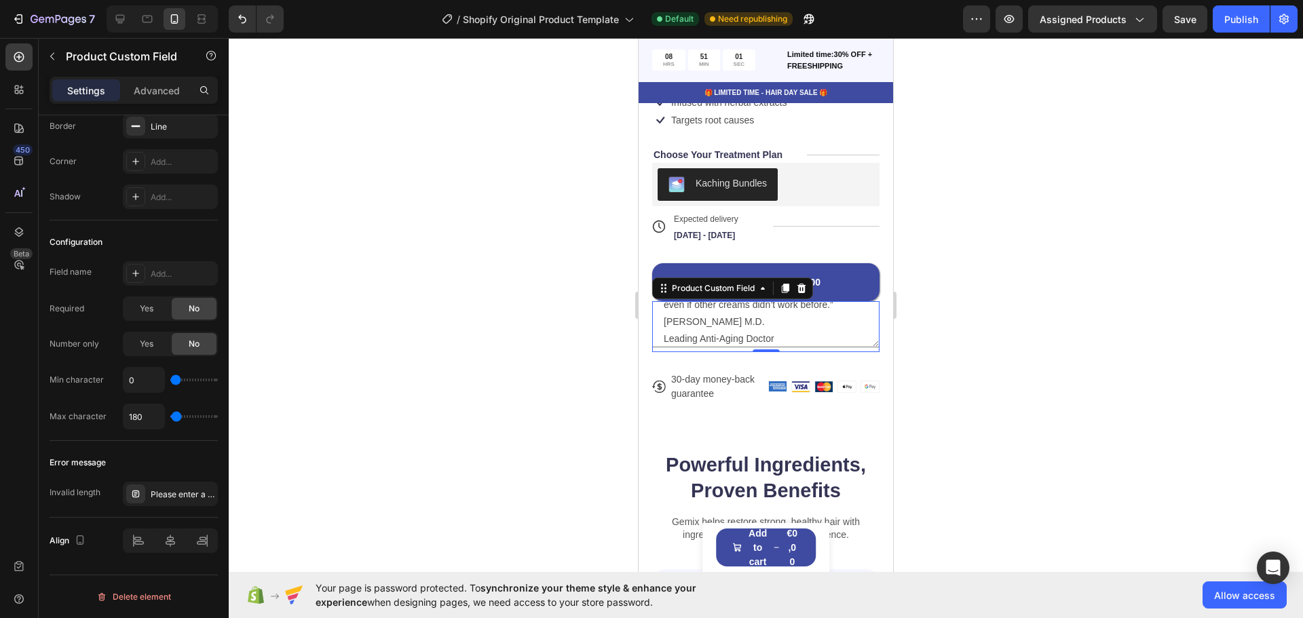
scroll to position [69, 0]
click at [806, 327] on textarea "“Any woman over 40 can benefit from the CumaBalm™, and get smoother, brighter e…" at bounding box center [765, 324] width 227 height 46
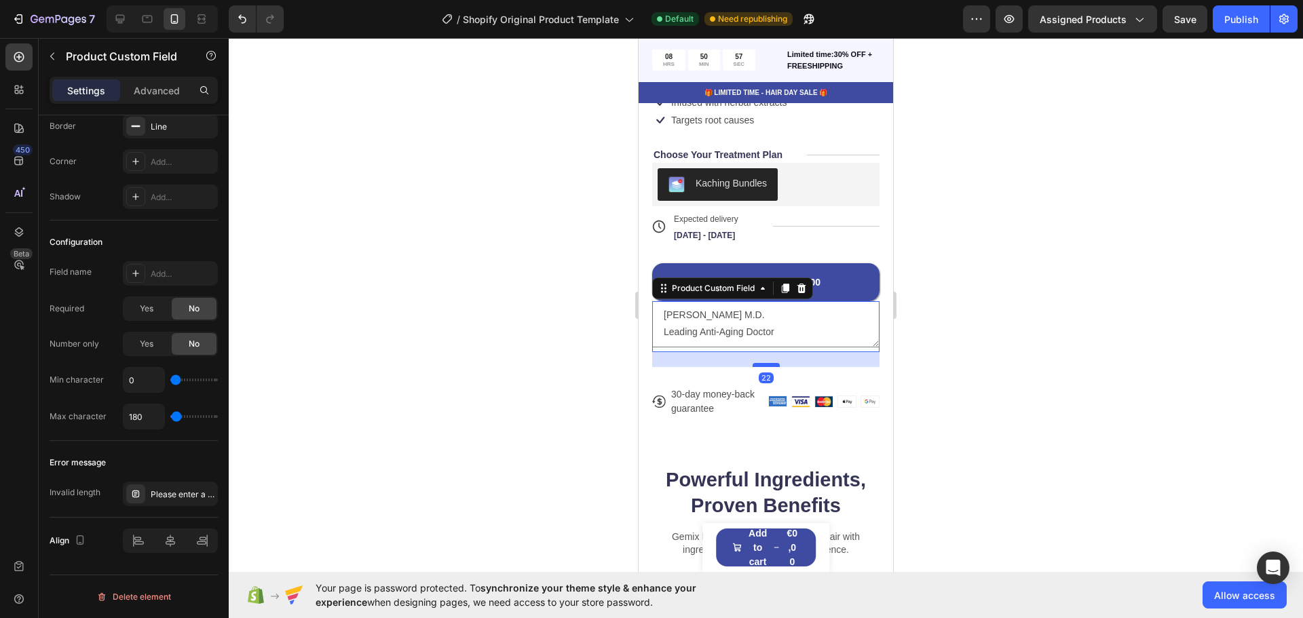
drag, startPoint x: 755, startPoint y: 340, endPoint x: 755, endPoint y: 355, distance: 14.9
click at [755, 363] on div at bounding box center [766, 365] width 27 height 4
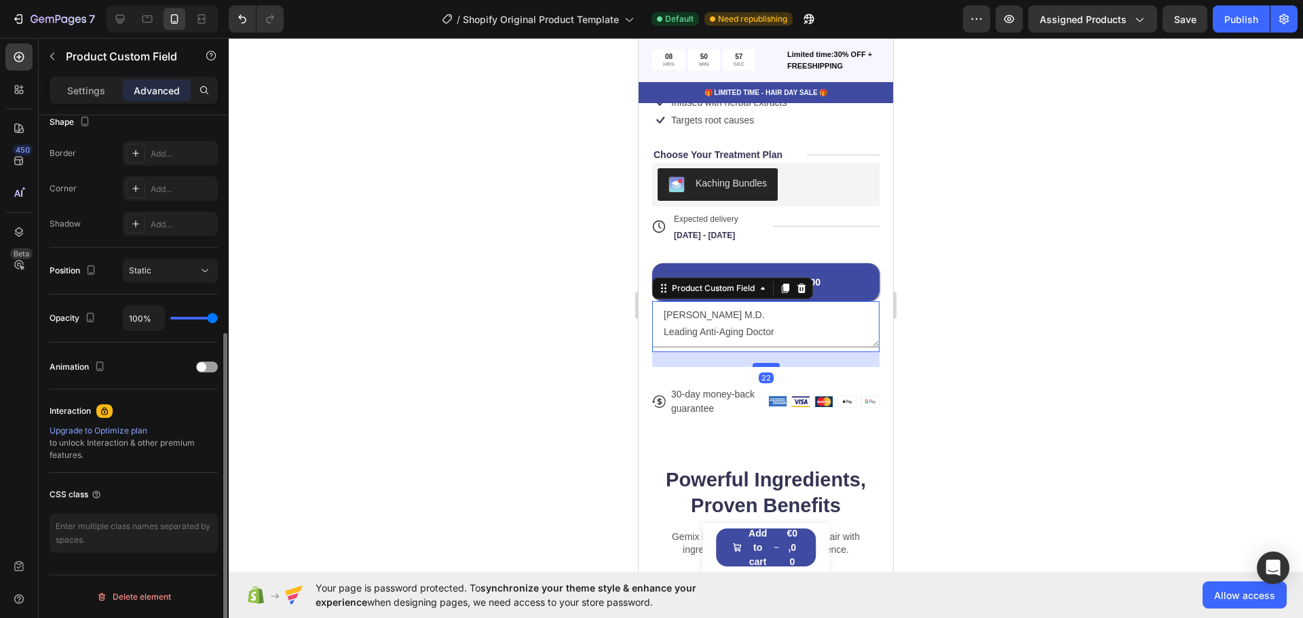
scroll to position [364, 0]
drag, startPoint x: 755, startPoint y: 356, endPoint x: 762, endPoint y: 364, distance: 11.1
click at [755, 352] on div "22" at bounding box center [765, 352] width 227 height 0
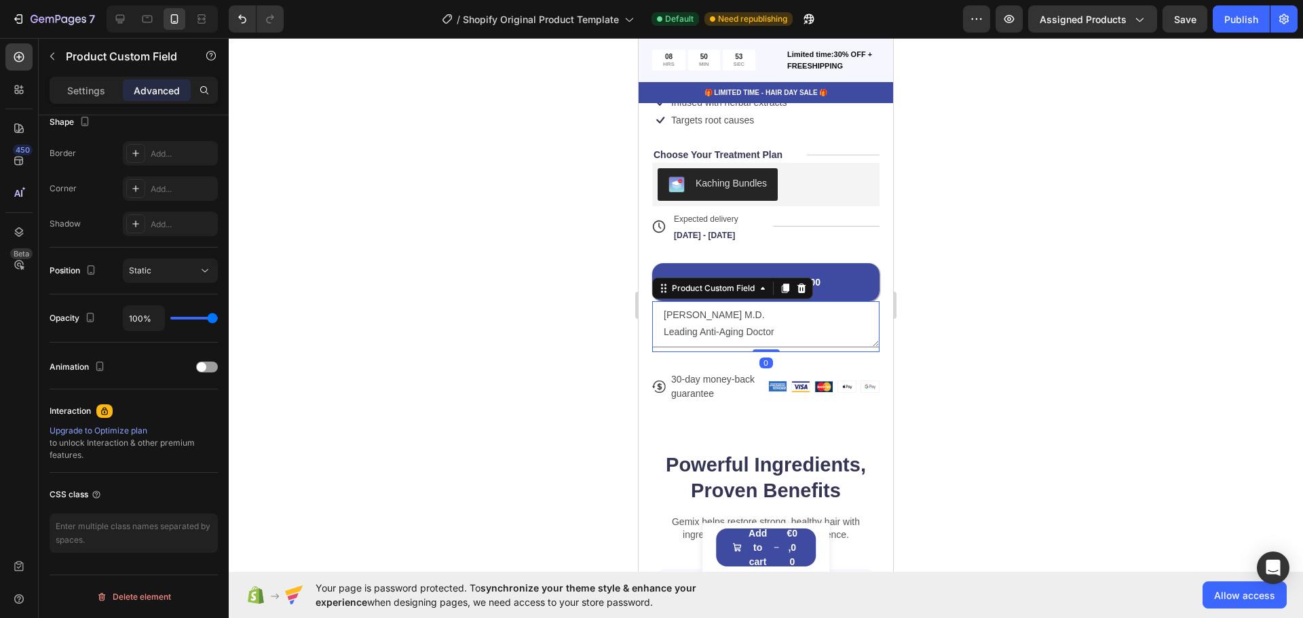
click at [753, 334] on textarea "“Any woman over 40 can benefit from the CumaBalm™, and get smoother, brighter e…" at bounding box center [765, 324] width 227 height 46
type input "0"
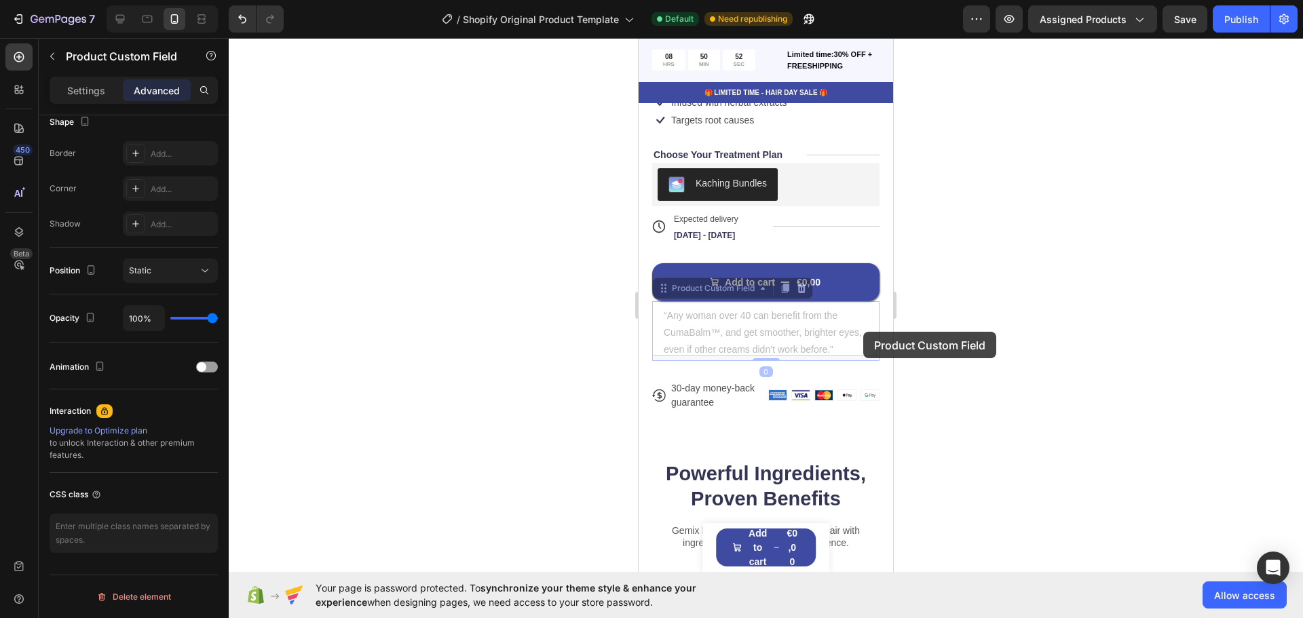
scroll to position [0, 0]
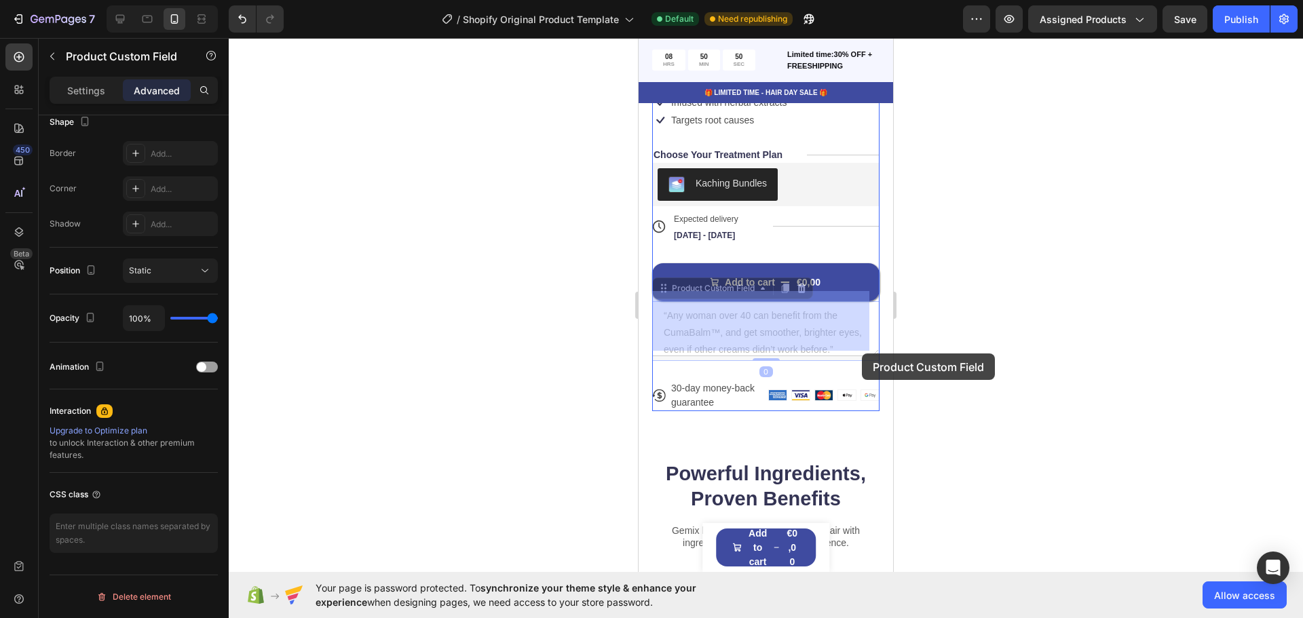
drag, startPoint x: 863, startPoint y: 332, endPoint x: 862, endPoint y: 353, distance: 21.1
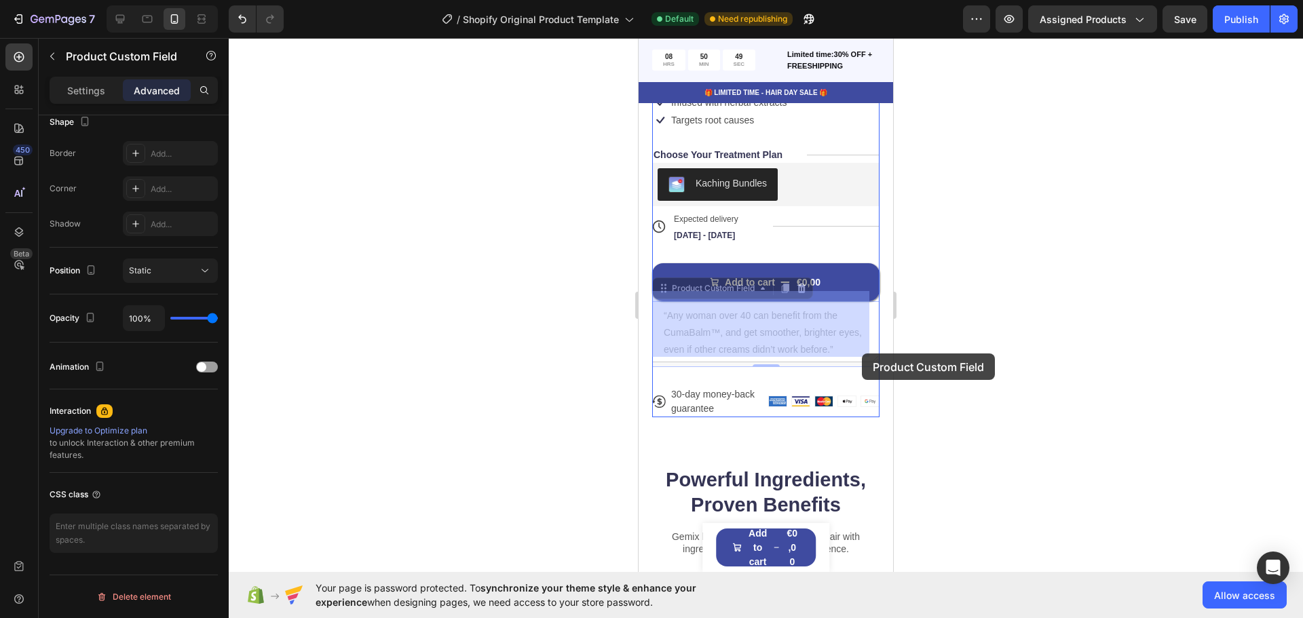
drag, startPoint x: 861, startPoint y: 342, endPoint x: 862, endPoint y: 354, distance: 11.6
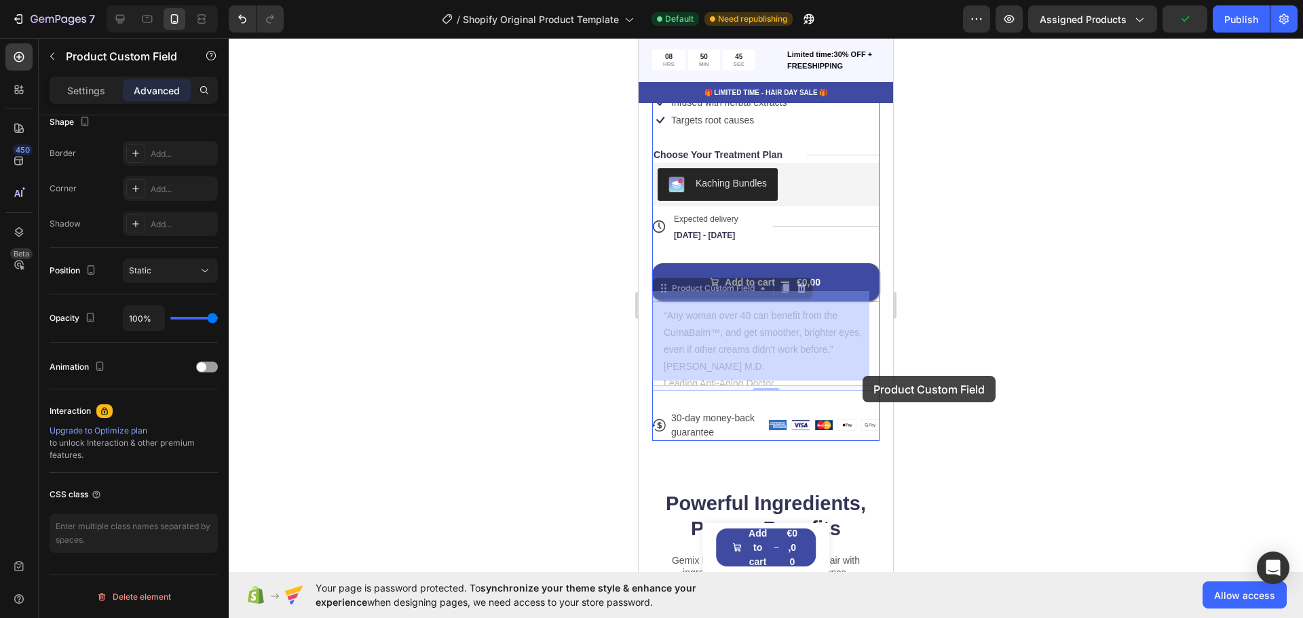
drag, startPoint x: 863, startPoint y: 364, endPoint x: 863, endPoint y: 374, distance: 10.2
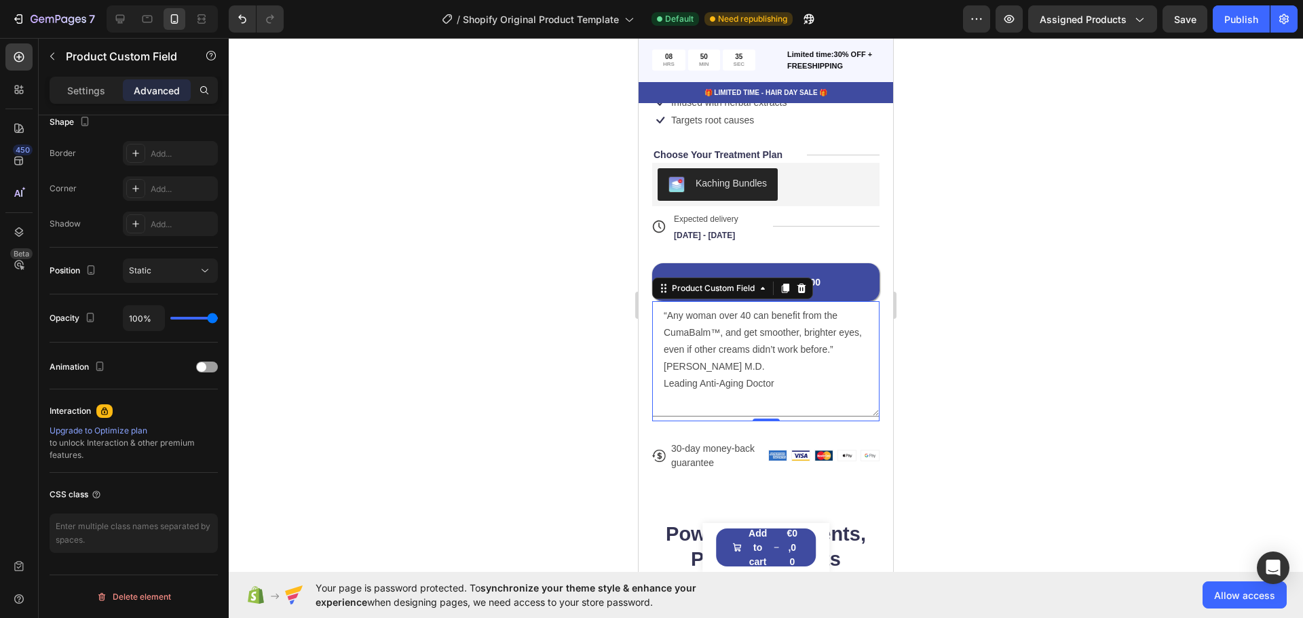
click at [934, 308] on div at bounding box center [766, 328] width 1074 height 580
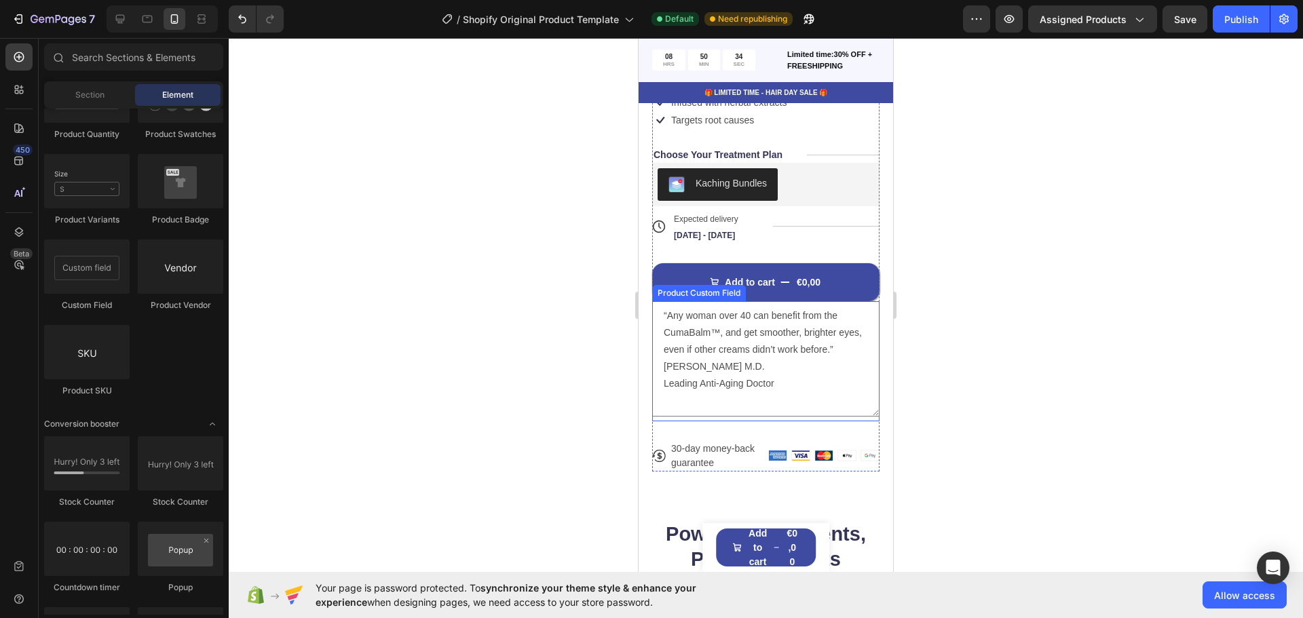
click at [848, 303] on textarea "“Any woman over 40 can benefit from the CumaBalm™, and get smoother, brighter e…" at bounding box center [765, 358] width 227 height 115
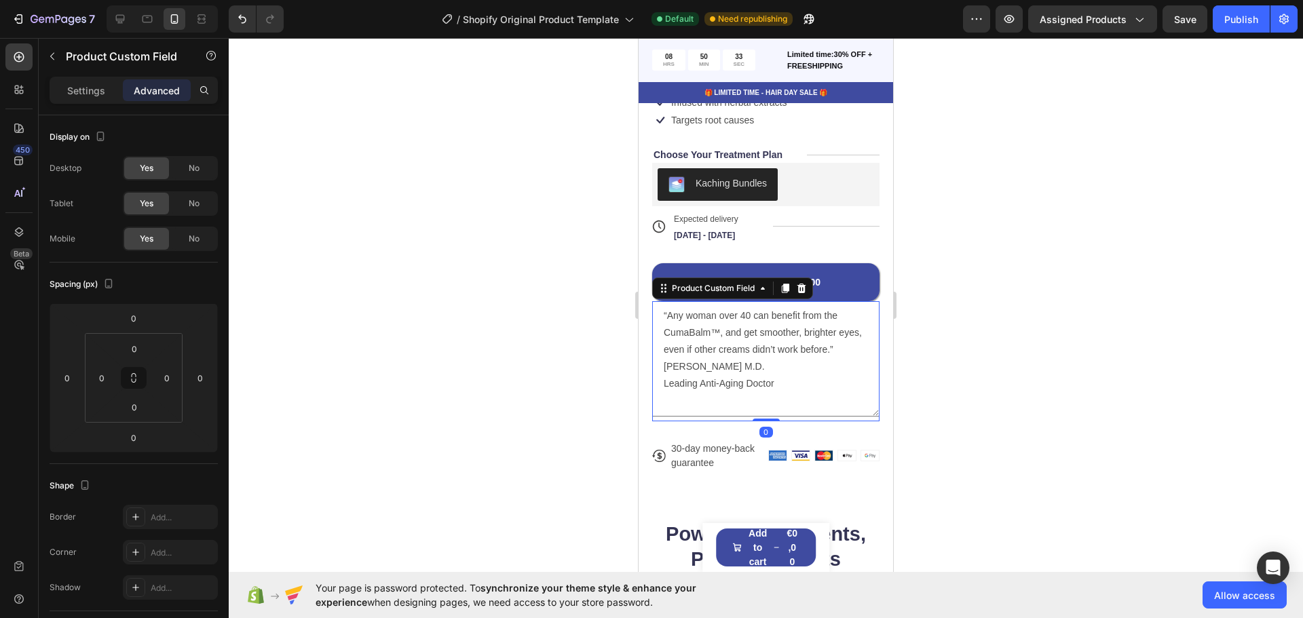
click at [829, 393] on textarea "“Any woman over 40 can benefit from the CumaBalm™, and get smoother, brighter e…" at bounding box center [765, 358] width 227 height 115
click at [843, 409] on div "“Any woman over 40 can benefit from the CumaBalm™, and get smoother, brighter e…" at bounding box center [765, 361] width 227 height 120
click at [151, 0] on html "7 / Shopify Original Product Template Default Need republishing Preview Assigne…" at bounding box center [651, 0] width 1303 height 0
type input "5"
click at [296, 307] on div at bounding box center [766, 328] width 1074 height 580
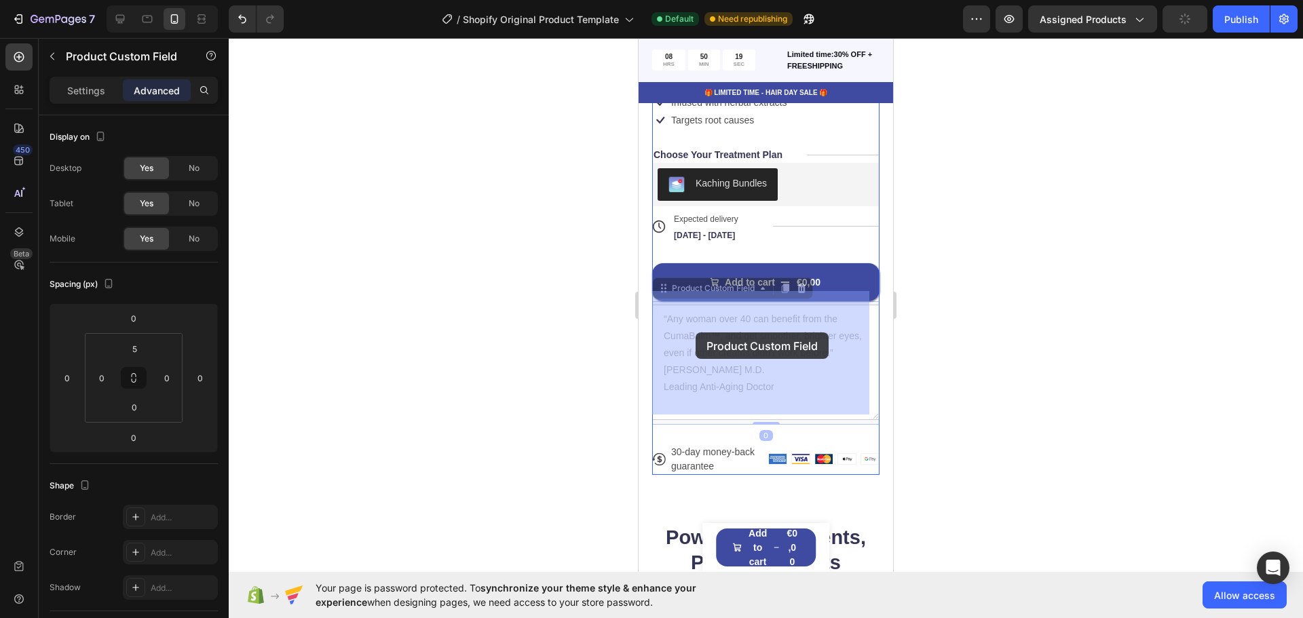
drag, startPoint x: 698, startPoint y: 360, endPoint x: 696, endPoint y: 333, distance: 27.9
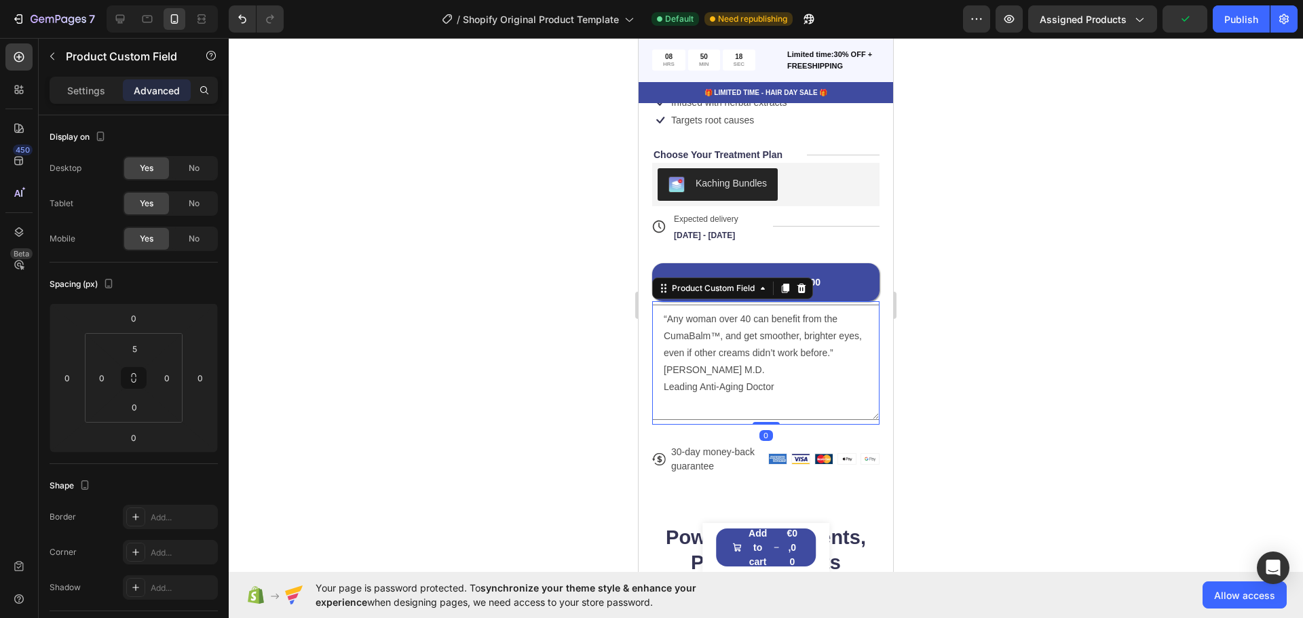
click at [706, 358] on textarea "“Any woman over 40 can benefit from the CumaBalm™, and get smoother, brighter e…" at bounding box center [765, 362] width 227 height 115
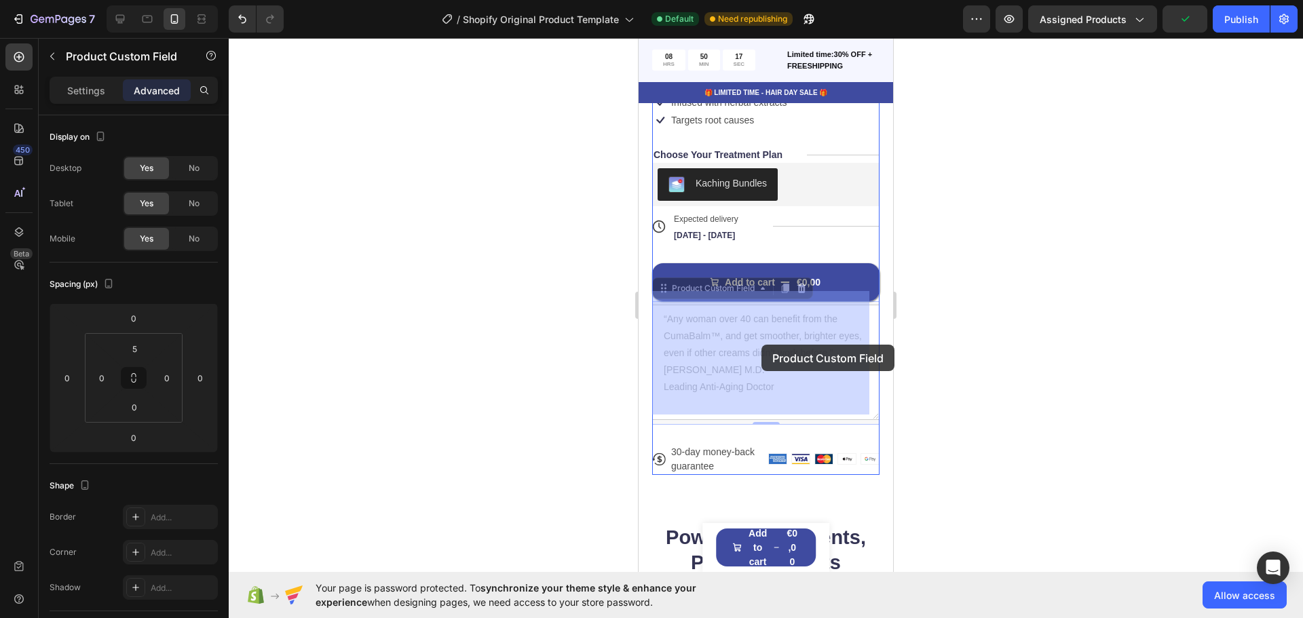
drag, startPoint x: 698, startPoint y: 340, endPoint x: 762, endPoint y: 345, distance: 63.3
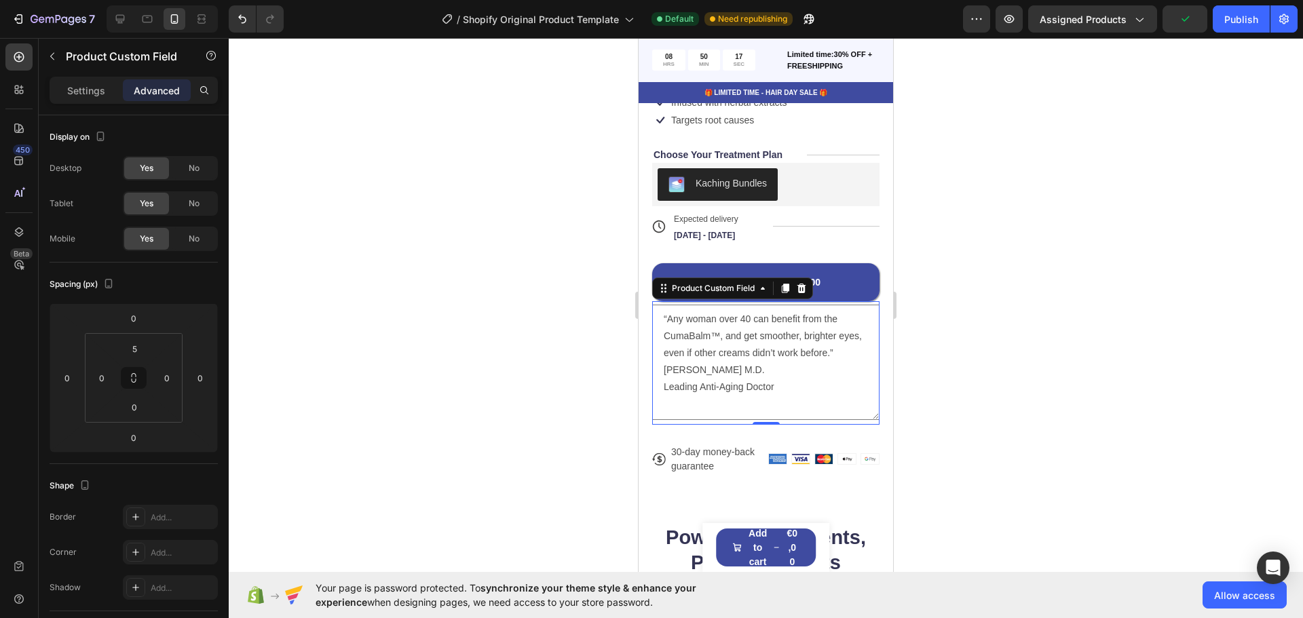
click at [709, 353] on textarea "“Any woman over 40 can benefit from the CumaBalm™, and get smoother, brighter e…" at bounding box center [765, 362] width 227 height 115
click at [96, 94] on p "Settings" at bounding box center [86, 90] width 38 height 14
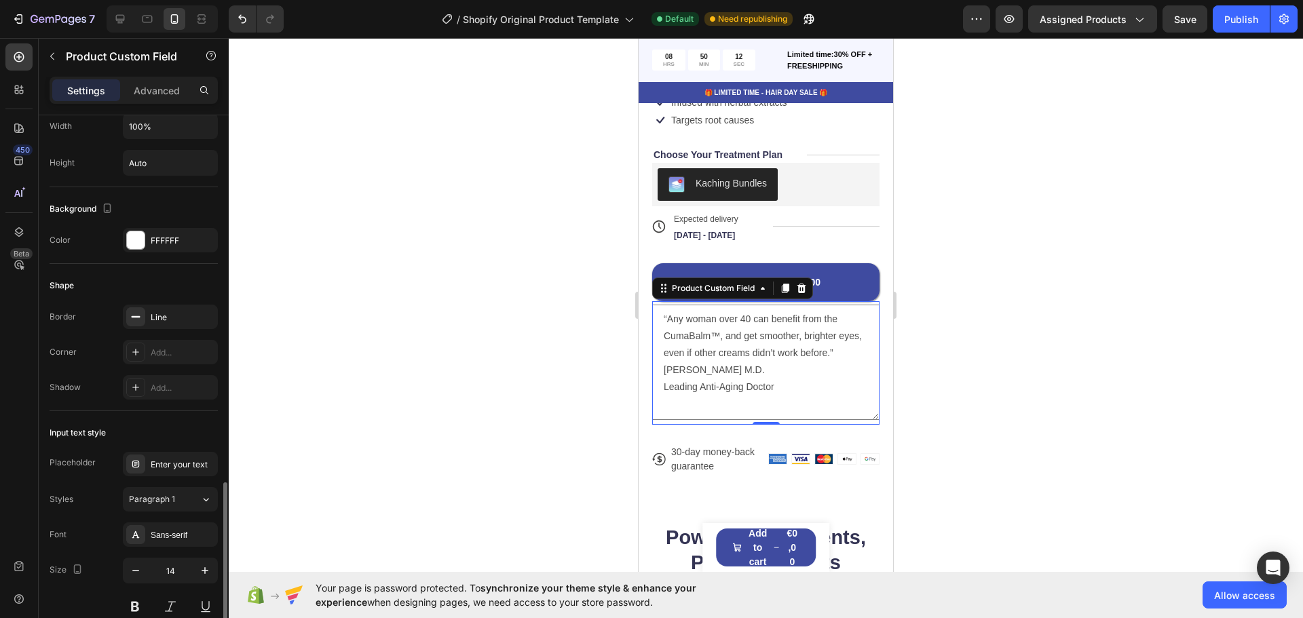
scroll to position [452, 0]
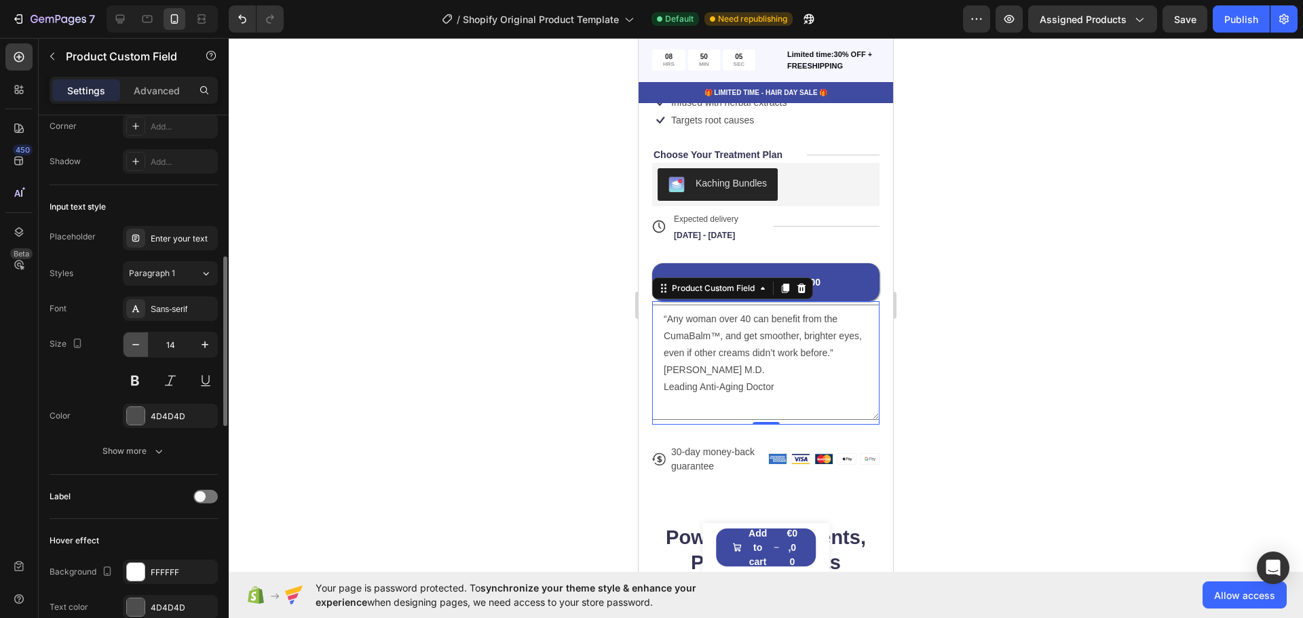
click at [136, 341] on icon "button" at bounding box center [136, 345] width 14 height 14
click at [133, 345] on icon "button" at bounding box center [135, 344] width 7 height 1
click at [212, 345] on button "button" at bounding box center [205, 345] width 24 height 24
click at [143, 346] on button "button" at bounding box center [136, 345] width 24 height 24
click at [198, 348] on button "button" at bounding box center [205, 345] width 24 height 24
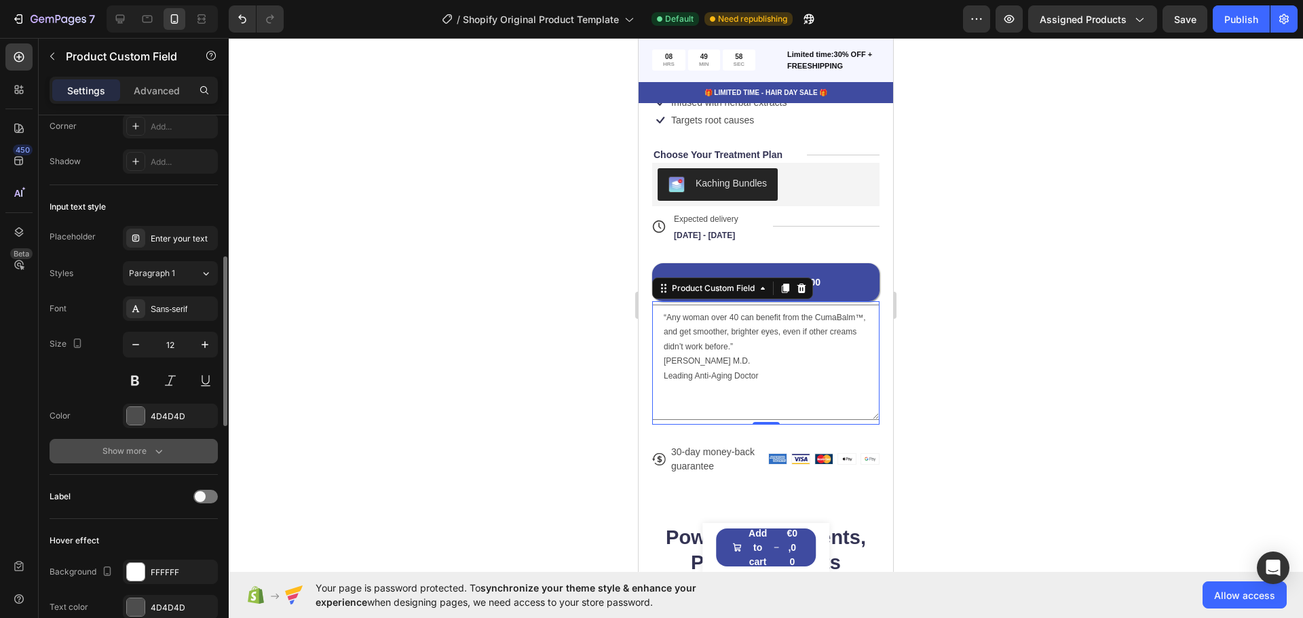
type input "13"
click at [167, 442] on button "Show more" at bounding box center [134, 451] width 168 height 24
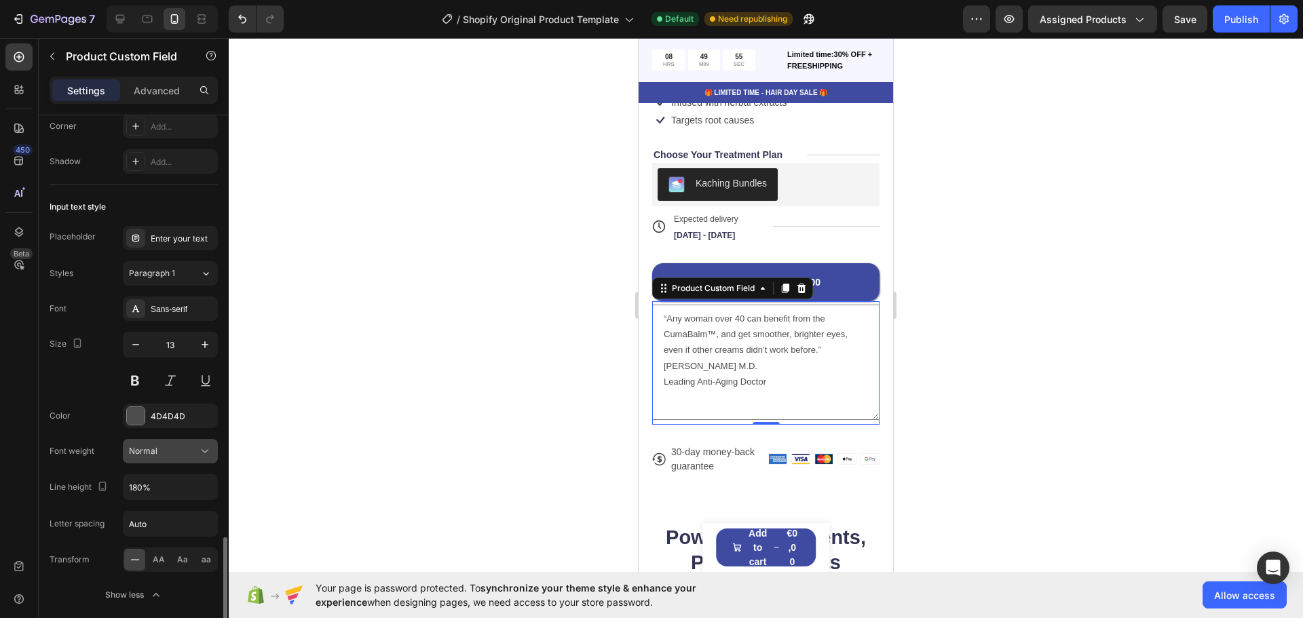
scroll to position [678, 0]
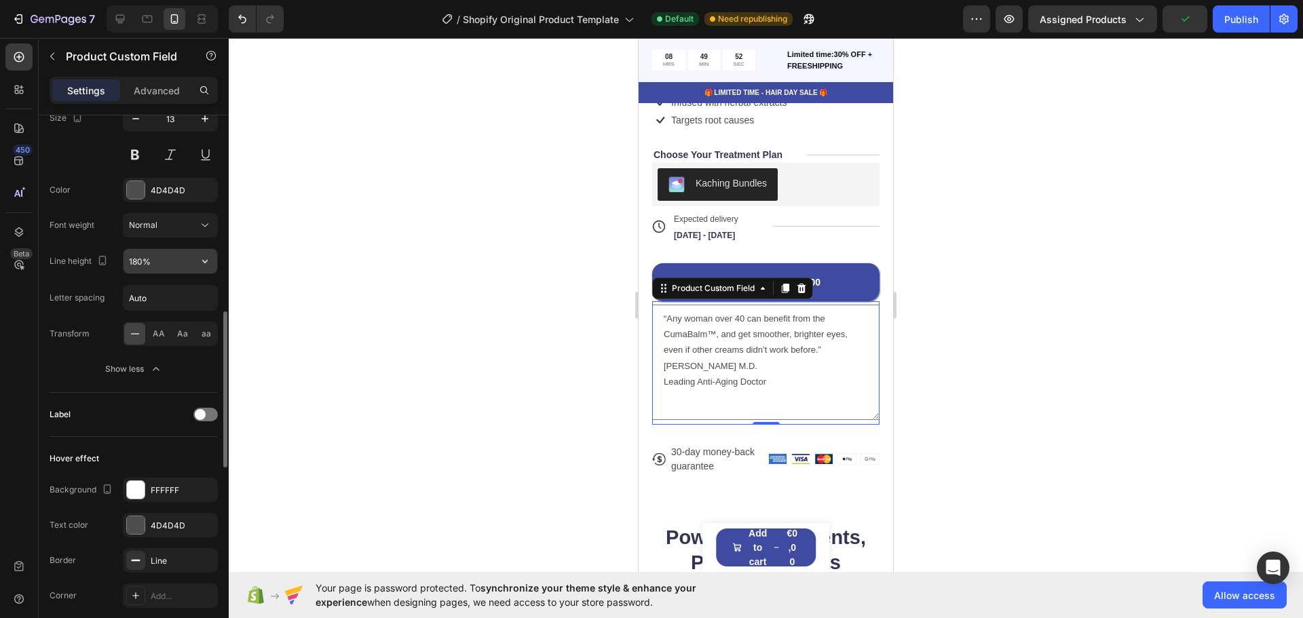
click at [154, 264] on input "180%" at bounding box center [171, 261] width 94 height 24
click at [205, 263] on icon "button" at bounding box center [204, 261] width 5 height 3
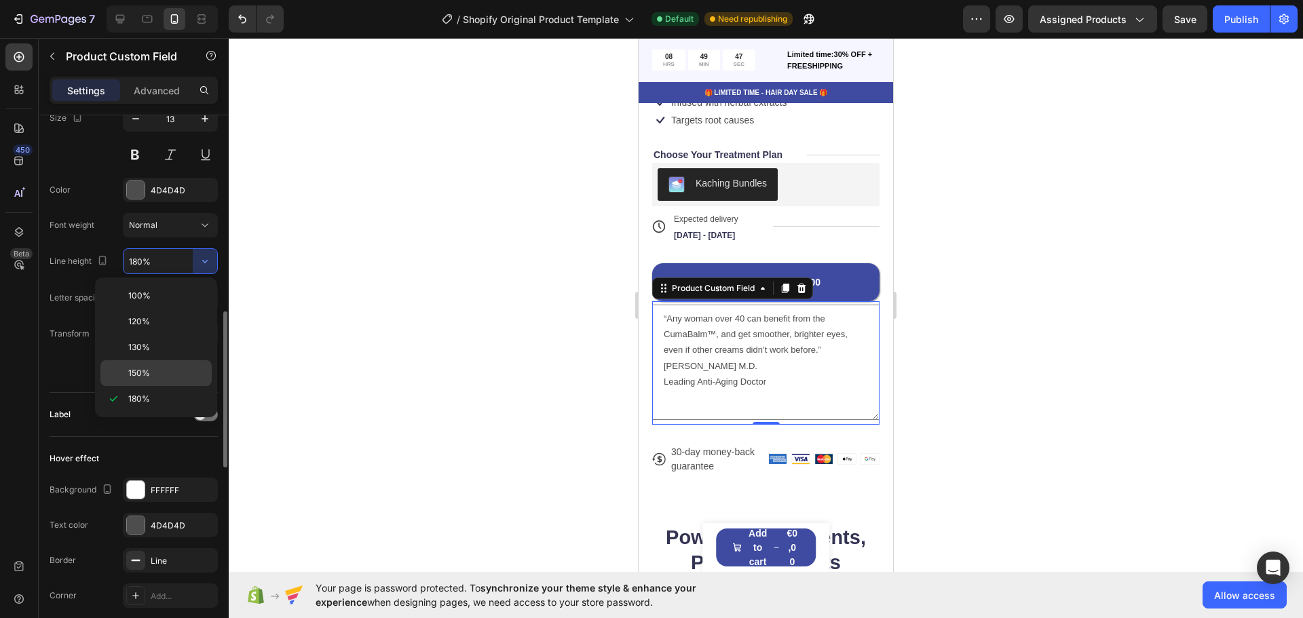
click at [140, 374] on span "150%" at bounding box center [139, 373] width 22 height 12
type input "150%"
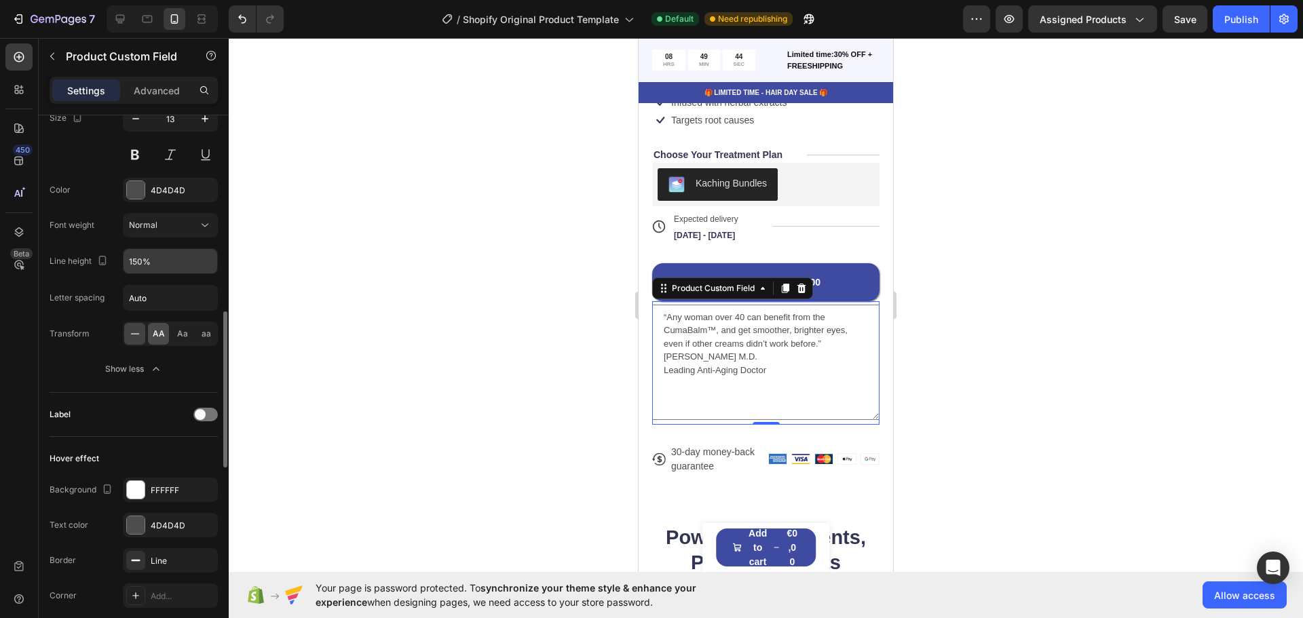
click at [155, 336] on span "AA" at bounding box center [159, 334] width 12 height 12
click at [134, 335] on icon at bounding box center [135, 334] width 14 height 14
click at [179, 335] on span "Aa" at bounding box center [182, 334] width 11 height 12
click at [145, 333] on div at bounding box center [134, 334] width 21 height 22
click at [204, 329] on span "aa" at bounding box center [207, 334] width 10 height 12
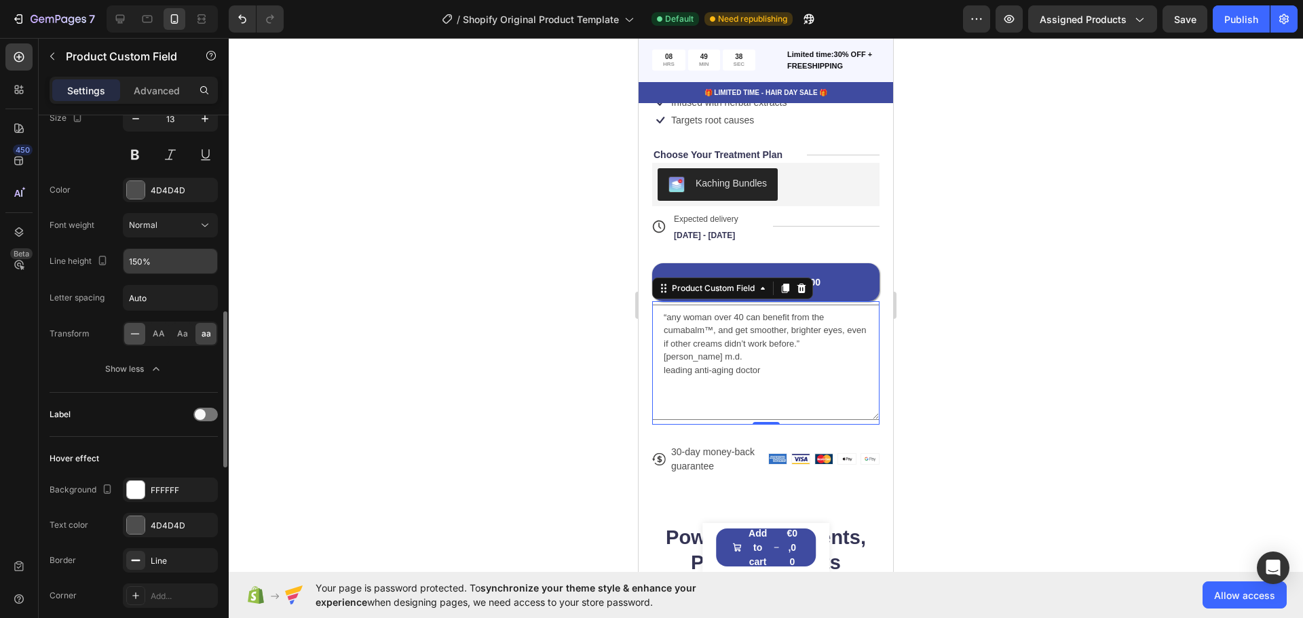
click at [136, 341] on div at bounding box center [134, 334] width 21 height 22
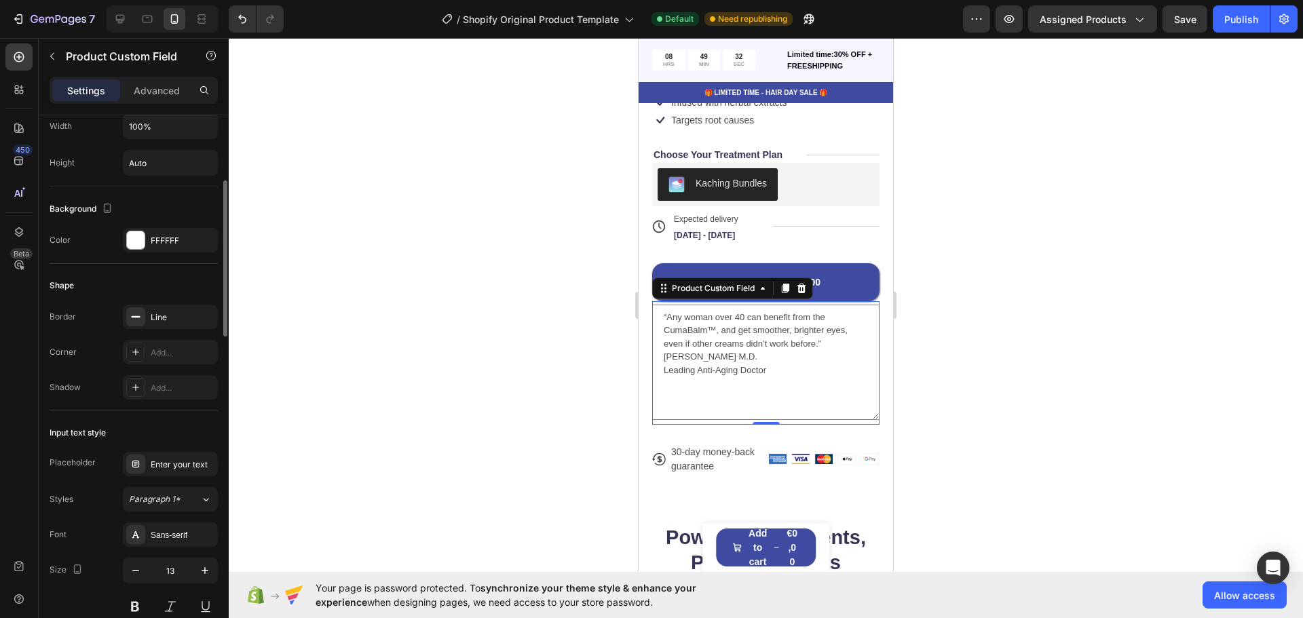
scroll to position [0, 0]
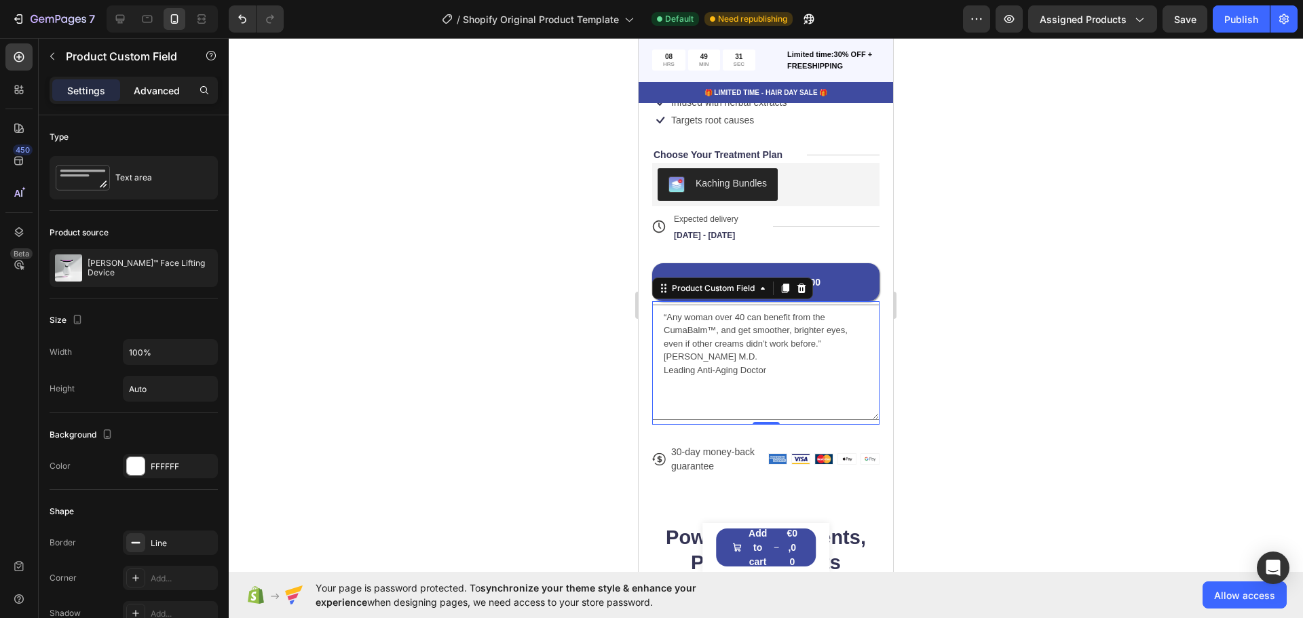
click at [148, 91] on p "Advanced" at bounding box center [157, 90] width 46 height 14
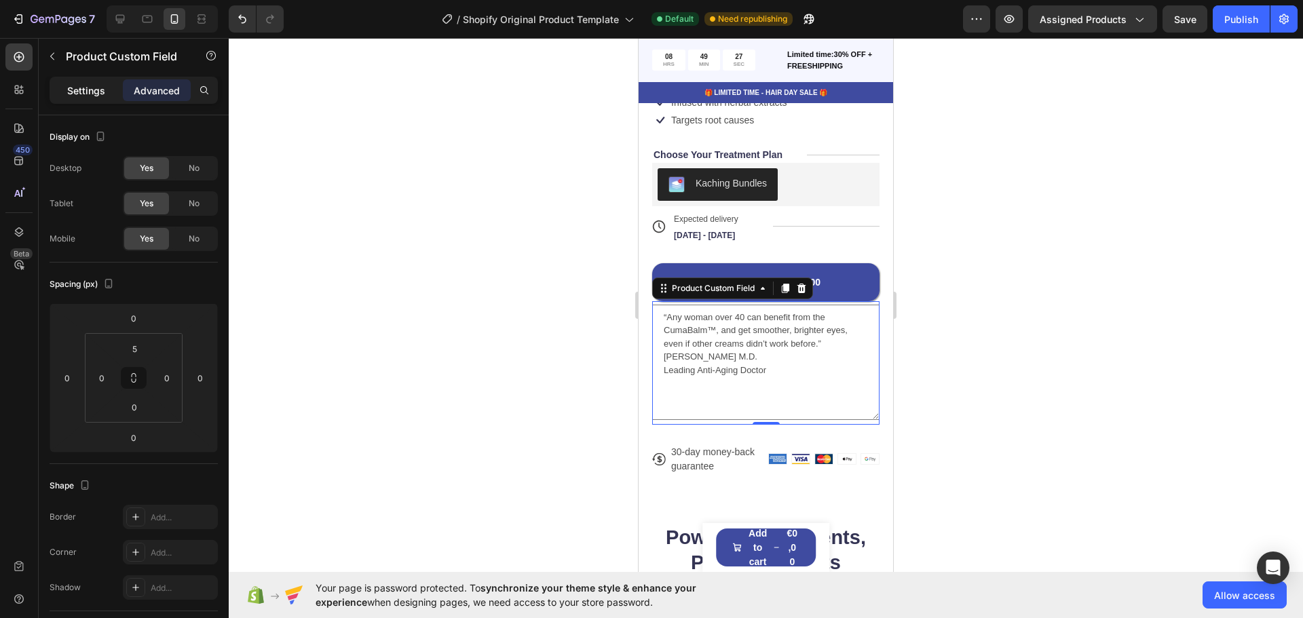
click at [99, 91] on p "Settings" at bounding box center [86, 90] width 38 height 14
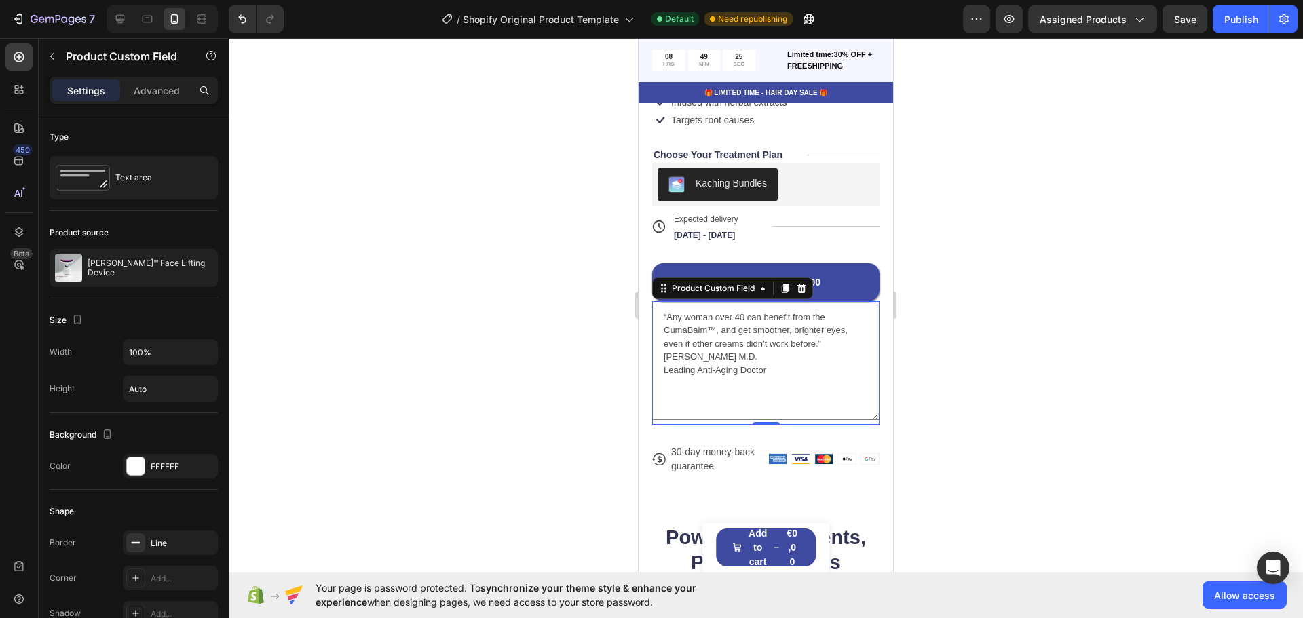
click at [778, 358] on textarea "“Any woman over 40 can benefit from the CumaBalm™, and get smoother, brighter e…" at bounding box center [765, 362] width 227 height 115
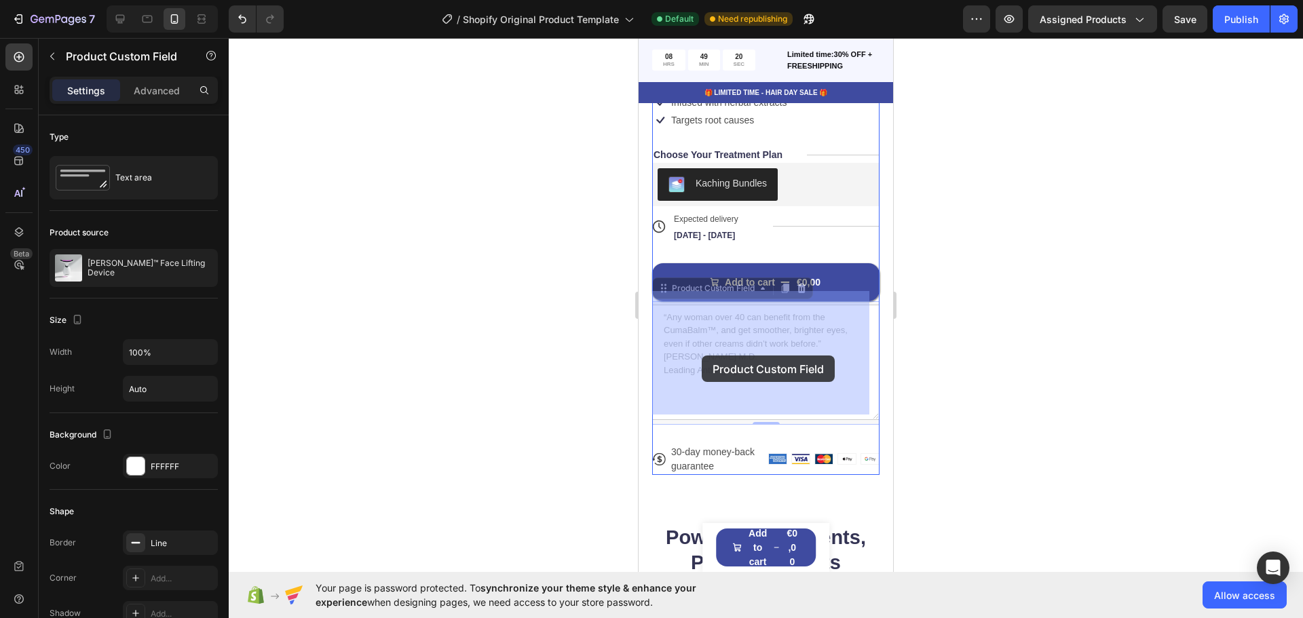
drag, startPoint x: 757, startPoint y: 343, endPoint x: 702, endPoint y: 356, distance: 56.3
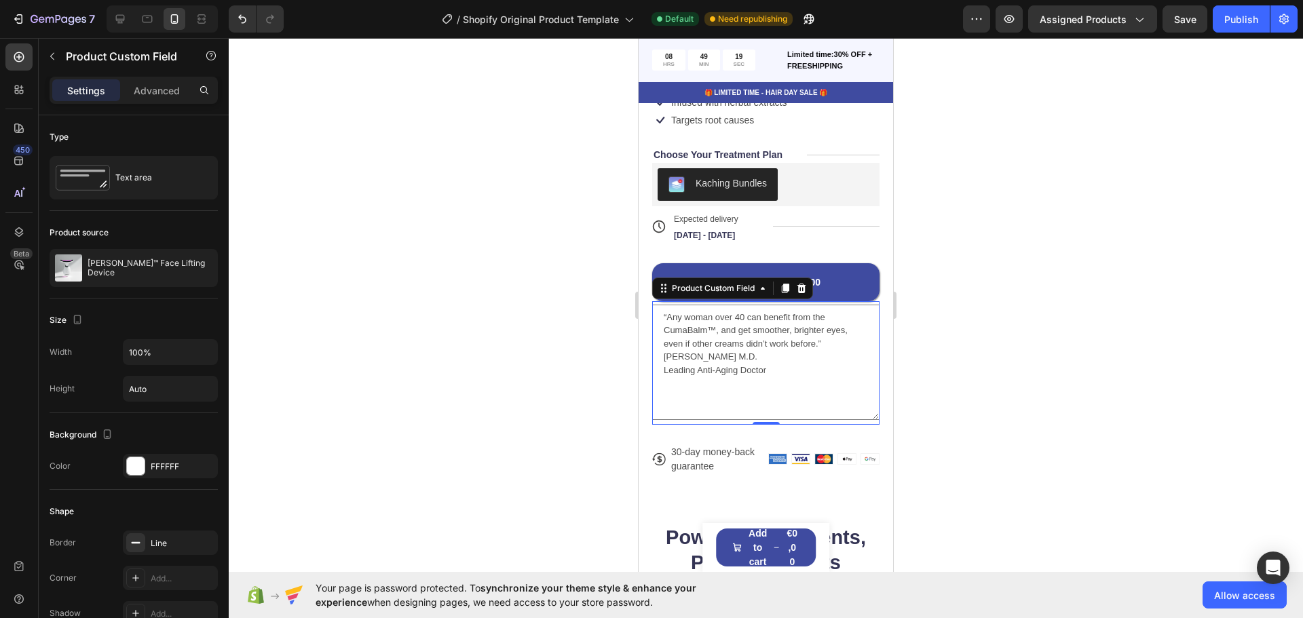
click at [762, 351] on textarea "“Any woman over 40 can benefit from the CumaBalm™, and get smoother, brighter e…" at bounding box center [765, 362] width 227 height 115
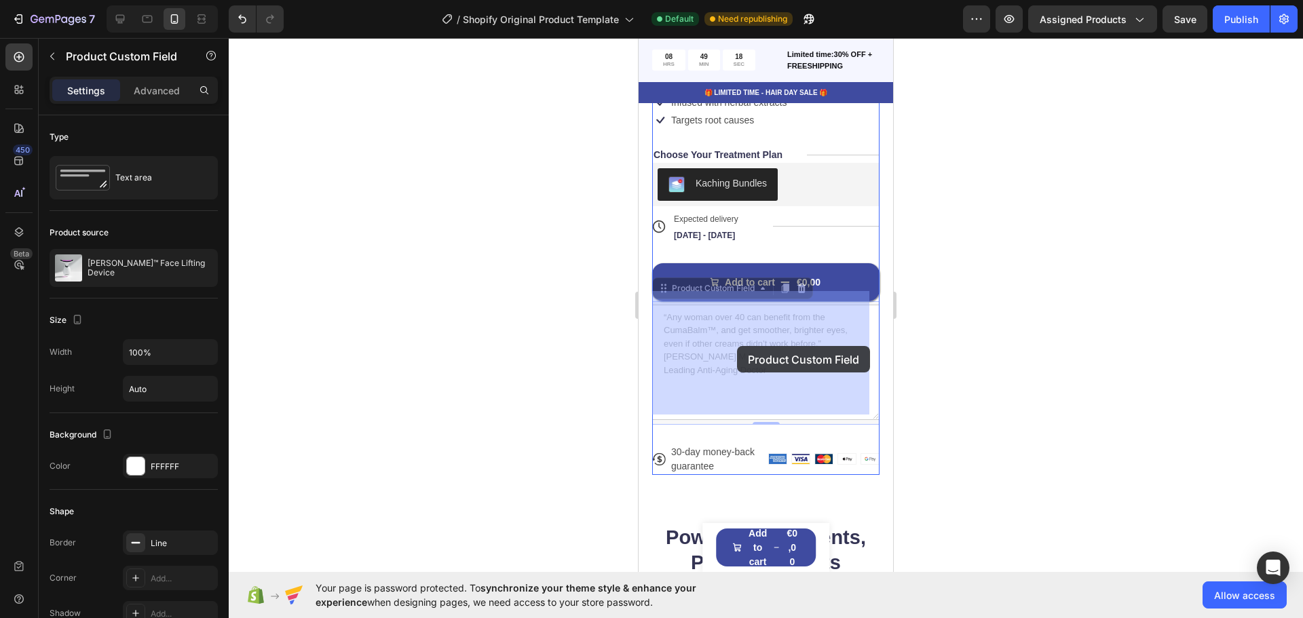
drag, startPoint x: 752, startPoint y: 347, endPoint x: 737, endPoint y: 346, distance: 14.9
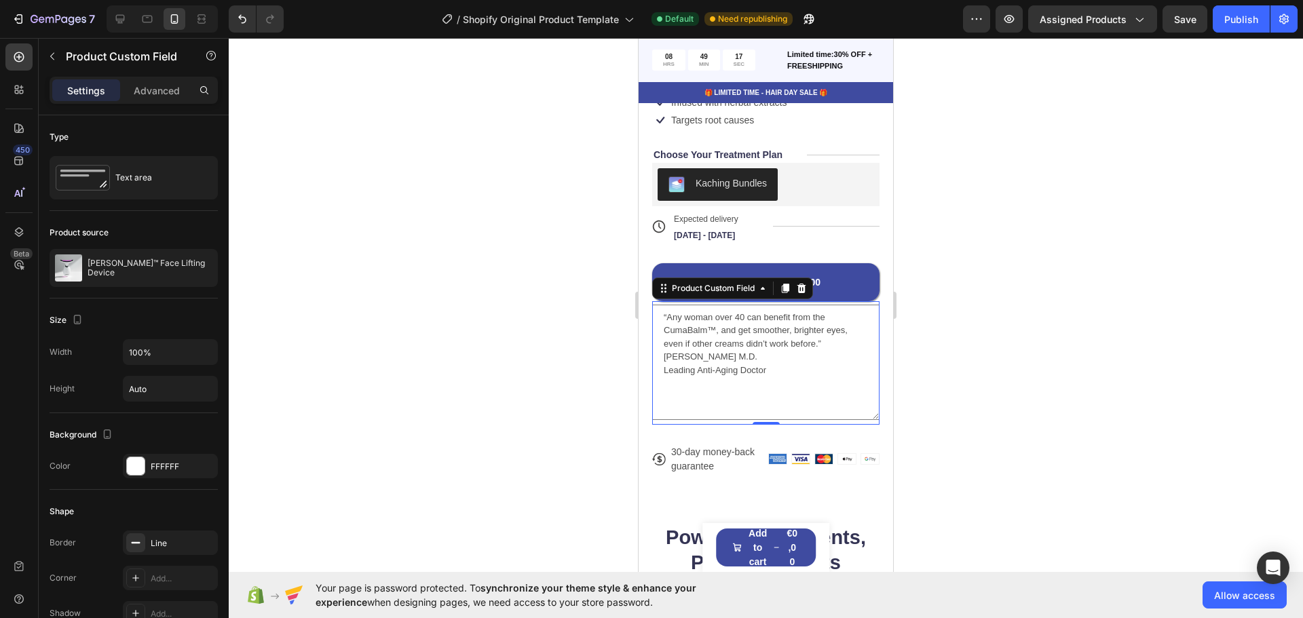
click at [766, 351] on textarea "“Any woman over 40 can benefit from the CumaBalm™, and get smoother, brighter e…" at bounding box center [765, 362] width 227 height 115
click at [665, 349] on textarea "“Any woman over 40 can benefit from the CumaBalm™, and get smoother, brighter e…" at bounding box center [765, 362] width 227 height 115
click at [714, 341] on textarea "“Any woman over 40 can benefit from the CumaBalm™, and get smoother, brighter e…" at bounding box center [765, 362] width 227 height 115
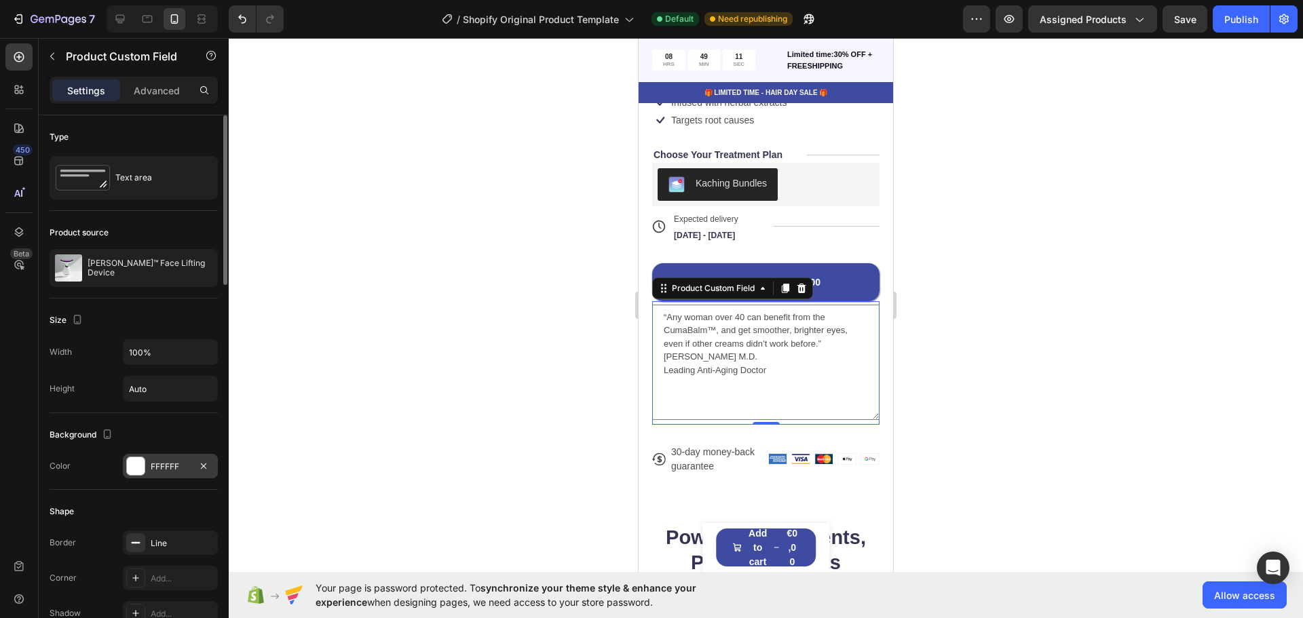
scroll to position [452, 0]
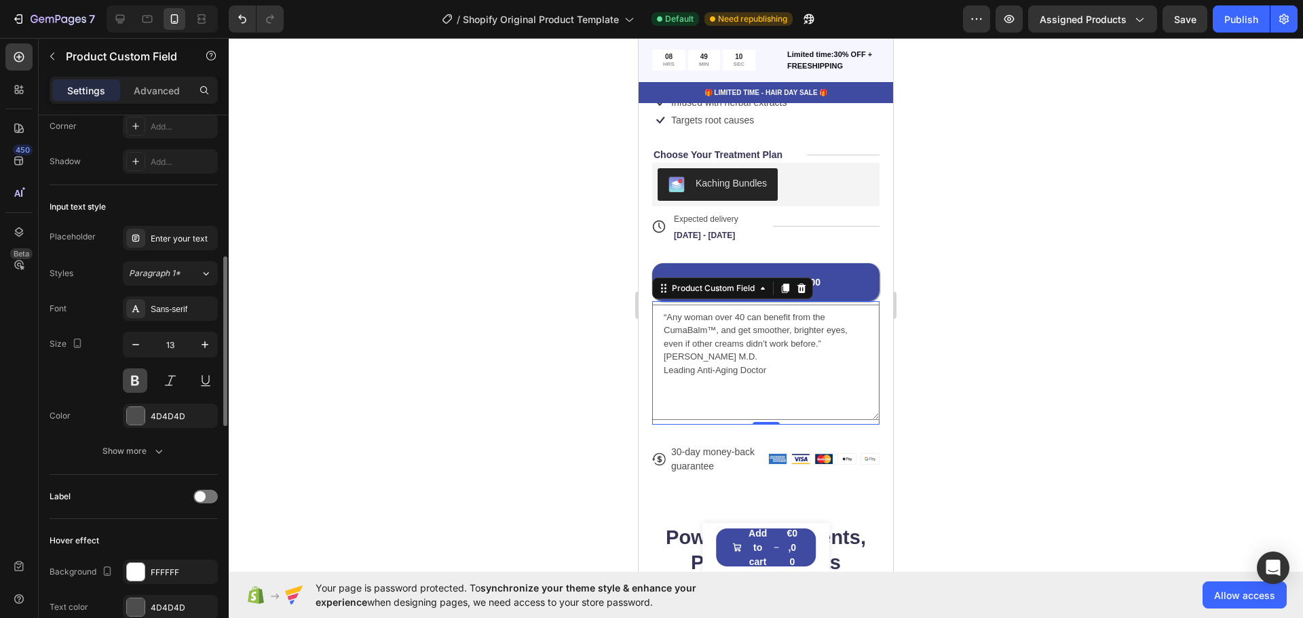
click at [129, 377] on button at bounding box center [135, 381] width 24 height 24
click at [755, 376] on textarea "“Any woman over 40 can benefit from the CumaBalm™, and get smoother, brighter e…" at bounding box center [765, 362] width 227 height 115
click at [720, 322] on textarea "“Any woman over 40 can benefit from the CumaBalm™, and get smoother, brighter e…" at bounding box center [765, 362] width 227 height 115
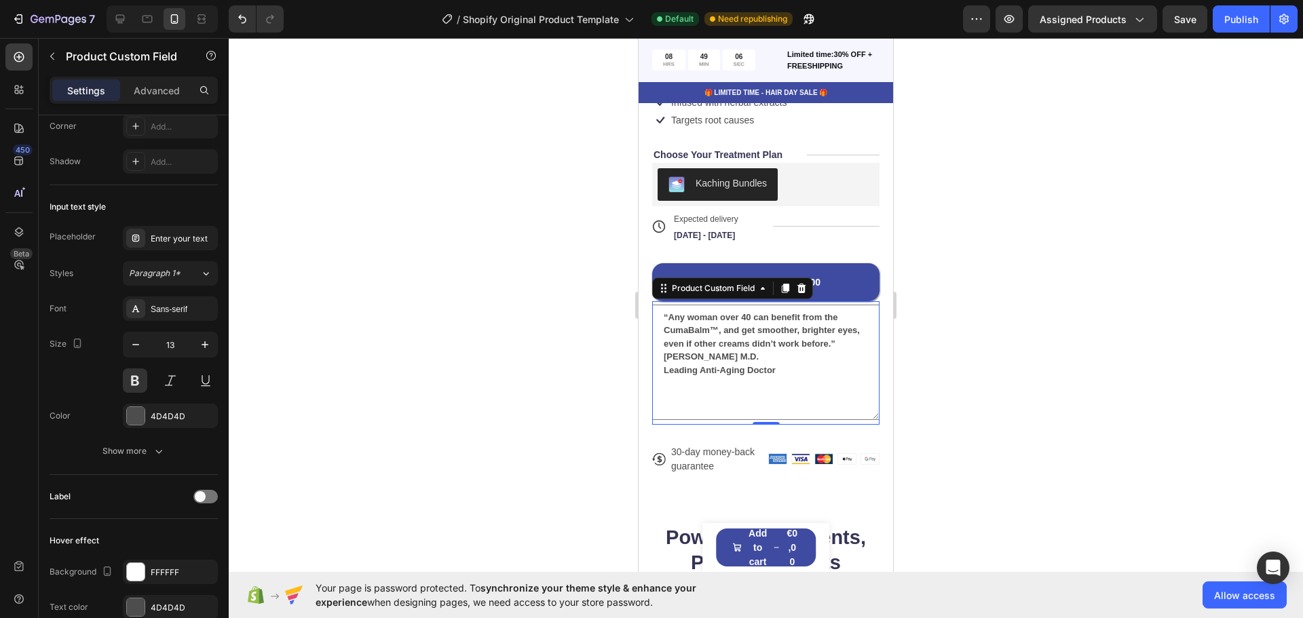
click at [720, 322] on textarea "“Any woman over 40 can benefit from the CumaBalm™, and get smoother, brighter e…" at bounding box center [765, 362] width 227 height 115
click at [143, 379] on button at bounding box center [135, 381] width 24 height 24
click at [781, 352] on textarea "“Any woman over 40 can benefit from the CumaBalm™, and get smoother, brighter e…" at bounding box center [765, 362] width 227 height 115
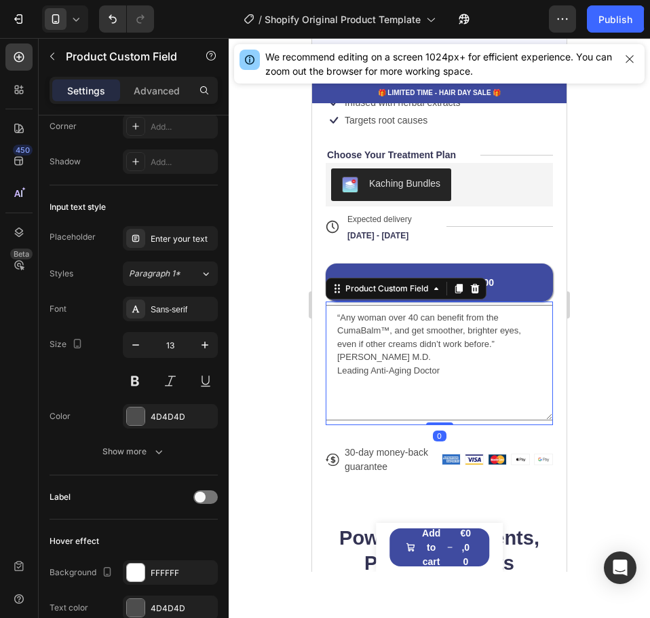
drag, startPoint x: 428, startPoint y: 413, endPoint x: 419, endPoint y: 388, distance: 26.0
click at [419, 388] on div "“Any woman over 40 can benefit from the CumaBalm™, and get smoother, brighter e…" at bounding box center [439, 363] width 227 height 124
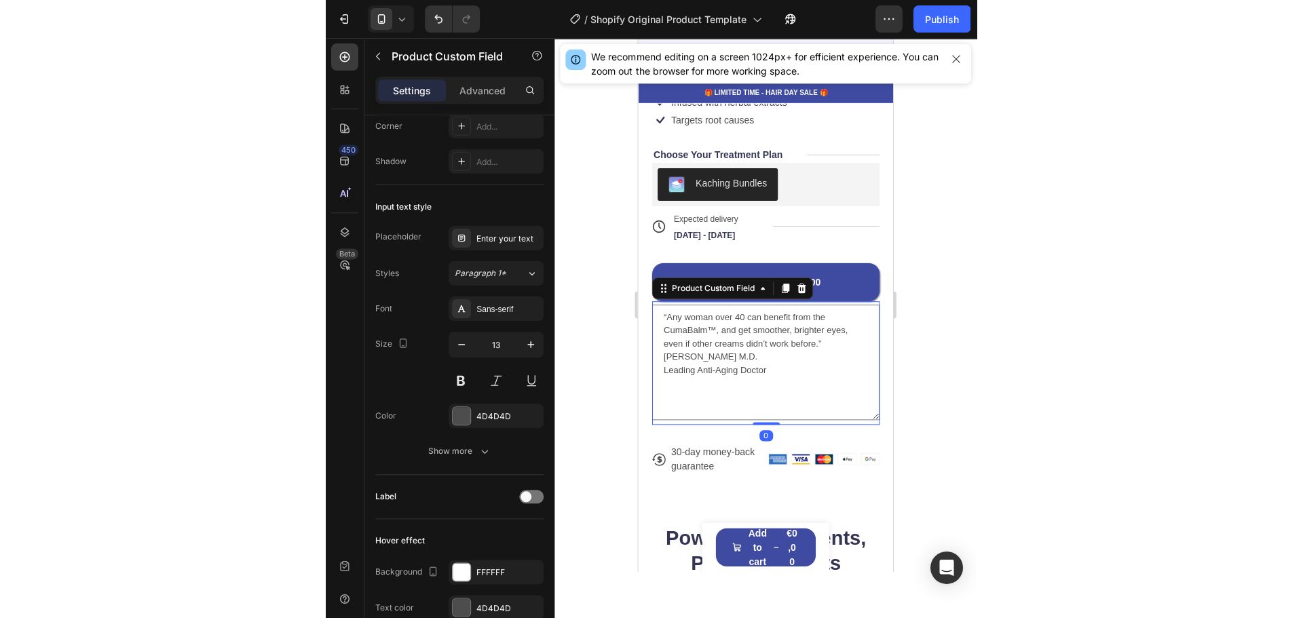
scroll to position [364, 0]
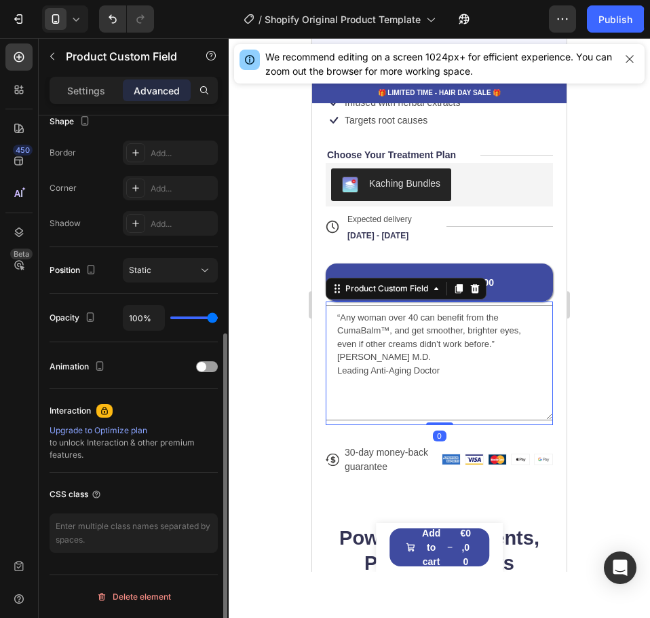
drag, startPoint x: 434, startPoint y: 412, endPoint x: 434, endPoint y: 400, distance: 12.2
click at [434, 400] on div "“Any woman over 40 can benefit from the CumaBalm™, and get smoother, brighter e…" at bounding box center [439, 363] width 227 height 124
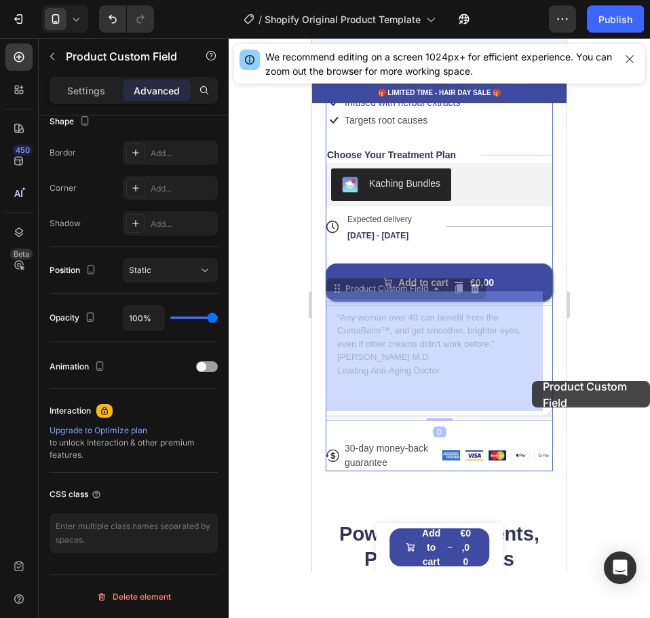
drag, startPoint x: 540, startPoint y: 405, endPoint x: 532, endPoint y: 381, distance: 25.5
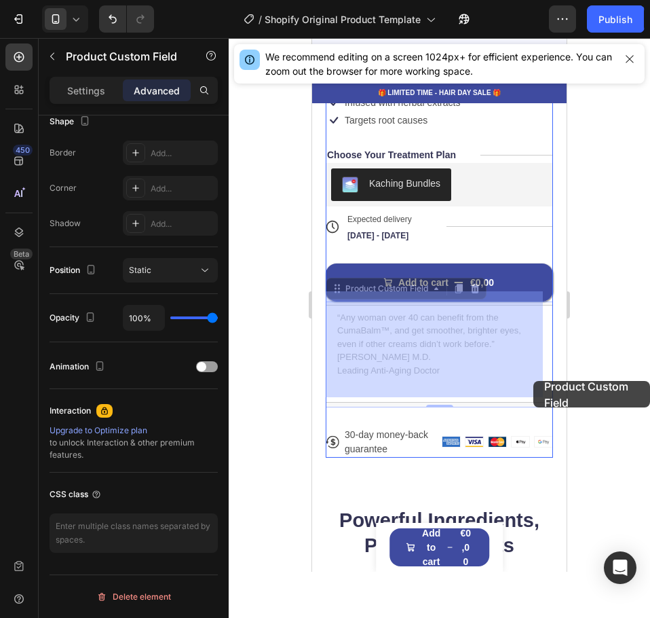
drag, startPoint x: 539, startPoint y: 398, endPoint x: 534, endPoint y: 384, distance: 14.4
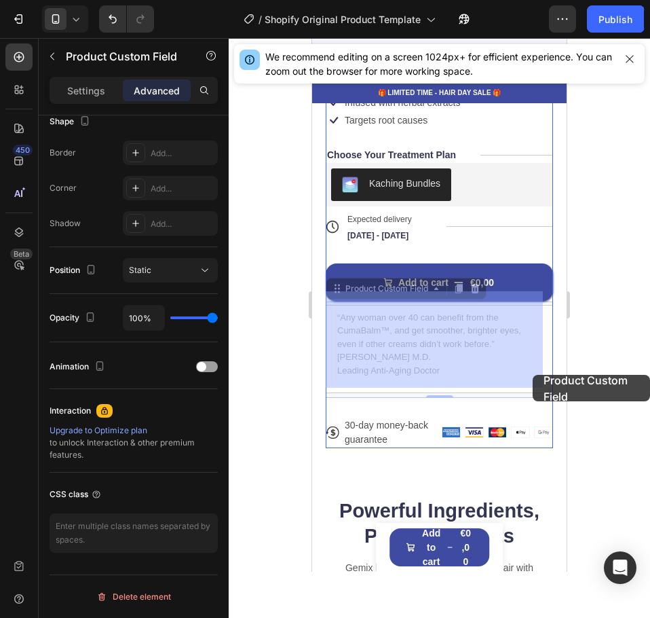
drag, startPoint x: 539, startPoint y: 388, endPoint x: 533, endPoint y: 375, distance: 14.9
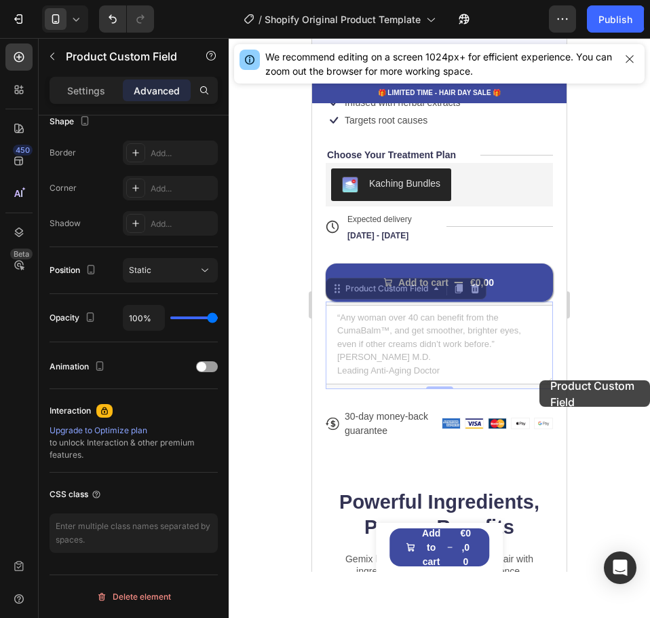
drag, startPoint x: 540, startPoint y: 380, endPoint x: 534, endPoint y: 371, distance: 10.4
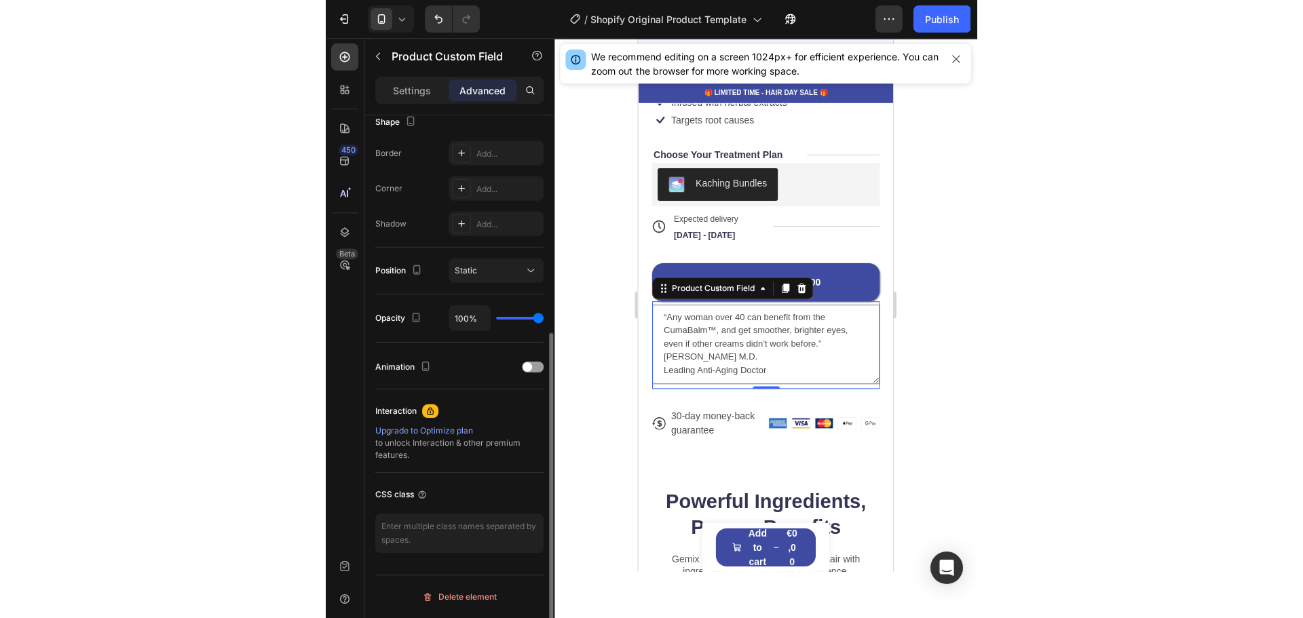
scroll to position [364, 0]
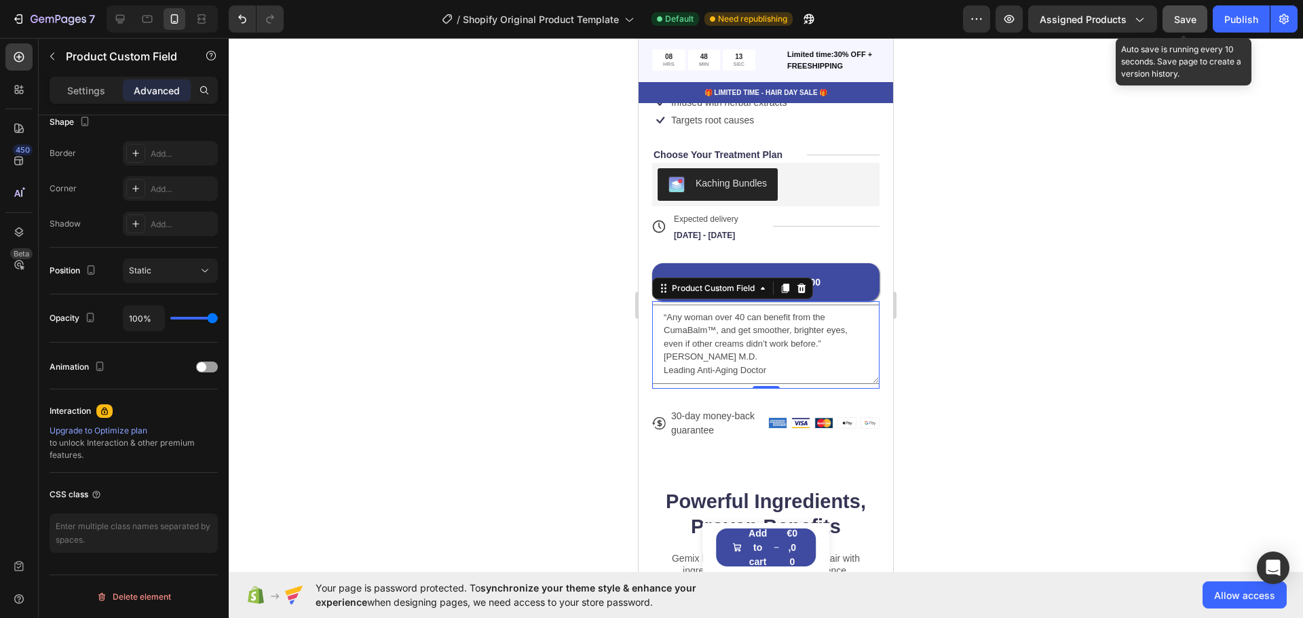
click at [1185, 12] on div "Save" at bounding box center [1185, 19] width 22 height 14
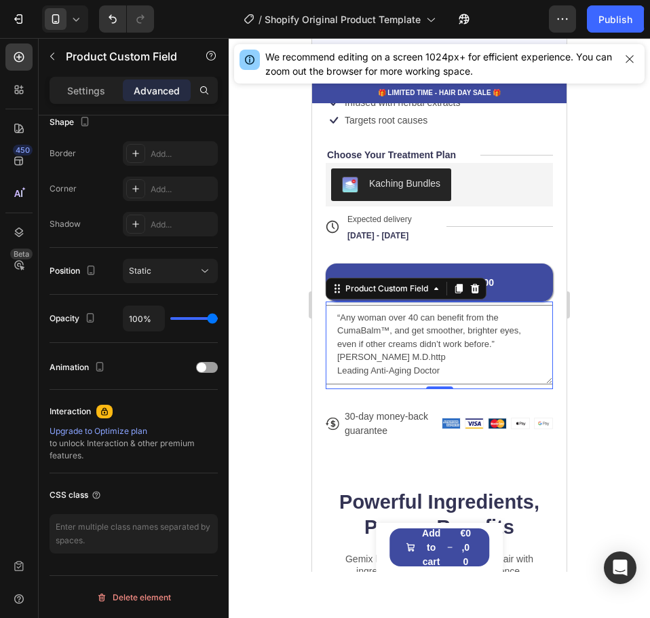
click at [460, 359] on textarea "“Any woman over 40 can benefit from the CumaBalm™, and get smoother, brighter e…" at bounding box center [439, 344] width 227 height 79
type textarea "“Any woman over 40 can benefit from the CumaBalm™, and get smoother, brighter e…"
click at [495, 333] on textarea "“Any woman over 40 can benefit from the CumaBalm™, and get smoother, brighter e…" at bounding box center [439, 344] width 227 height 79
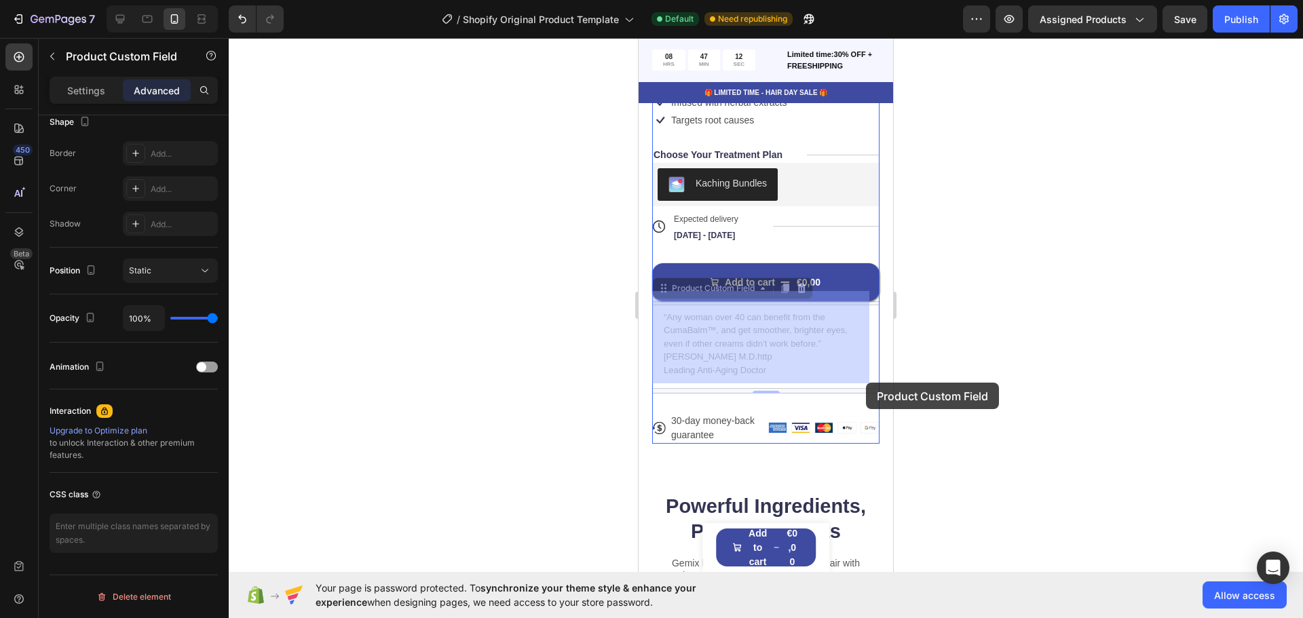
drag, startPoint x: 865, startPoint y: 371, endPoint x: 867, endPoint y: 386, distance: 14.4
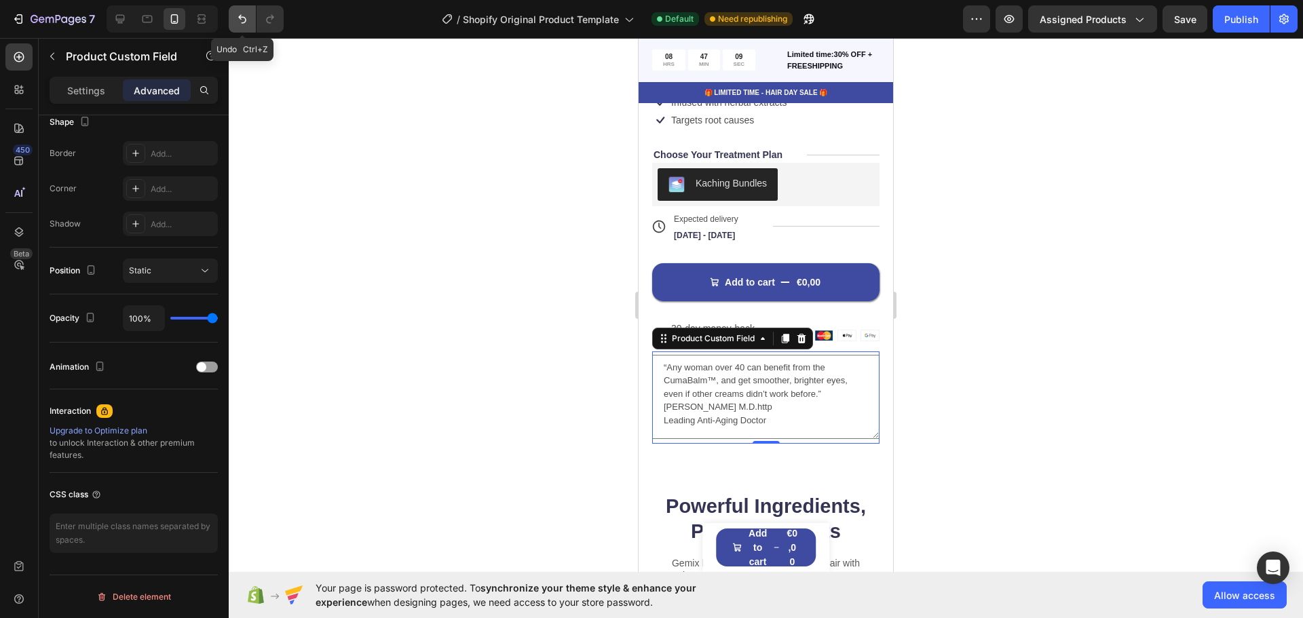
click at [242, 29] on button "Undo/Redo" at bounding box center [242, 18] width 27 height 27
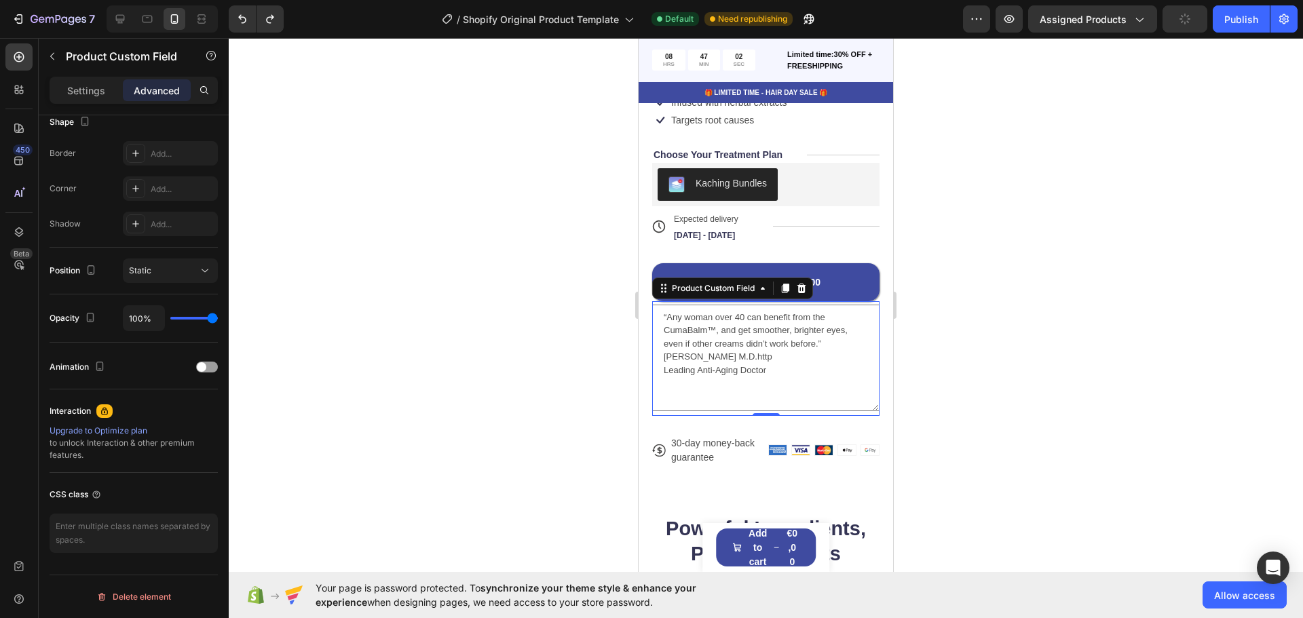
click at [823, 337] on textarea "“Any woman over 40 can benefit from the CumaBalm™, and get smoother, brighter e…" at bounding box center [765, 358] width 227 height 107
click at [667, 346] on textarea "“Any woman over 40 can benefit from the CumaBalm™, and get smoother, brighter e…" at bounding box center [765, 358] width 227 height 107
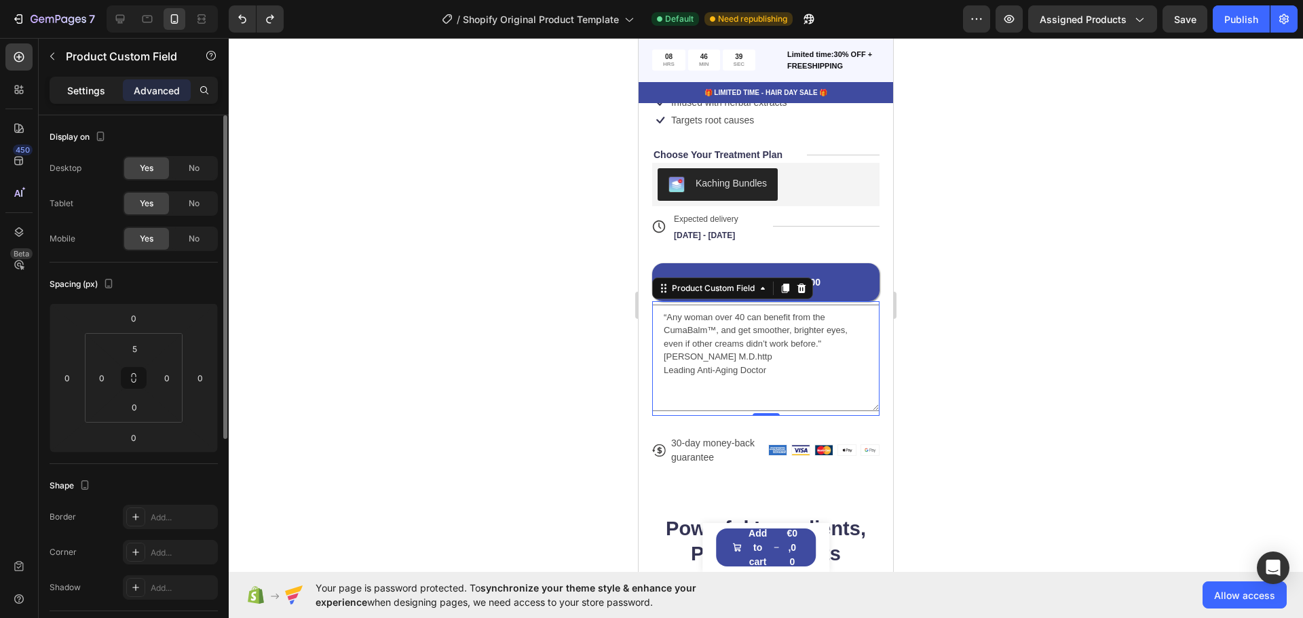
type textarea "“Any woman over 40 can benefit from the CumaBalm™, and get smoother, brighter e…"
click at [82, 94] on p "Settings" at bounding box center [86, 90] width 38 height 14
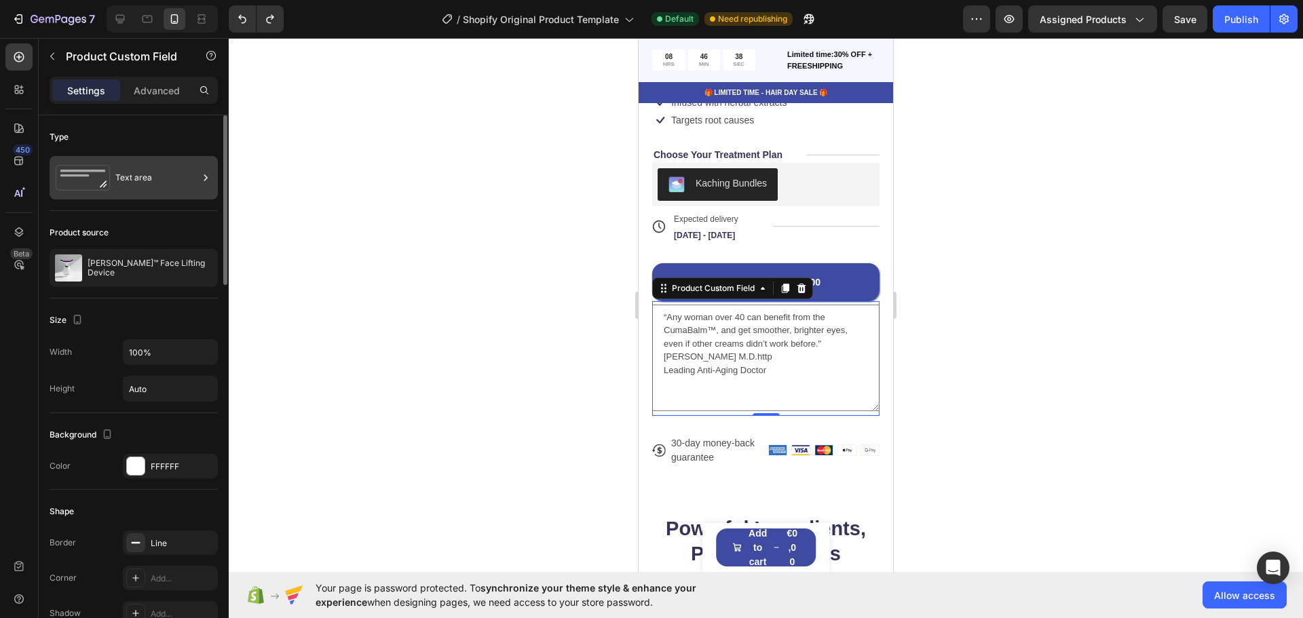
click at [145, 167] on div "Text area" at bounding box center [156, 177] width 83 height 31
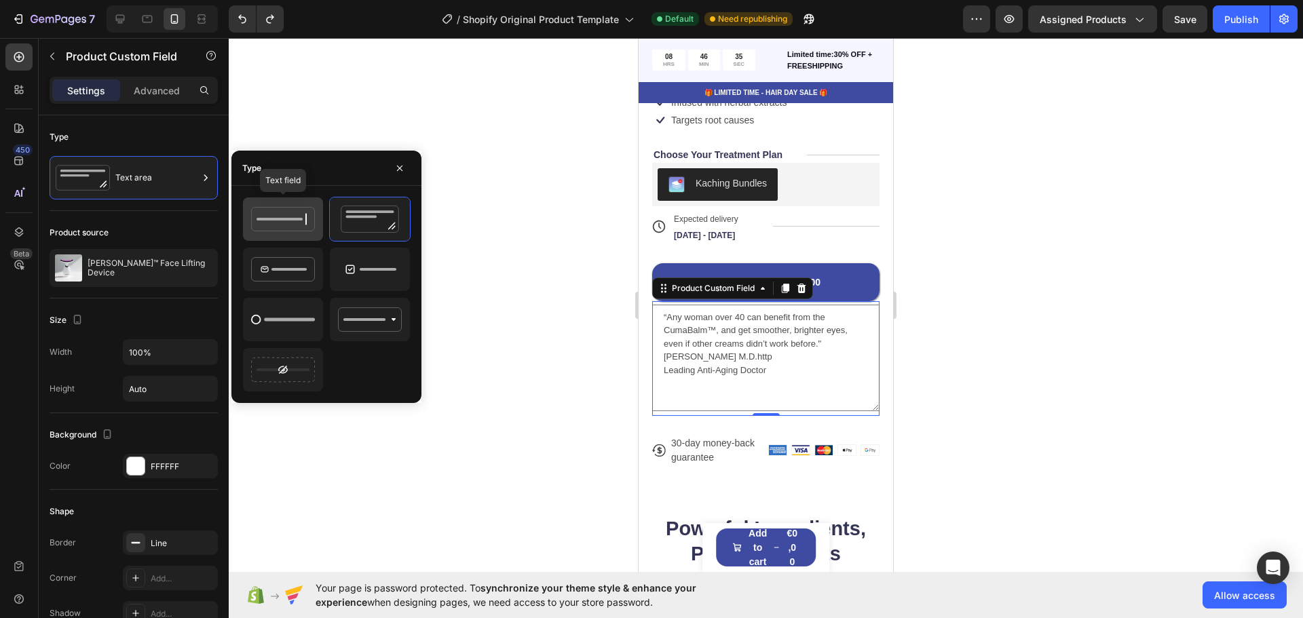
click at [290, 212] on icon at bounding box center [283, 219] width 64 height 27
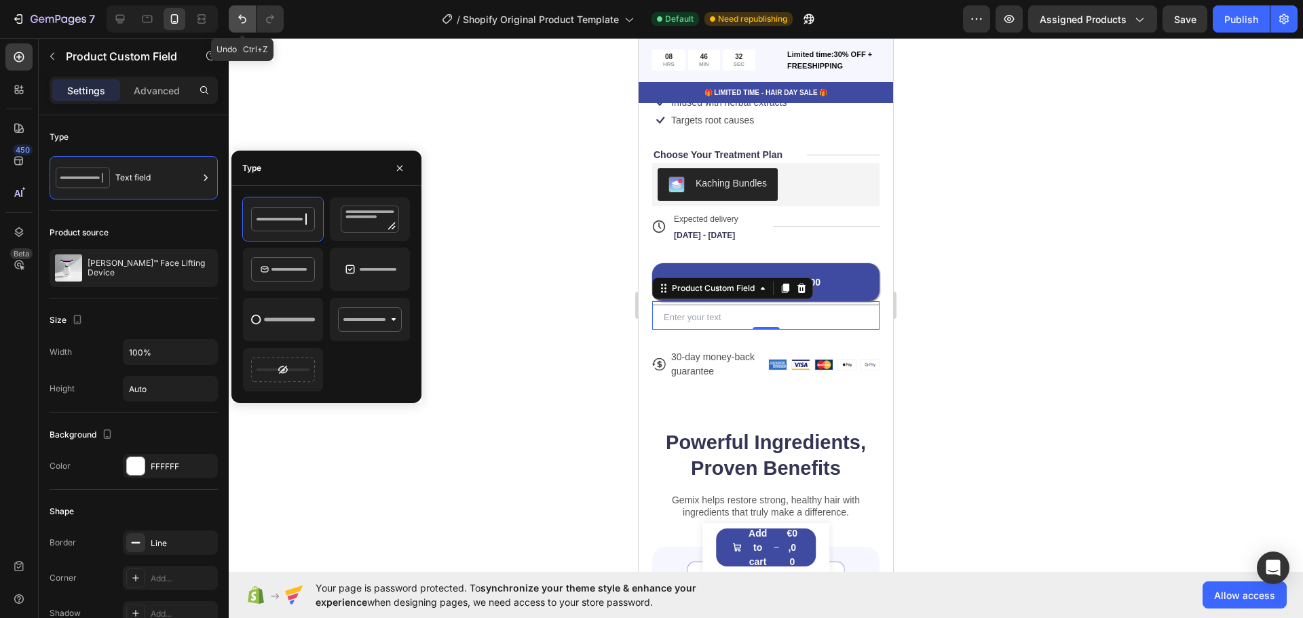
click at [245, 26] on button "Undo/Redo" at bounding box center [242, 18] width 27 height 27
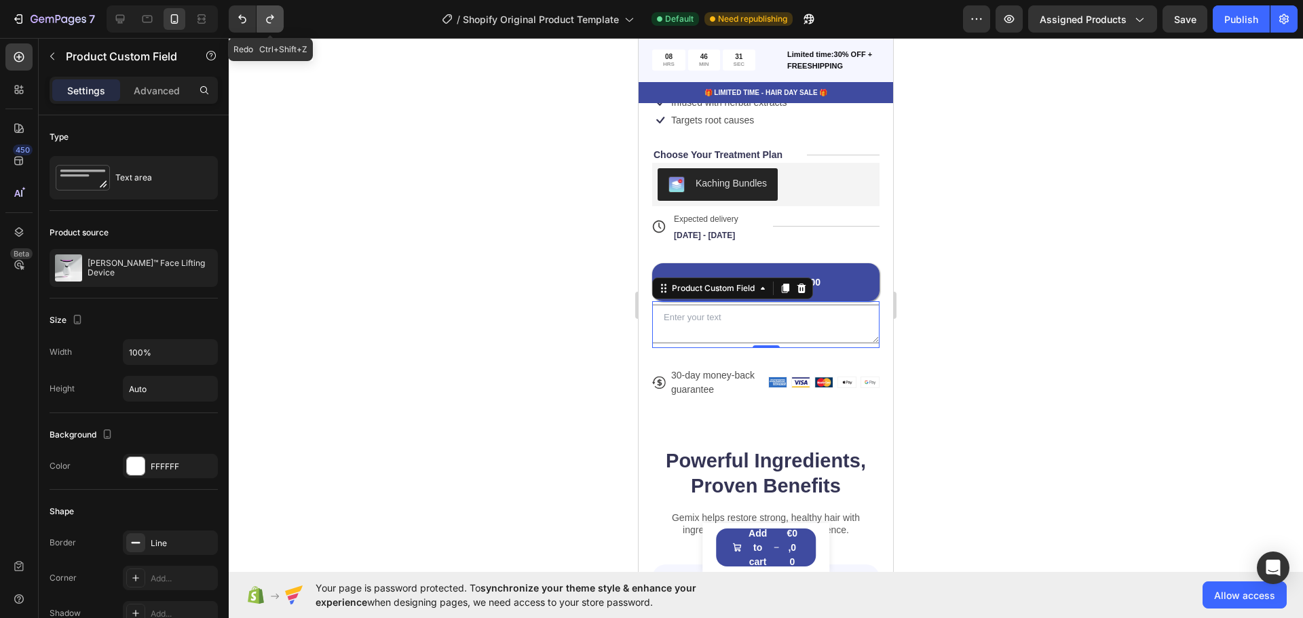
click at [266, 18] on icon "Undo/Redo" at bounding box center [270, 19] width 14 height 14
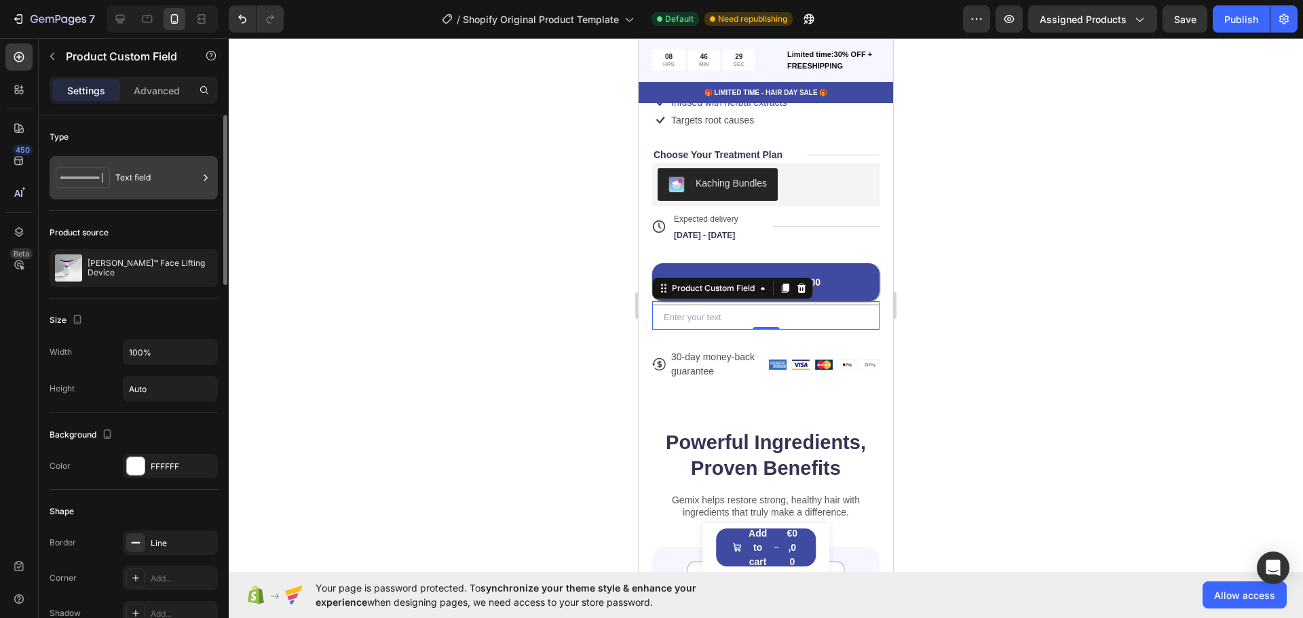
click at [164, 168] on div "Text field" at bounding box center [156, 177] width 83 height 31
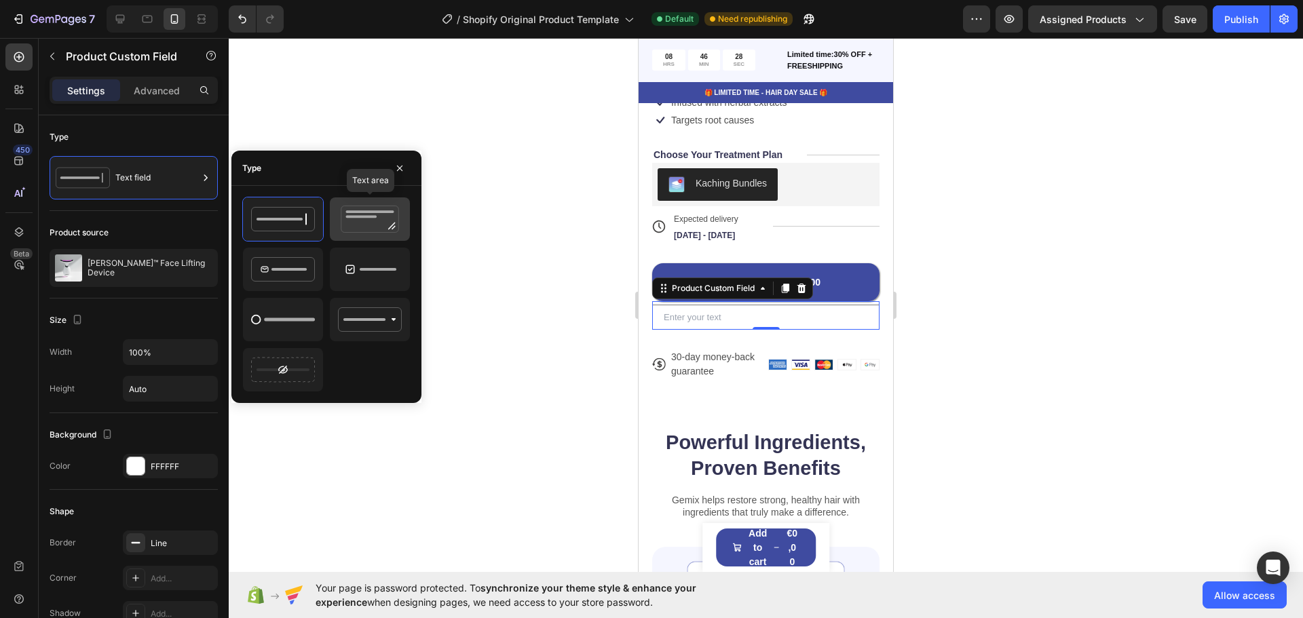
click at [380, 220] on icon at bounding box center [370, 219] width 64 height 27
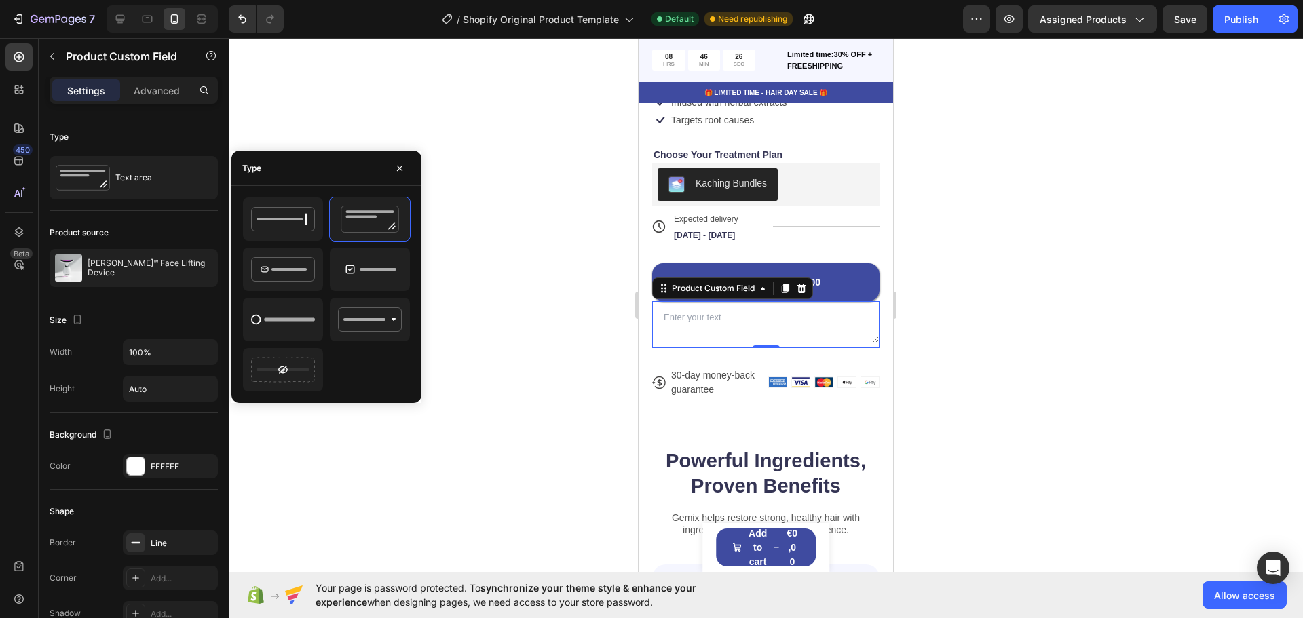
click at [987, 348] on div at bounding box center [766, 328] width 1074 height 580
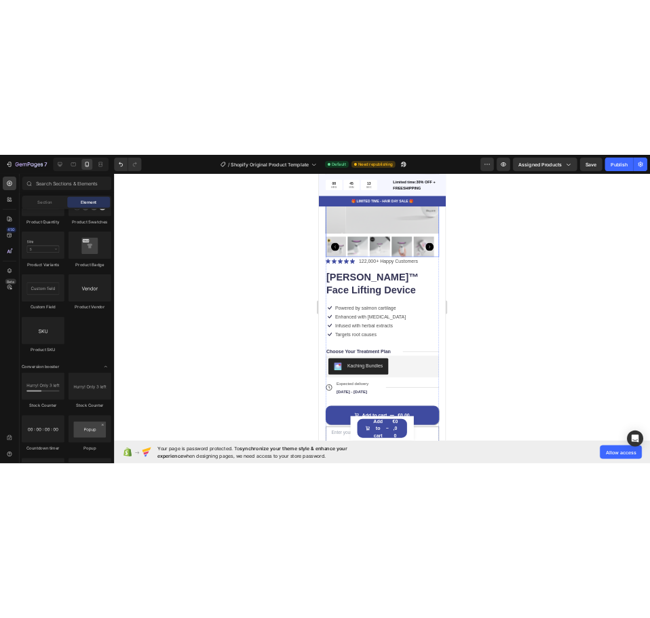
scroll to position [226, 0]
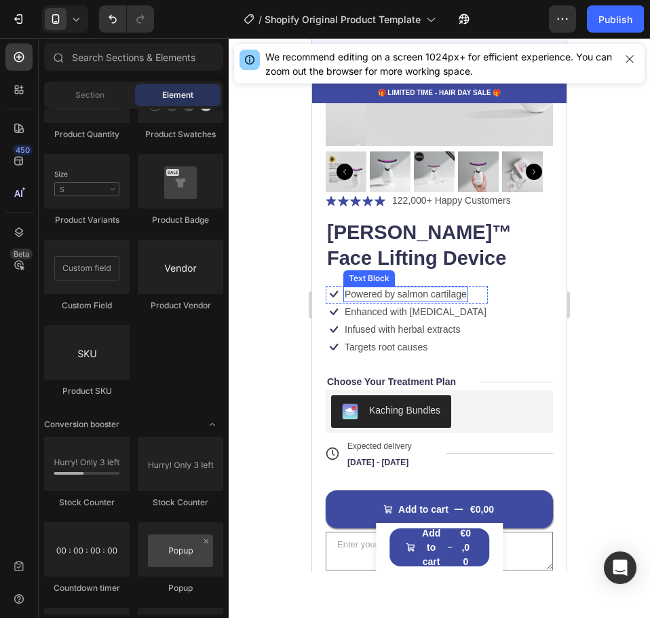
click at [437, 288] on p "Powered by salmon cartilage" at bounding box center [406, 294] width 122 height 12
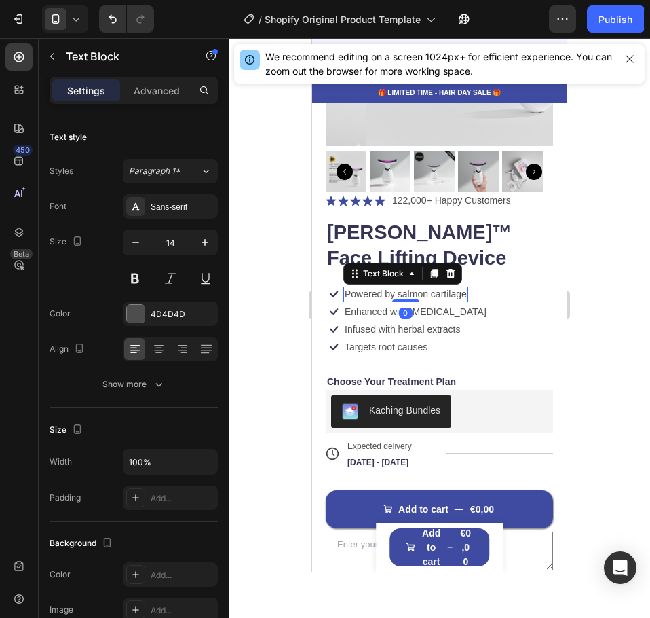
click at [437, 288] on p "Powered by salmon cartilage" at bounding box center [406, 294] width 122 height 12
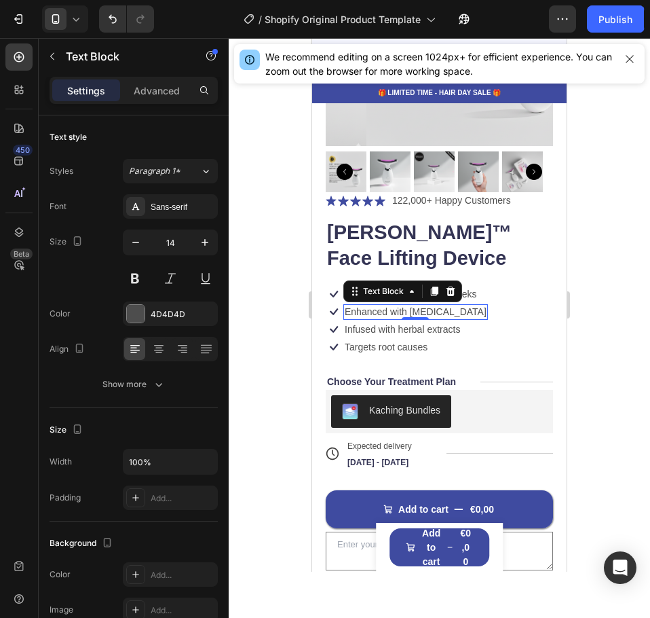
click at [415, 305] on p "Enhanced with [MEDICAL_DATA]" at bounding box center [416, 311] width 142 height 12
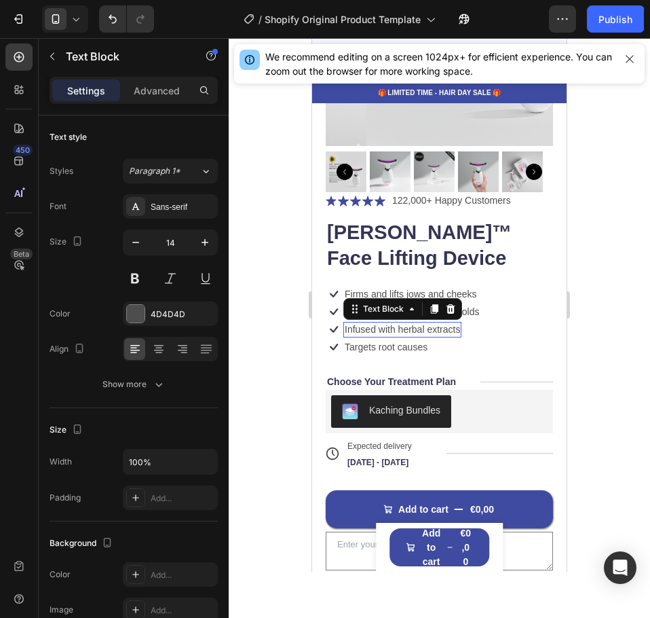
click at [398, 323] on p "Infused with herbal extracts" at bounding box center [402, 329] width 115 height 12
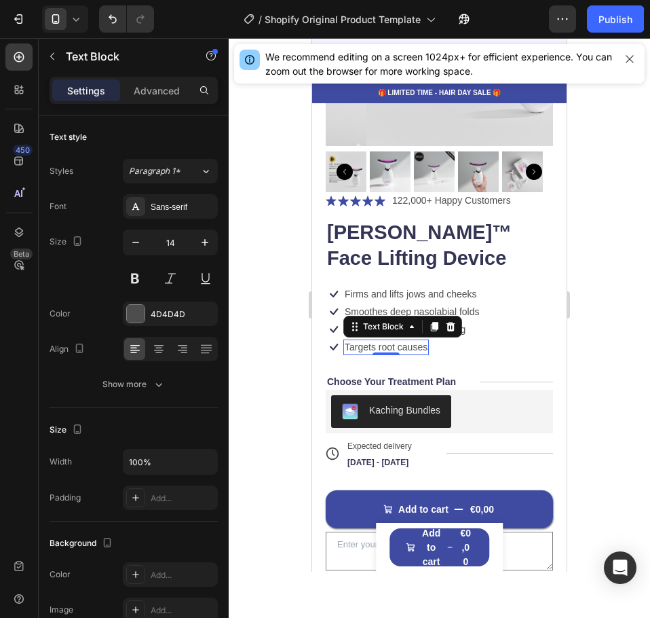
click at [419, 341] on p "Targets root causes" at bounding box center [386, 347] width 83 height 12
click at [483, 341] on p "Enhances firmness around the eyes" at bounding box center [420, 347] width 151 height 12
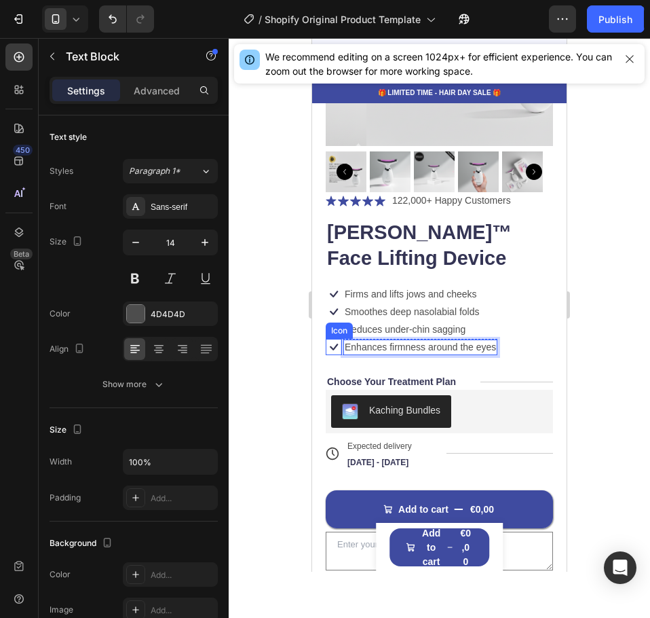
click at [332, 339] on icon at bounding box center [334, 347] width 16 height 16
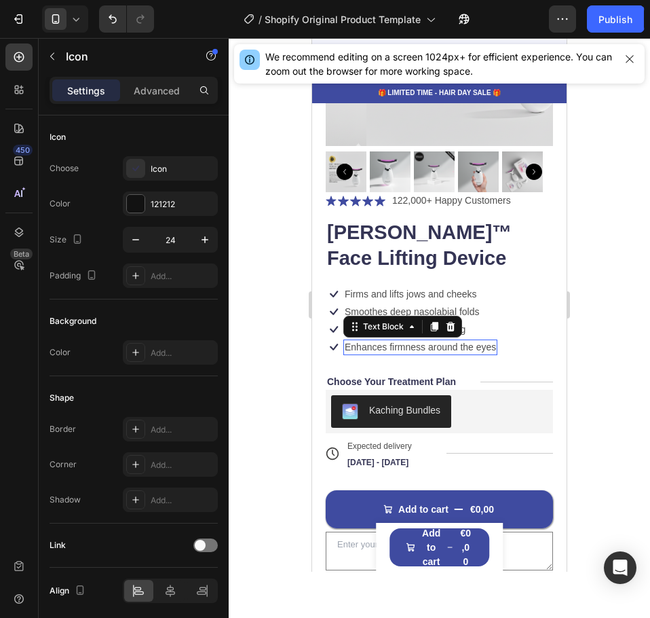
click at [362, 341] on p "Enhances firmness around the eyes" at bounding box center [420, 347] width 151 height 12
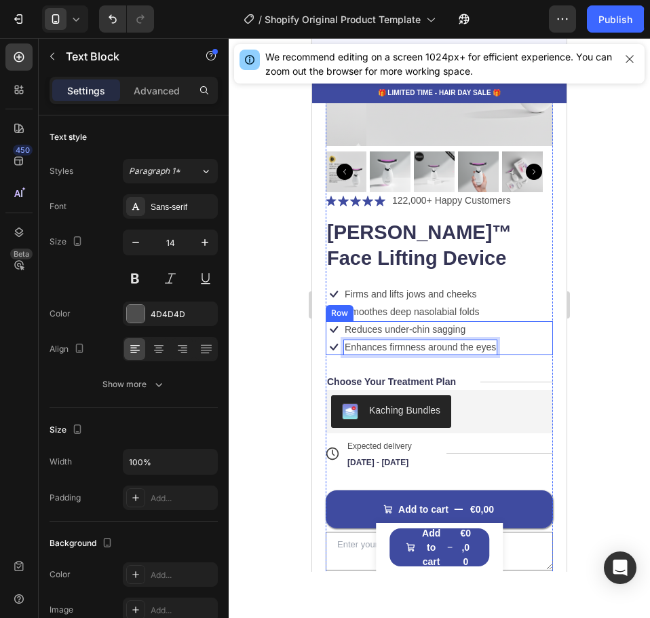
click at [508, 343] on div "Icon Reduces under-chin sagging Text Block Row Icon Enhances firmness around th…" at bounding box center [439, 338] width 227 height 34
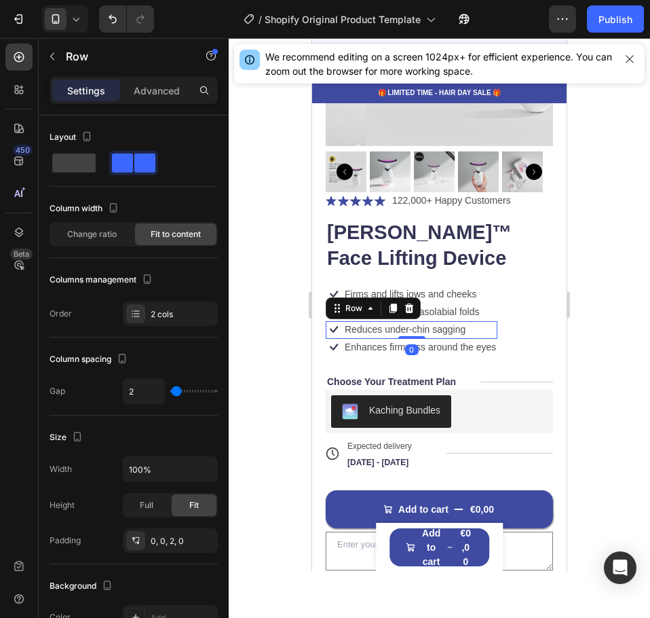
click at [490, 322] on div "Icon Reduces under-chin sagging Text Block Row 0" at bounding box center [412, 330] width 172 height 18
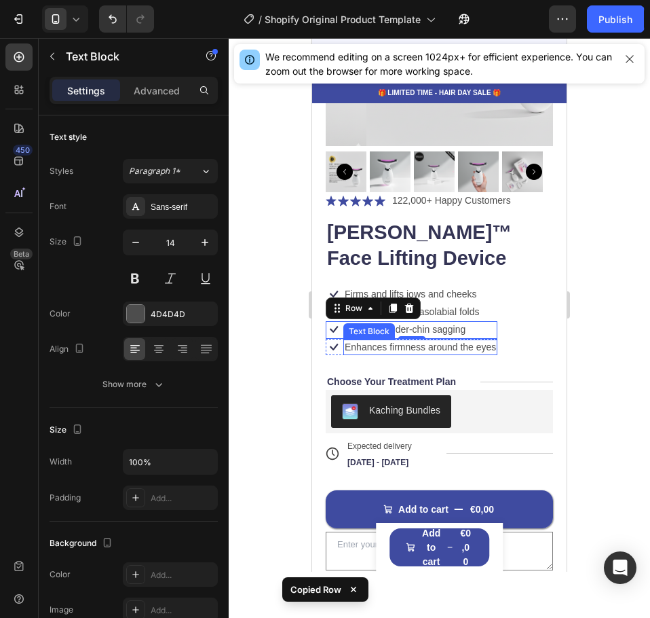
click at [469, 342] on p "Enhances firmness around the eyes" at bounding box center [420, 347] width 151 height 12
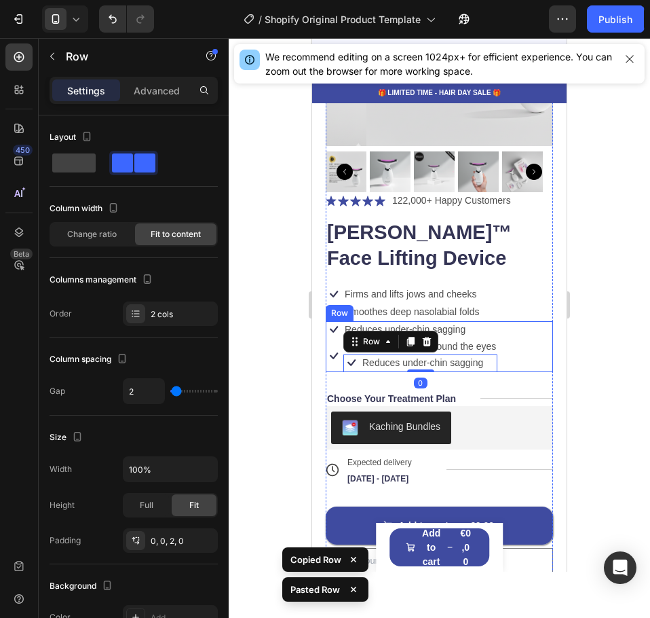
click at [510, 309] on div "Icon Firms and lifts jows and cheeks Text Block Row Icon Smoothes deep nasolabi…" at bounding box center [439, 303] width 227 height 35
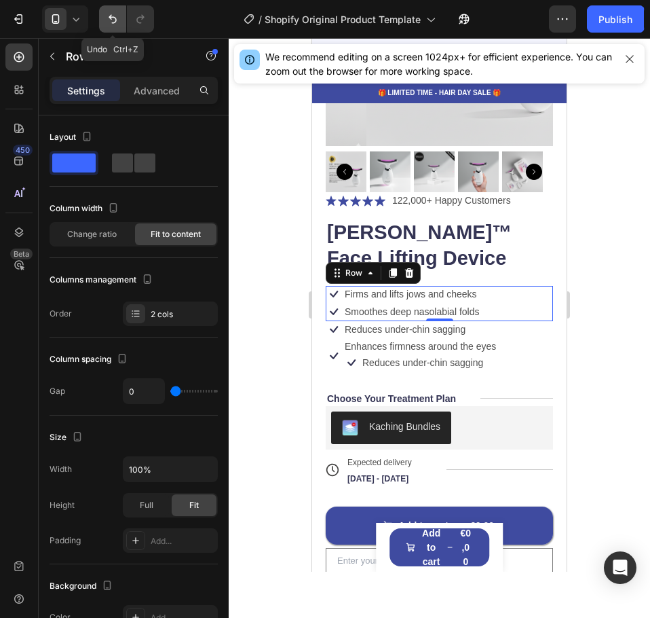
click at [115, 23] on icon "Undo/Redo" at bounding box center [113, 19] width 14 height 14
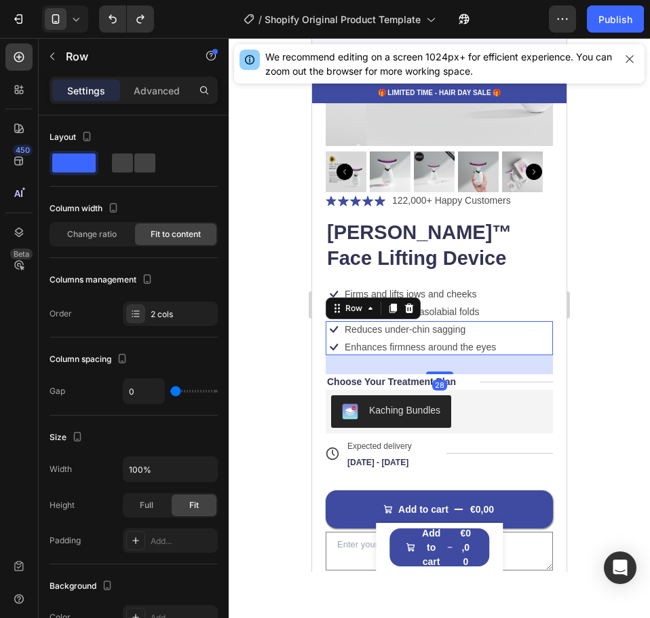
click at [508, 321] on div "Icon Reduces under-chin sagging Text Block Row Icon Enhances firmness around th…" at bounding box center [439, 338] width 227 height 34
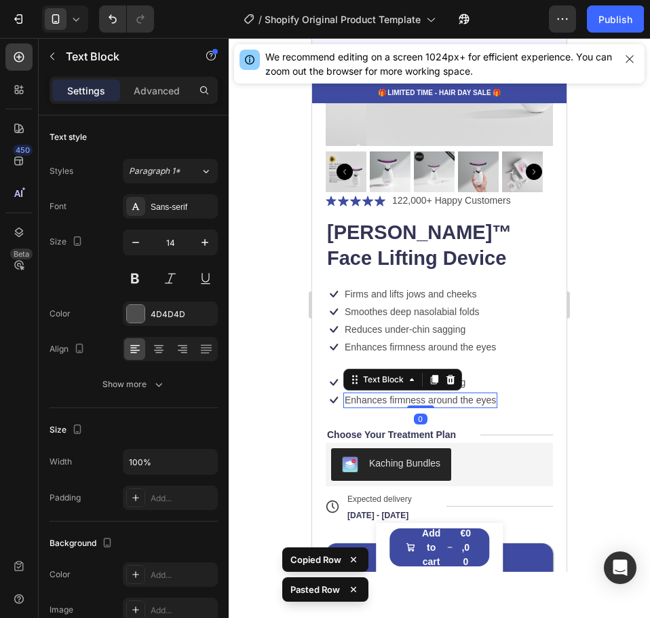
click at [487, 394] on p "Enhances firmness around the eyes" at bounding box center [420, 400] width 151 height 12
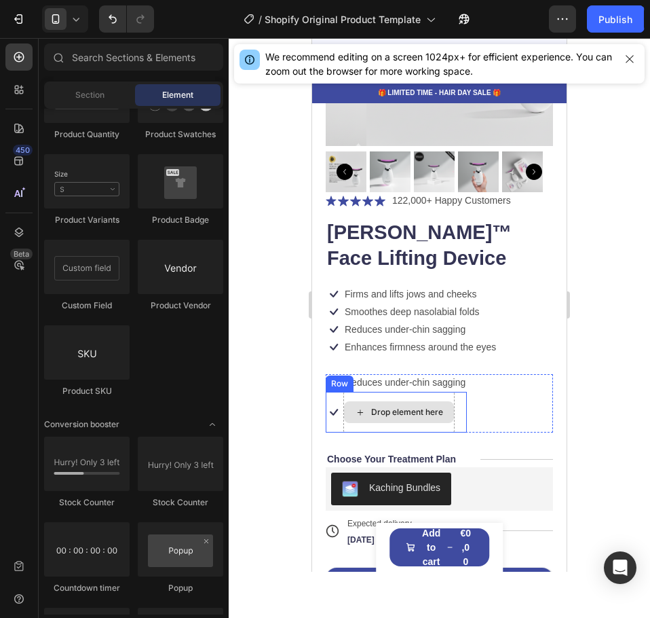
click at [451, 407] on div "Drop element here" at bounding box center [399, 412] width 110 height 22
click at [455, 408] on div "Icon Drop element here Row" at bounding box center [396, 412] width 141 height 41
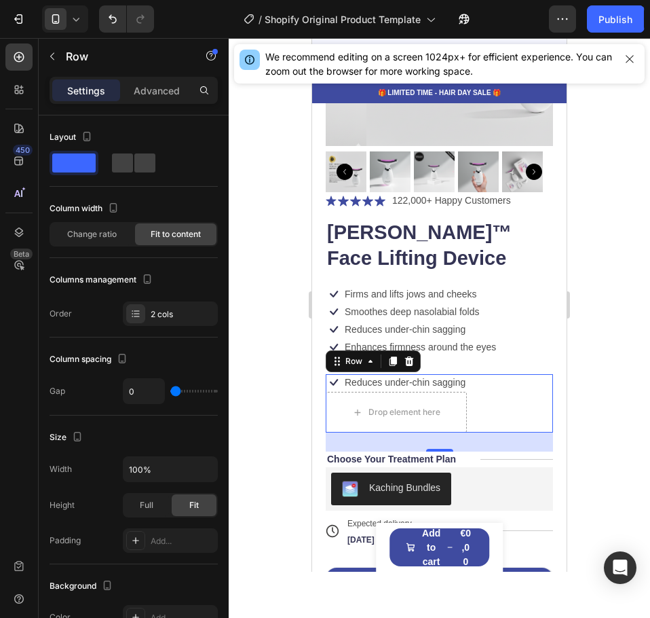
click at [484, 381] on div "Icon Reduces under-chin sagging Text Block Row Drop element here Row 0" at bounding box center [439, 403] width 227 height 58
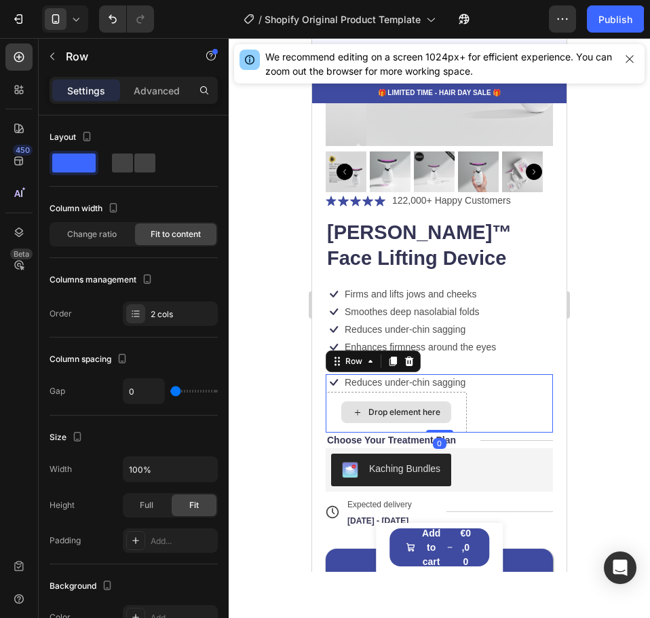
drag, startPoint x: 434, startPoint y: 440, endPoint x: 431, endPoint y: 405, distance: 35.5
click at [431, 405] on div "Icon Reduces under-chin sagging Text Block Row Drop element here Row 0" at bounding box center [439, 403] width 227 height 58
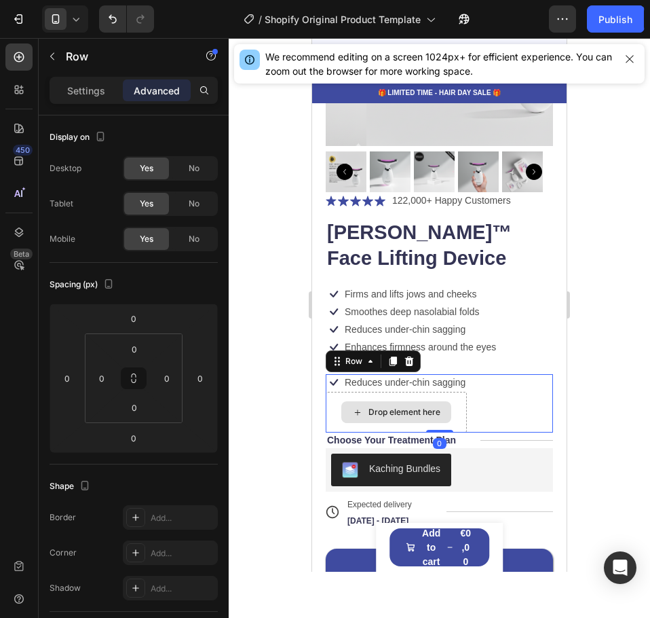
click at [459, 401] on div "Drop element here" at bounding box center [396, 412] width 141 height 41
click at [410, 356] on icon at bounding box center [409, 361] width 9 height 10
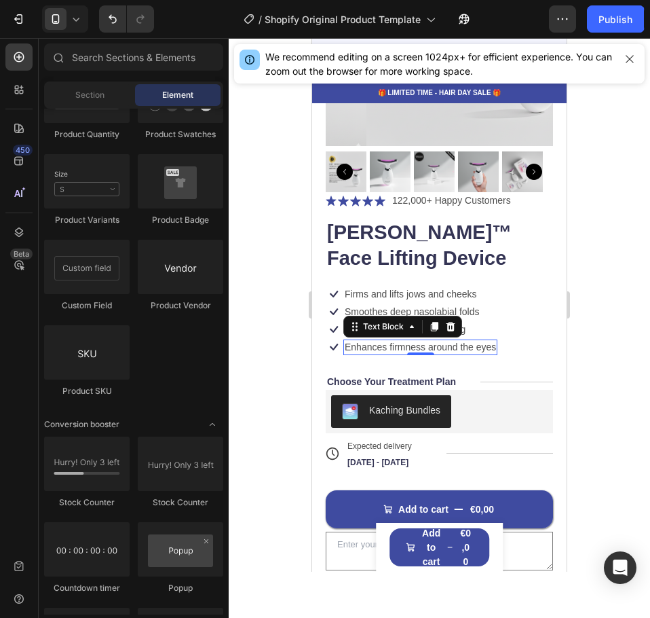
click at [486, 341] on p "Enhances firmness around the eyes" at bounding box center [420, 347] width 151 height 12
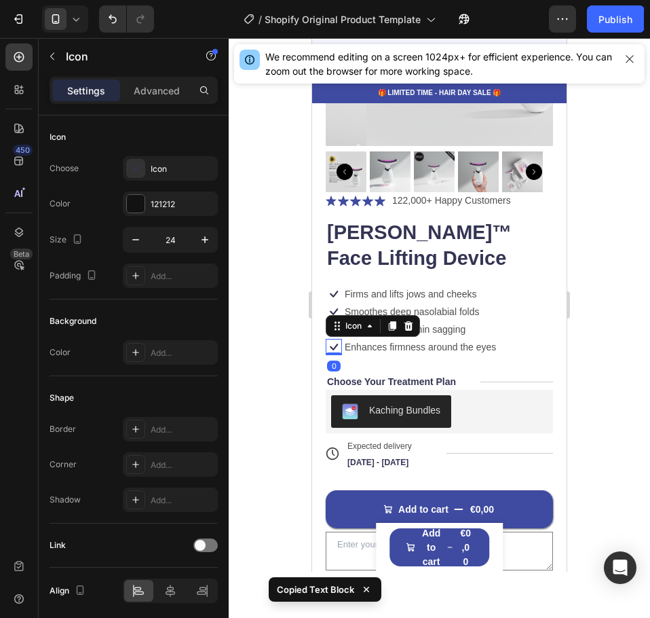
click at [337, 341] on icon at bounding box center [334, 347] width 16 height 16
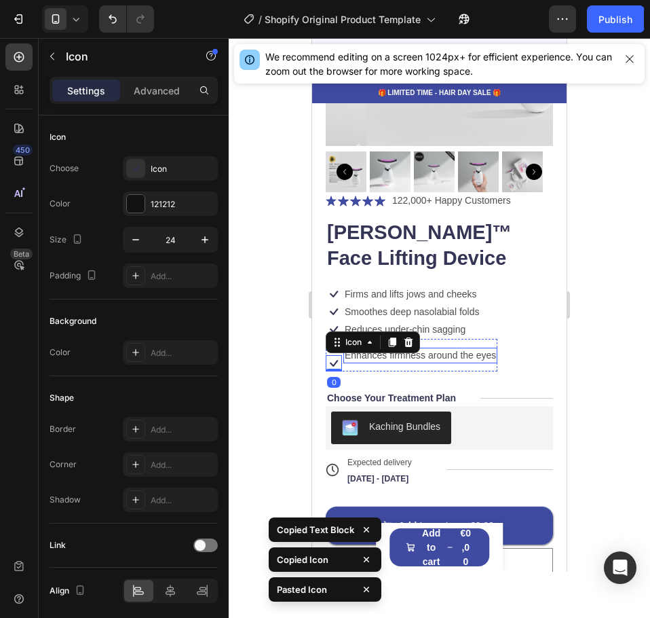
click at [479, 352] on div "Enhances firmness around the eyes" at bounding box center [420, 355] width 154 height 15
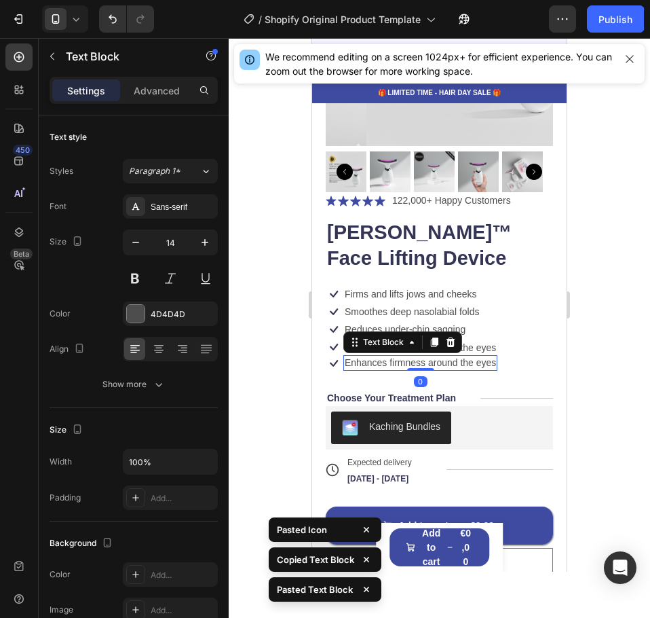
click at [484, 356] on p "Enhances firmness around the eyes" at bounding box center [420, 362] width 151 height 12
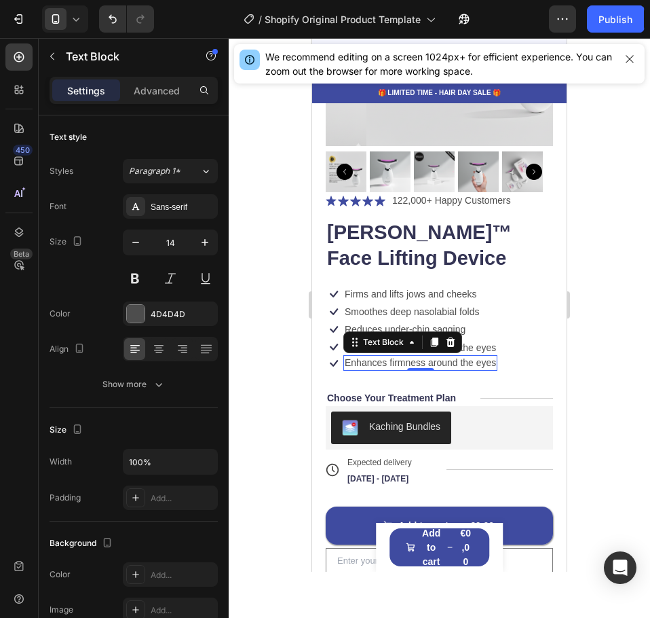
click at [468, 356] on p "Enhances firmness around the eyes" at bounding box center [420, 362] width 151 height 12
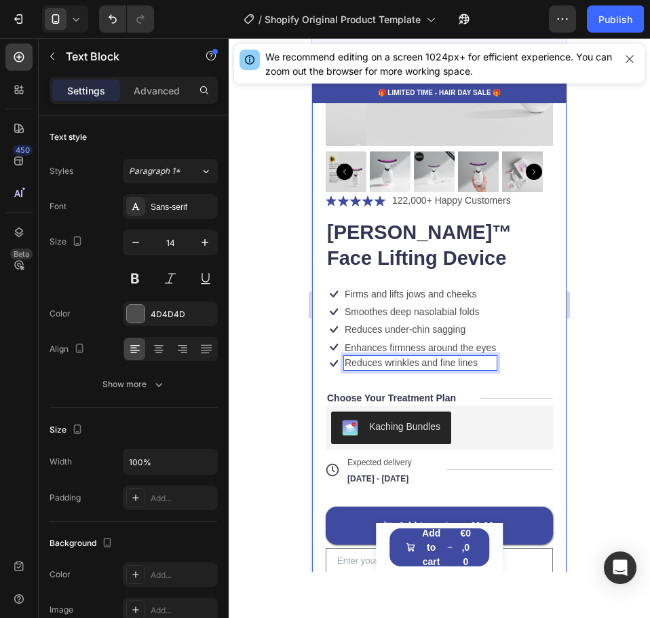
click at [552, 348] on div "Product Images Icon Icon Icon Icon Icon Icon List 122,000+ Happy Customers Text…" at bounding box center [439, 297] width 255 height 785
click at [424, 341] on p "Enhances firmness around the eyes" at bounding box center [420, 347] width 151 height 12
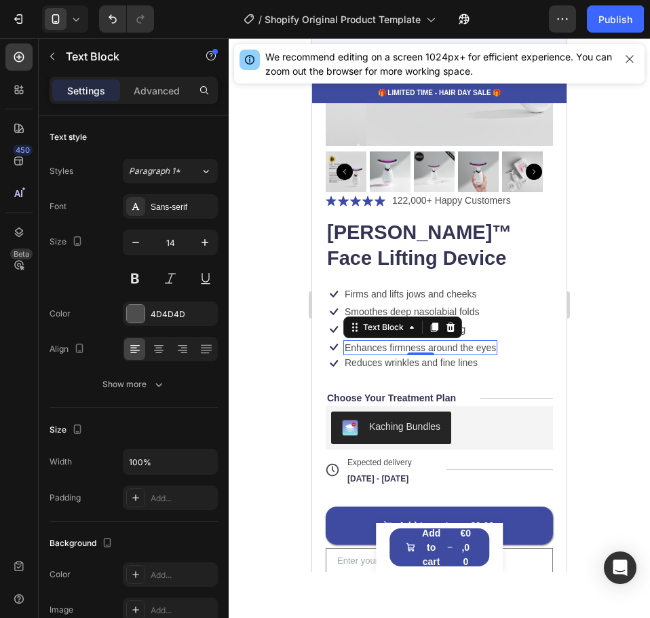
scroll to position [199, 0]
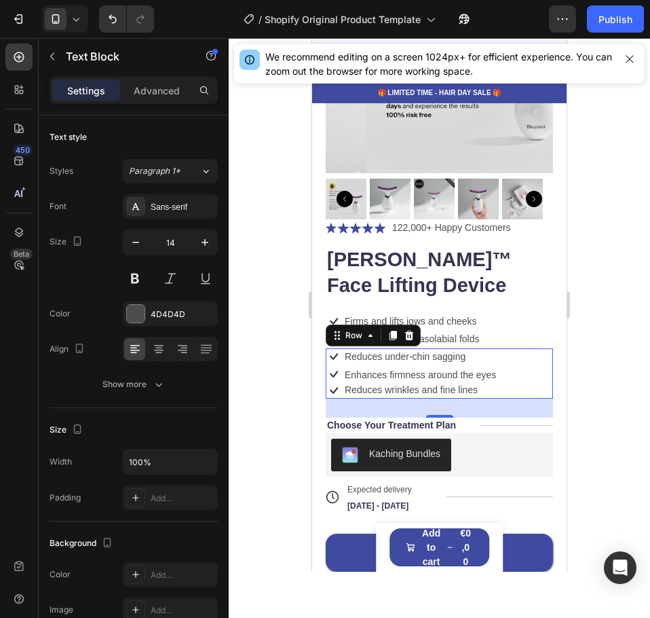
click at [531, 372] on div "Icon Reduces under-chin sagging Text Block Row Icon Icon Enhances firmness arou…" at bounding box center [439, 373] width 227 height 50
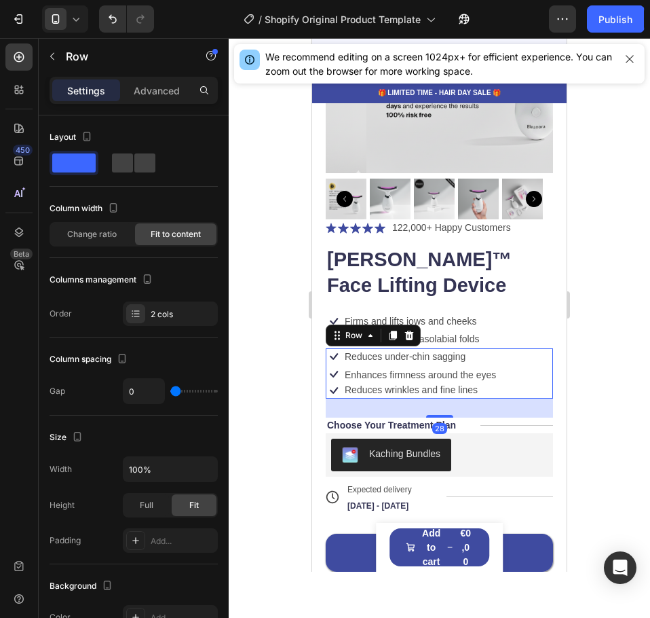
click at [594, 303] on div at bounding box center [439, 328] width 421 height 580
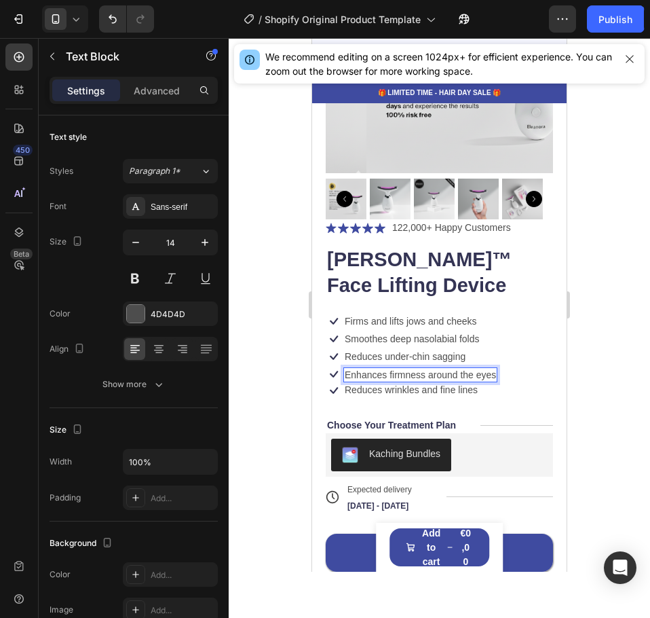
click at [494, 369] on p "Enhances firmness around the eyes" at bounding box center [420, 375] width 151 height 12
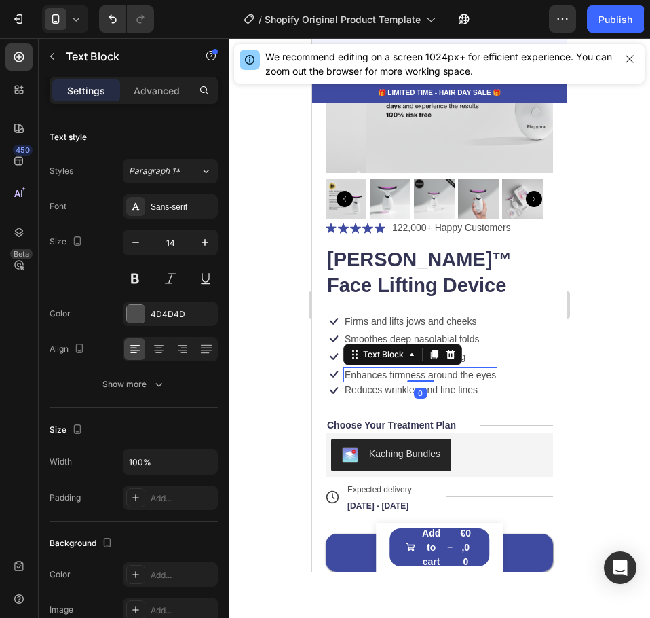
click at [474, 369] on p "Enhances firmness around the eyes" at bounding box center [420, 375] width 151 height 12
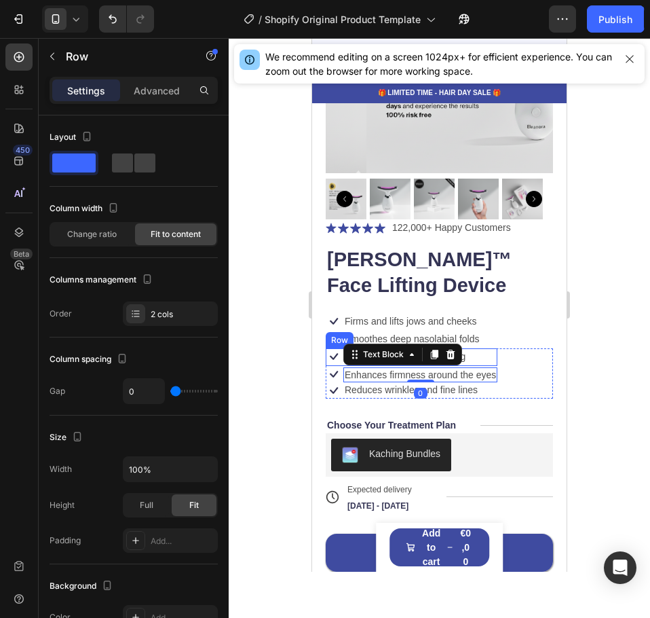
click at [503, 350] on div "Icon Reduces under-chin sagging Text Block Row Icon Icon Enhances firmness arou…" at bounding box center [439, 373] width 227 height 50
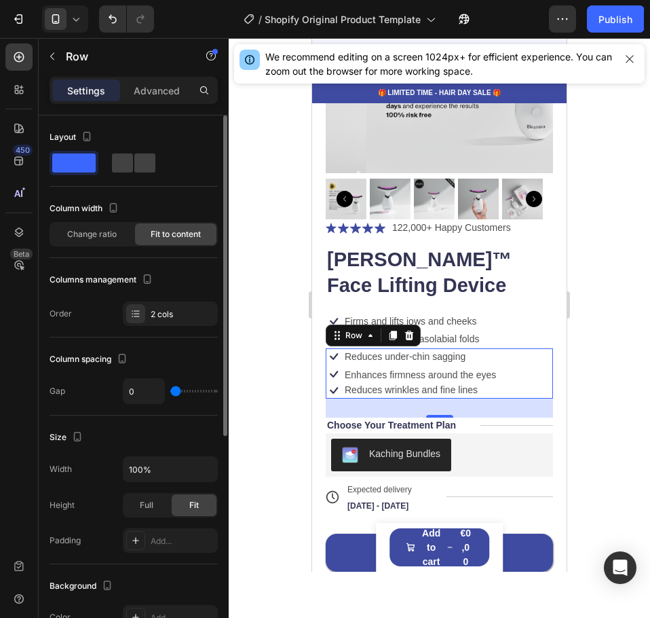
type input "4"
type input "7"
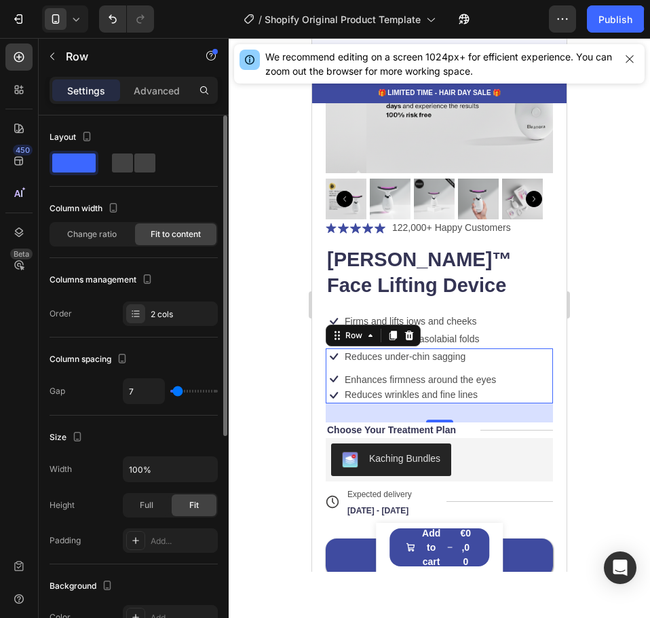
type input "24"
type input "49"
type input "51"
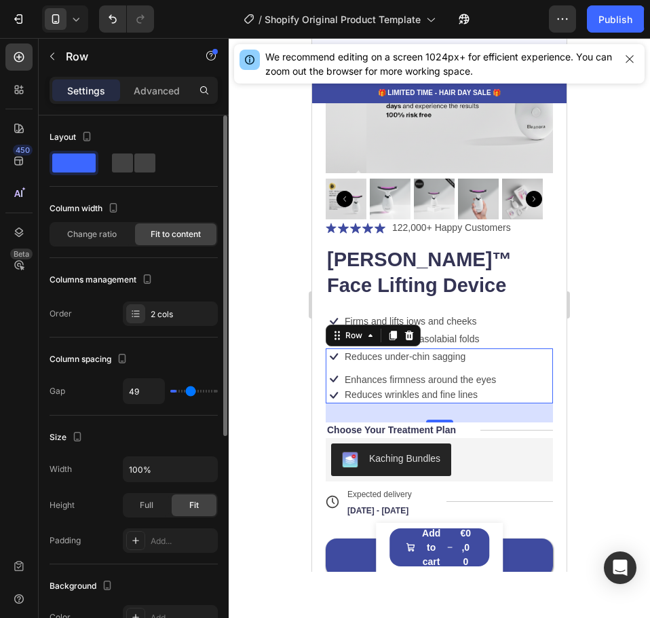
type input "51"
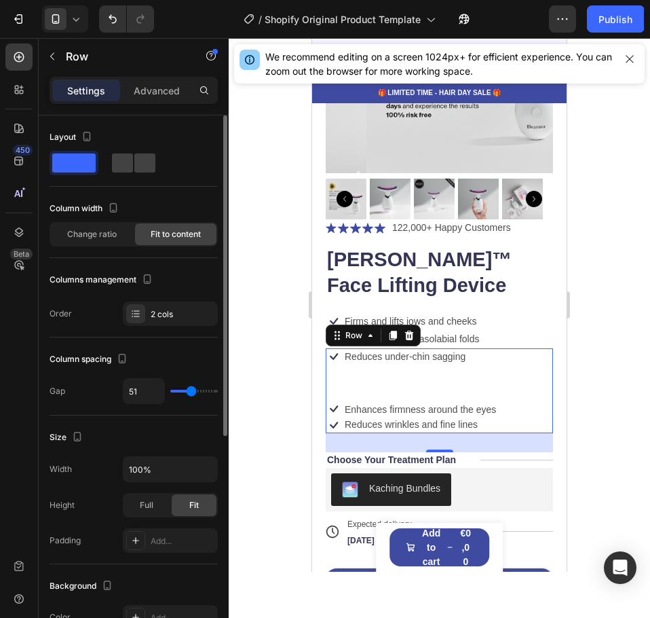
type input "36"
type input "0"
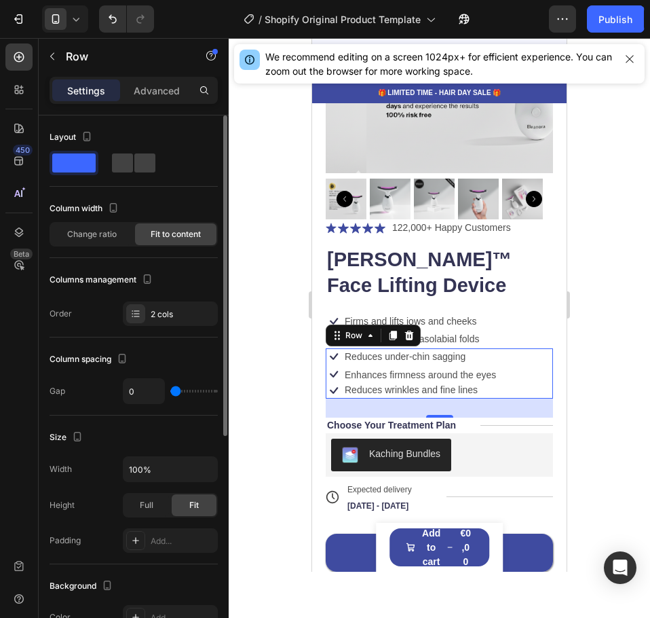
drag, startPoint x: 177, startPoint y: 392, endPoint x: 155, endPoint y: 392, distance: 21.7
click at [170, 392] on input "range" at bounding box center [194, 391] width 48 height 3
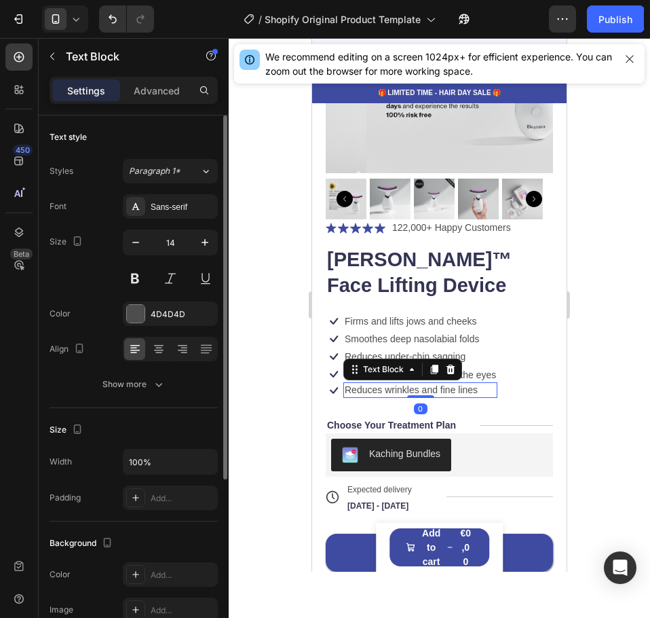
click at [489, 383] on p "Reduces wrinkles and fine lines" at bounding box center [420, 389] width 151 height 12
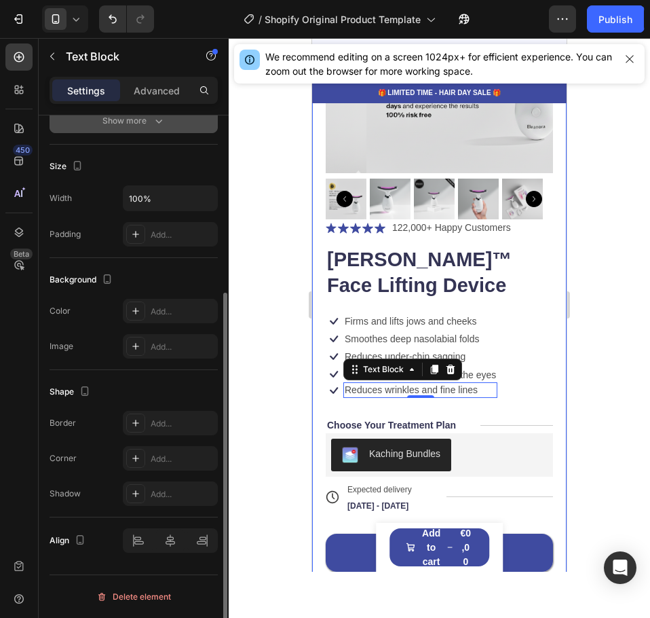
scroll to position [0, 0]
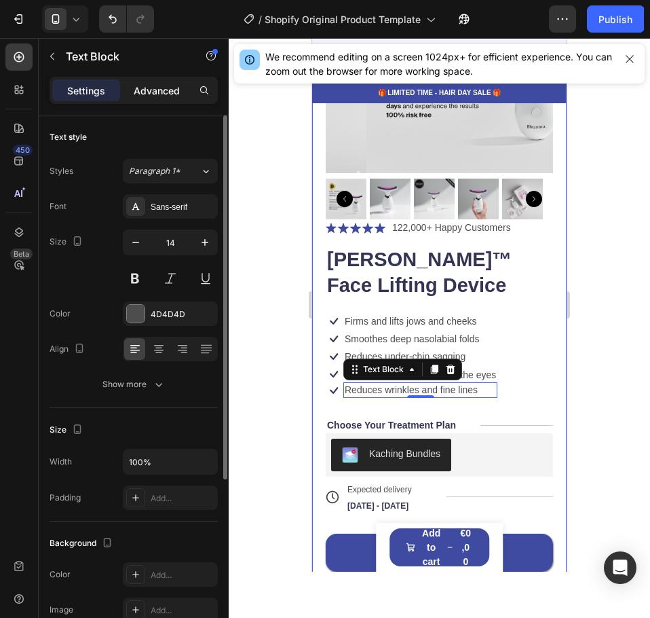
click at [153, 94] on p "Advanced" at bounding box center [157, 90] width 46 height 14
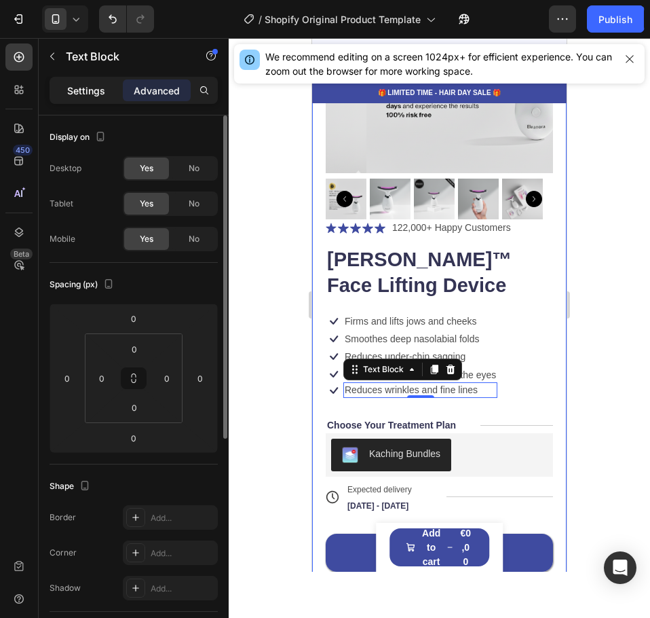
click at [103, 95] on p "Settings" at bounding box center [86, 90] width 38 height 14
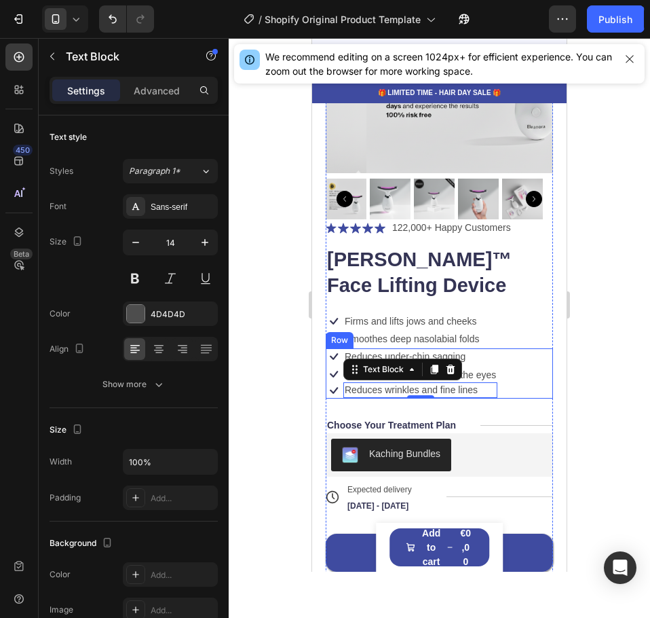
click at [538, 363] on div "Icon Reduces under-chin sagging Text Block Row Icon Icon Enhances firmness arou…" at bounding box center [439, 373] width 227 height 50
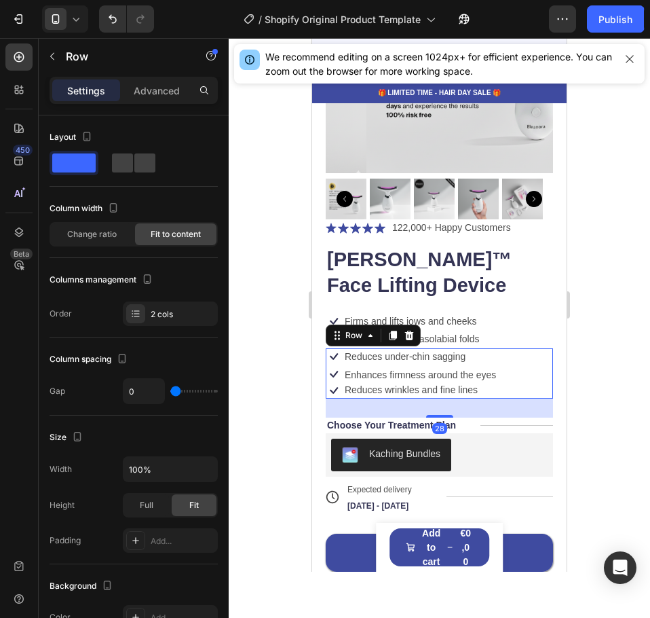
click at [590, 331] on div at bounding box center [439, 328] width 421 height 580
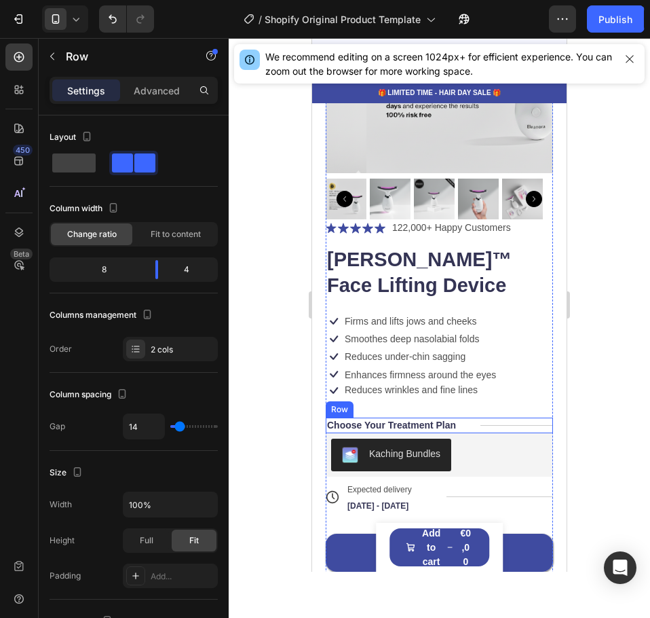
click at [523, 418] on div "Title Line" at bounding box center [517, 424] width 73 height 15
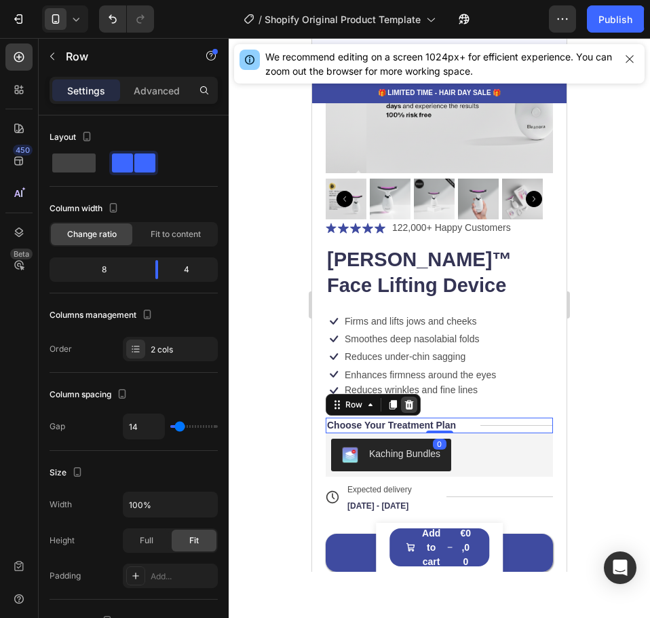
click at [412, 400] on icon at bounding box center [409, 405] width 9 height 10
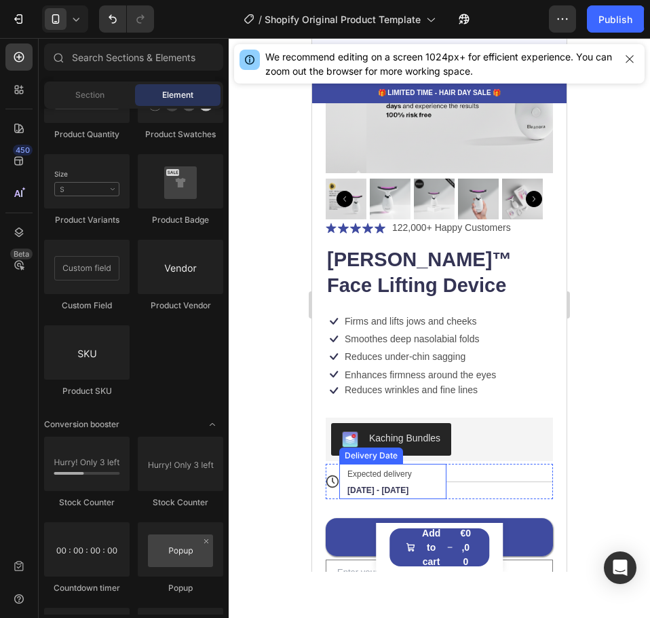
scroll to position [426, 0]
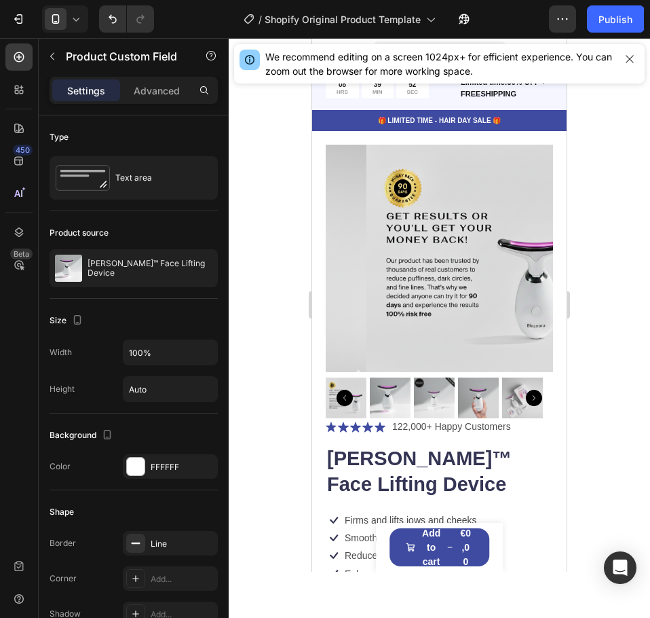
scroll to position [426, 0]
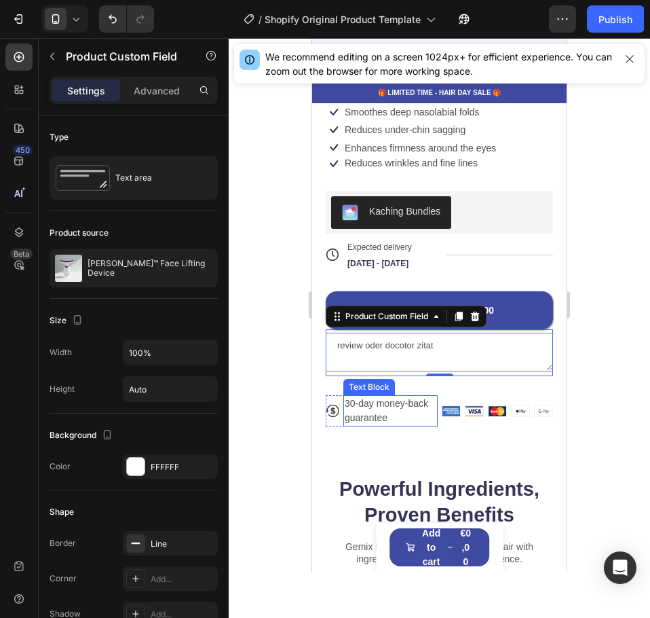
type textarea "review oder docotor zitat"
click at [398, 402] on p "30-day money-back guarantee" at bounding box center [391, 410] width 92 height 29
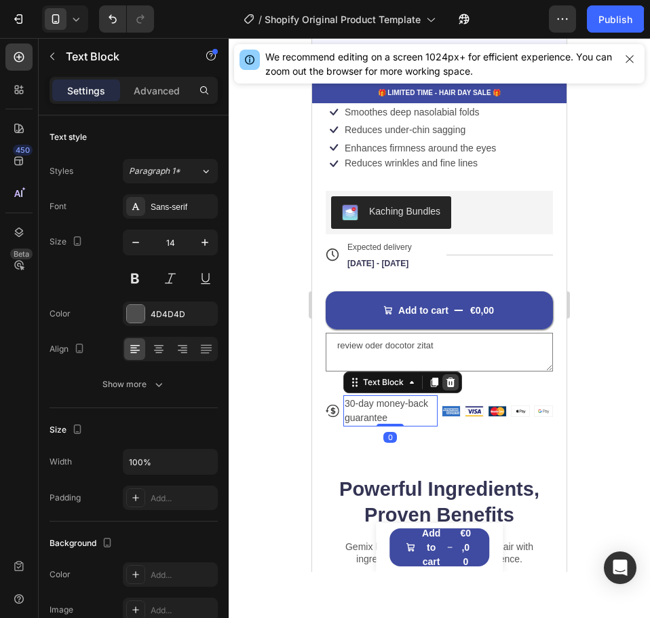
click at [453, 377] on icon at bounding box center [451, 382] width 9 height 10
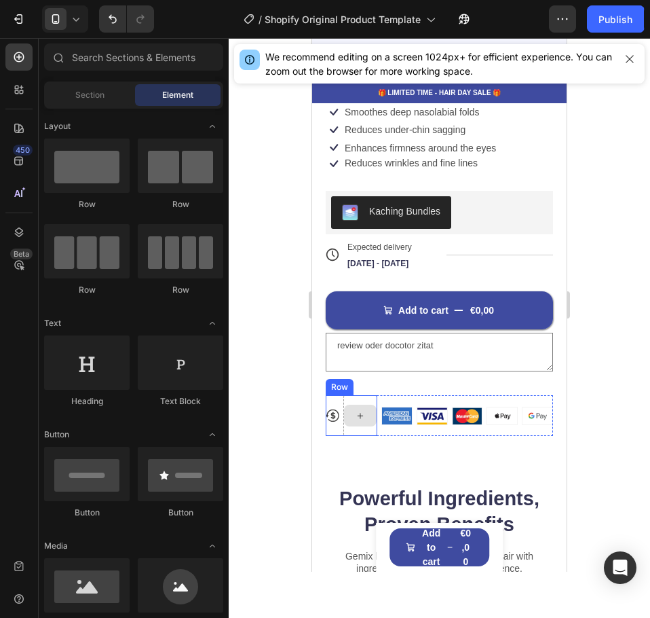
click at [372, 405] on div at bounding box center [360, 416] width 33 height 22
click at [494, 419] on div "Image Image Image Image Image Row" at bounding box center [467, 415] width 172 height 41
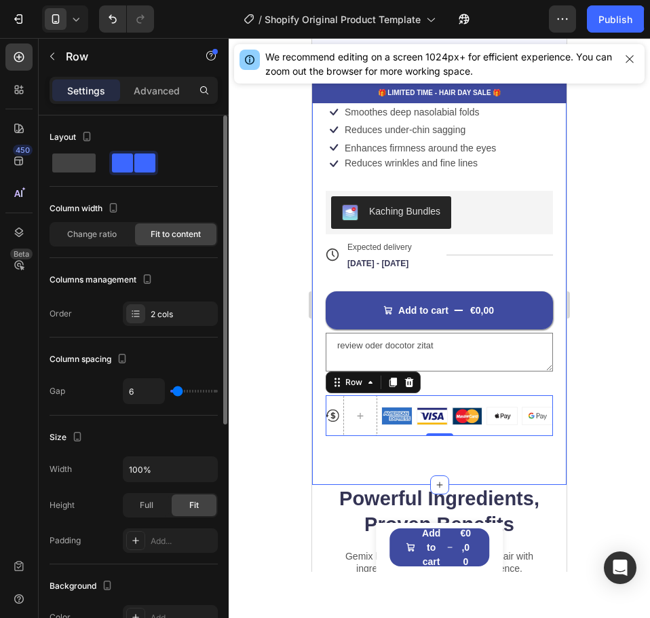
type input "2"
type input "0"
drag, startPoint x: 177, startPoint y: 390, endPoint x: 154, endPoint y: 388, distance: 23.2
type input "0"
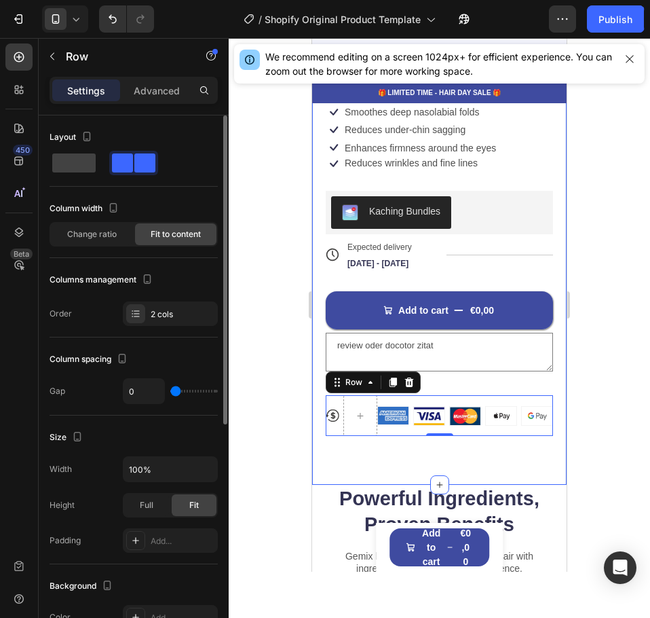
click at [170, 390] on input "range" at bounding box center [194, 391] width 48 height 3
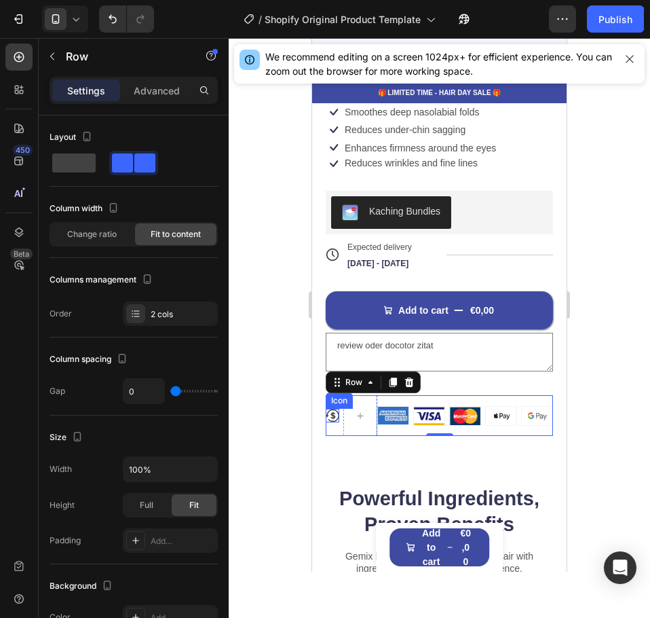
click at [337, 409] on icon at bounding box center [333, 416] width 14 height 14
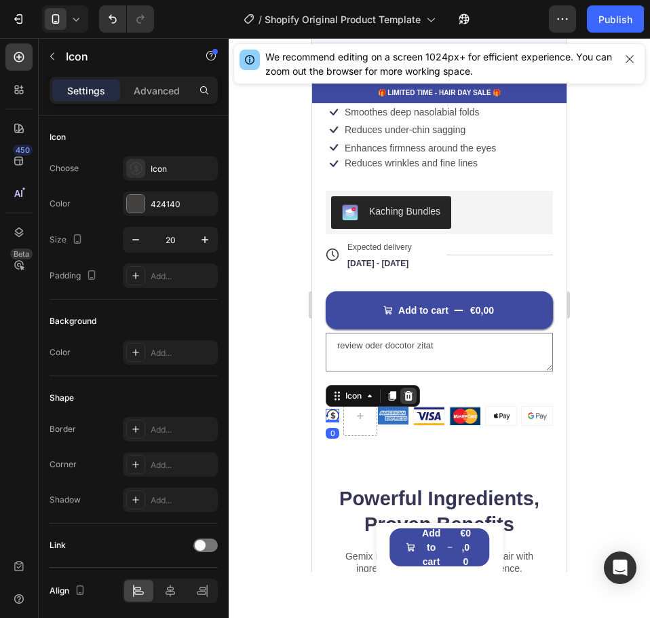
click at [410, 390] on icon at bounding box center [408, 395] width 11 height 11
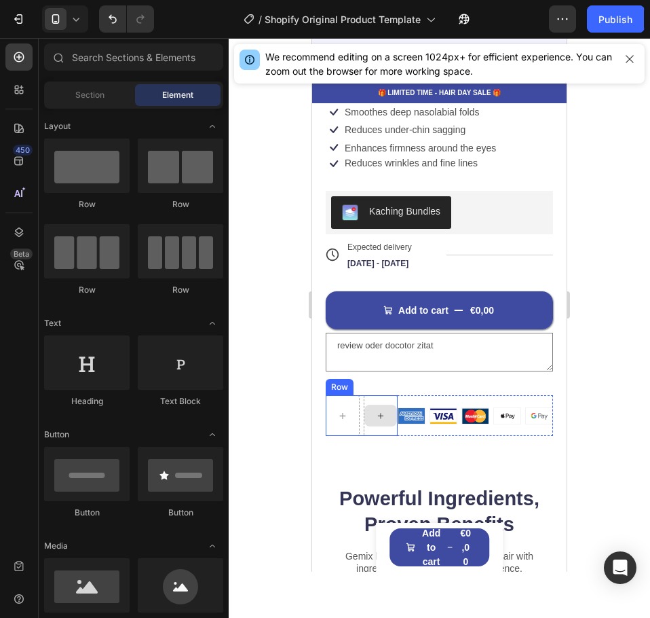
click at [372, 424] on div "Row" at bounding box center [362, 415] width 72 height 41
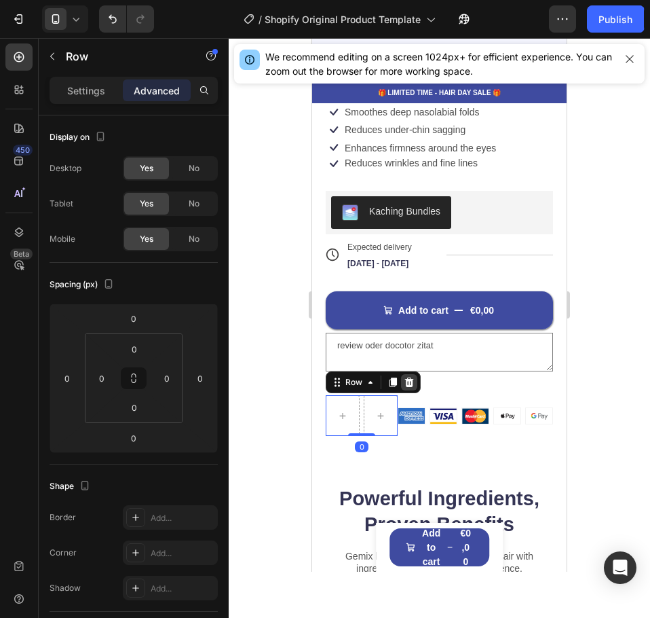
click at [413, 377] on icon at bounding box center [409, 382] width 11 height 11
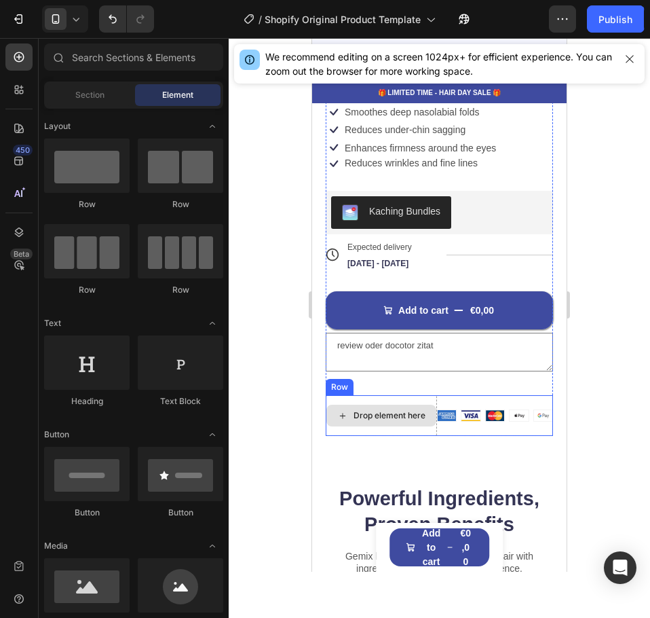
click at [426, 419] on div "Drop element here" at bounding box center [381, 415] width 111 height 41
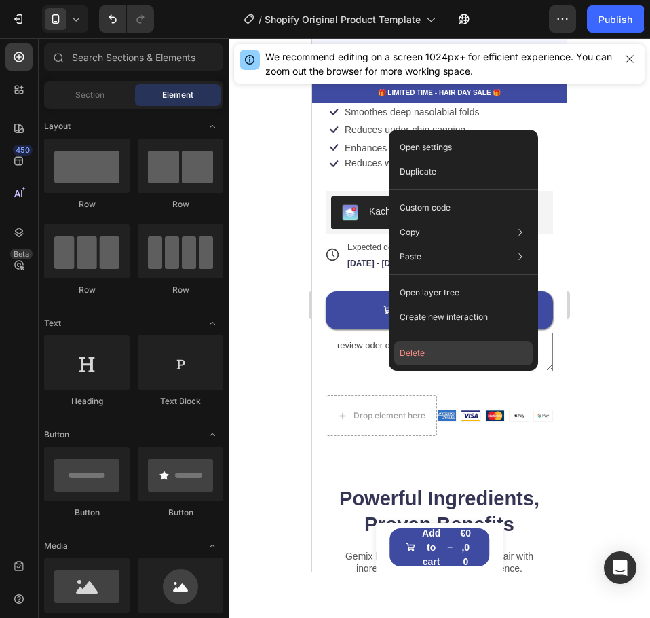
click at [409, 356] on button "Delete" at bounding box center [463, 353] width 138 height 24
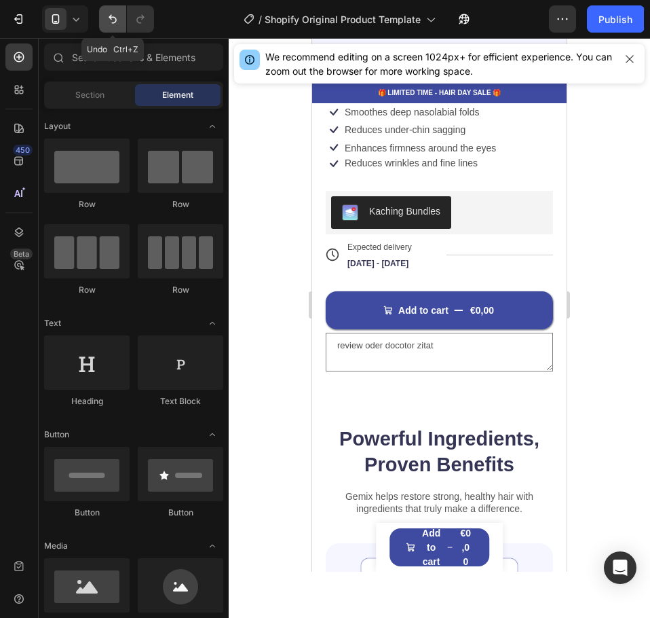
click at [119, 16] on icon "Undo/Redo" at bounding box center [113, 19] width 14 height 14
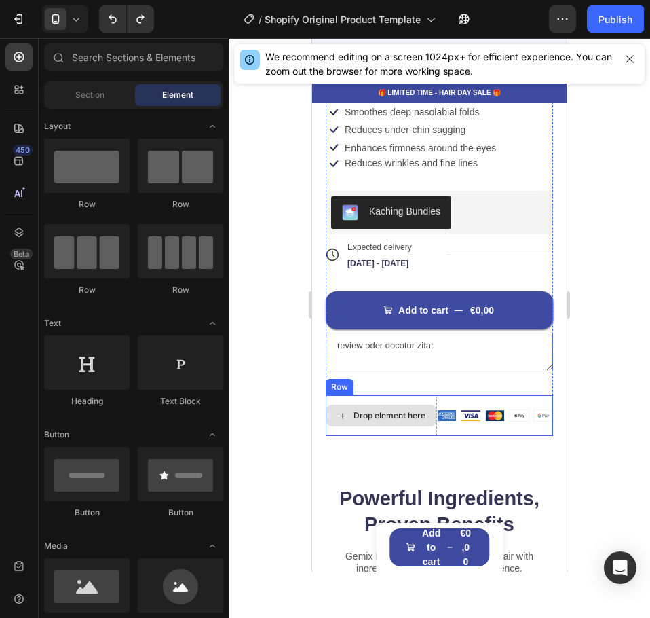
click at [383, 412] on div "Drop element here" at bounding box center [381, 416] width 110 height 22
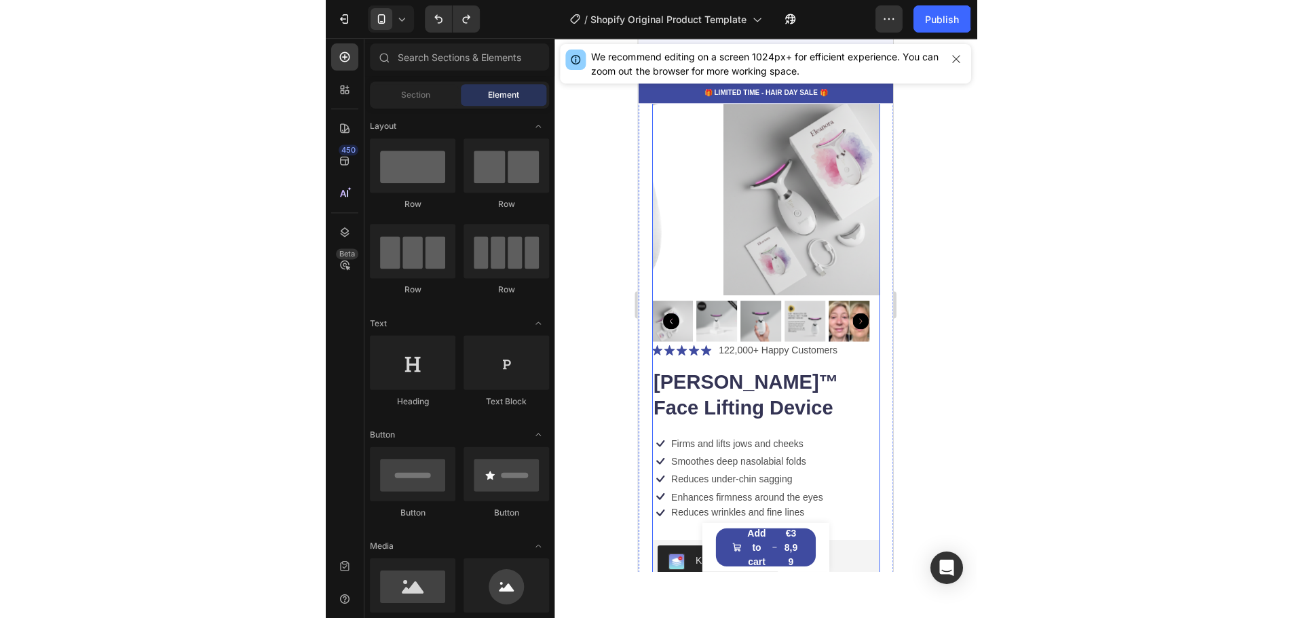
scroll to position [0, 0]
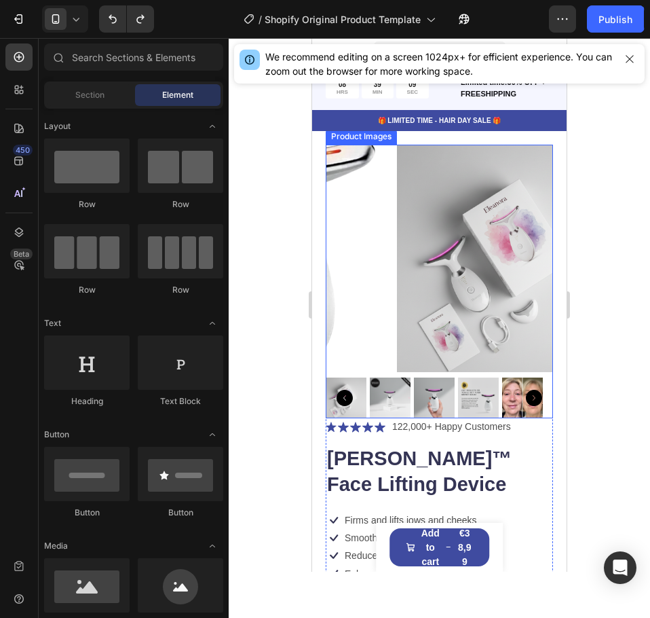
click at [438, 383] on img at bounding box center [434, 397] width 41 height 41
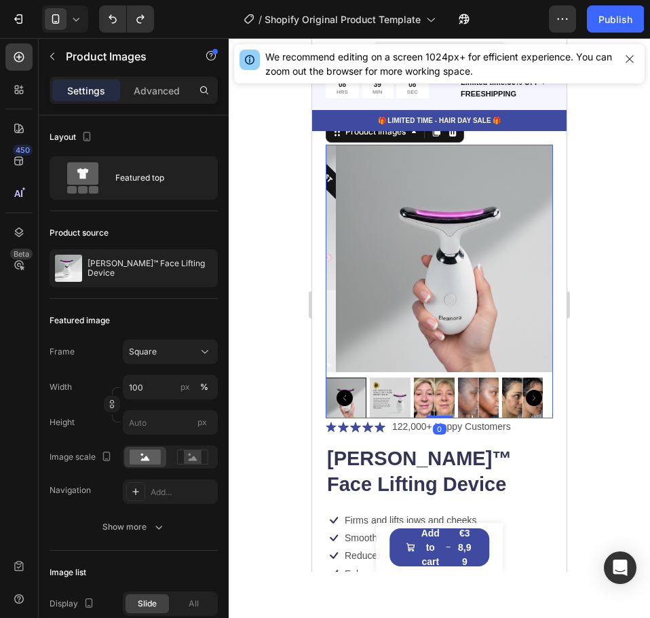
click at [347, 390] on icon "Carousel Back Arrow" at bounding box center [345, 398] width 16 height 16
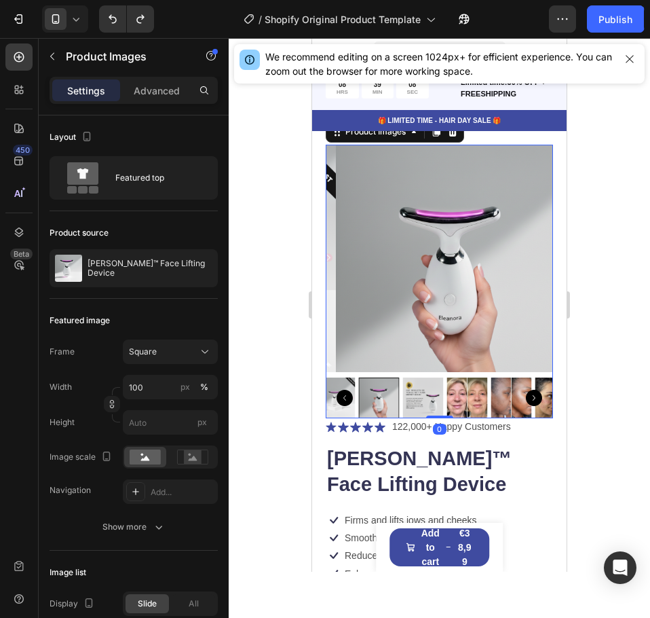
click at [347, 390] on icon "Carousel Back Arrow" at bounding box center [345, 398] width 16 height 16
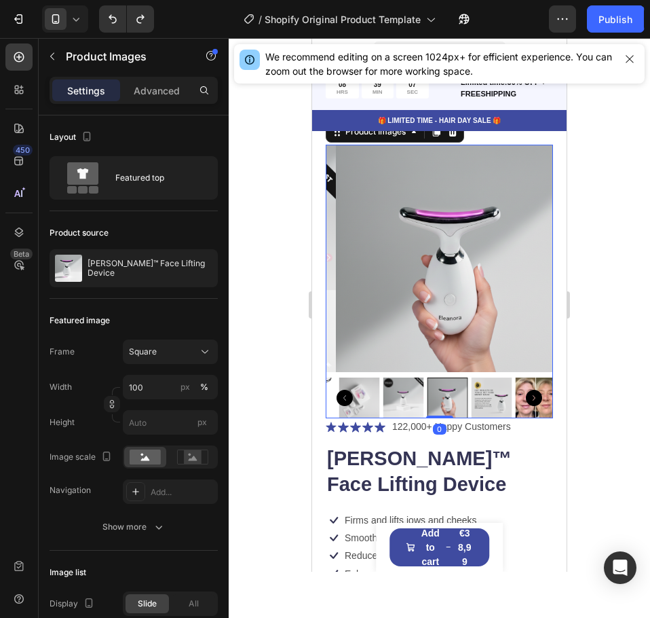
click at [347, 390] on icon "Carousel Back Arrow" at bounding box center [345, 398] width 16 height 16
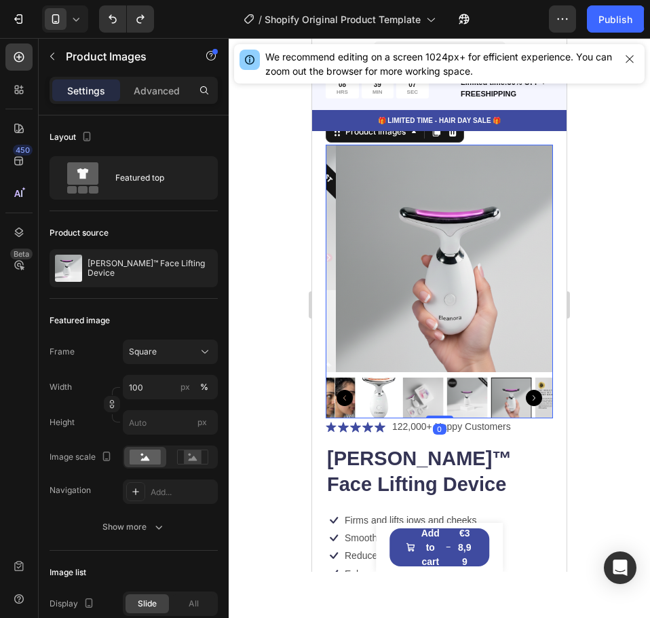
click at [347, 390] on icon "Carousel Back Arrow" at bounding box center [345, 398] width 16 height 16
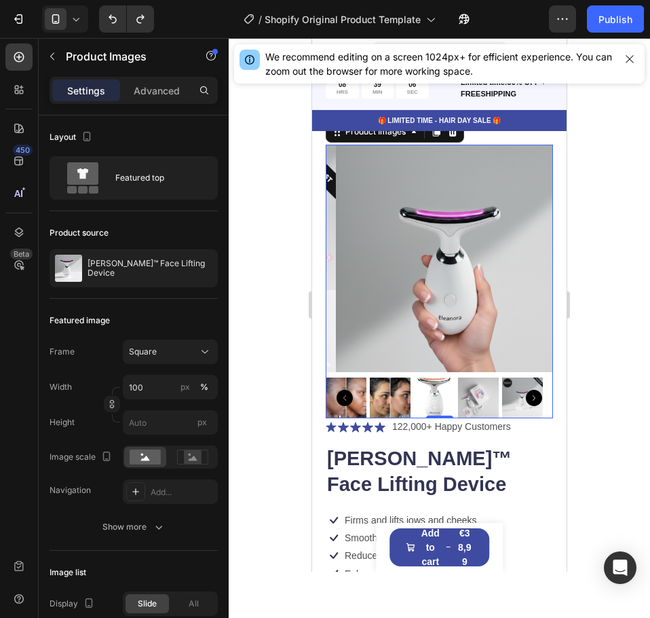
click at [347, 390] on icon "Carousel Back Arrow" at bounding box center [345, 398] width 16 height 16
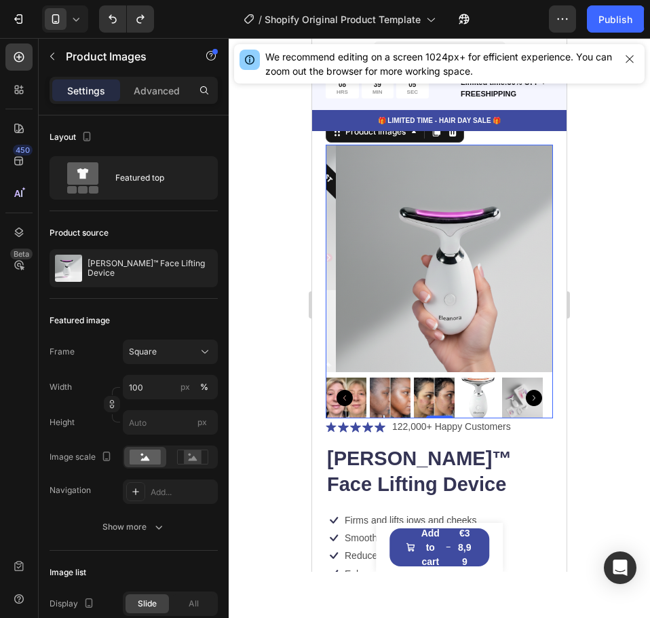
click at [526, 390] on icon "Carousel Next Arrow" at bounding box center [534, 398] width 16 height 16
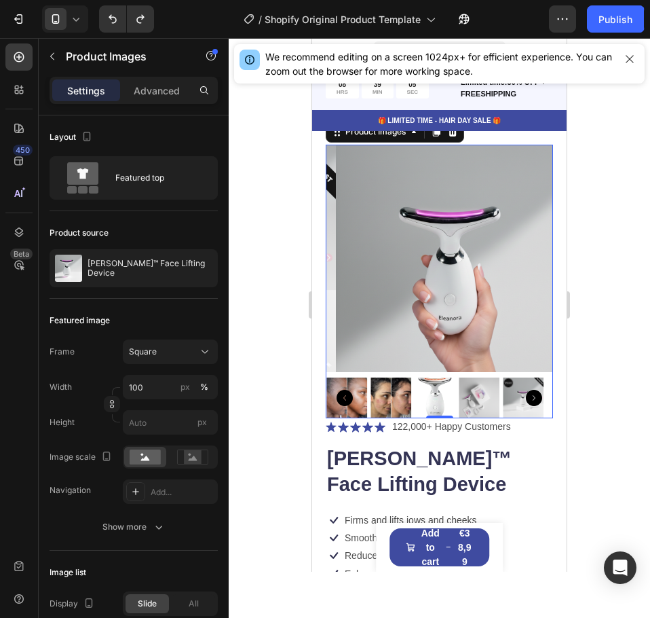
click at [526, 390] on icon "Carousel Next Arrow" at bounding box center [534, 398] width 16 height 16
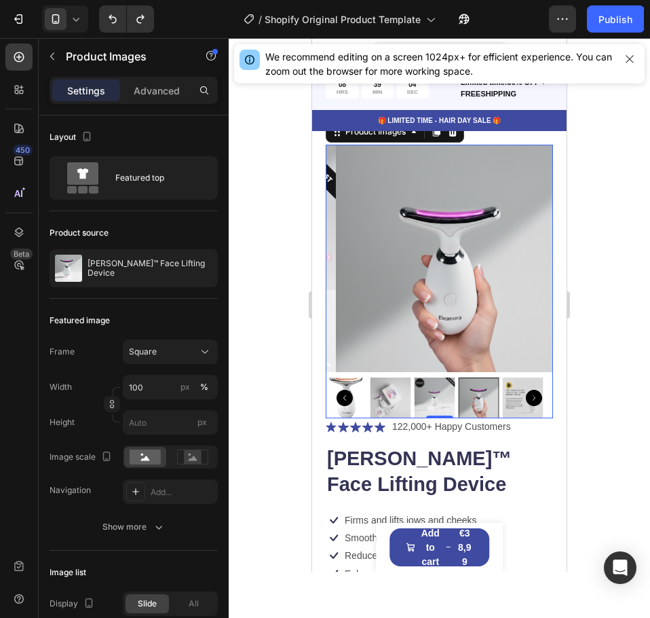
click at [526, 390] on icon "Carousel Next Arrow" at bounding box center [534, 398] width 16 height 16
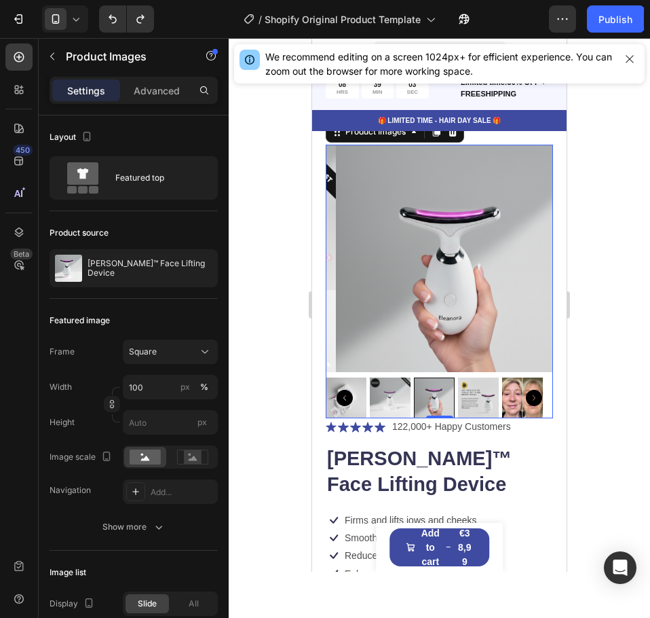
click at [390, 388] on img at bounding box center [390, 397] width 41 height 41
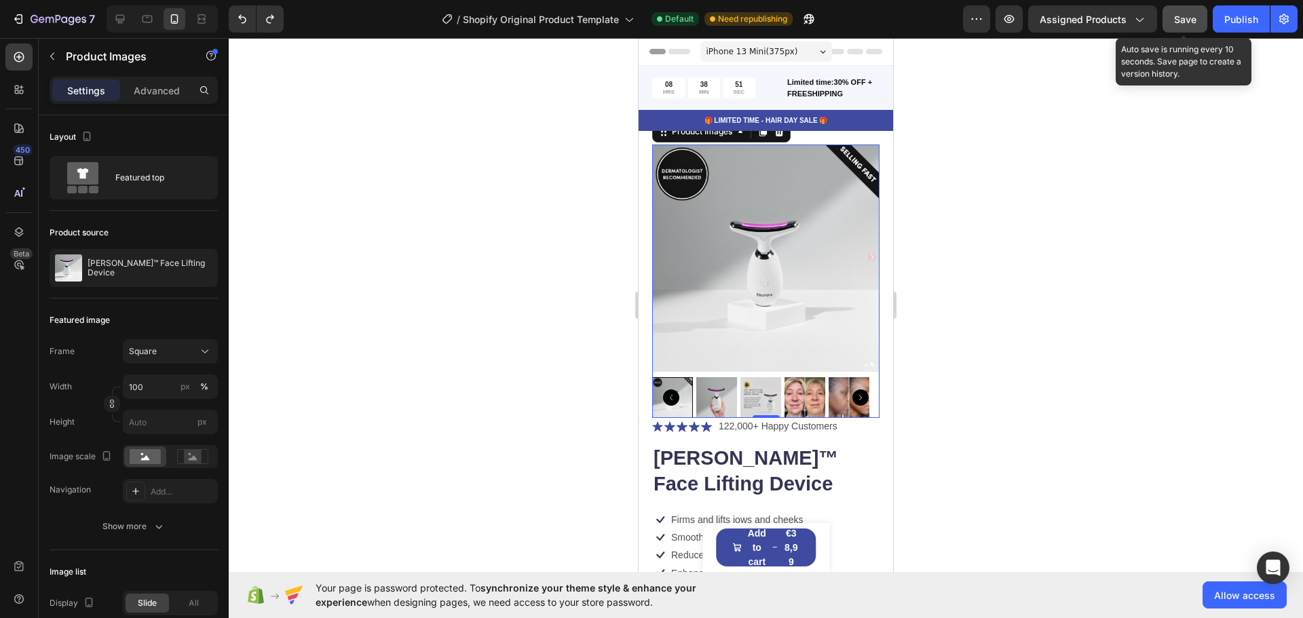
click at [650, 23] on span "Save" at bounding box center [1185, 20] width 22 height 12
click at [650, 113] on div "🎁 LIMITED TIME - HAIR DAY SALE 🎁 Text Block Row" at bounding box center [766, 120] width 255 height 21
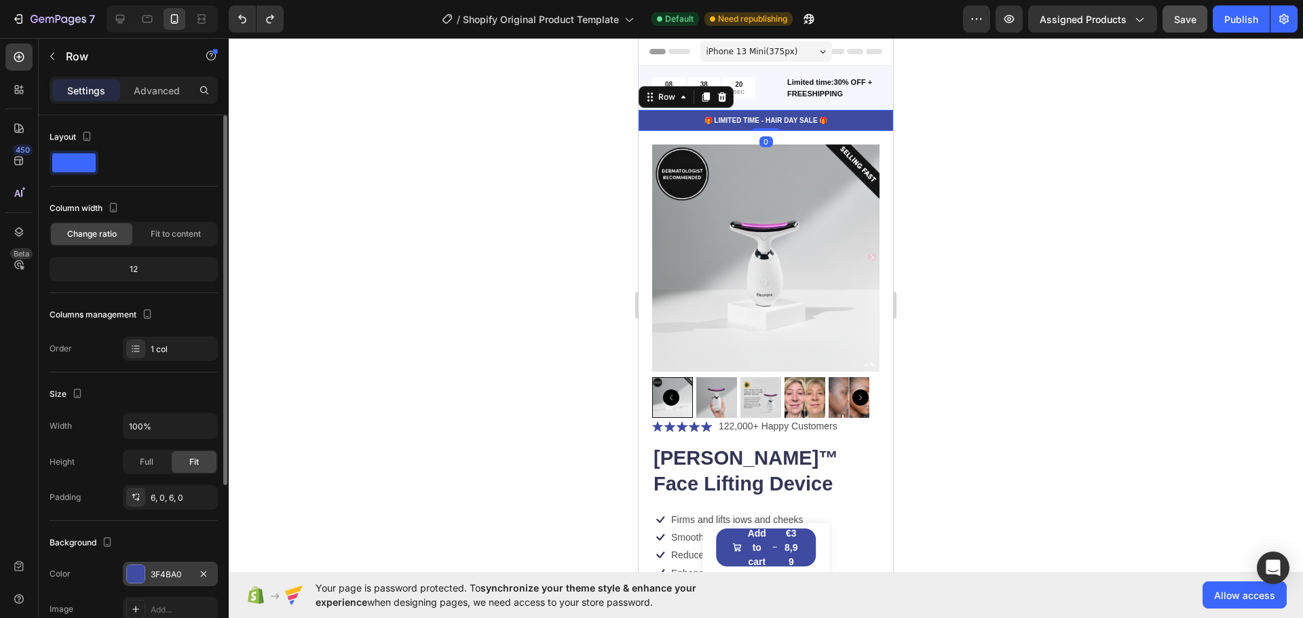
click at [181, 571] on div "3F4BA0" at bounding box center [170, 575] width 39 height 12
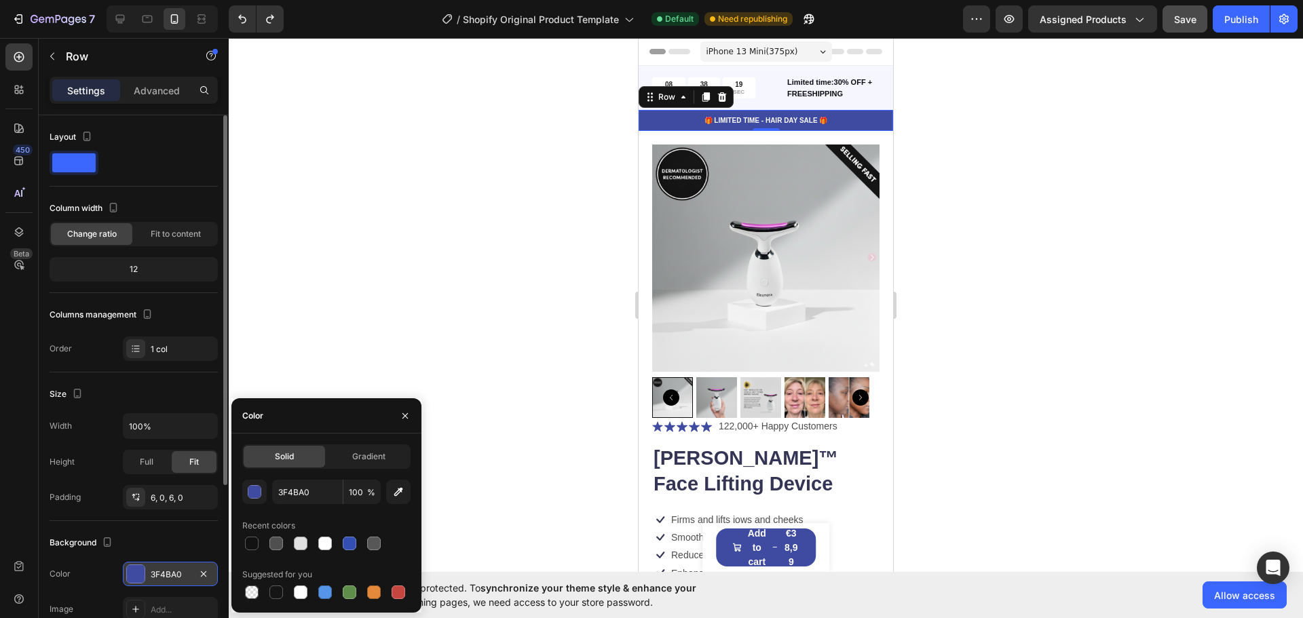
click at [181, 571] on div "3F4BA0" at bounding box center [170, 575] width 39 height 12
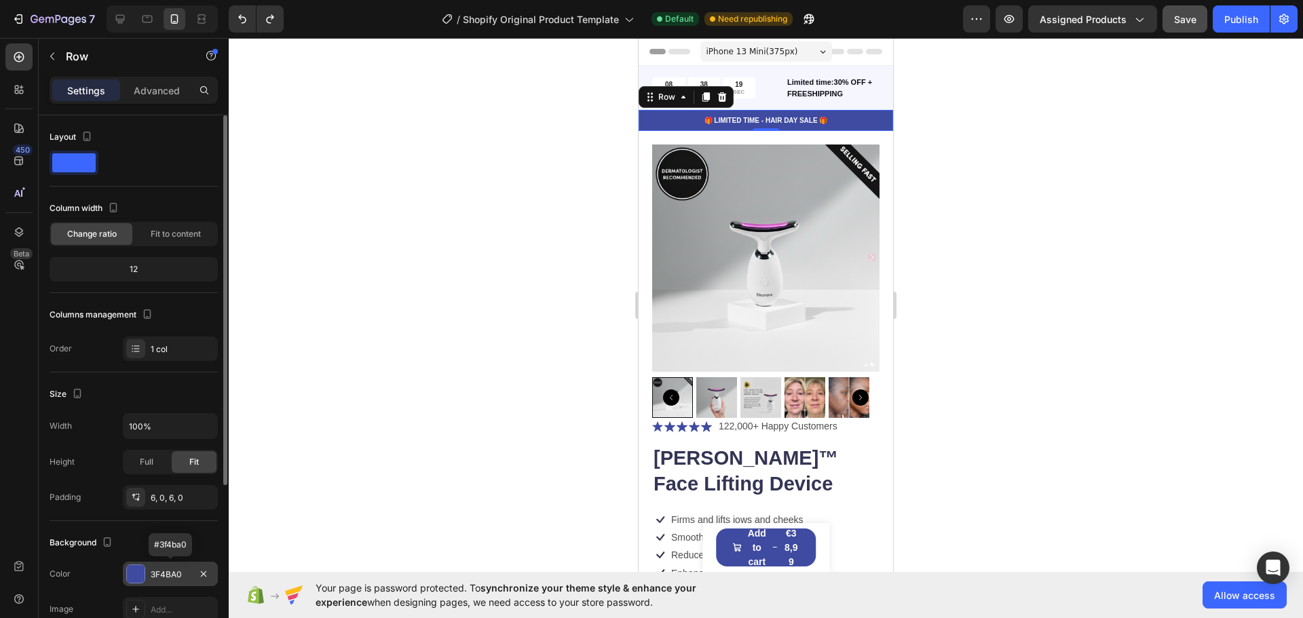
click at [181, 574] on div "3F4BA0" at bounding box center [170, 575] width 39 height 12
click at [176, 541] on div "Background" at bounding box center [134, 543] width 168 height 22
click at [176, 574] on div "3F4BA0" at bounding box center [170, 575] width 39 height 12
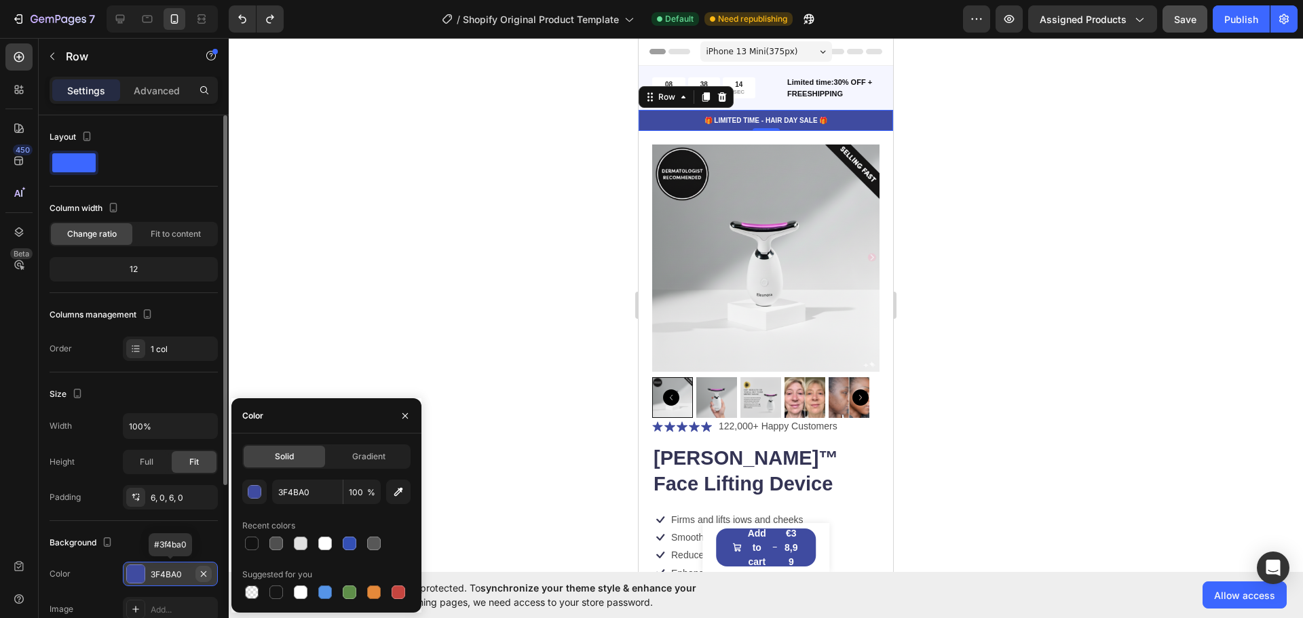
click at [209, 577] on button "button" at bounding box center [203, 574] width 16 height 16
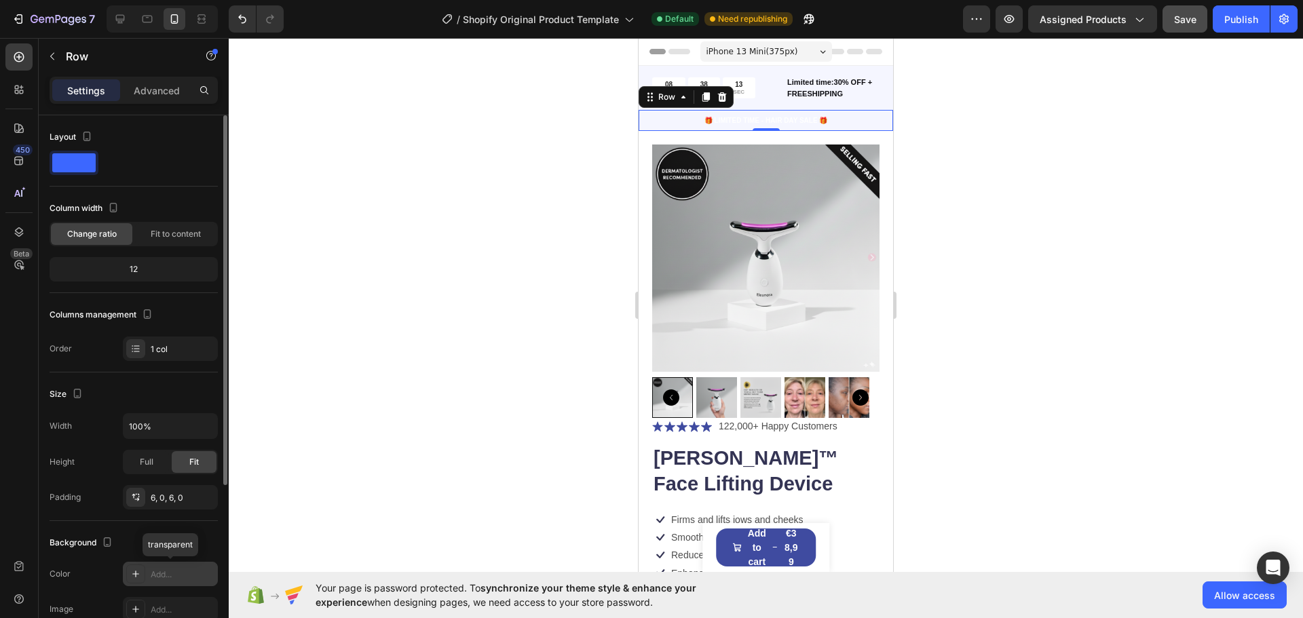
click at [167, 576] on div "Add..." at bounding box center [183, 575] width 64 height 12
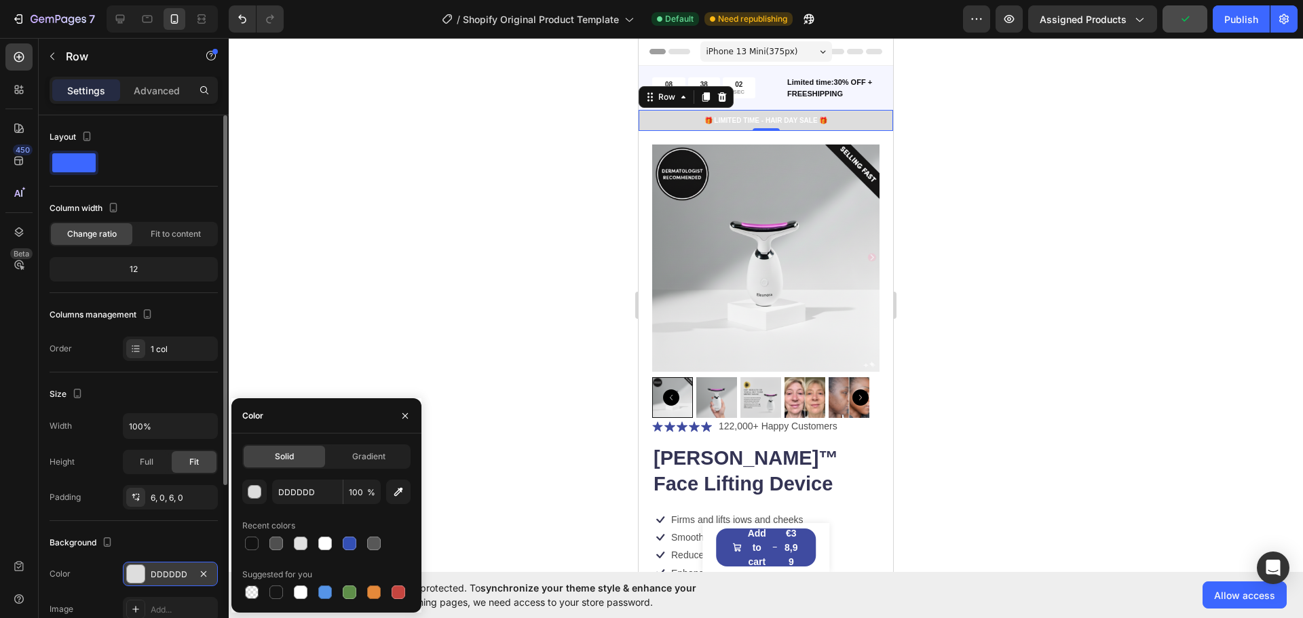
click at [186, 571] on div "DDDDDD" at bounding box center [170, 575] width 39 height 12
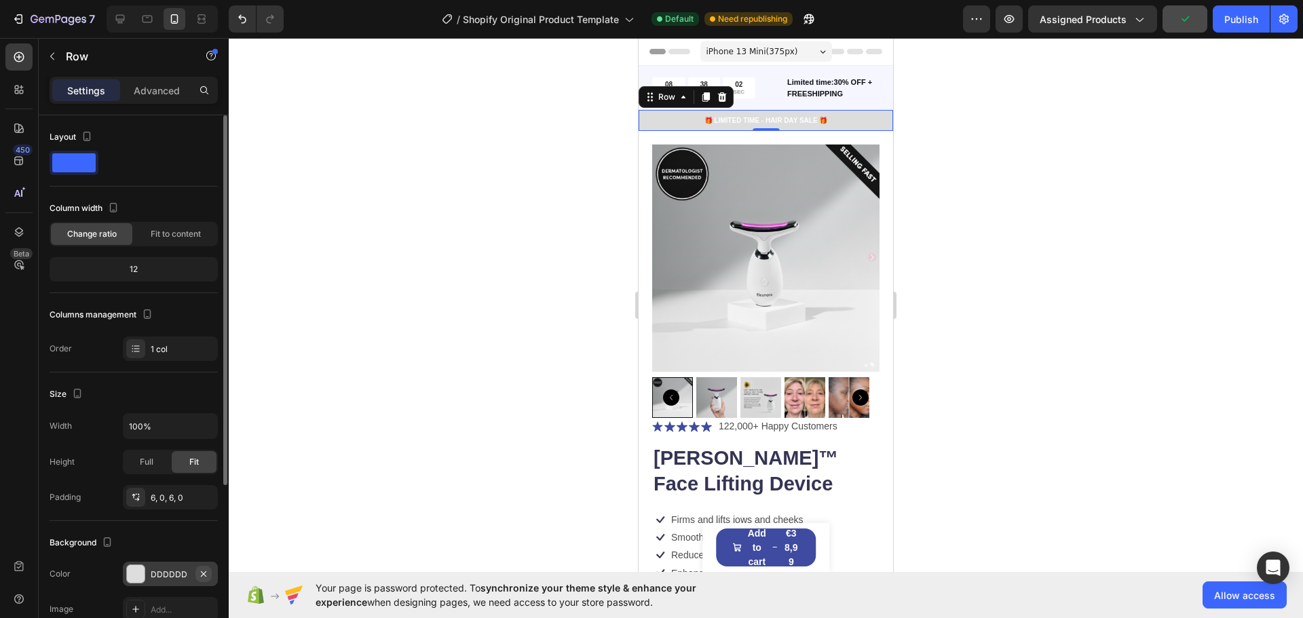
click at [202, 574] on icon "button" at bounding box center [203, 574] width 11 height 11
click at [160, 573] on div "Add..." at bounding box center [183, 575] width 64 height 12
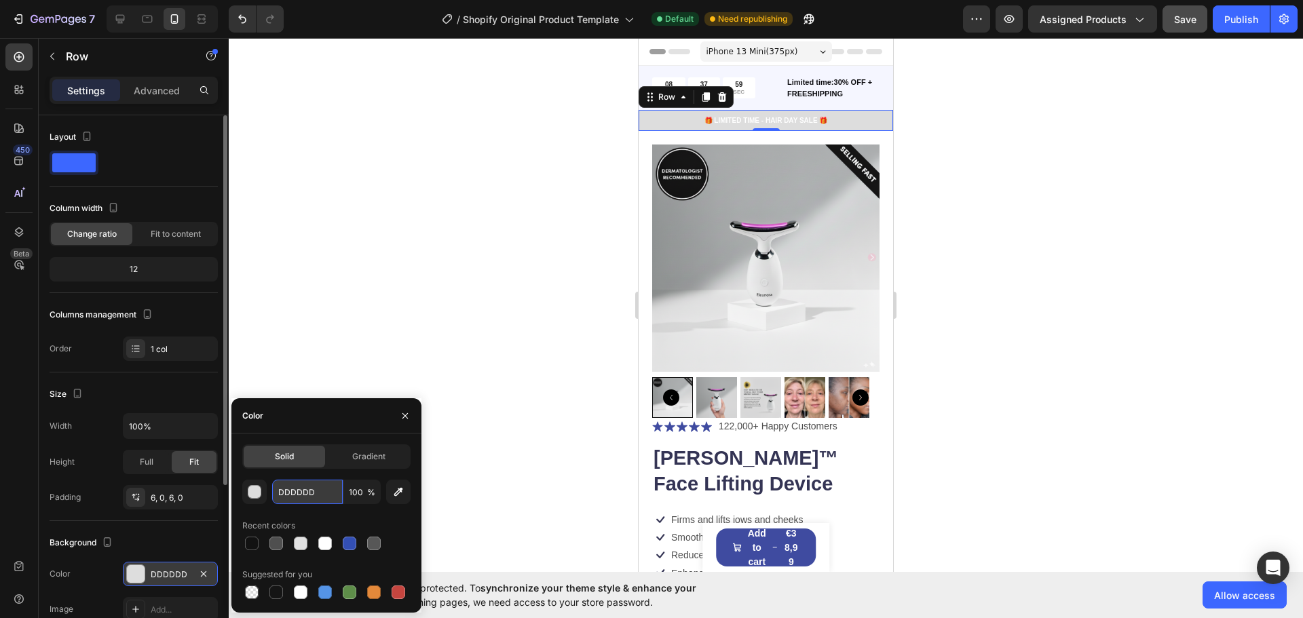
click at [306, 493] on input "DDDDDD" at bounding box center [307, 492] width 71 height 24
paste input "da57d3"
type input "da57d3"
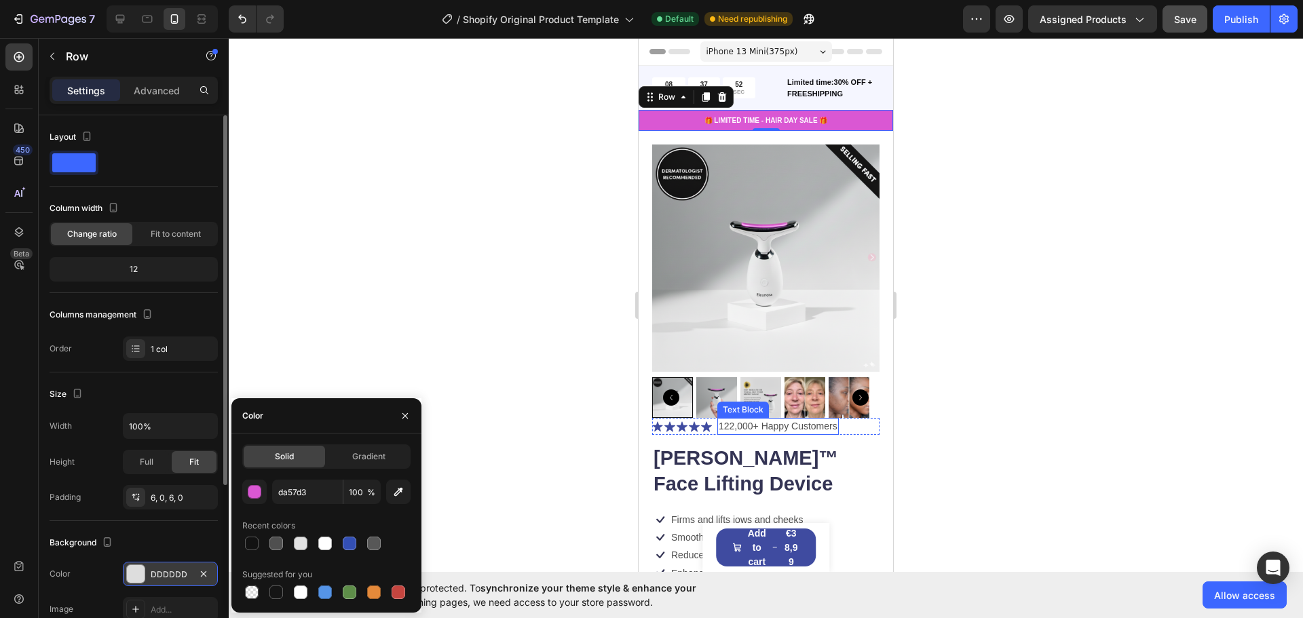
click at [650, 421] on p "122,000+ Happy Customers" at bounding box center [778, 426] width 119 height 14
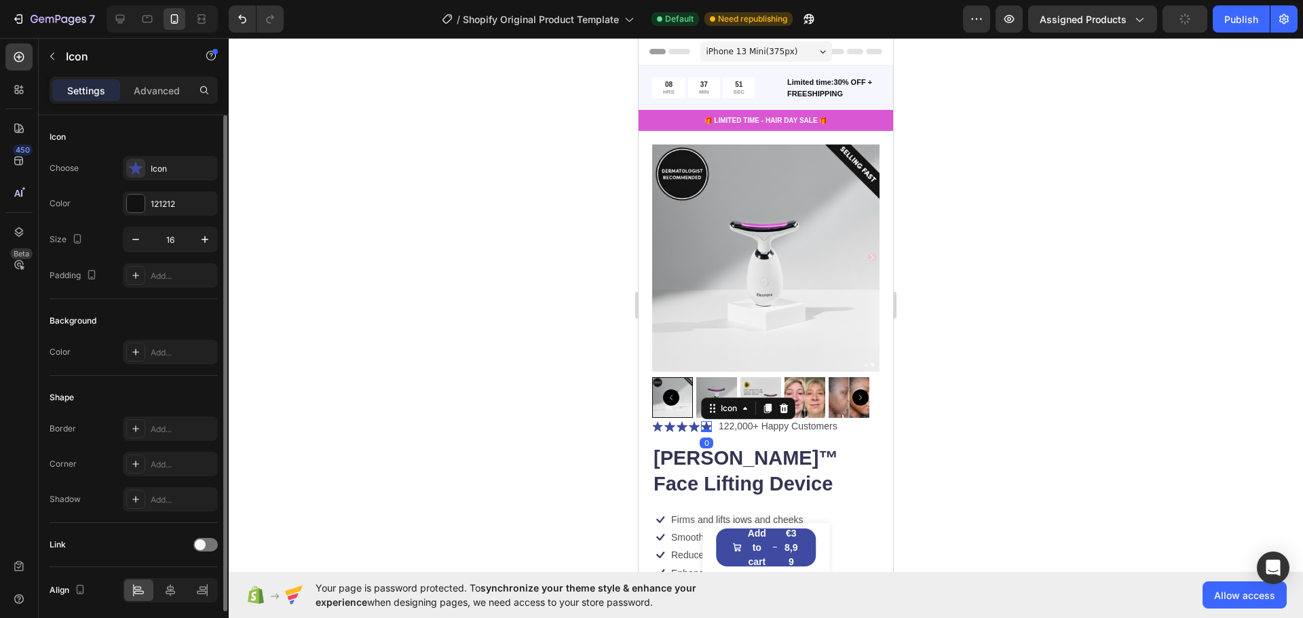
click at [650, 421] on icon at bounding box center [706, 426] width 11 height 10
click at [650, 421] on icon at bounding box center [694, 426] width 11 height 10
click at [650, 422] on p "122,000+ Happy Customers" at bounding box center [778, 426] width 119 height 14
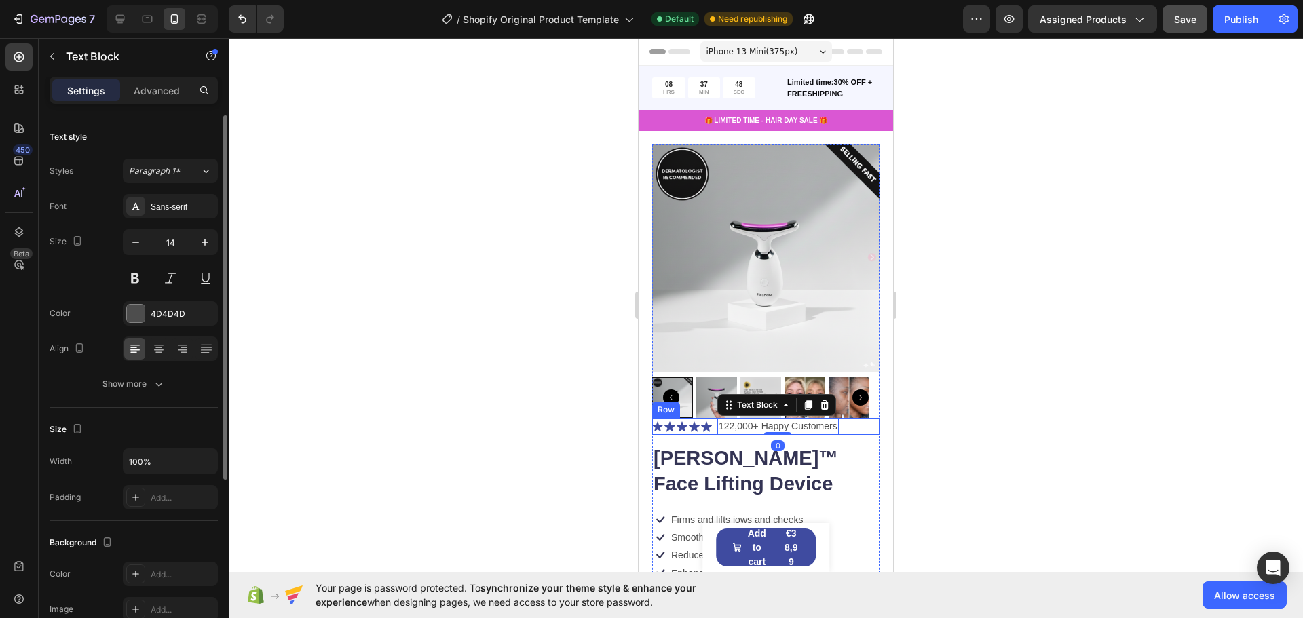
click at [650, 421] on div "Icon Icon Icon Icon Icon Icon List 122,000+ Happy Customers Text Block 0 Row" at bounding box center [765, 426] width 227 height 17
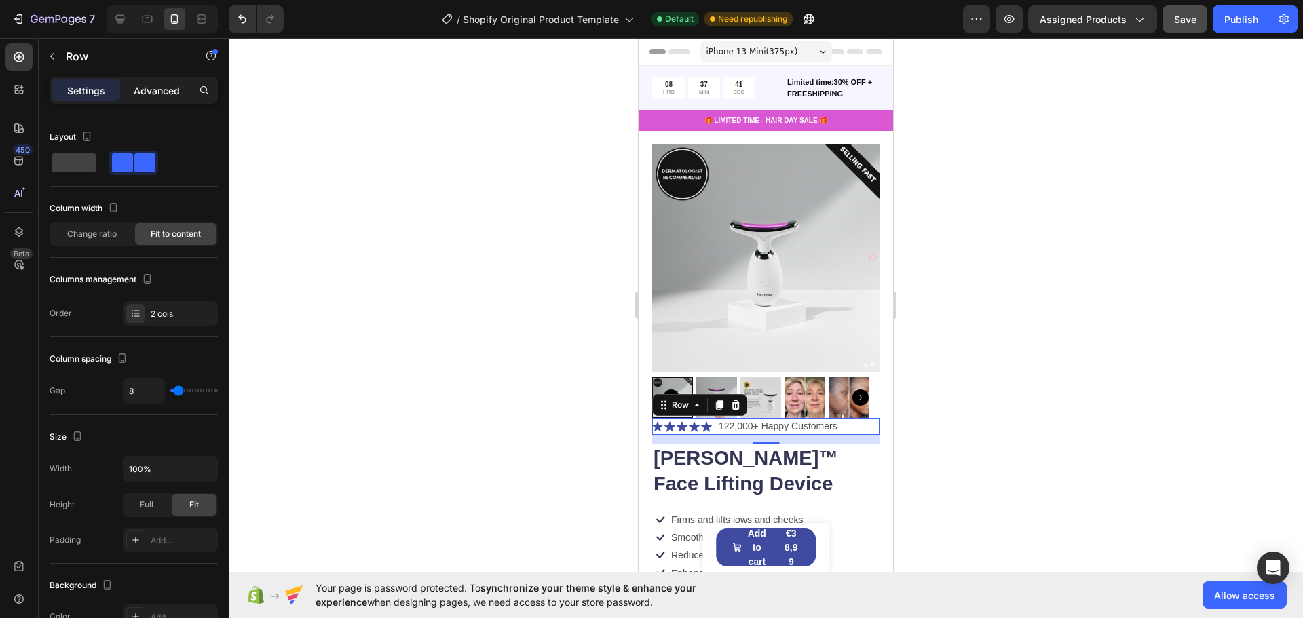
click at [157, 85] on p "Advanced" at bounding box center [157, 90] width 46 height 14
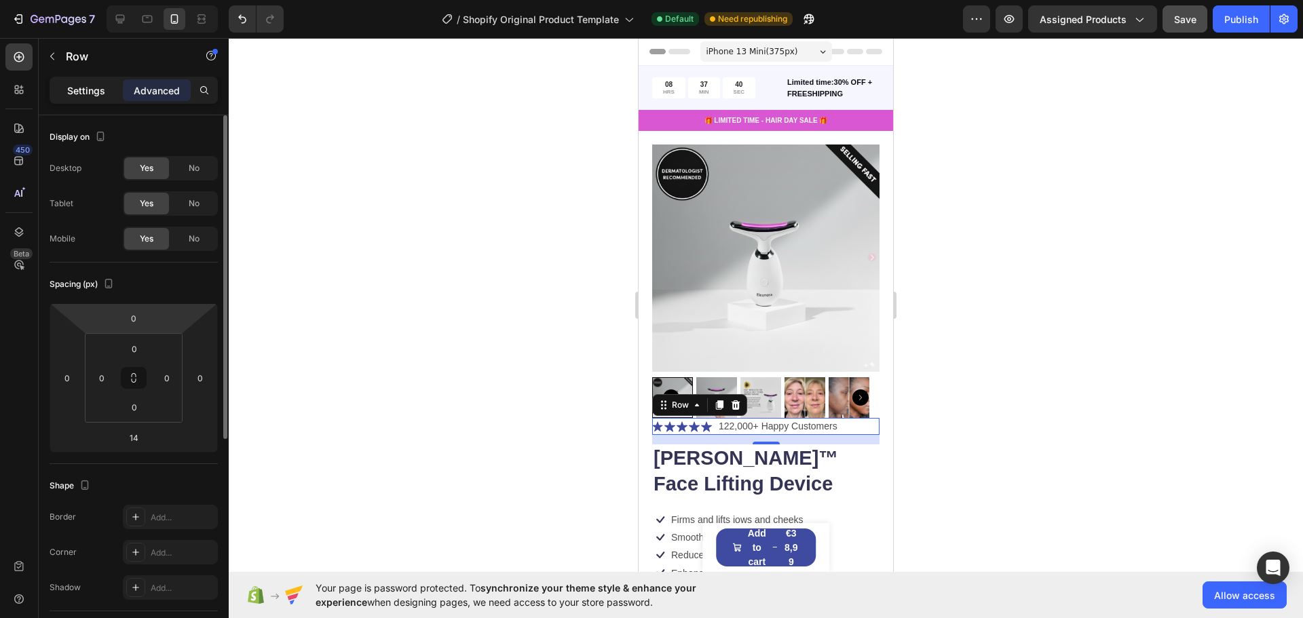
click at [94, 92] on p "Settings" at bounding box center [86, 90] width 38 height 14
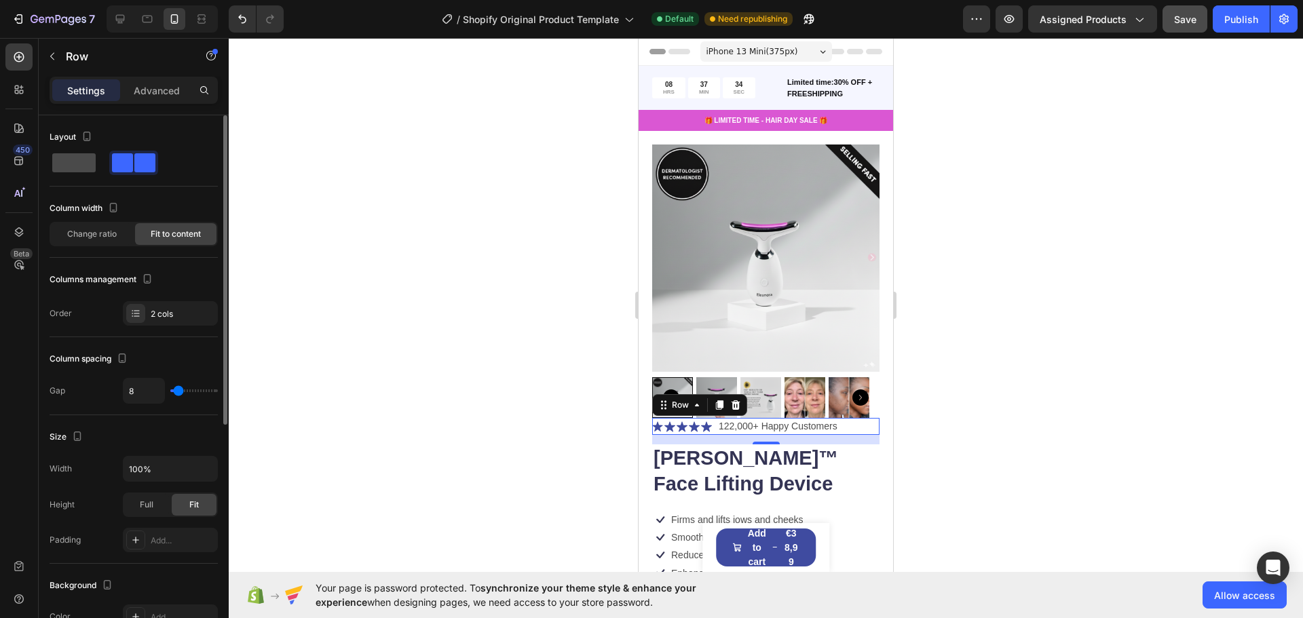
click at [88, 166] on span at bounding box center [73, 162] width 43 height 19
type input "0"
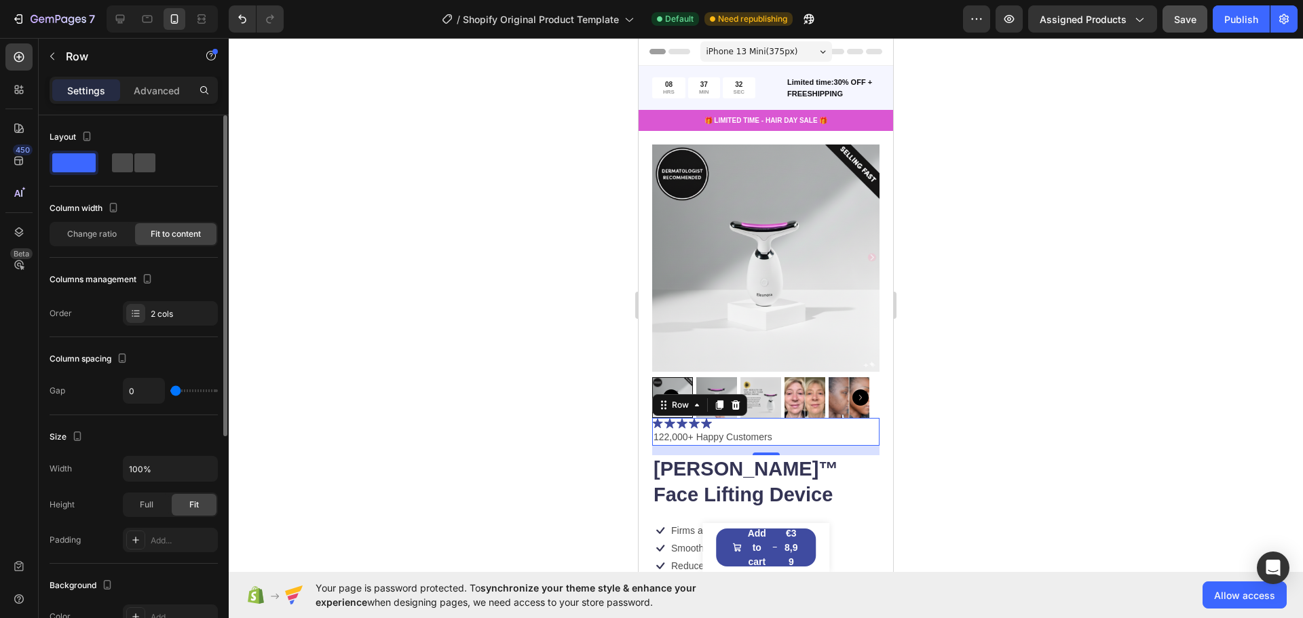
click at [128, 171] on span at bounding box center [122, 162] width 21 height 19
type input "8"
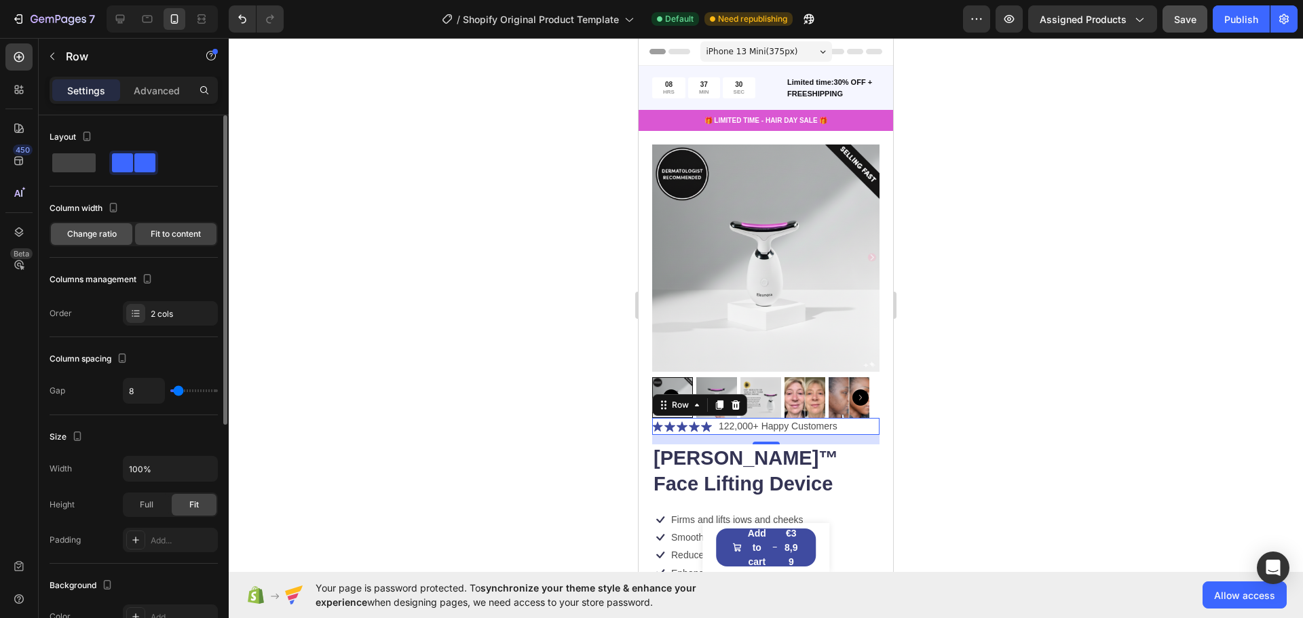
click at [111, 231] on span "Change ratio" at bounding box center [92, 234] width 50 height 12
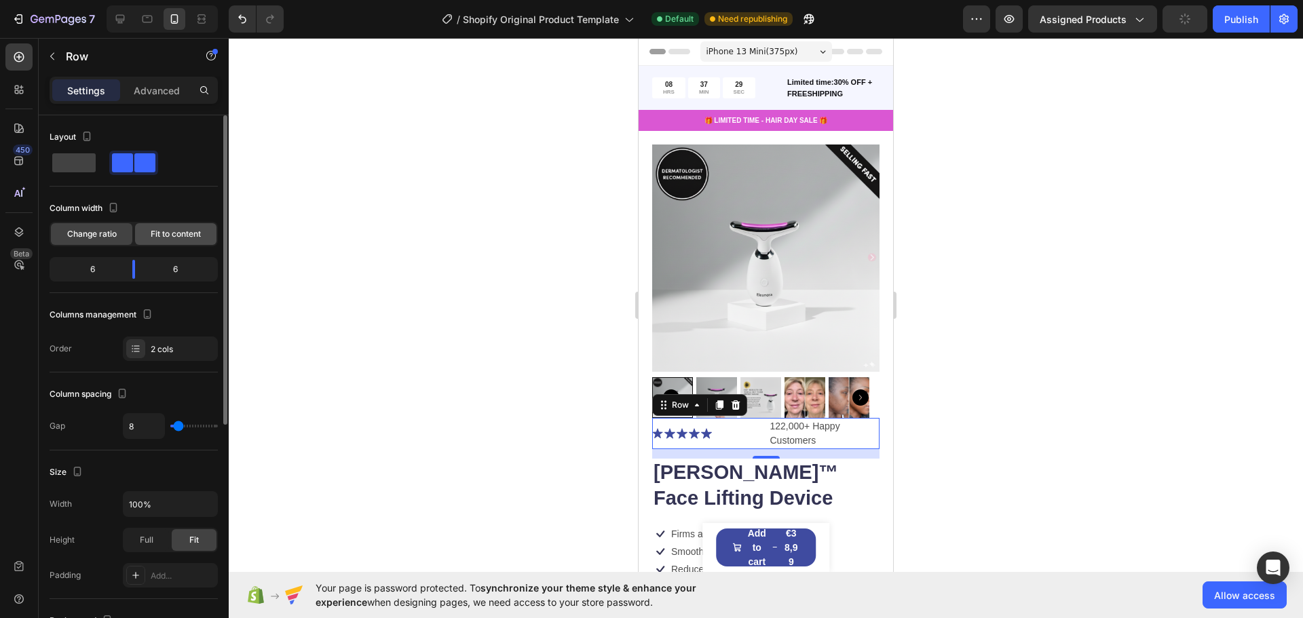
click at [168, 233] on span "Fit to content" at bounding box center [176, 234] width 50 height 12
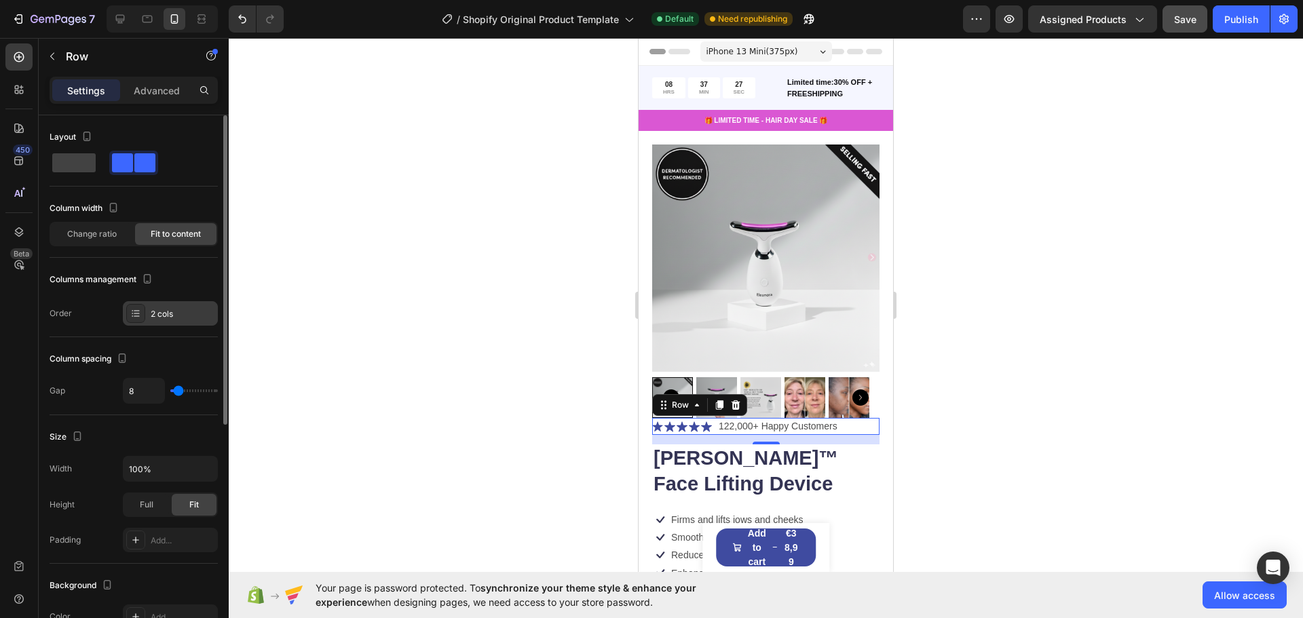
click at [177, 315] on div "2 cols" at bounding box center [183, 314] width 64 height 12
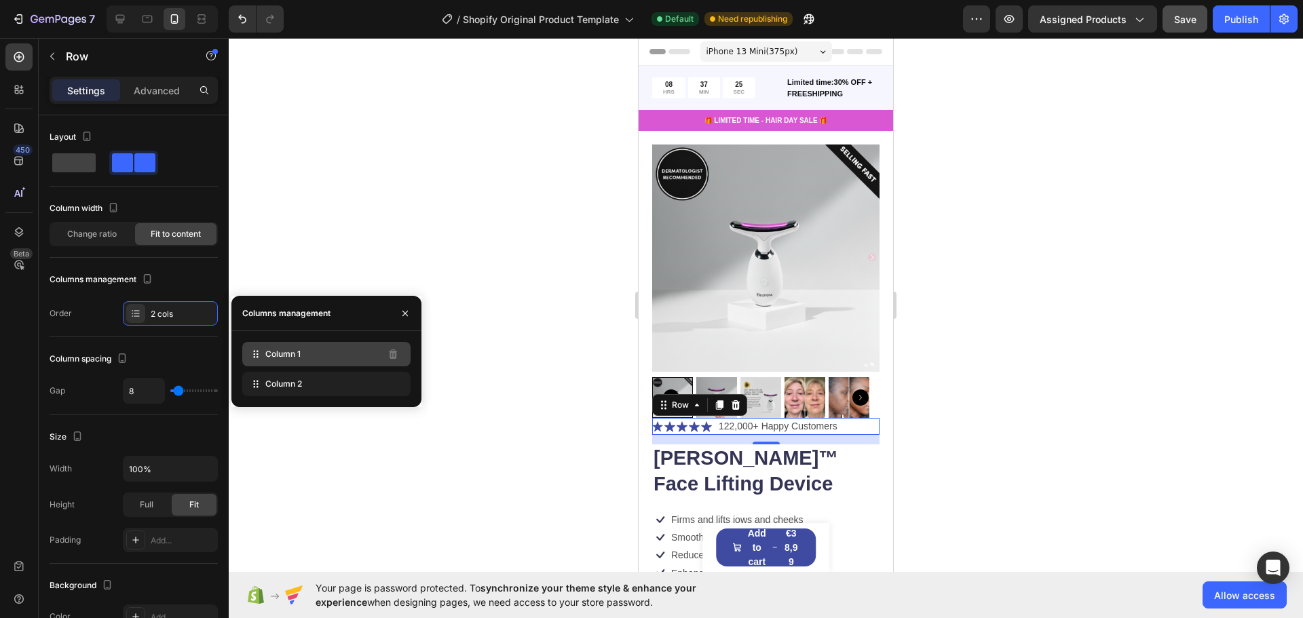
click at [273, 366] on div "Column 1" at bounding box center [326, 354] width 168 height 24
click at [155, 91] on p "Advanced" at bounding box center [157, 90] width 46 height 14
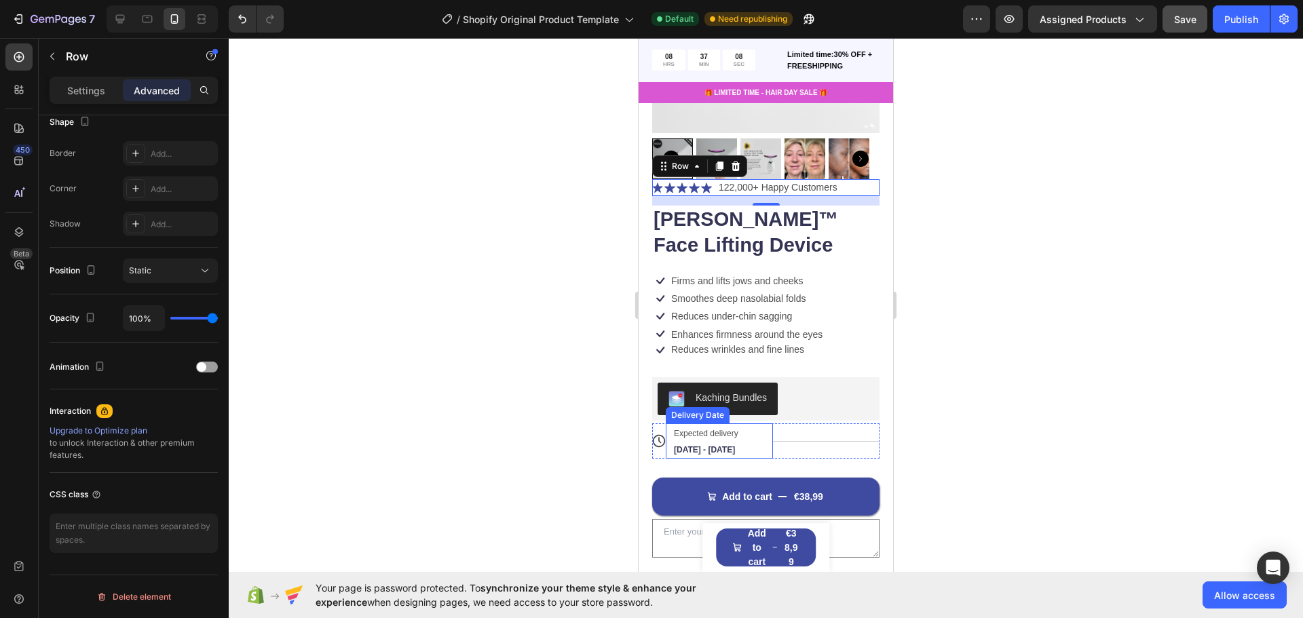
scroll to position [226, 0]
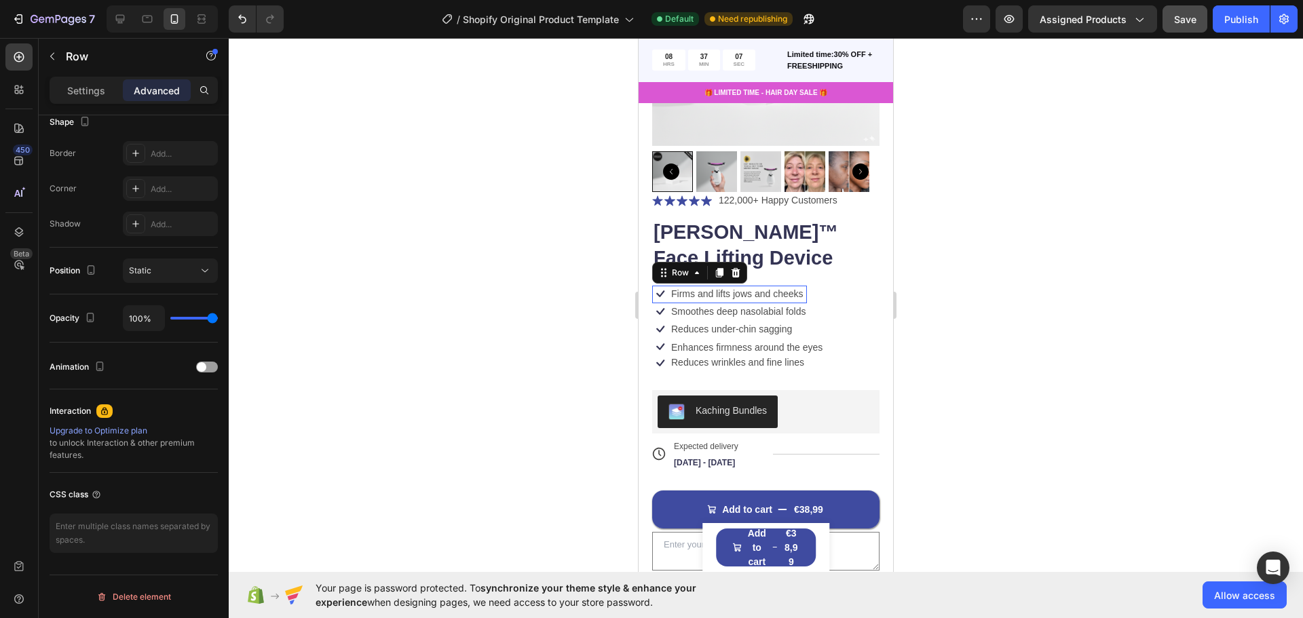
click at [650, 288] on div "Icon Firms and lifts jows and cheeks Text Block Row 0" at bounding box center [729, 295] width 155 height 18
click at [650, 286] on icon at bounding box center [660, 294] width 16 height 16
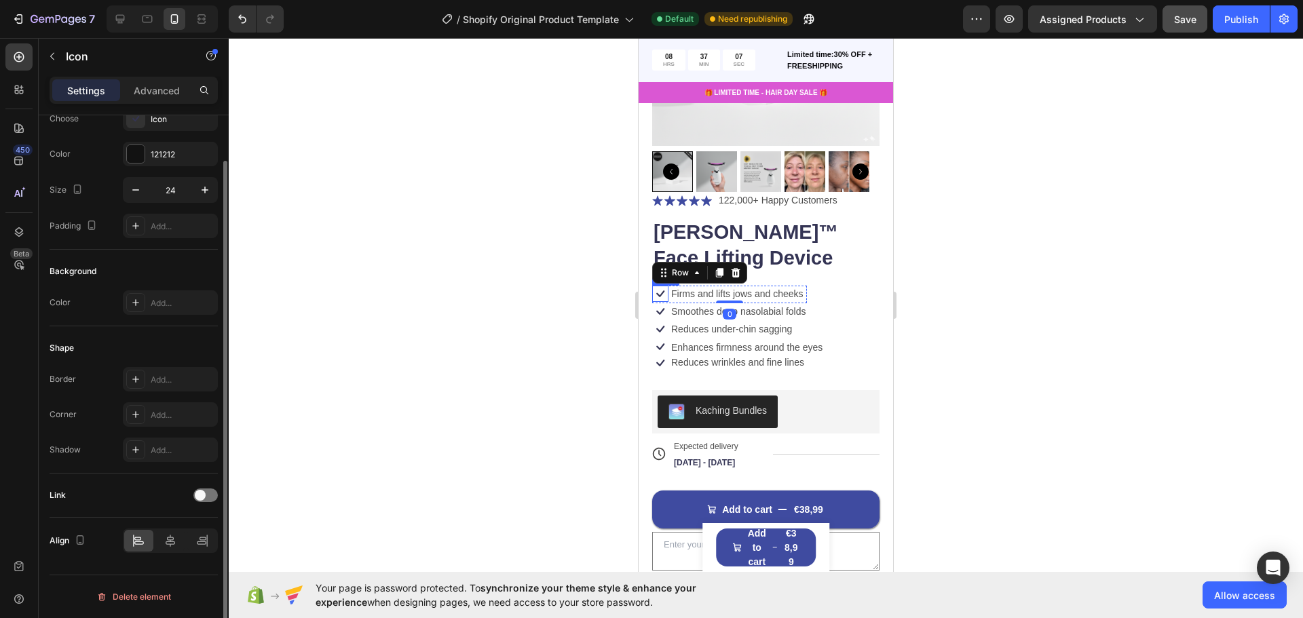
scroll to position [0, 0]
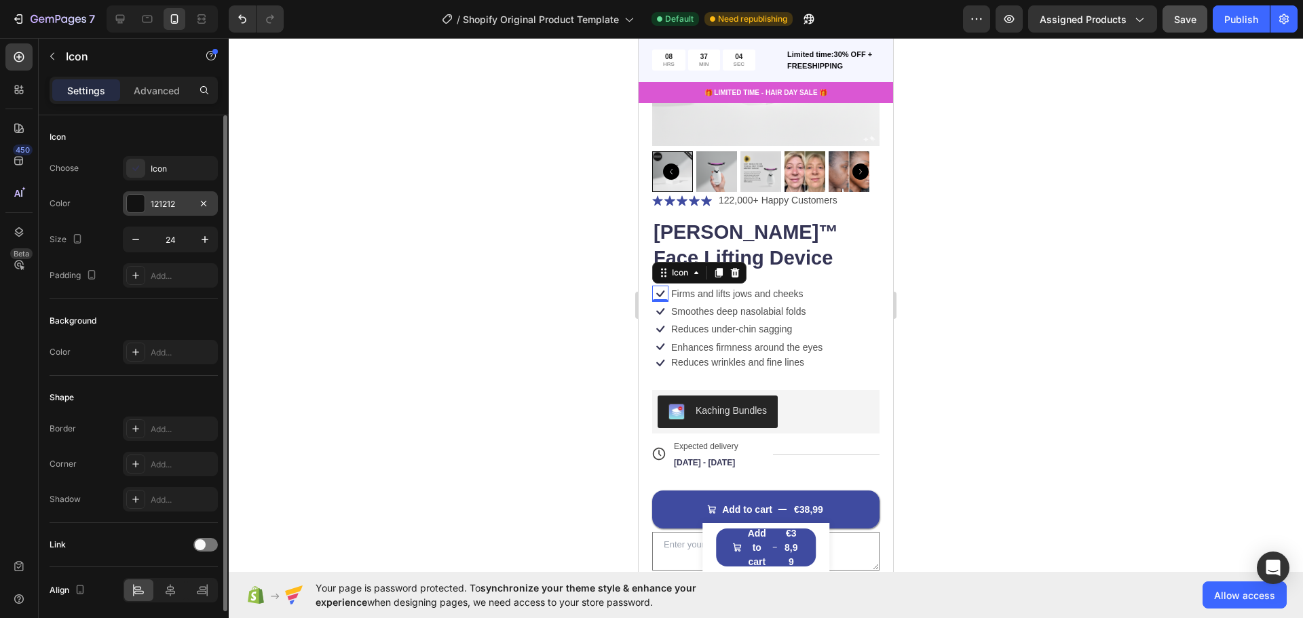
click at [173, 202] on div "121212" at bounding box center [170, 204] width 39 height 12
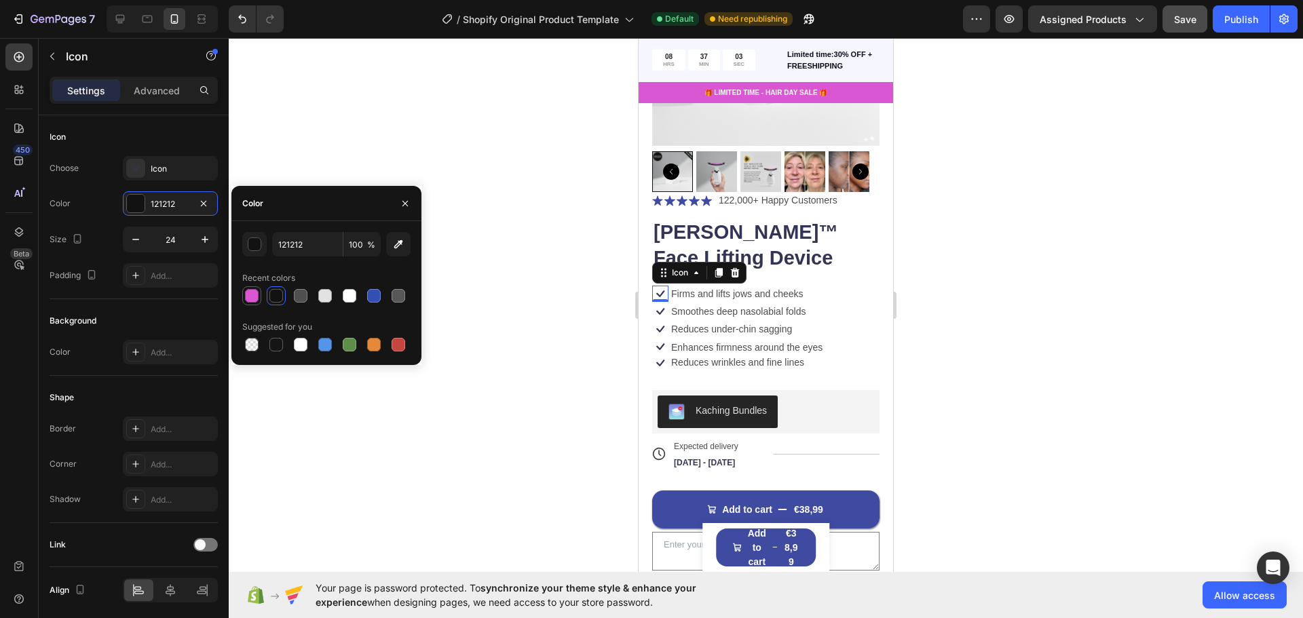
click at [255, 296] on div at bounding box center [252, 296] width 14 height 14
type input "DA57D3"
click at [551, 350] on div at bounding box center [766, 328] width 1074 height 580
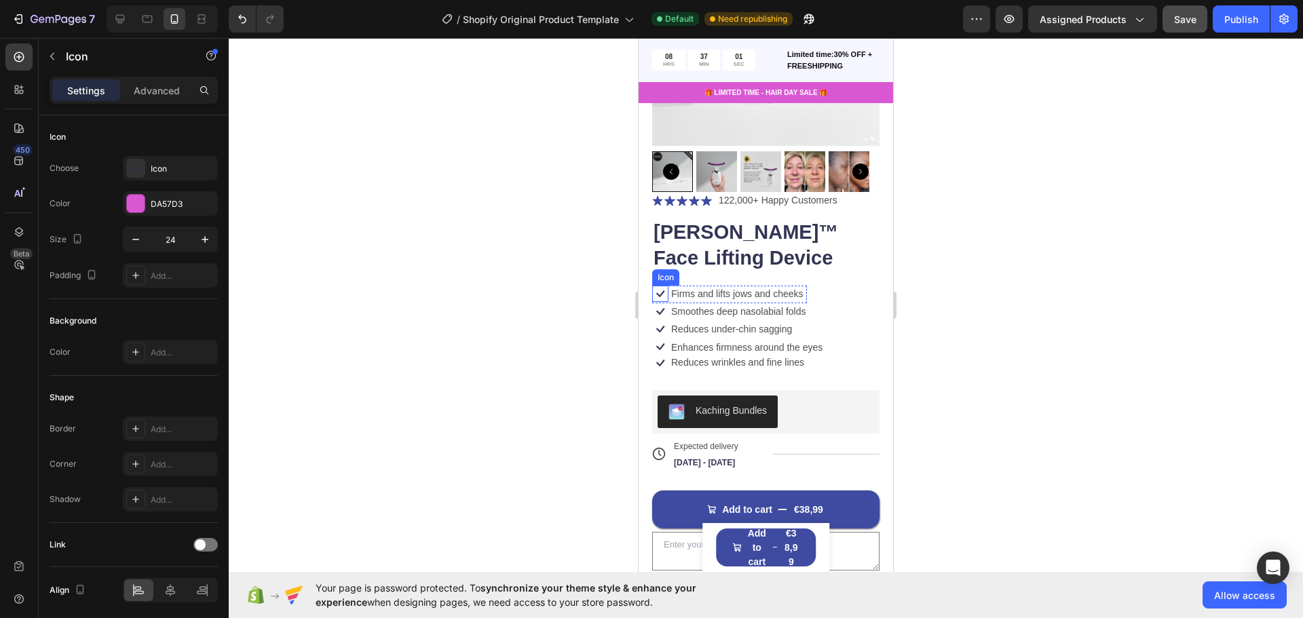
click at [650, 286] on icon at bounding box center [660, 294] width 16 height 16
click at [473, 267] on div at bounding box center [766, 328] width 1074 height 580
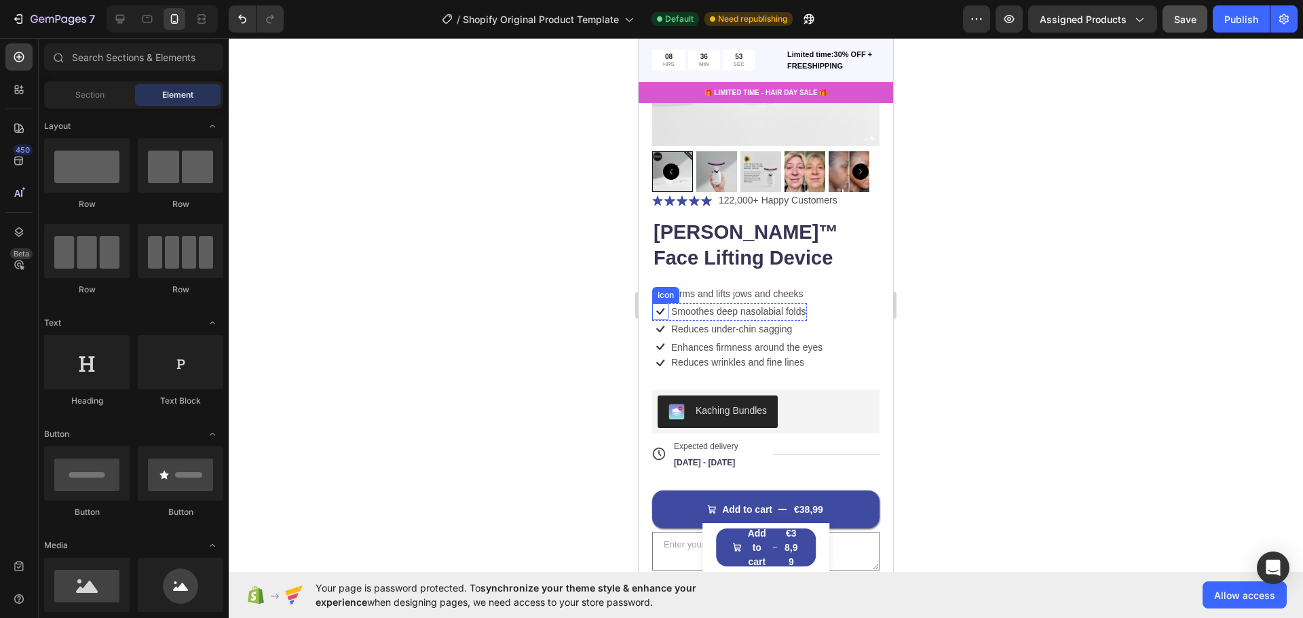
click at [650, 307] on div "Icon" at bounding box center [660, 311] width 16 height 16
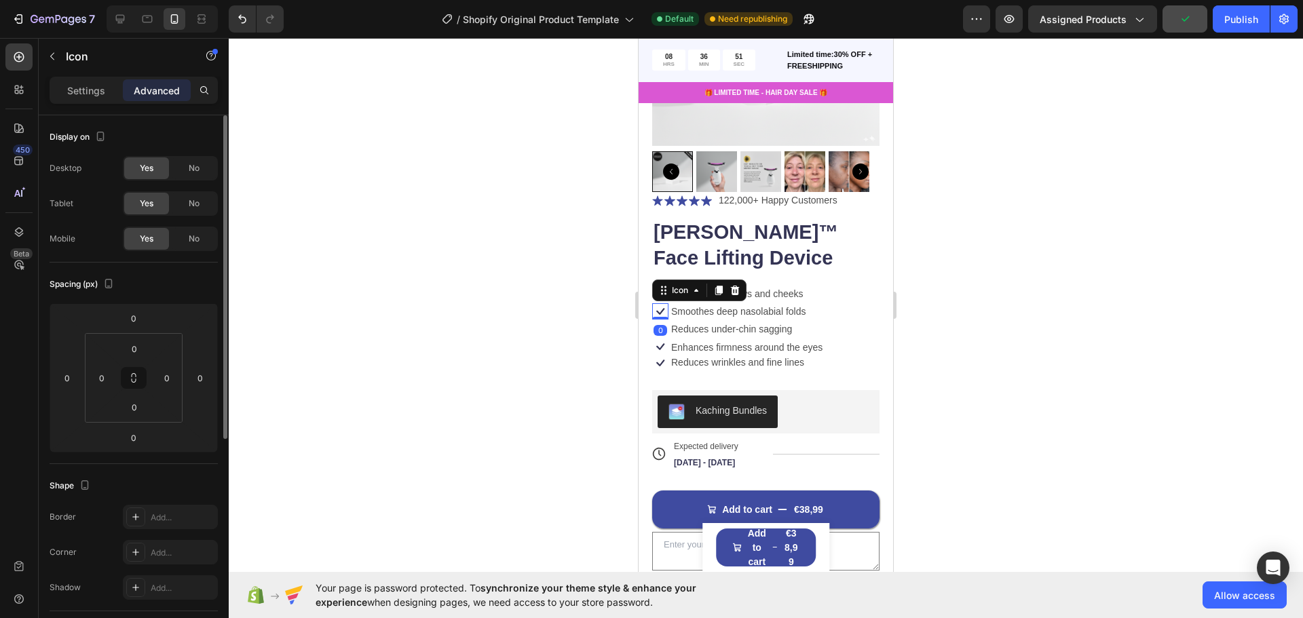
click at [105, 88] on div "Settings" at bounding box center [86, 90] width 68 height 22
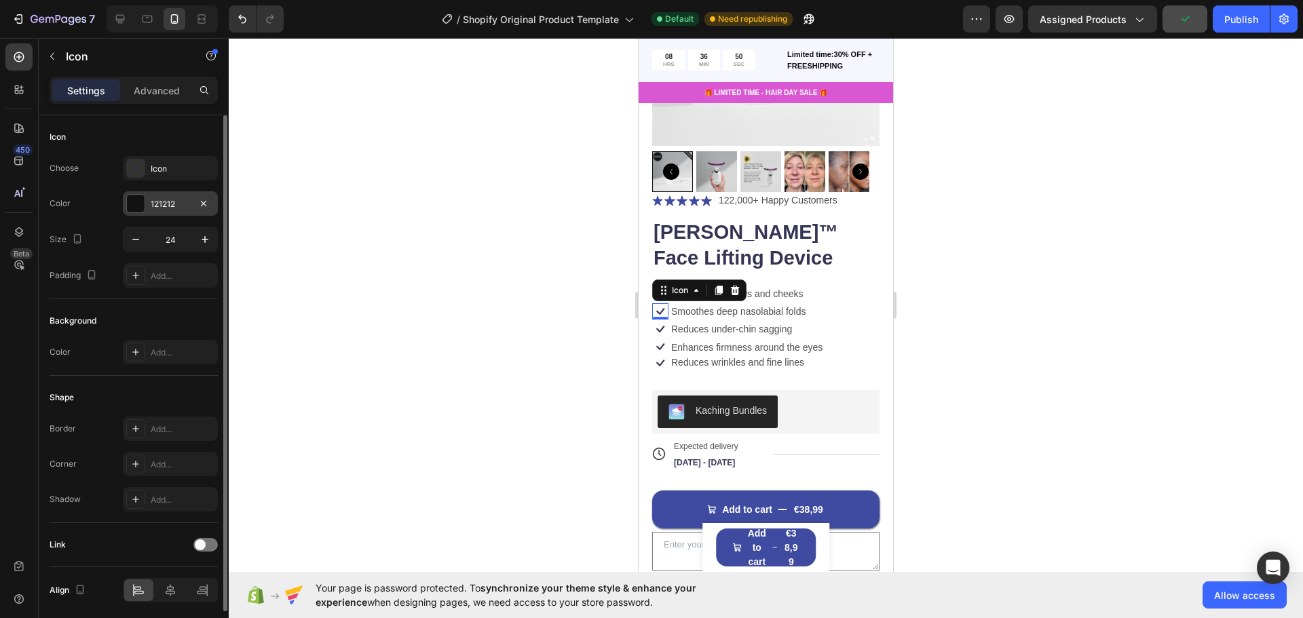
click at [138, 208] on div at bounding box center [136, 204] width 18 height 18
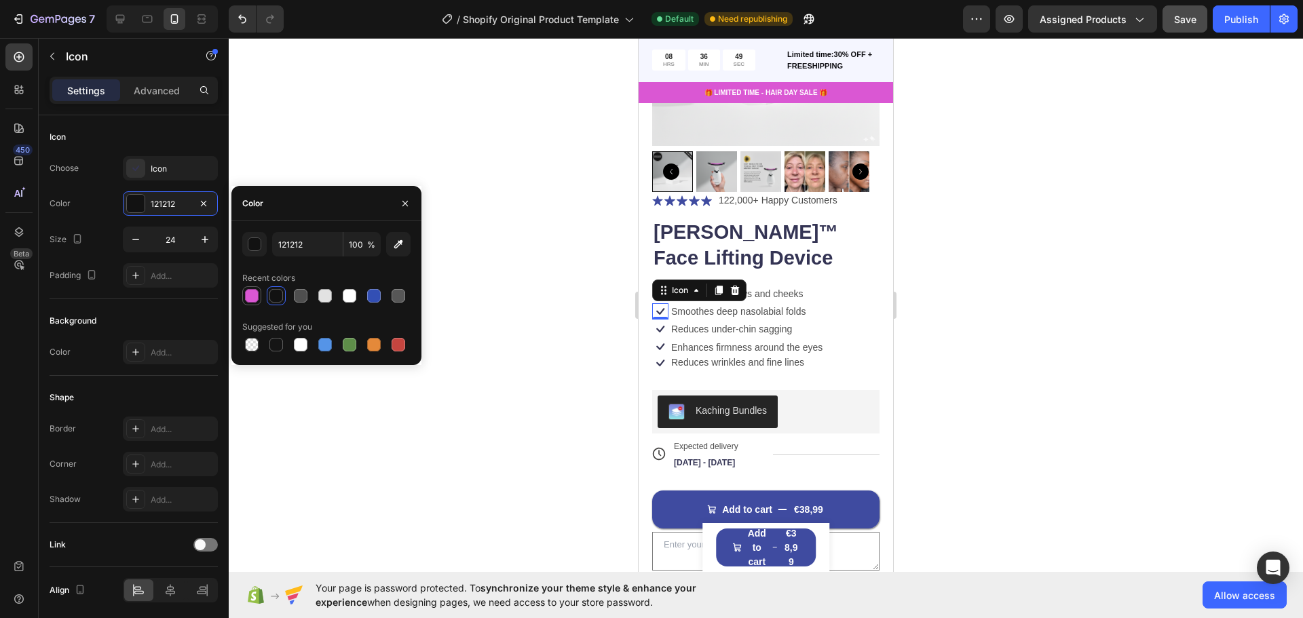
click at [250, 293] on div at bounding box center [252, 296] width 14 height 14
type input "DA57D3"
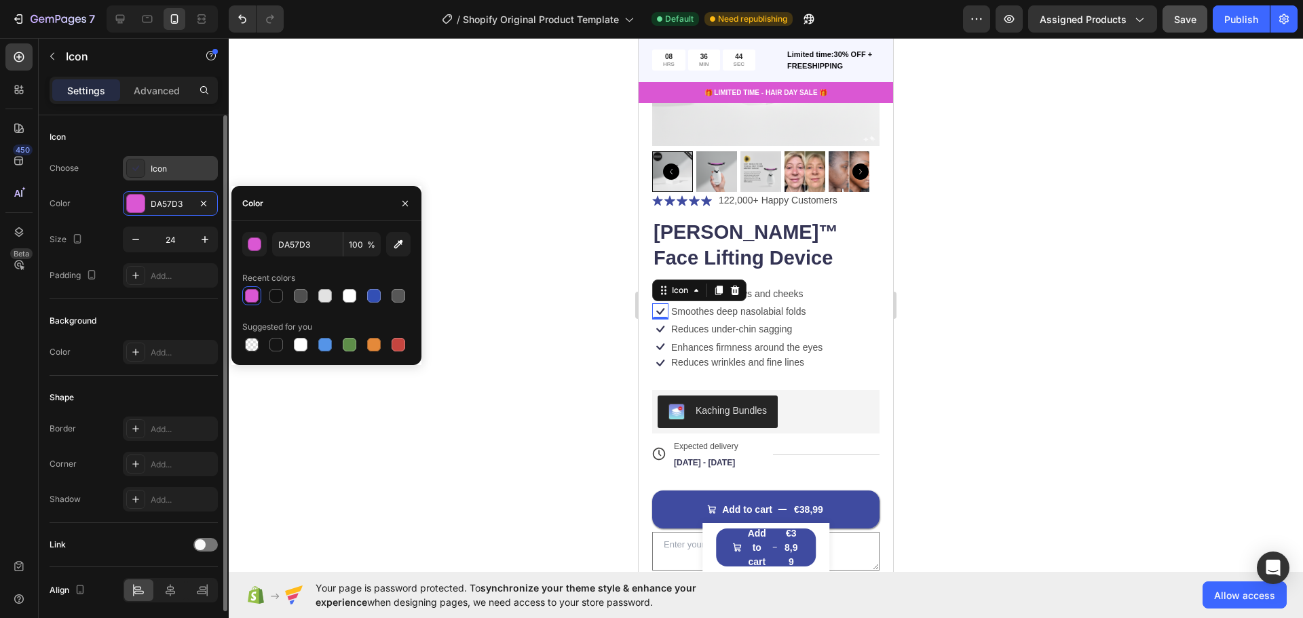
click at [191, 168] on div "Icon" at bounding box center [183, 169] width 64 height 12
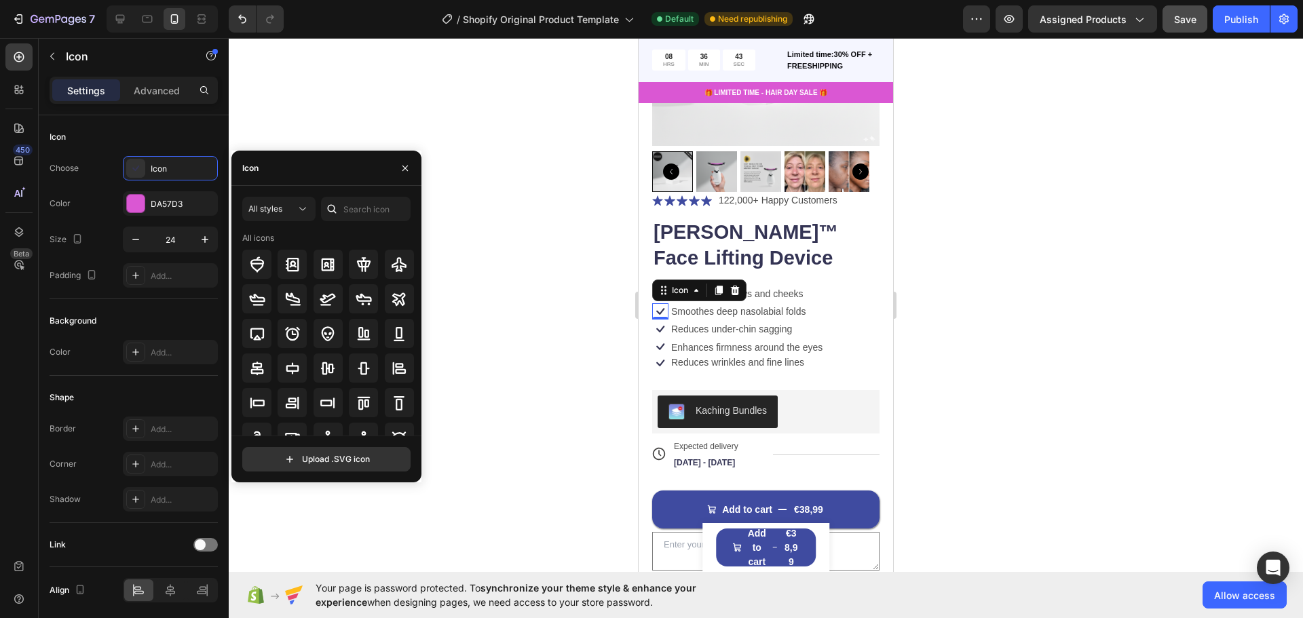
click at [543, 322] on div at bounding box center [766, 328] width 1074 height 580
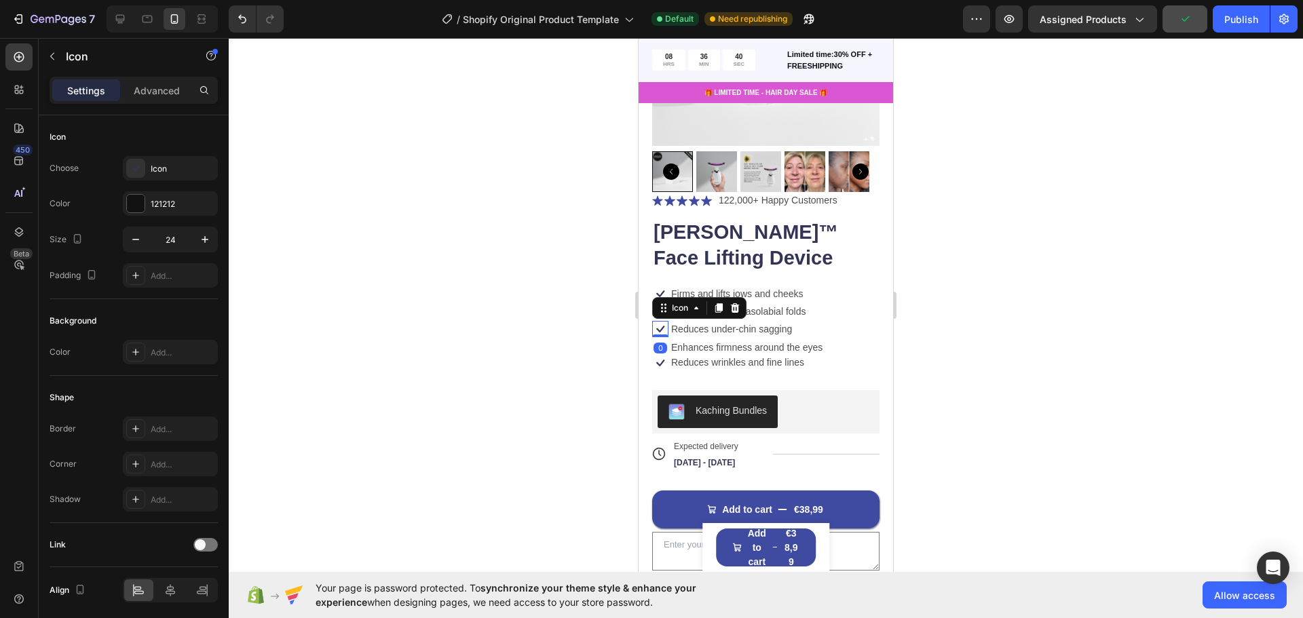
click at [650, 323] on icon at bounding box center [660, 329] width 16 height 16
click at [143, 200] on div at bounding box center [136, 204] width 18 height 18
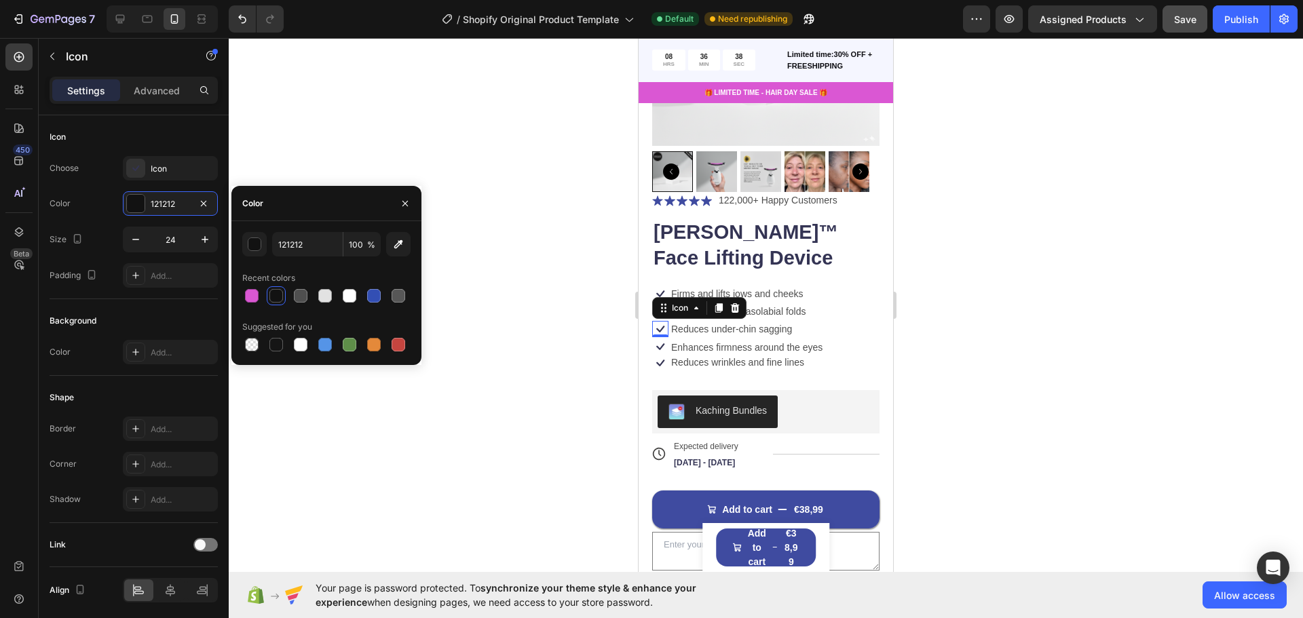
click at [508, 381] on div at bounding box center [766, 328] width 1074 height 580
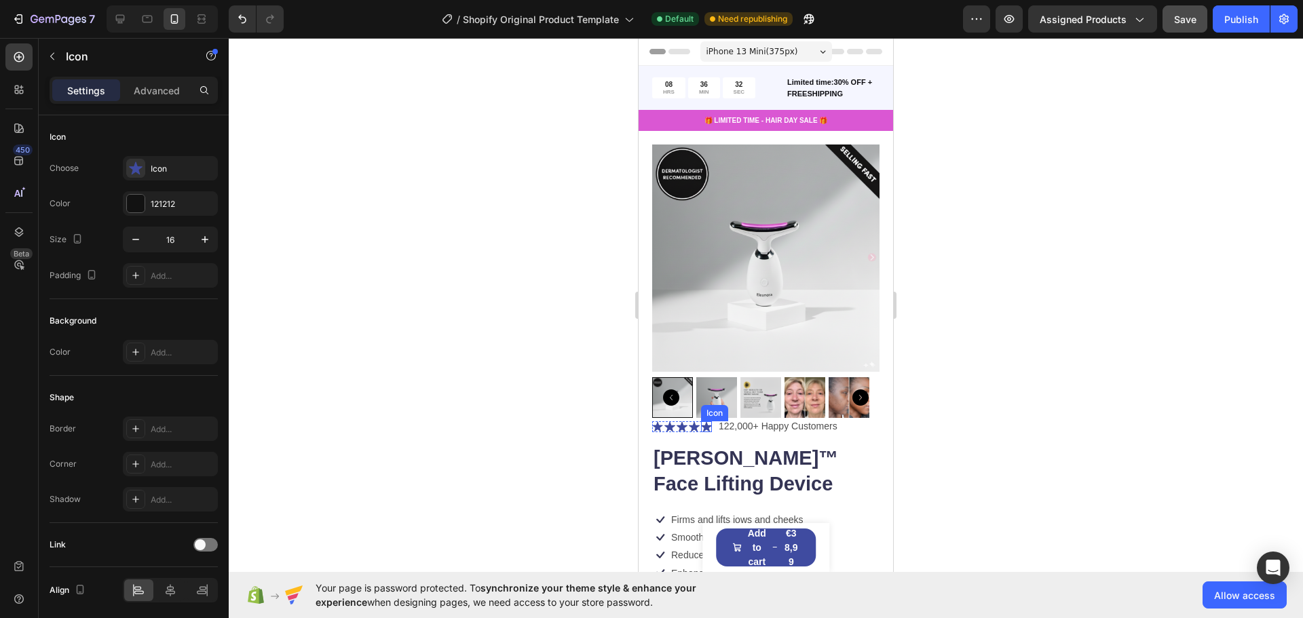
click at [650, 421] on icon at bounding box center [706, 426] width 11 height 11
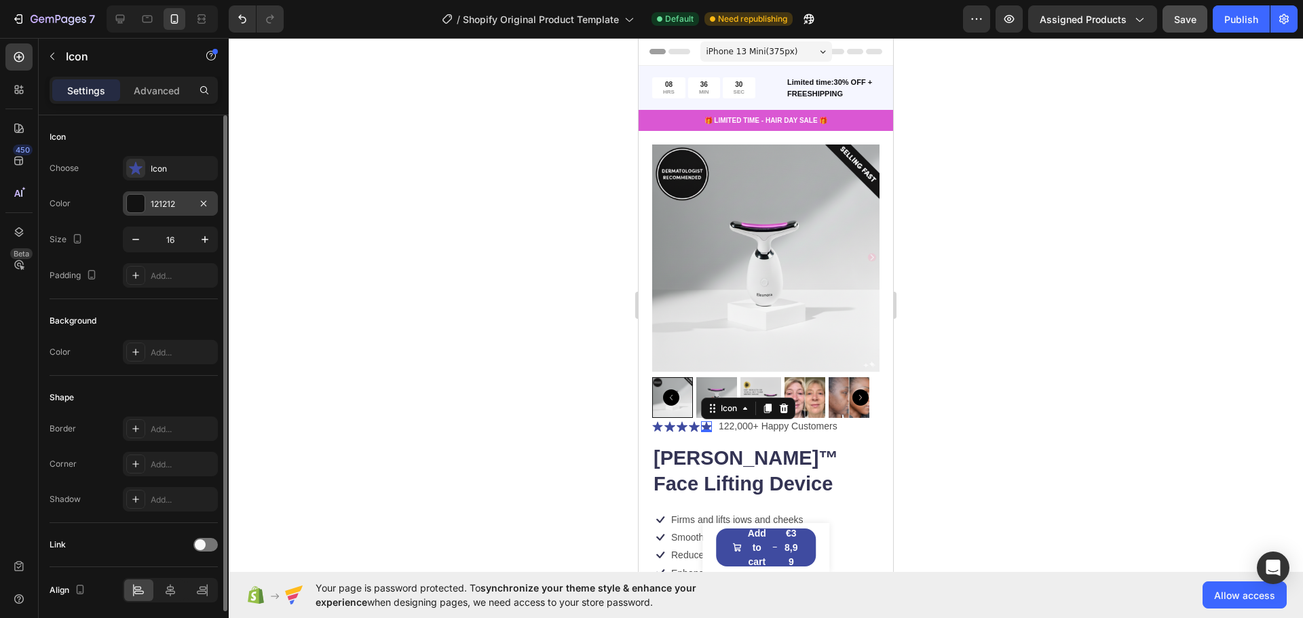
click at [179, 206] on div "121212" at bounding box center [170, 204] width 39 height 12
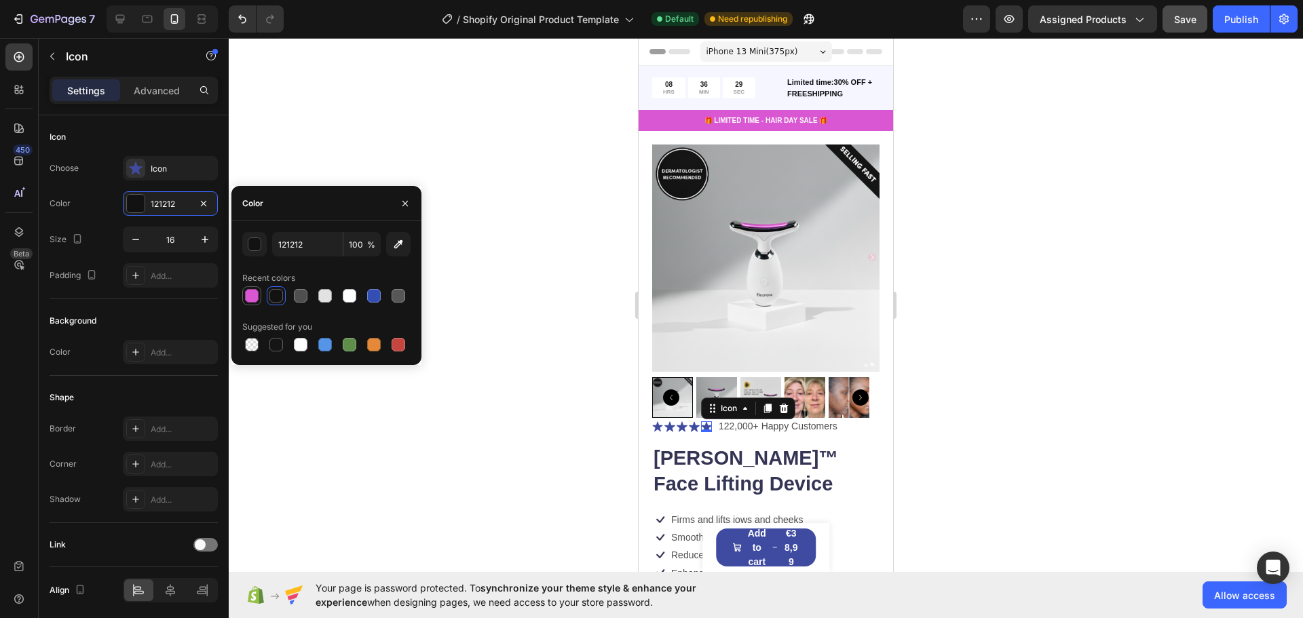
click at [257, 294] on div at bounding box center [252, 296] width 14 height 14
type input "DA57D3"
click at [305, 406] on div at bounding box center [766, 328] width 1074 height 580
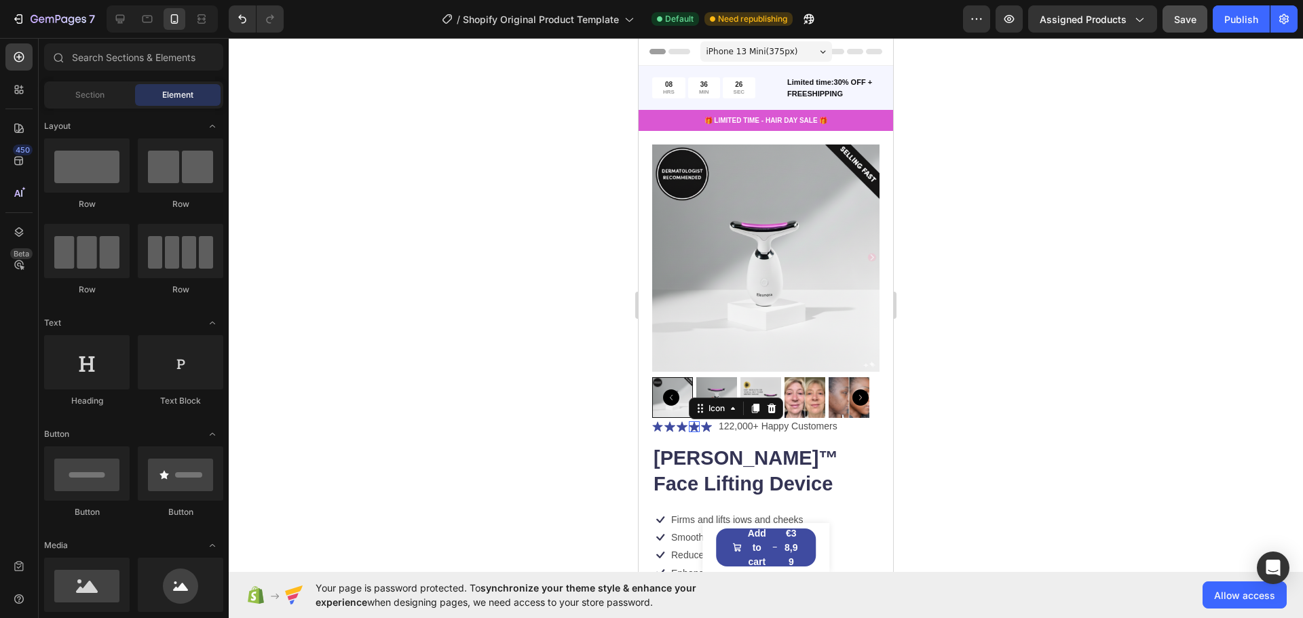
click at [650, 421] on icon at bounding box center [694, 426] width 11 height 10
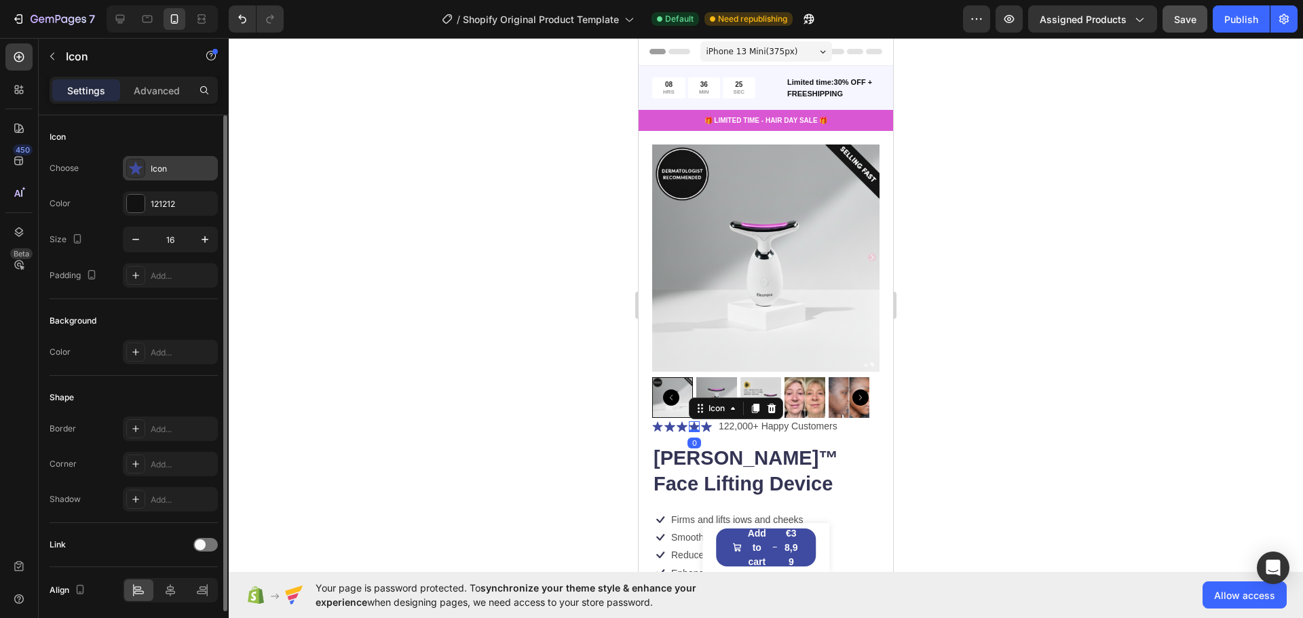
click at [191, 168] on div "Icon" at bounding box center [183, 169] width 64 height 12
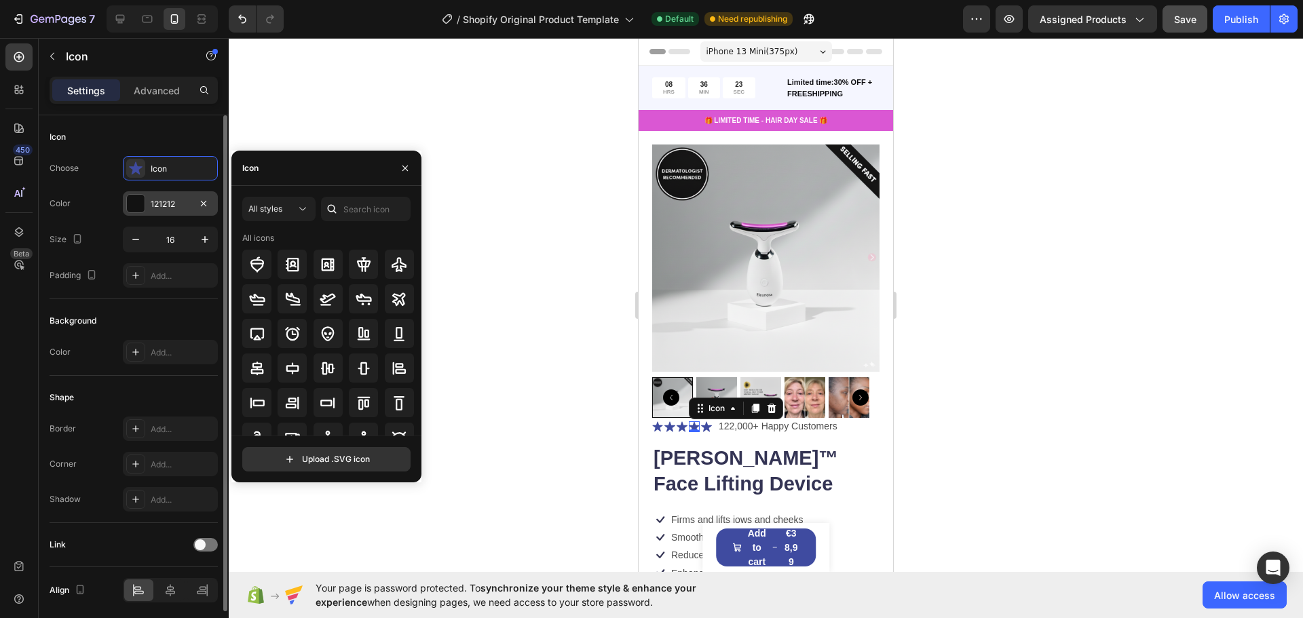
click at [187, 208] on div "121212" at bounding box center [170, 204] width 39 height 12
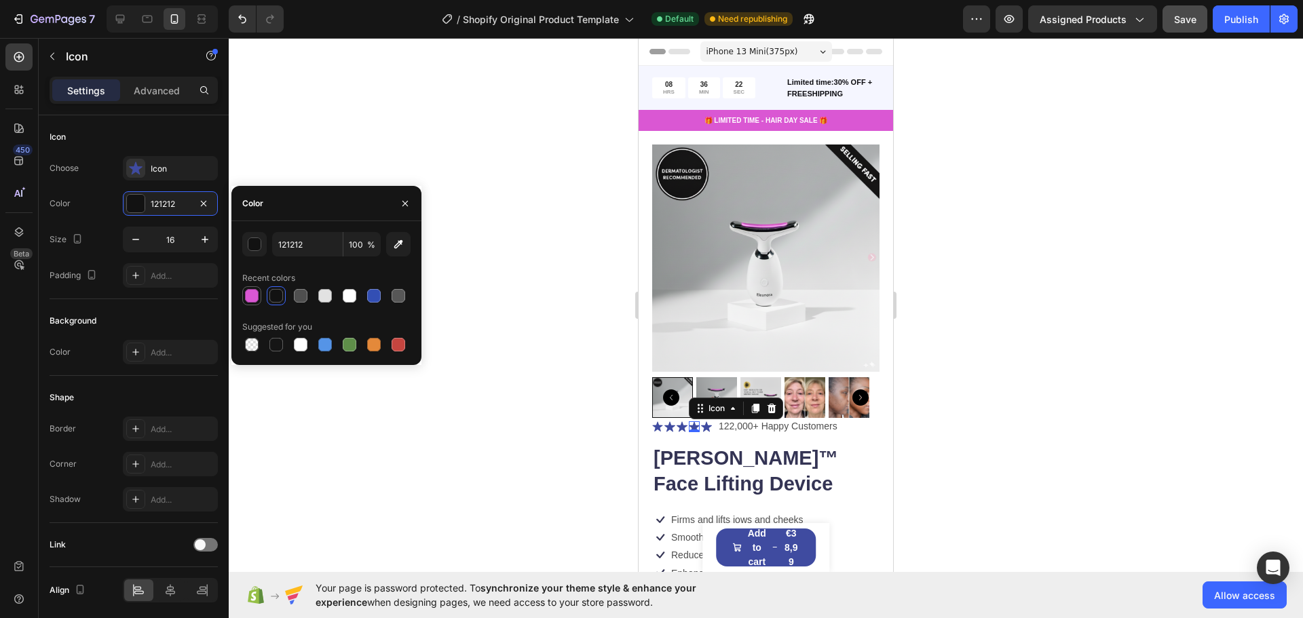
click at [259, 296] on div at bounding box center [252, 296] width 16 height 16
type input "DA57D3"
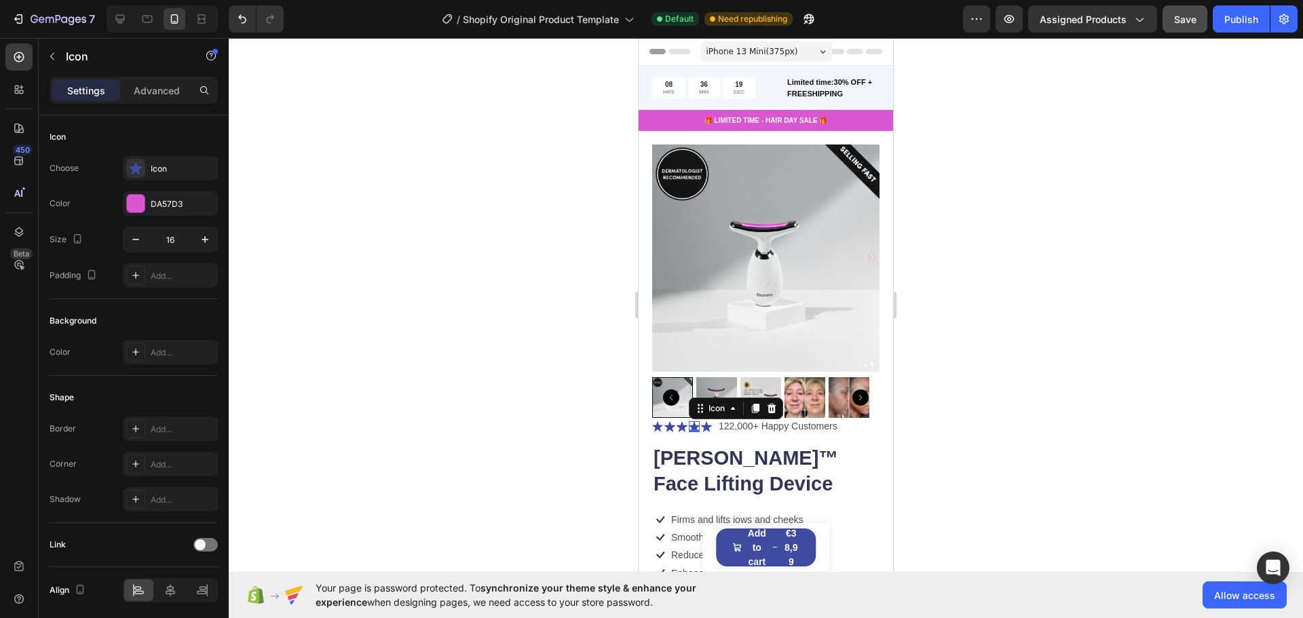
click at [544, 300] on div at bounding box center [766, 328] width 1074 height 580
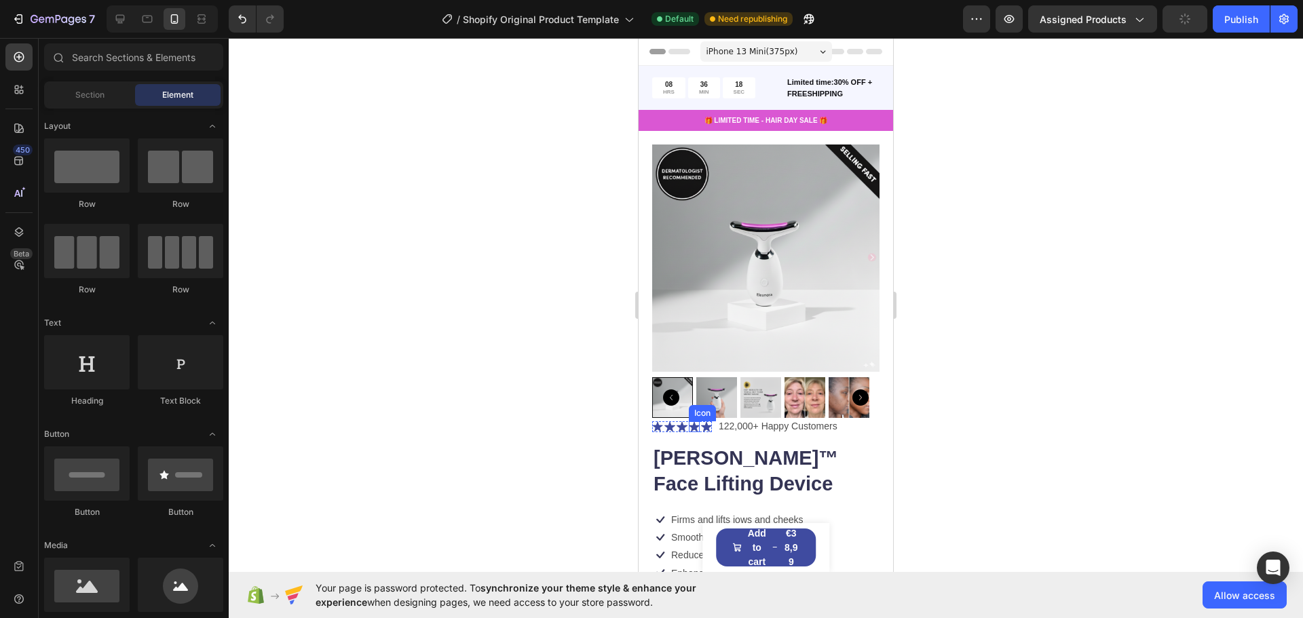
click at [650, 421] on icon at bounding box center [694, 426] width 11 height 10
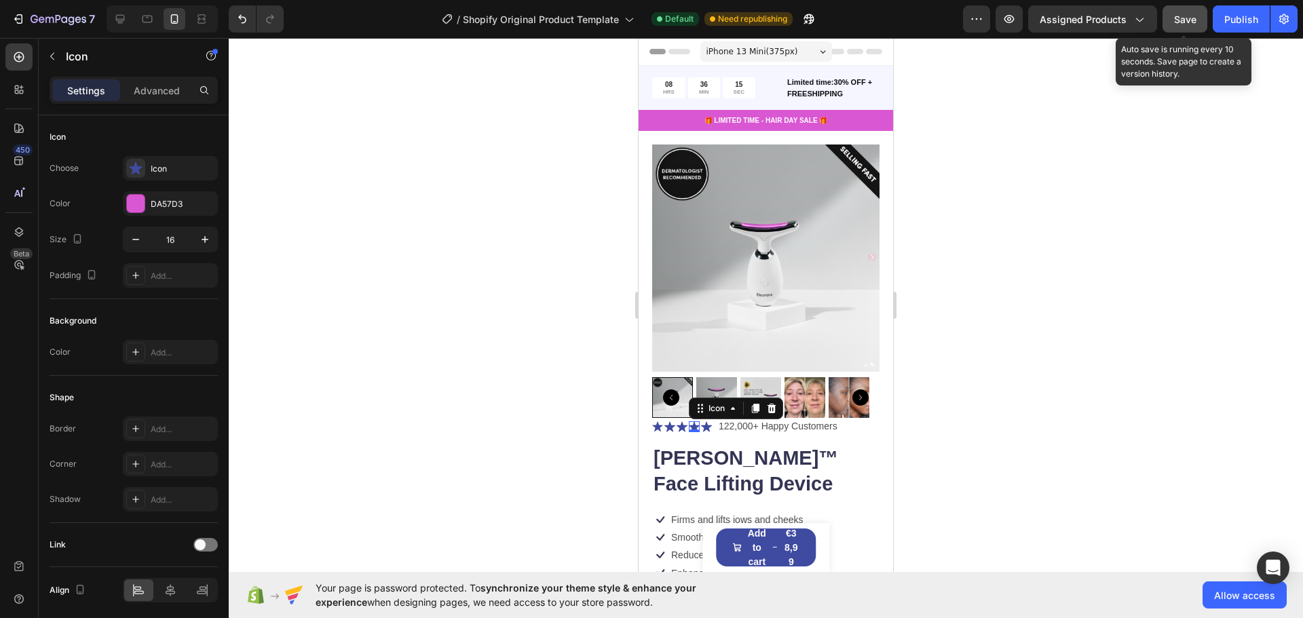
click at [650, 19] on span "Save" at bounding box center [1185, 20] width 22 height 12
click at [650, 14] on span "Save" at bounding box center [1185, 20] width 22 height 12
